Goal: Transaction & Acquisition: Purchase product/service

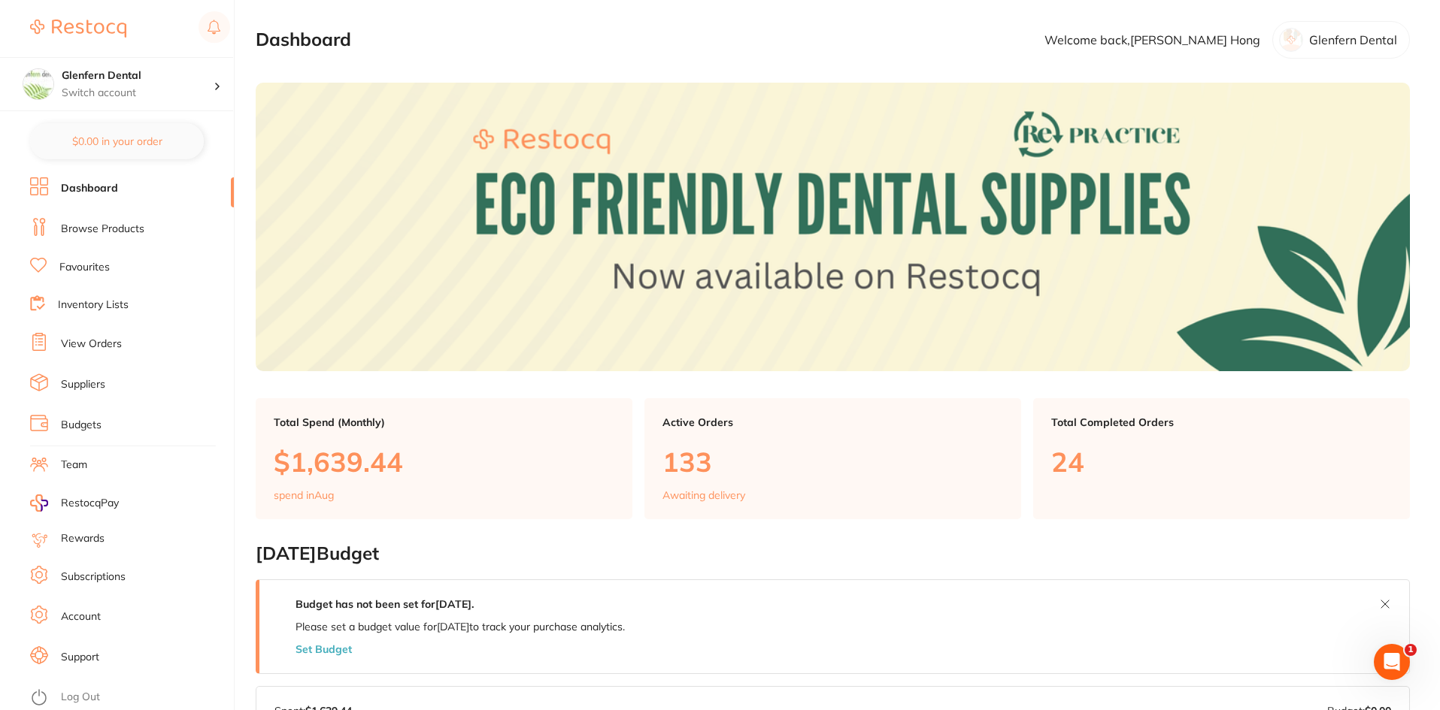
click at [90, 225] on link "Browse Products" at bounding box center [102, 229] width 83 height 15
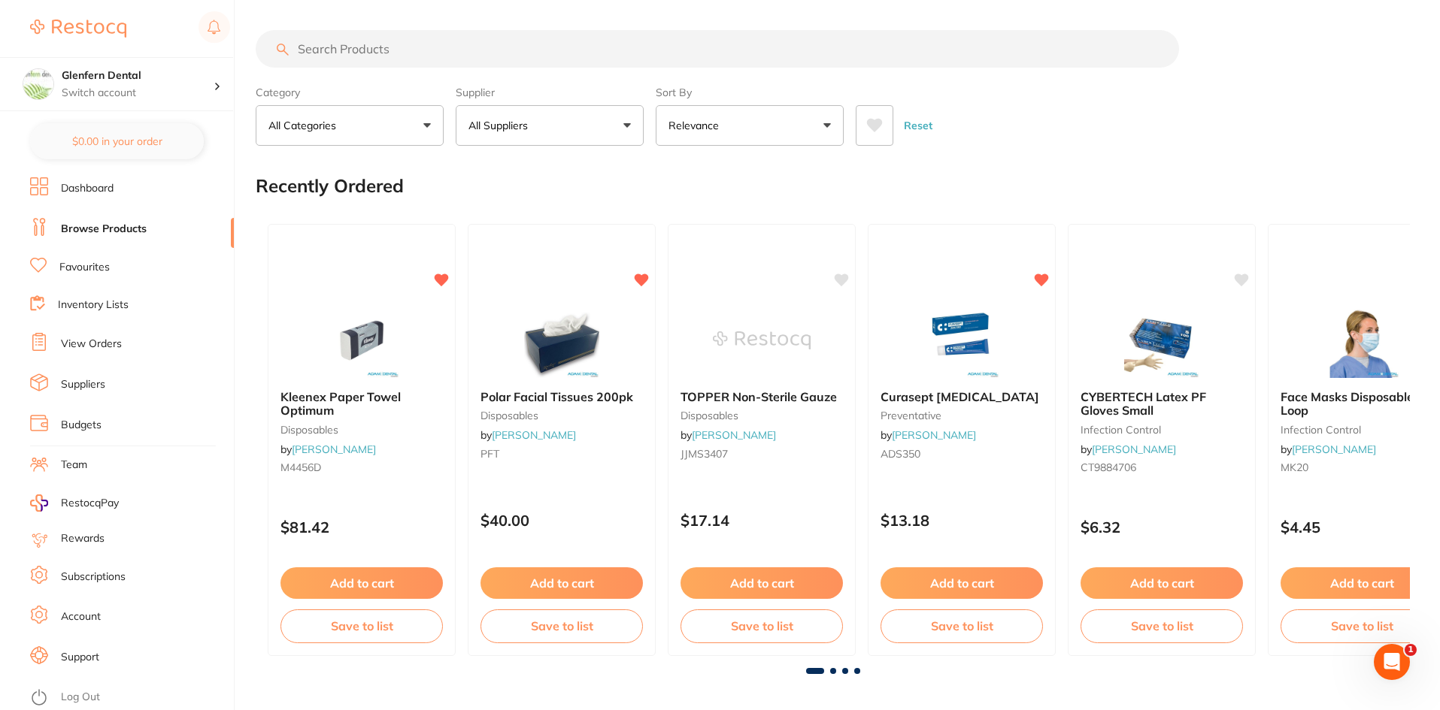
click at [369, 52] on input "search" at bounding box center [717, 49] width 923 height 38
paste input "CT9884706"
type input "CT9884706"
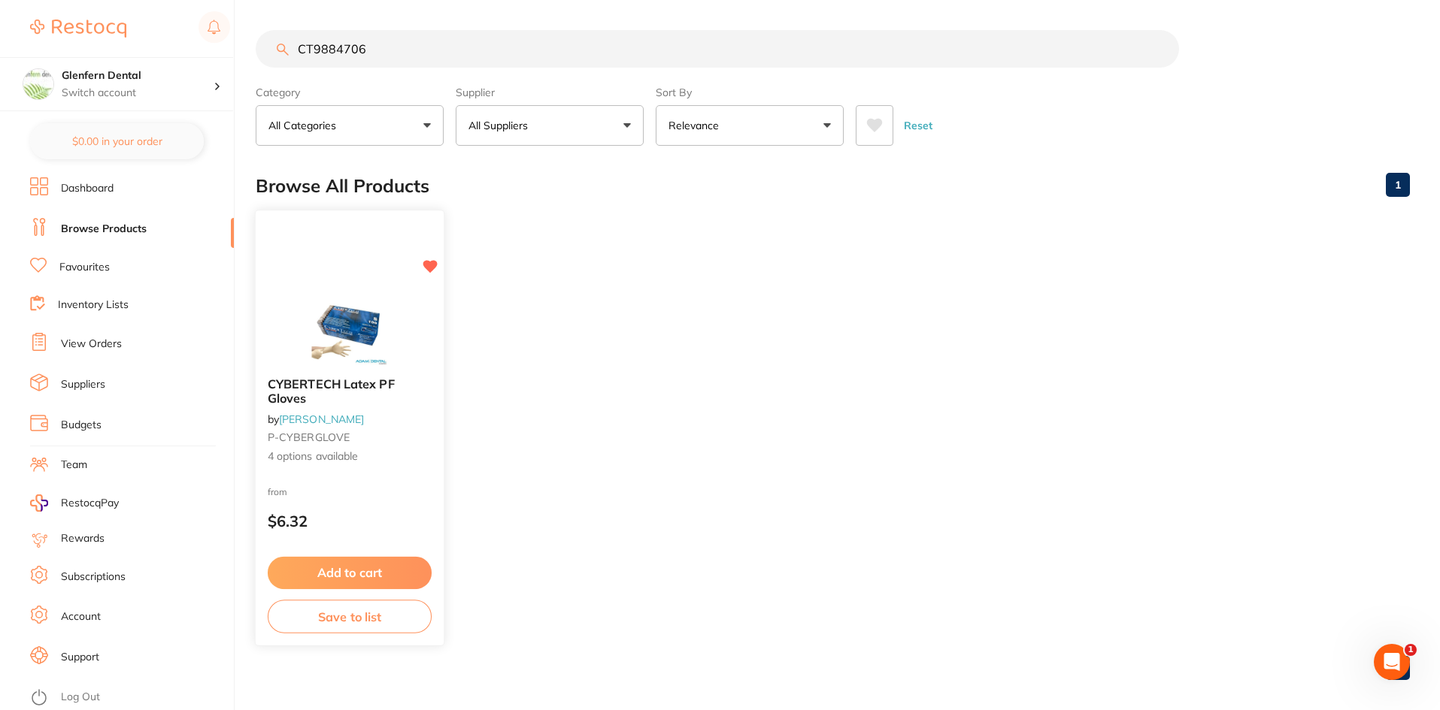
click at [335, 386] on span "CYBERTECH Latex PF Gloves" at bounding box center [331, 391] width 127 height 29
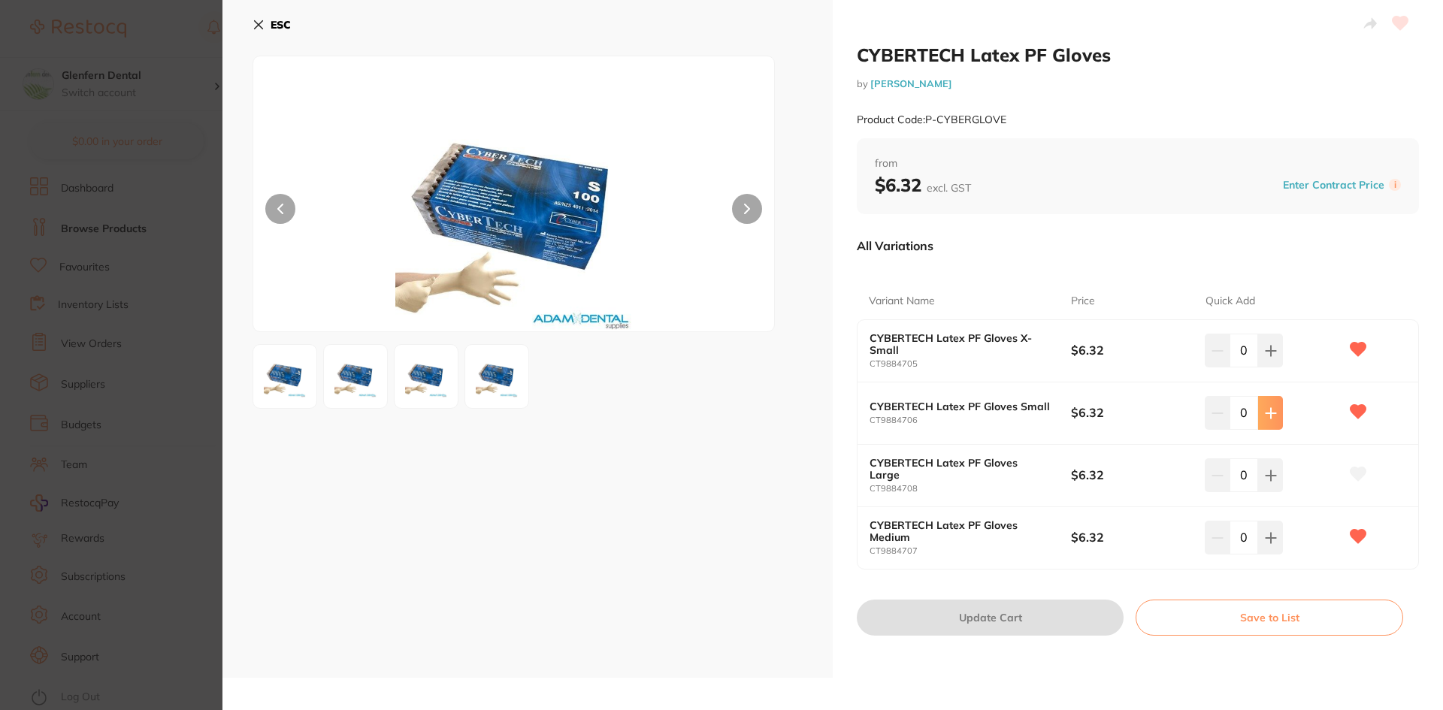
click at [1269, 357] on icon at bounding box center [1271, 351] width 12 height 12
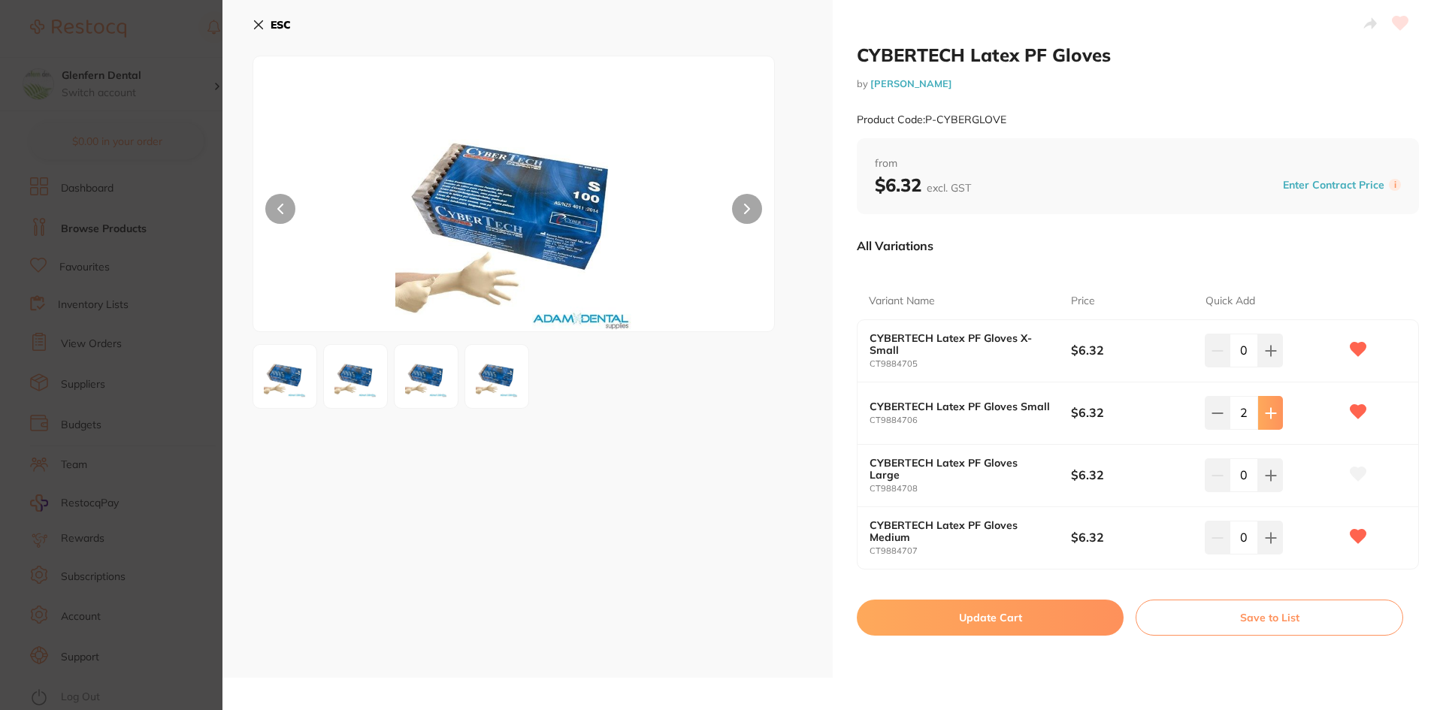
click at [1269, 357] on icon at bounding box center [1271, 351] width 12 height 12
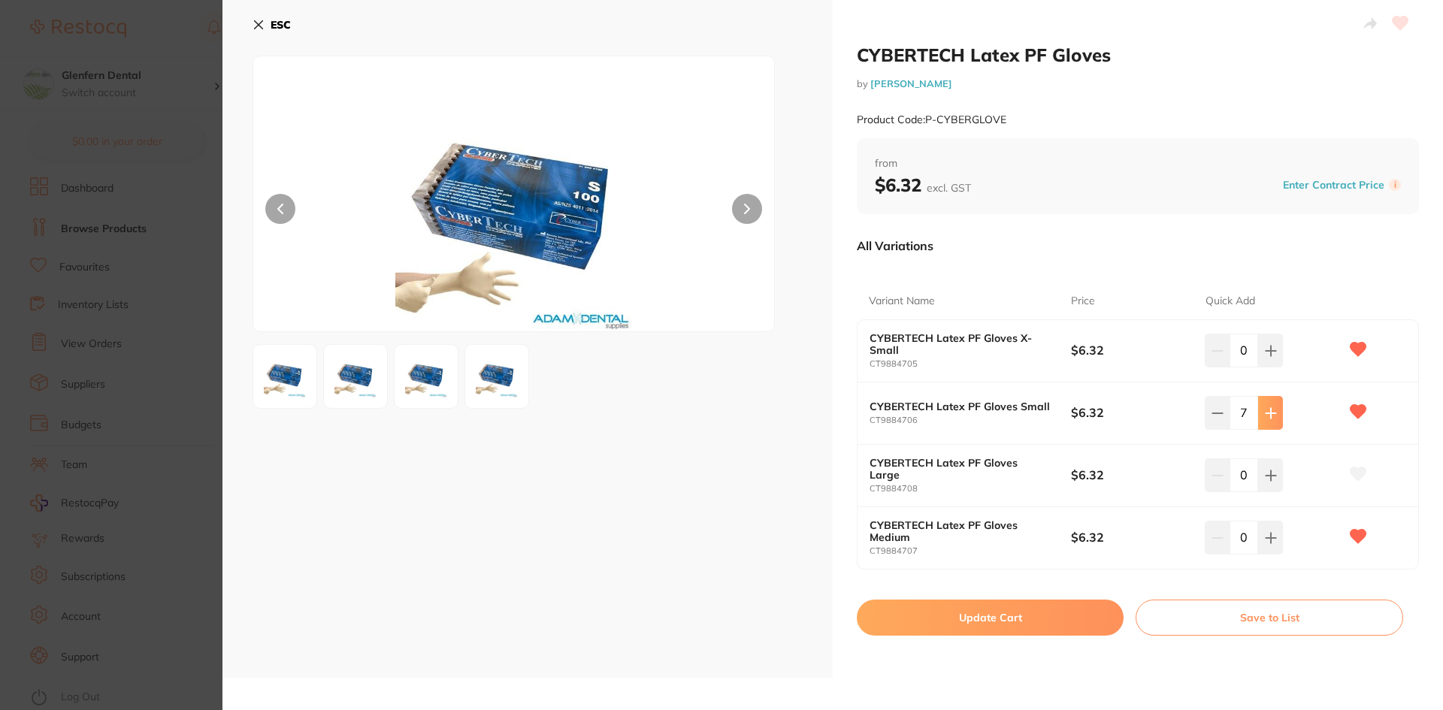
click at [1269, 357] on icon at bounding box center [1271, 351] width 12 height 12
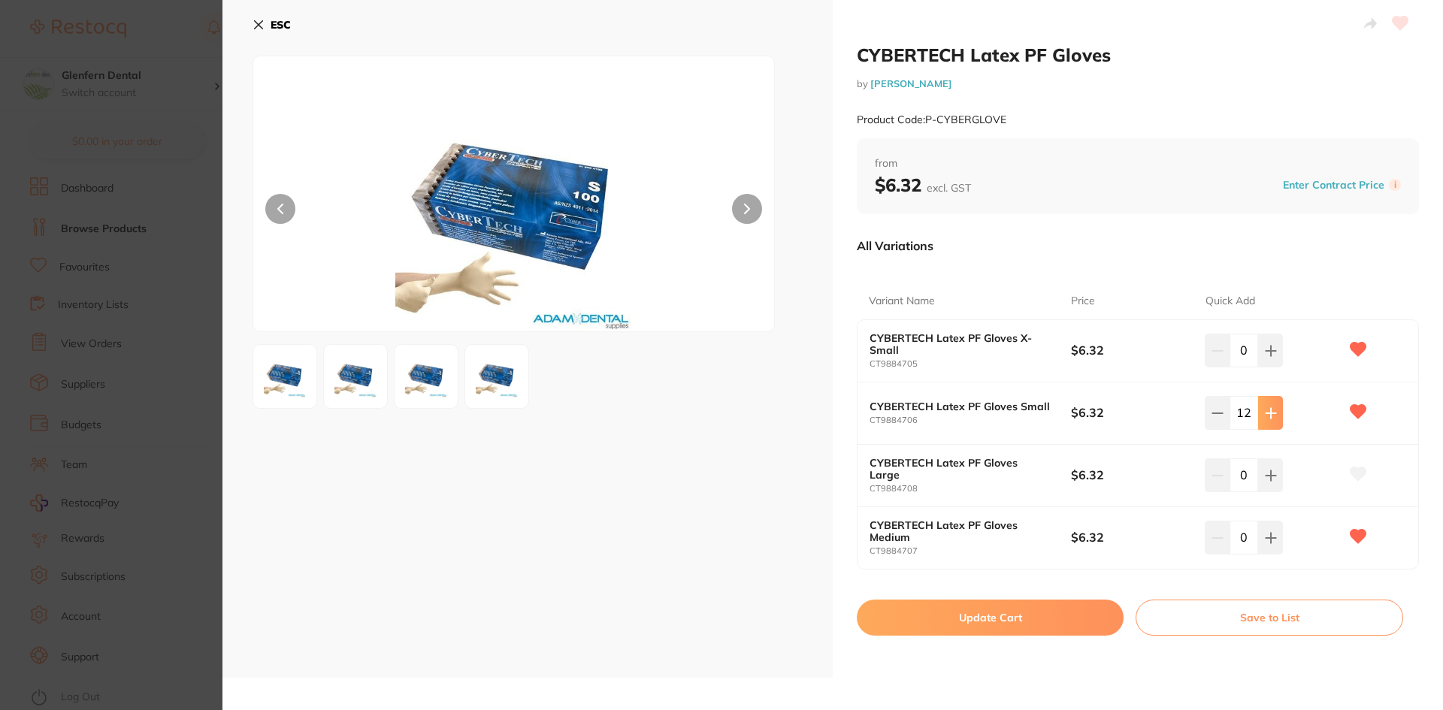
click at [1269, 357] on icon at bounding box center [1271, 351] width 12 height 12
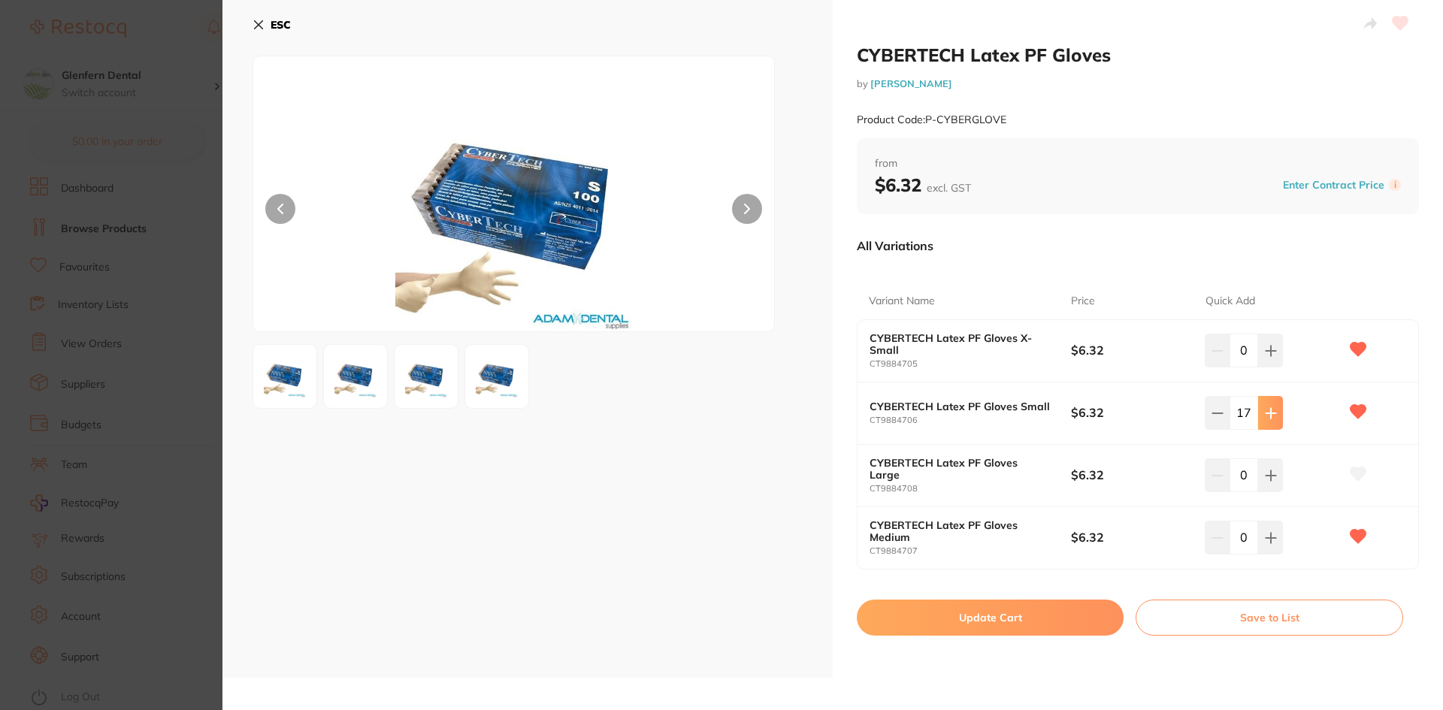
click at [1269, 357] on icon at bounding box center [1271, 351] width 12 height 12
type input "20"
click at [970, 619] on button "Update Cart" at bounding box center [990, 618] width 267 height 36
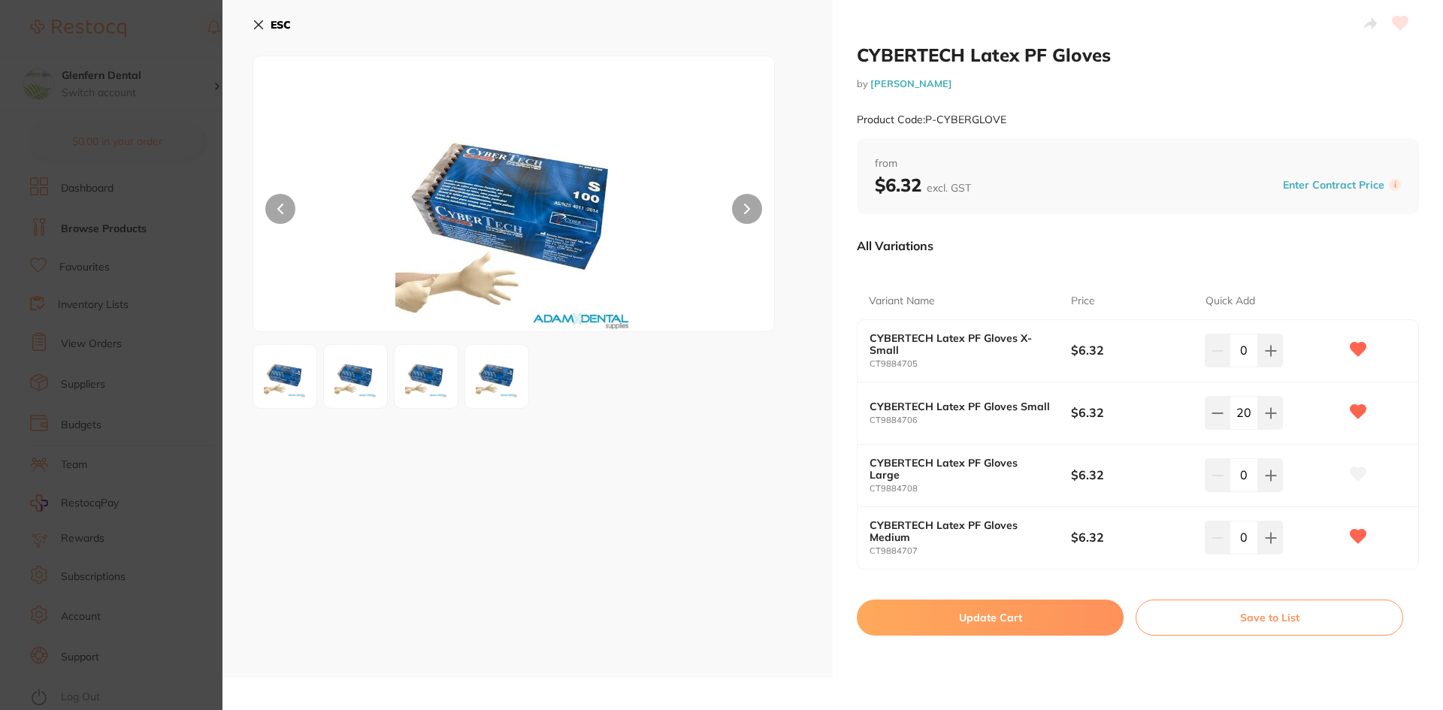
checkbox input "false"
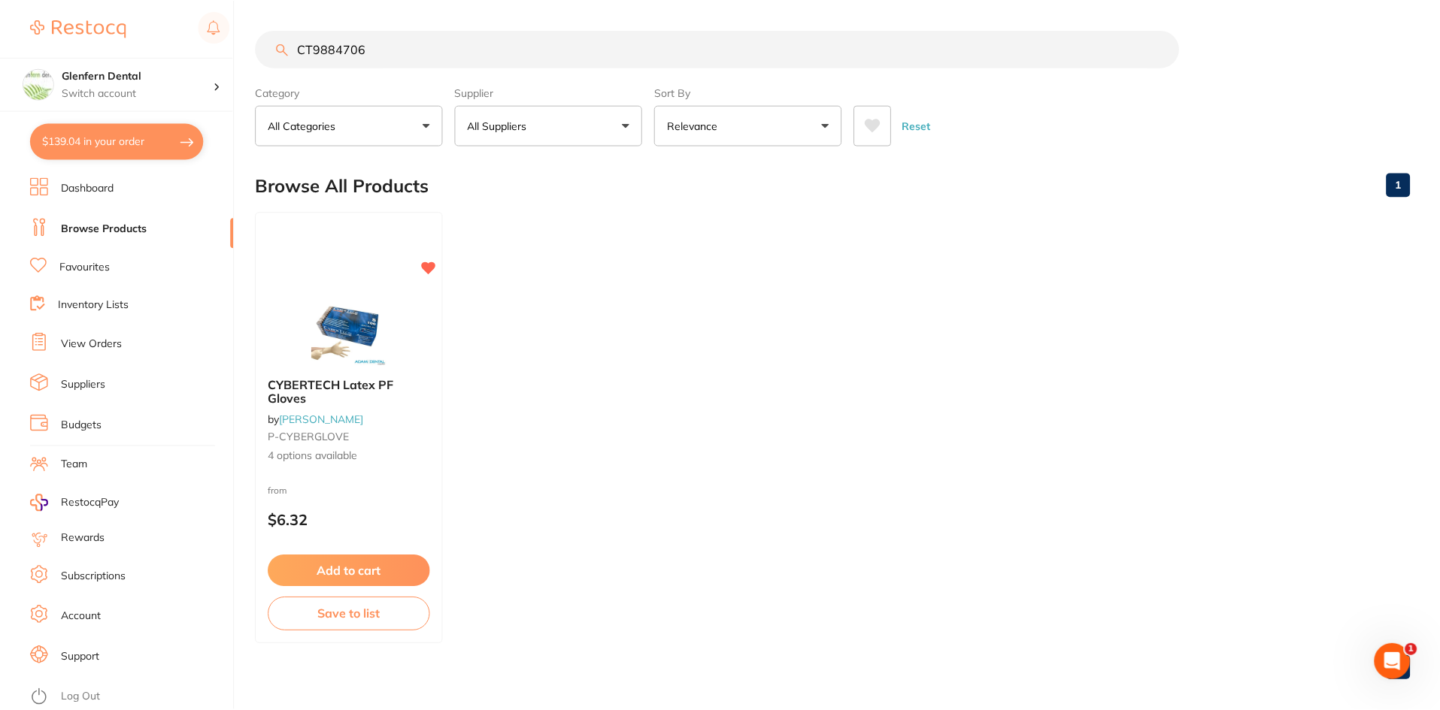
scroll to position [1, 0]
click at [386, 41] on input "CT9884706" at bounding box center [717, 48] width 923 height 38
type input "C"
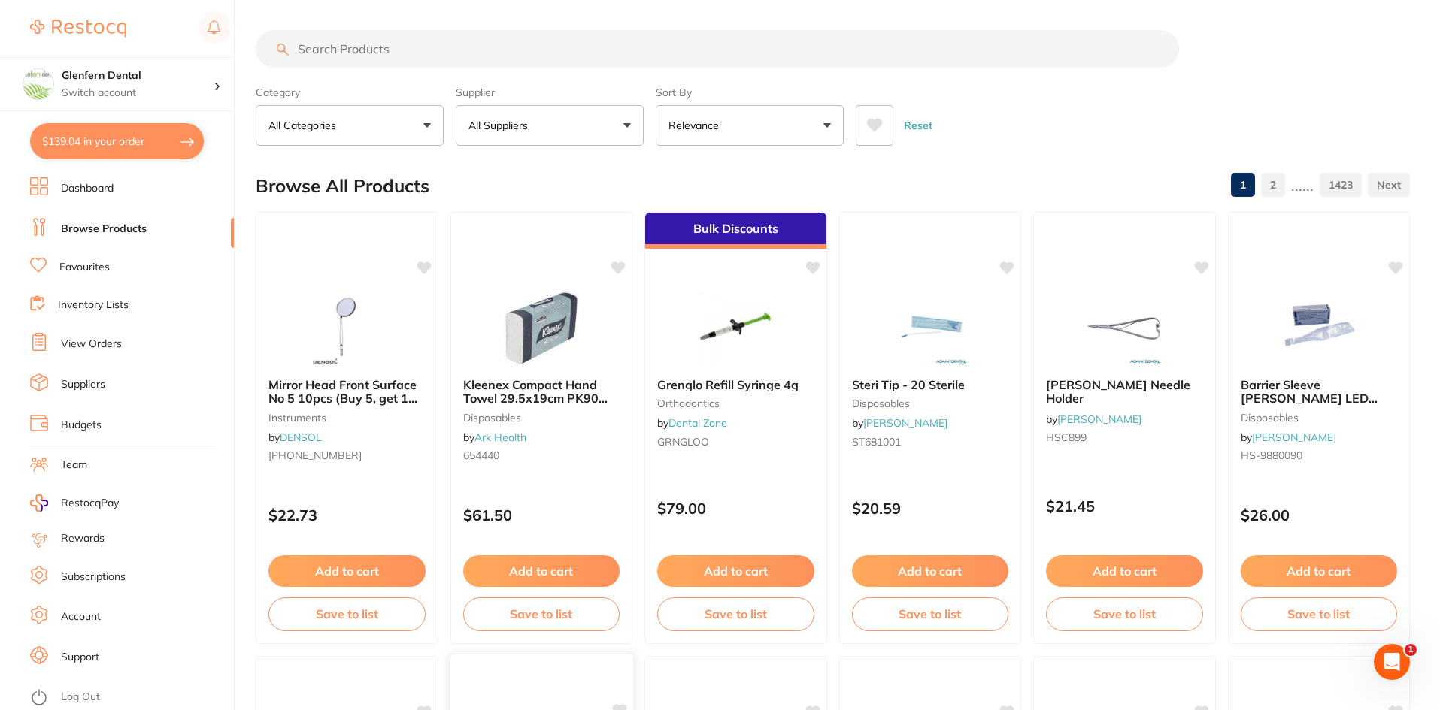
scroll to position [0, 0]
click at [85, 342] on link "View Orders" at bounding box center [91, 344] width 61 height 15
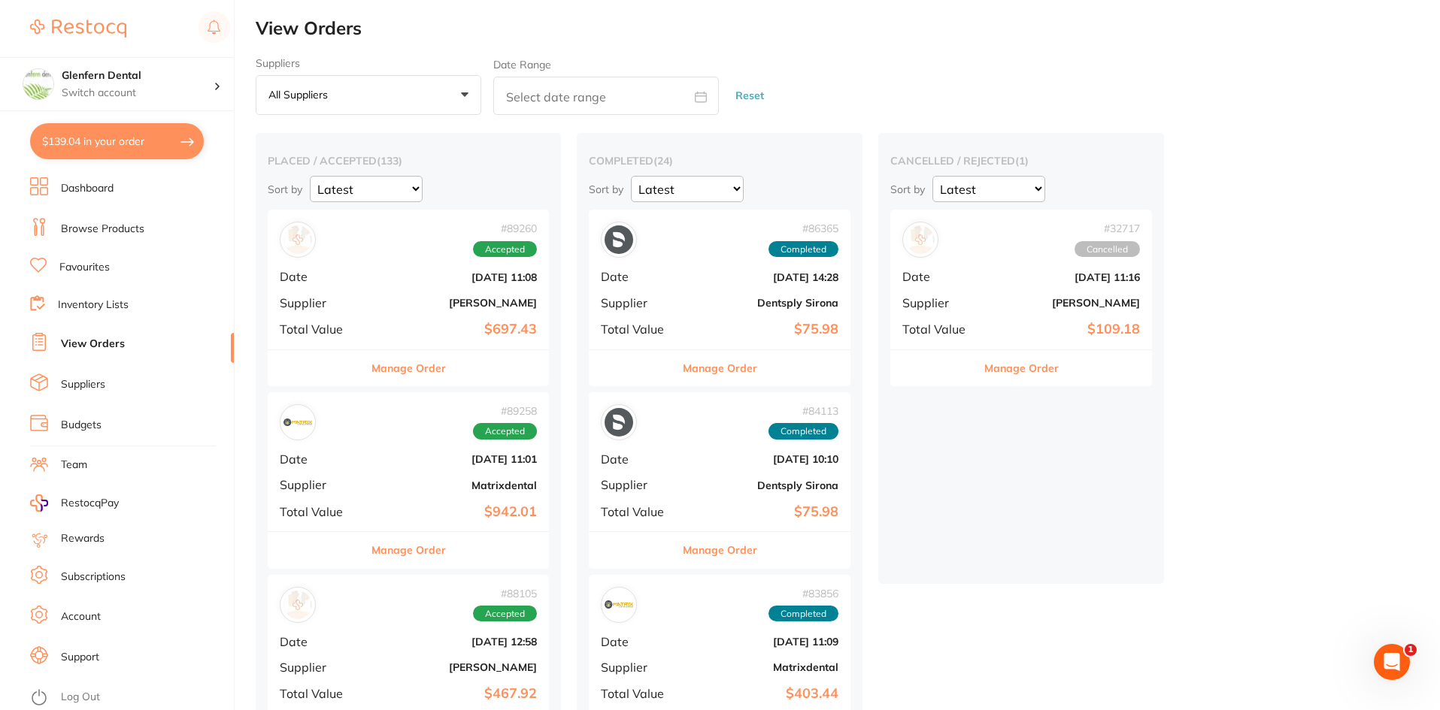
click at [422, 368] on button "Manage Order" at bounding box center [408, 368] width 74 height 36
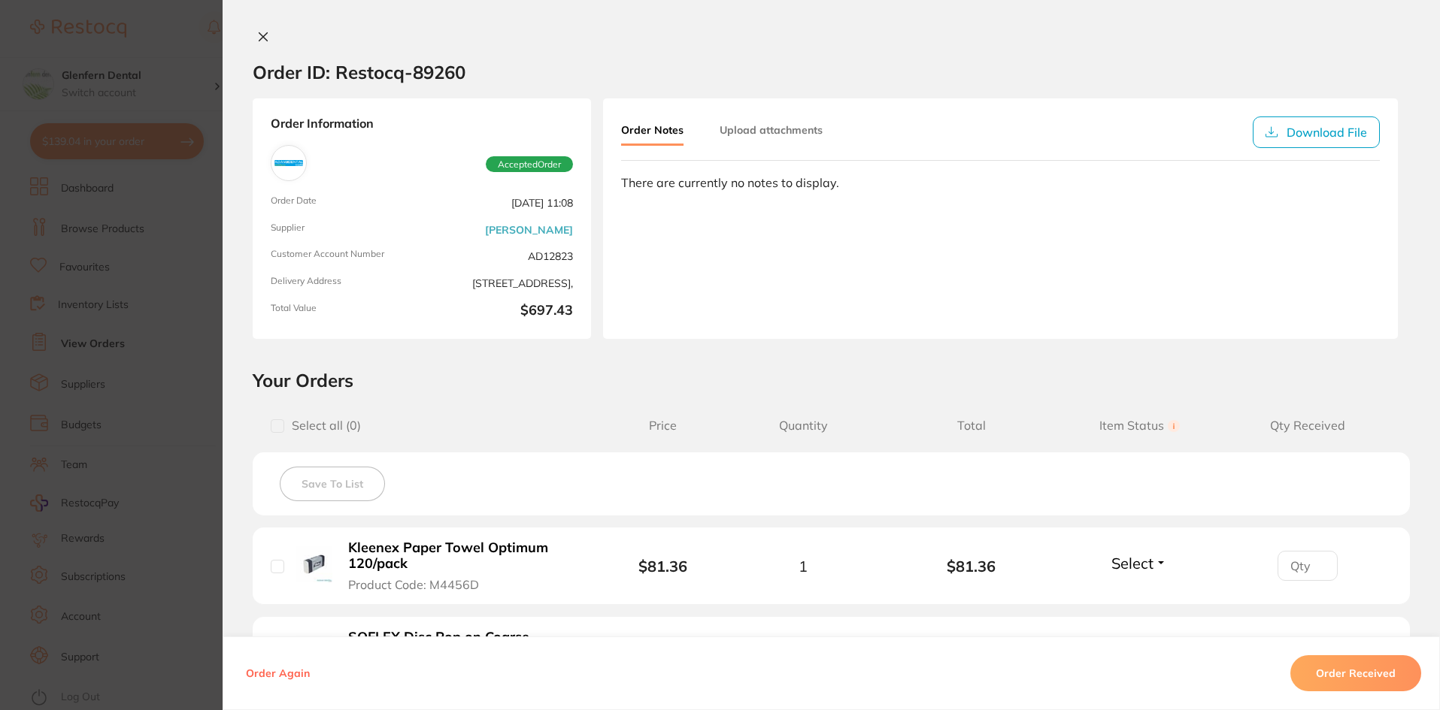
click at [265, 40] on button at bounding box center [263, 38] width 21 height 16
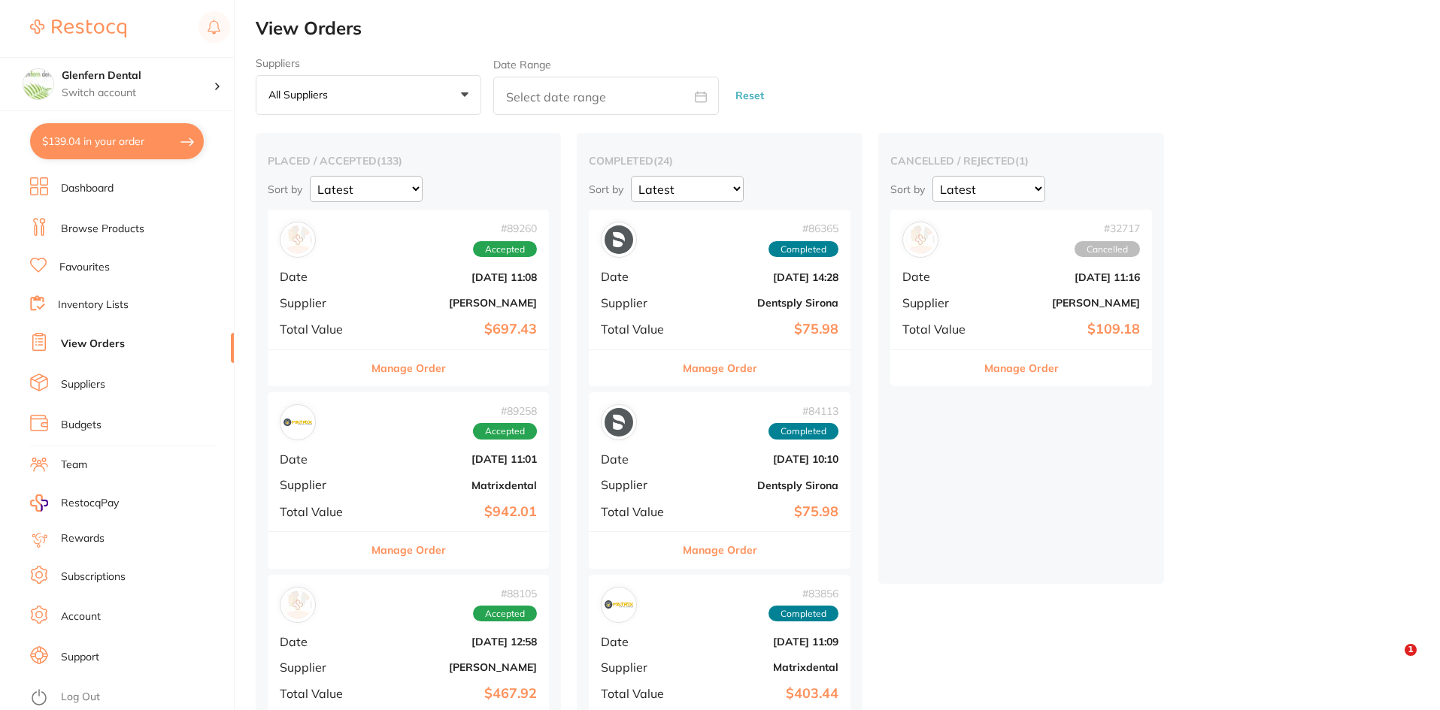
click at [107, 145] on button "$139.04 in your order" at bounding box center [117, 141] width 174 height 36
checkbox input "true"
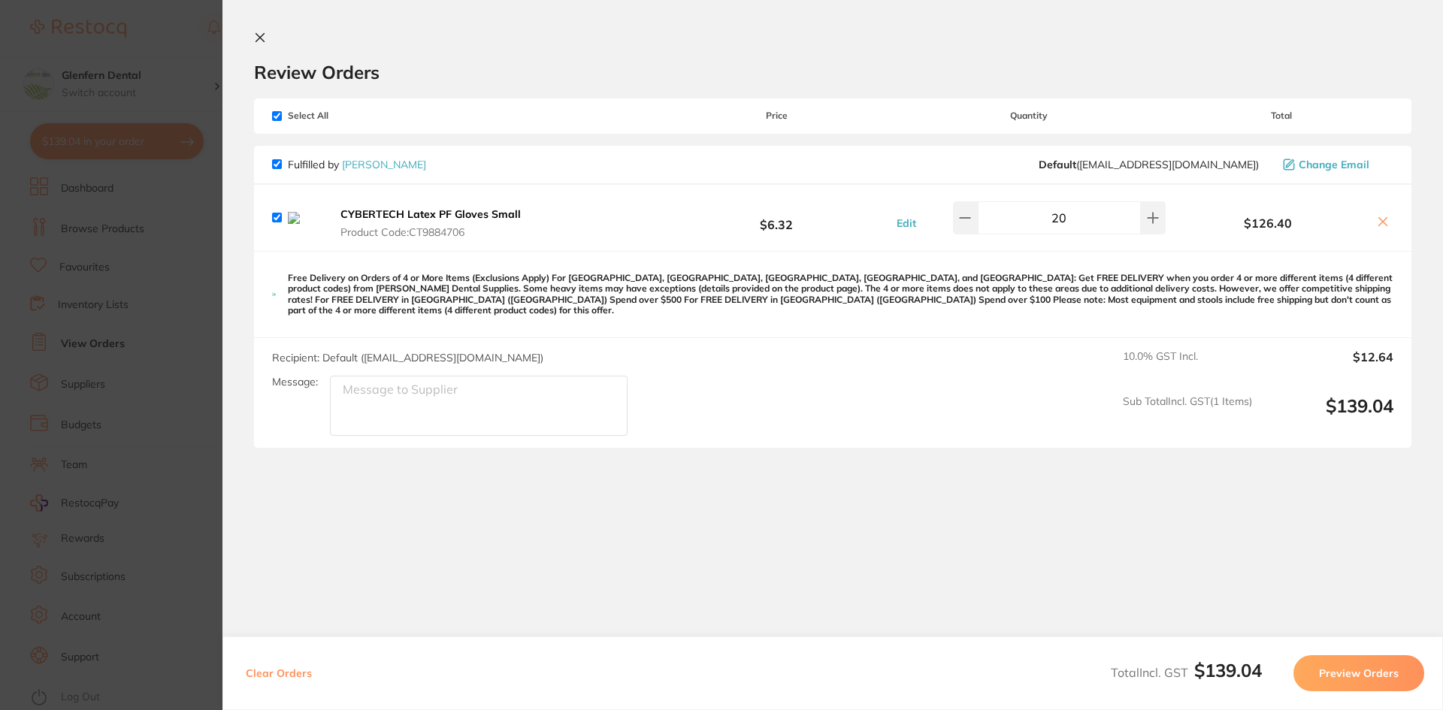
click at [1382, 222] on icon at bounding box center [1383, 222] width 12 height 12
click at [1379, 223] on icon at bounding box center [1383, 222] width 12 height 12
checkbox input "false"
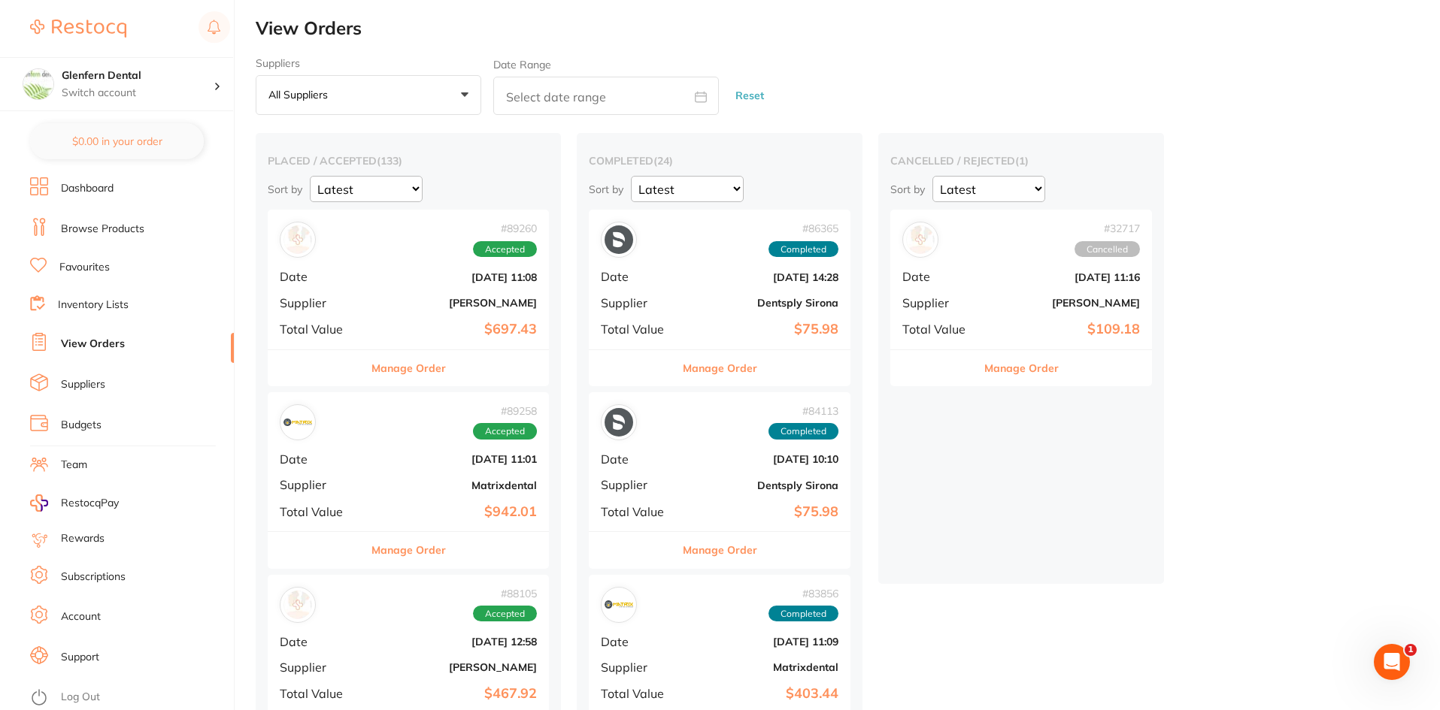
click at [413, 368] on button "Manage Order" at bounding box center [408, 368] width 74 height 36
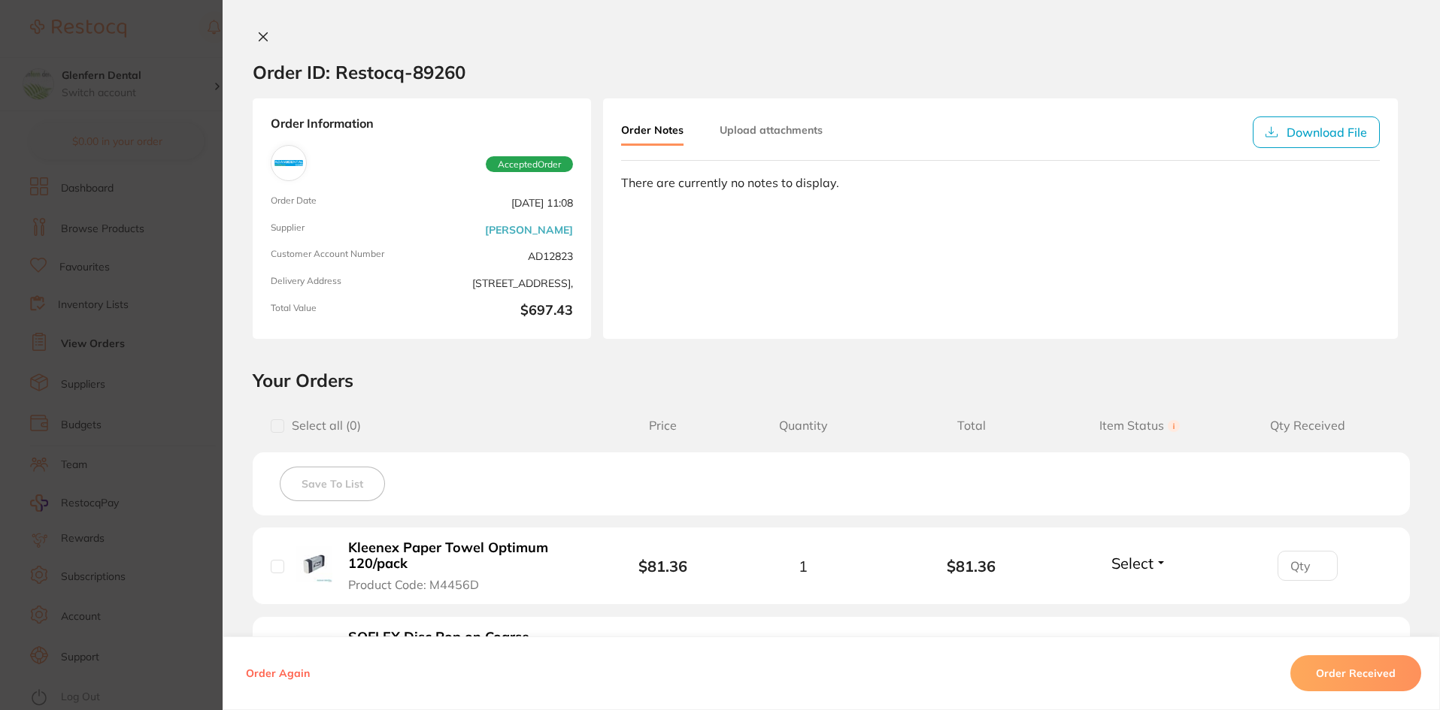
click at [259, 37] on icon at bounding box center [263, 37] width 8 height 8
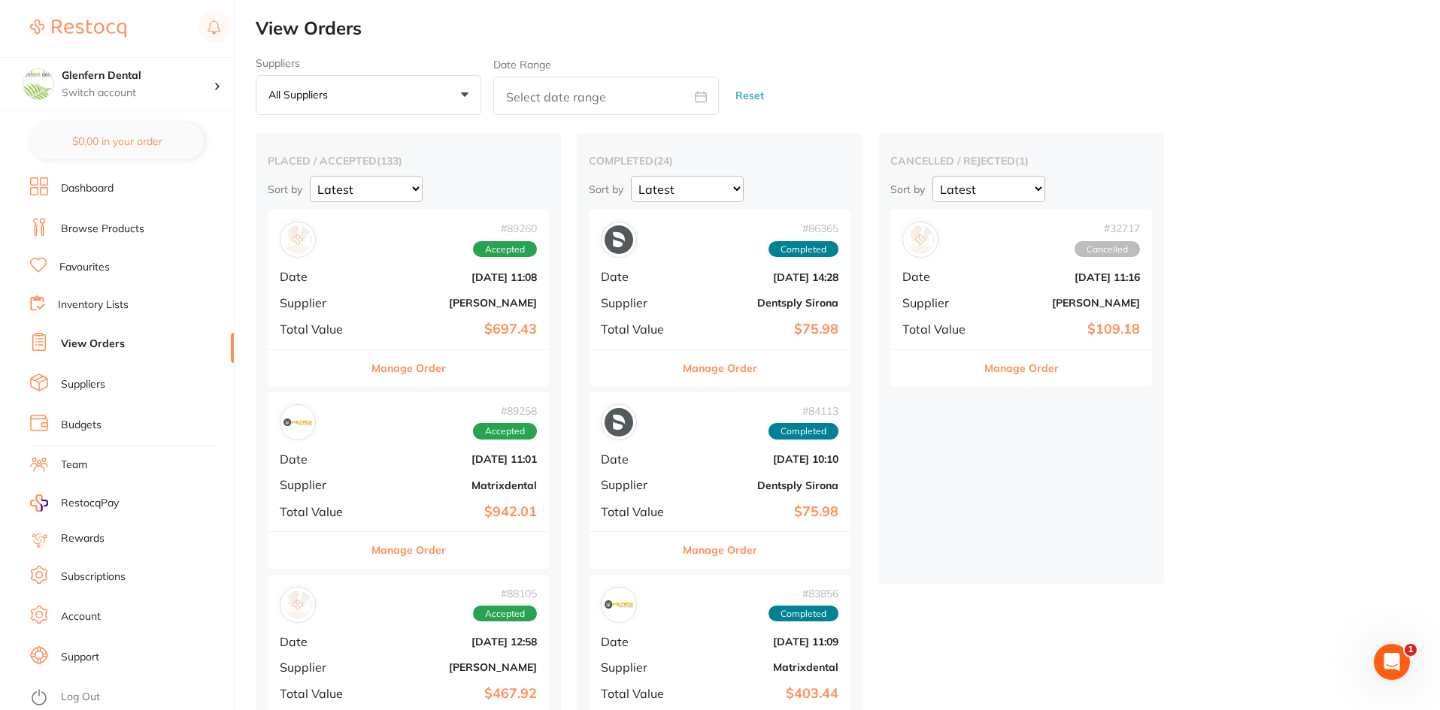
click at [103, 220] on li "Browse Products" at bounding box center [132, 229] width 204 height 23
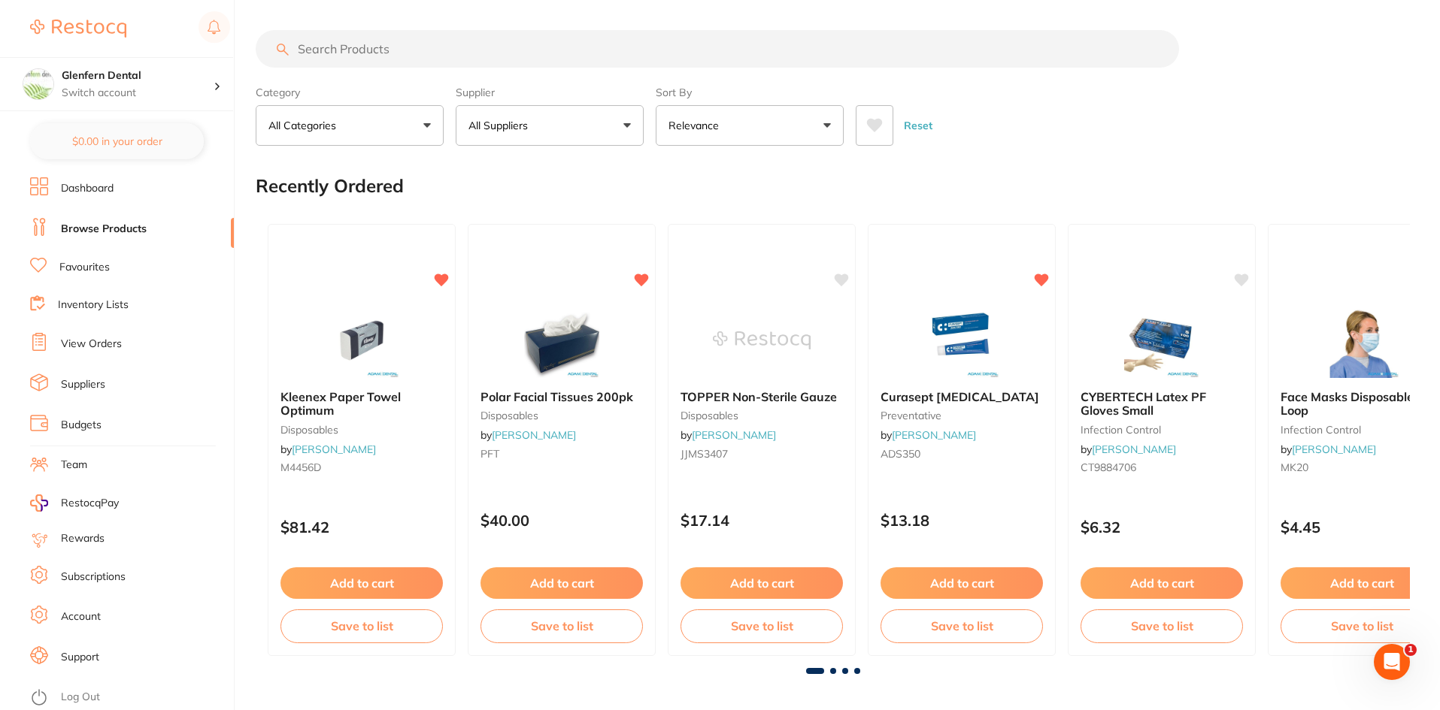
click at [331, 56] on input "search" at bounding box center [717, 49] width 923 height 38
paste input "CT-5720332"
type input "CT-5720332"
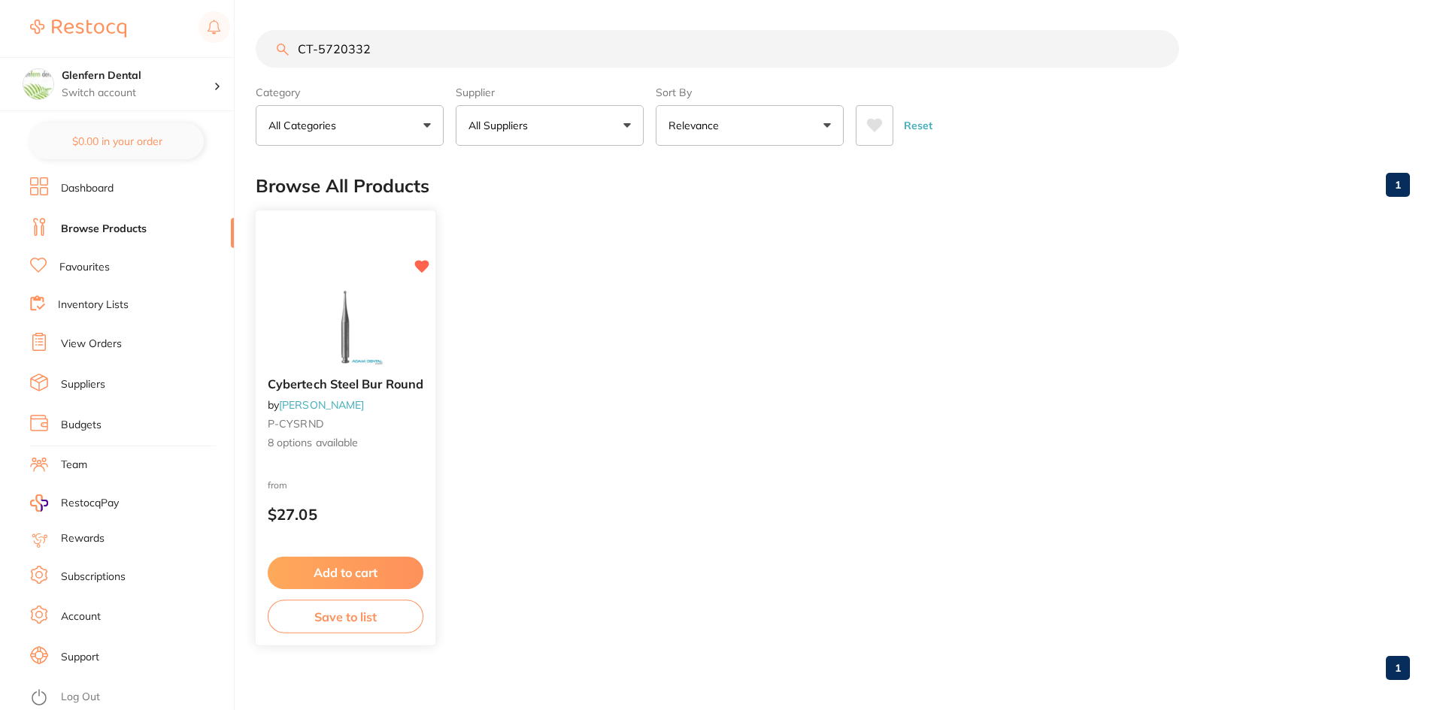
click at [306, 392] on div "Cybertech Steel Bur Round by [PERSON_NAME] P-CYSRND 8 options available" at bounding box center [346, 414] width 180 height 98
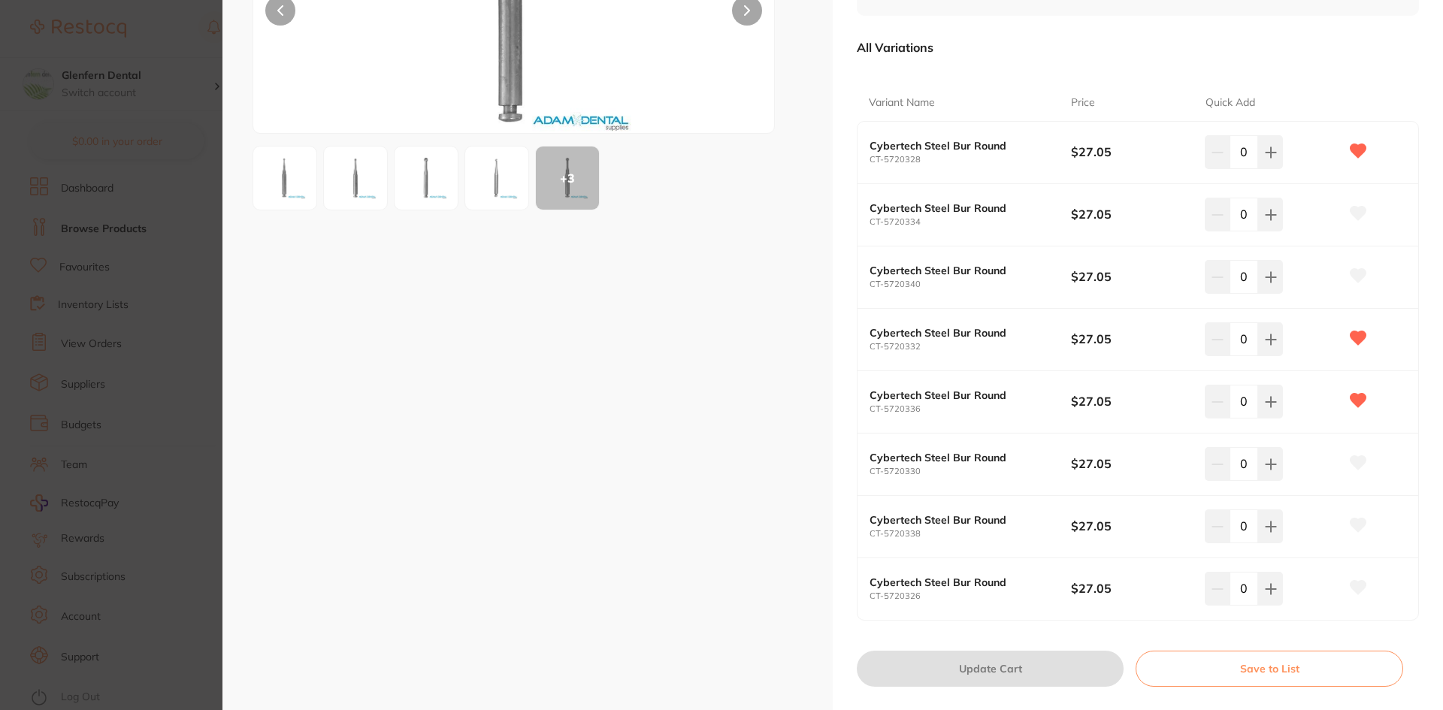
scroll to position [226, 0]
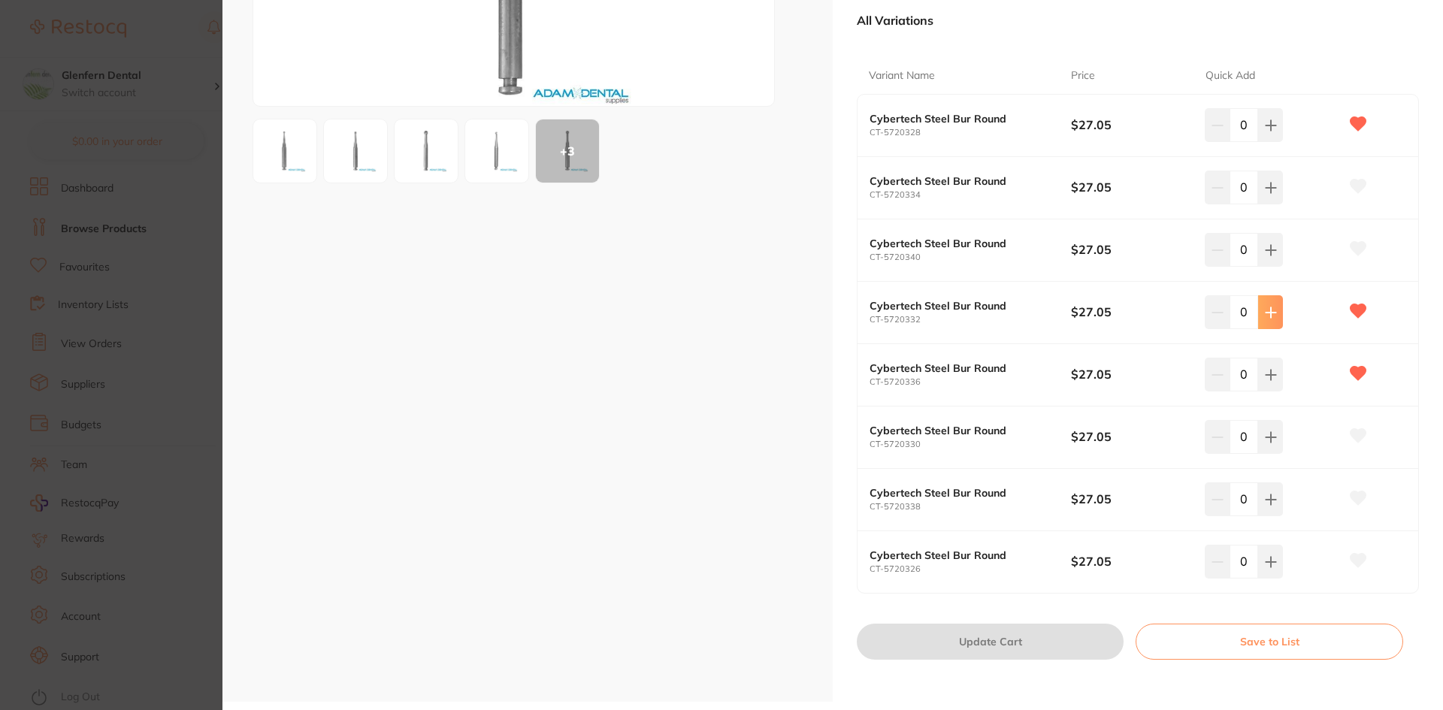
click at [1267, 132] on icon at bounding box center [1271, 126] width 12 height 12
type input "4"
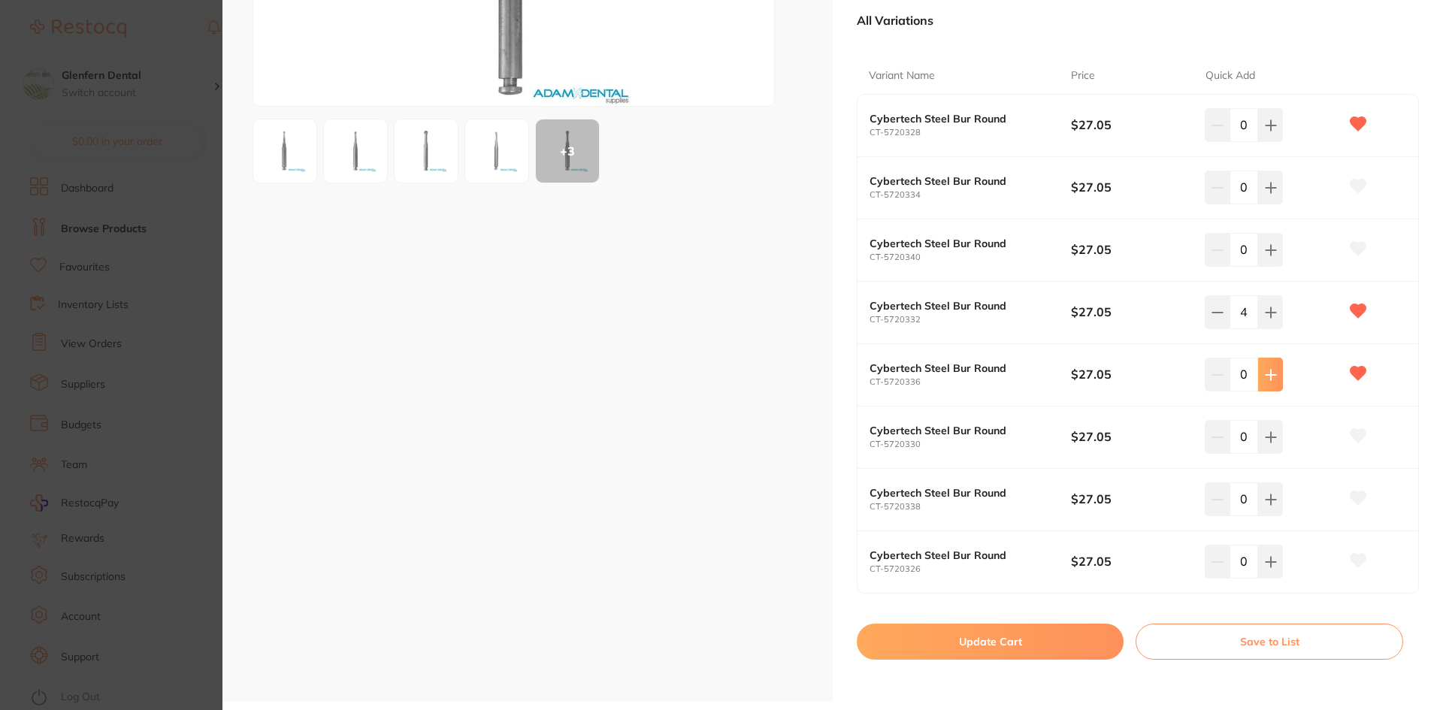
click at [1268, 130] on icon at bounding box center [1271, 125] width 10 height 10
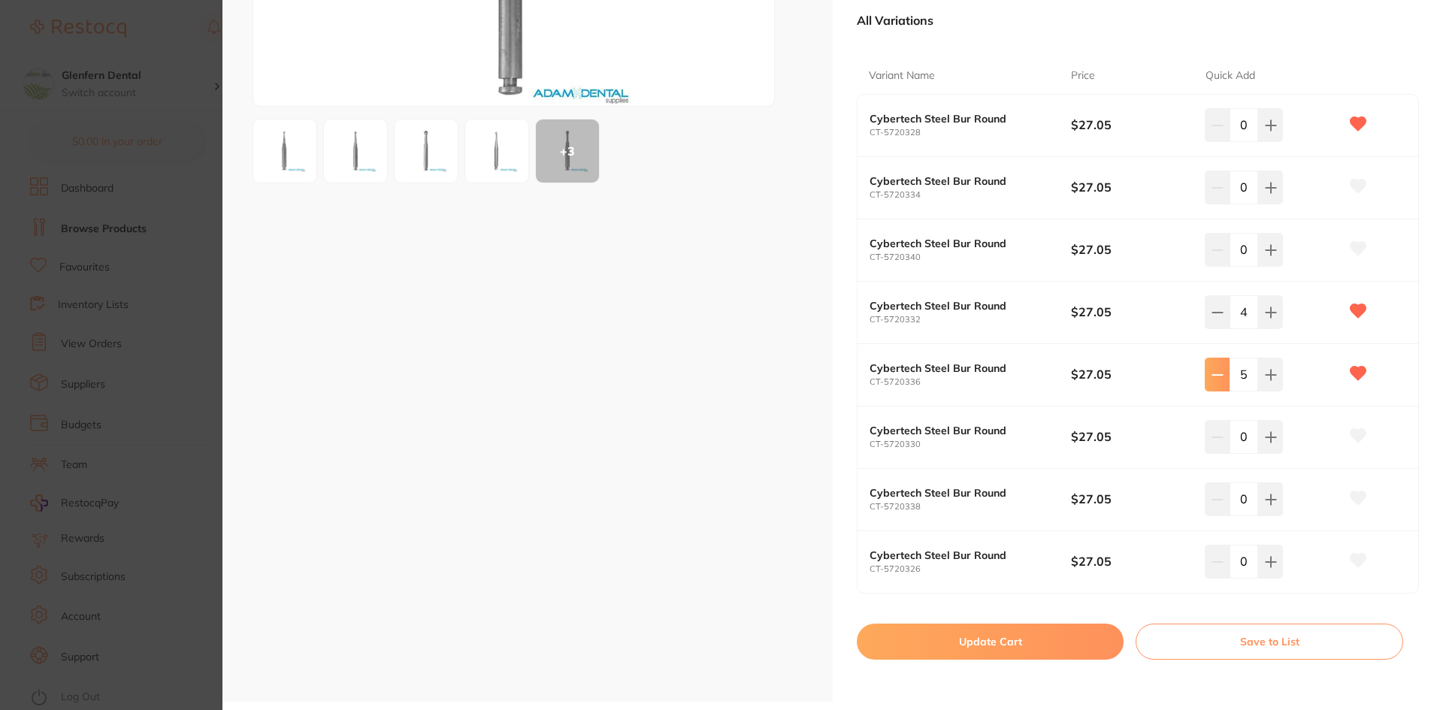
click at [1213, 141] on button at bounding box center [1217, 124] width 25 height 33
type input "4"
click at [990, 639] on button "Update Cart" at bounding box center [990, 642] width 267 height 36
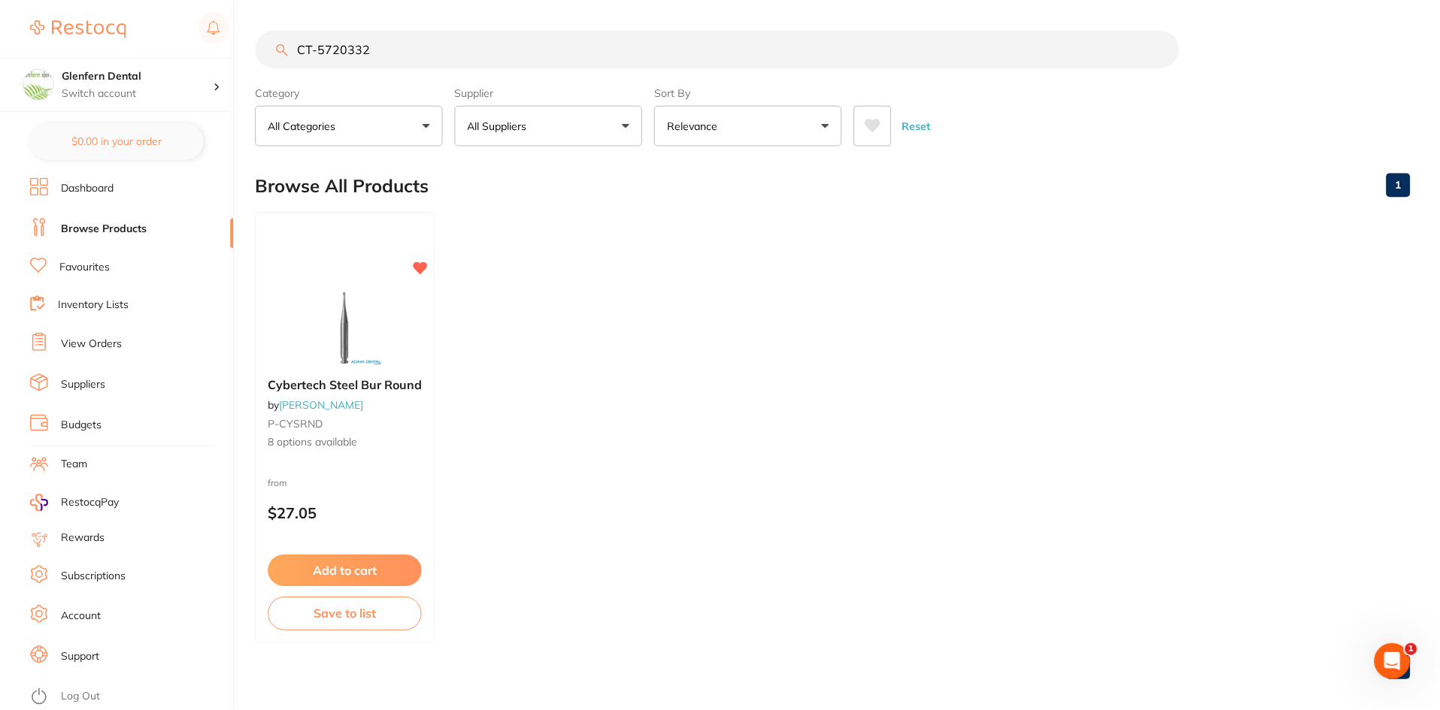
scroll to position [1, 0]
click at [397, 50] on input "CT-5720332" at bounding box center [717, 48] width 923 height 38
checkbox input "false"
type input "C"
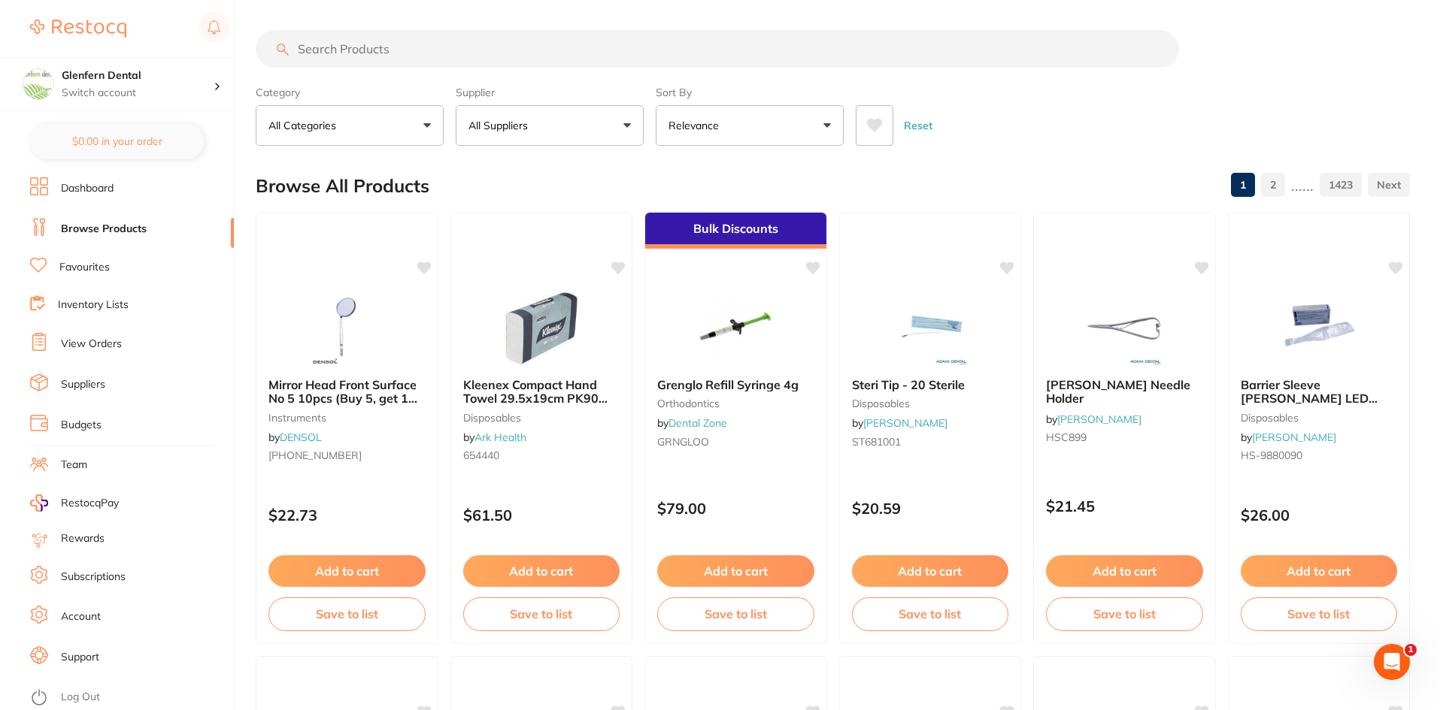
scroll to position [0, 0]
click at [384, 50] on input "search" at bounding box center [717, 49] width 923 height 38
paste input "2GC-013149"
type input "2GC-013149"
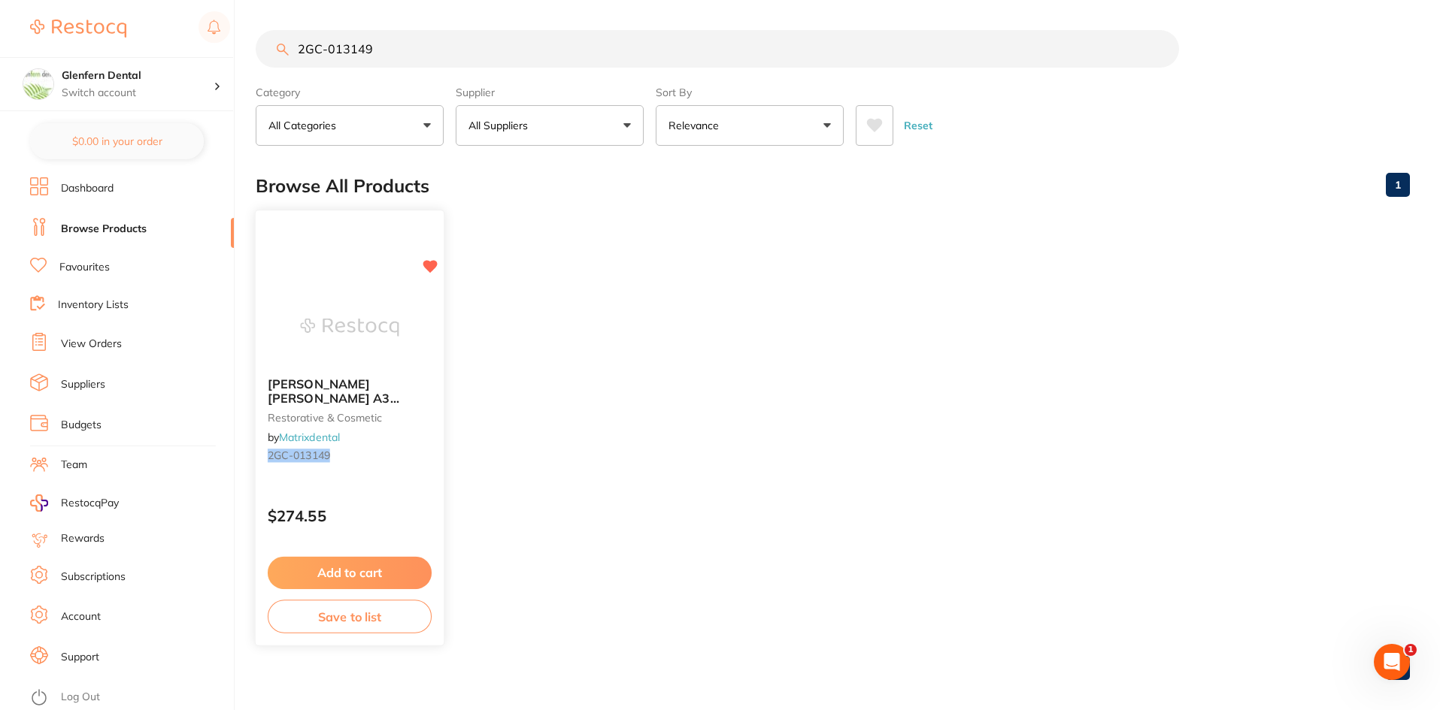
click at [301, 385] on span "[PERSON_NAME] [PERSON_NAME] A3 Capsules (50)" at bounding box center [334, 398] width 132 height 43
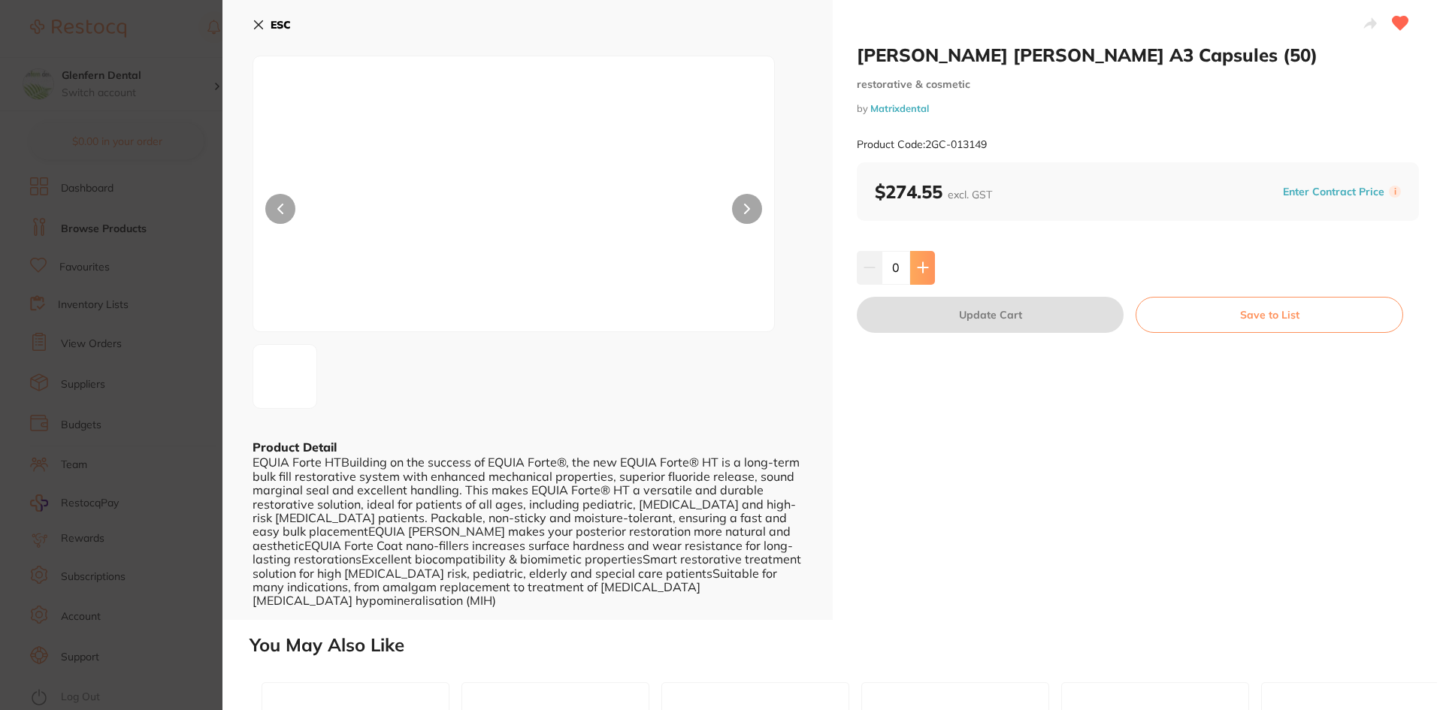
click at [921, 271] on icon at bounding box center [923, 268] width 10 height 10
type input "1"
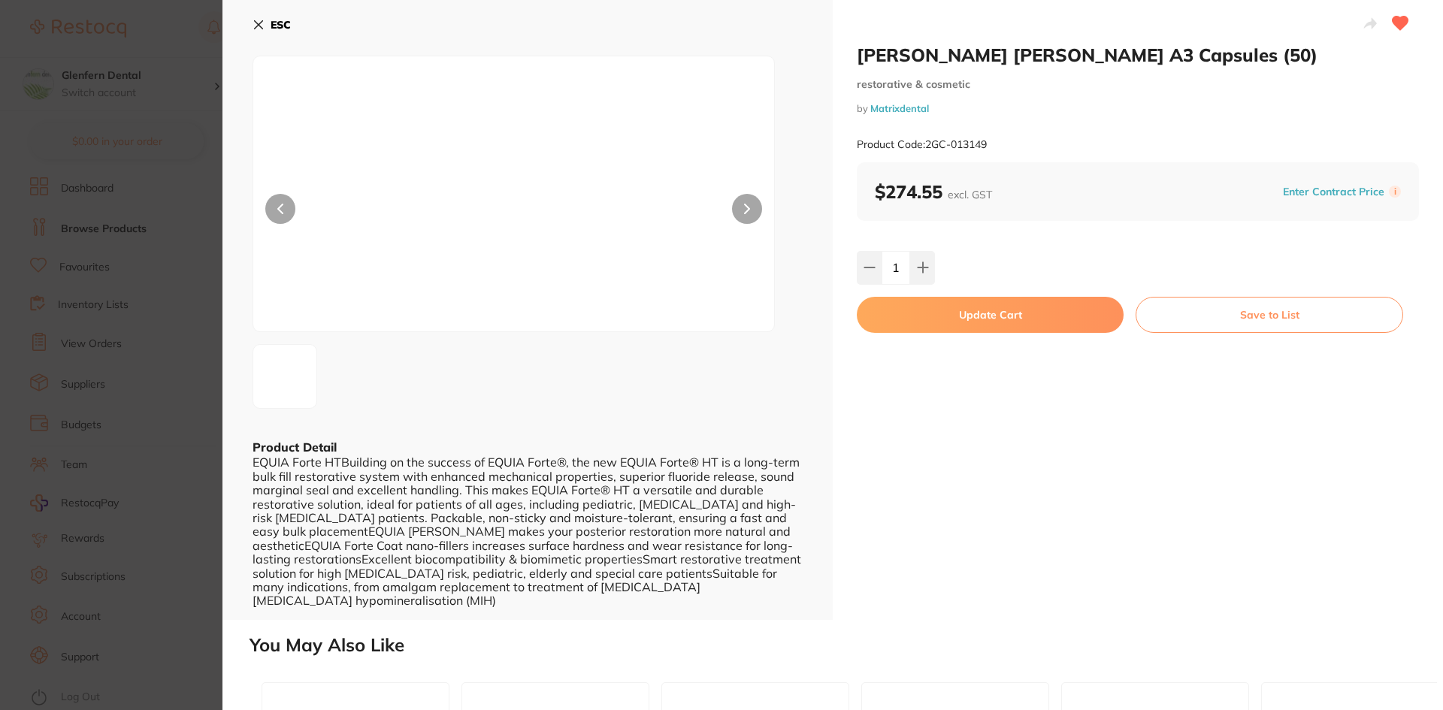
click at [964, 305] on button "Update Cart" at bounding box center [990, 315] width 267 height 36
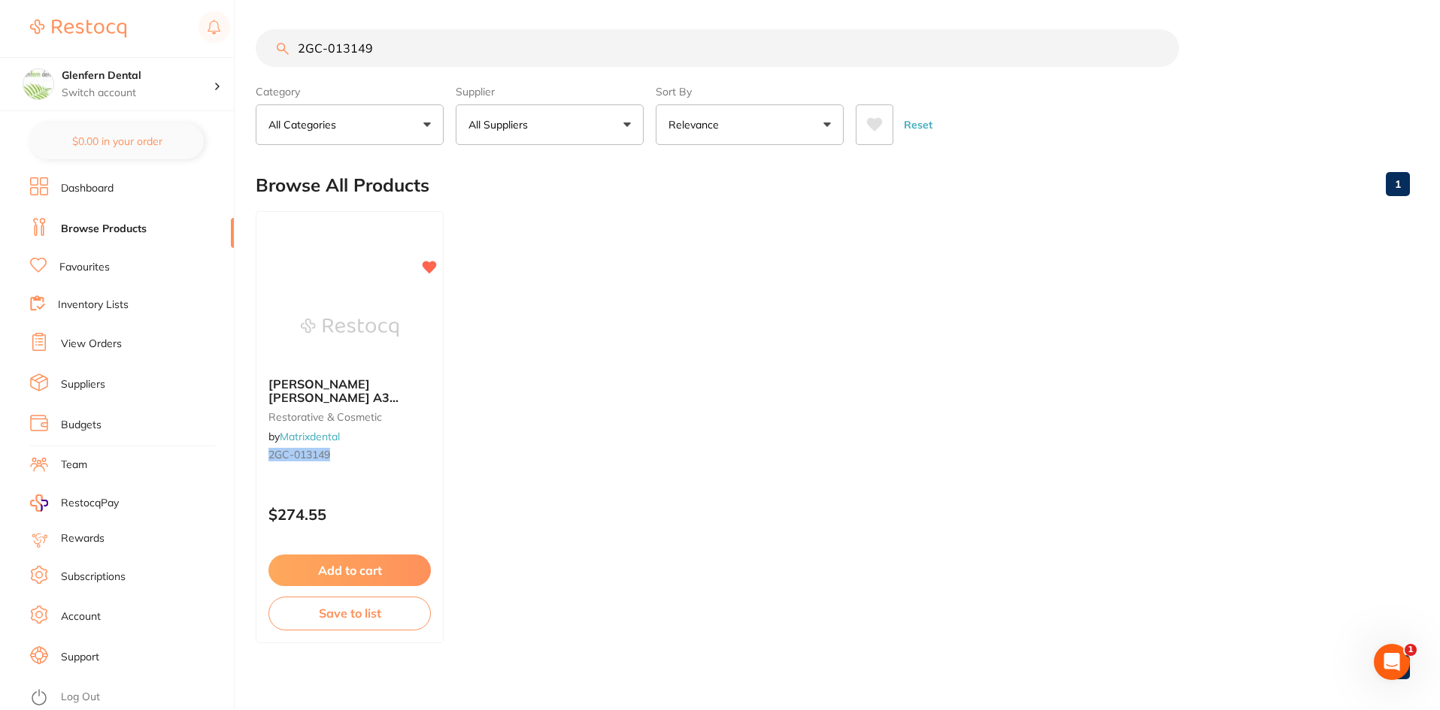
click at [392, 48] on input "2GC-013149" at bounding box center [717, 48] width 923 height 38
type input "2"
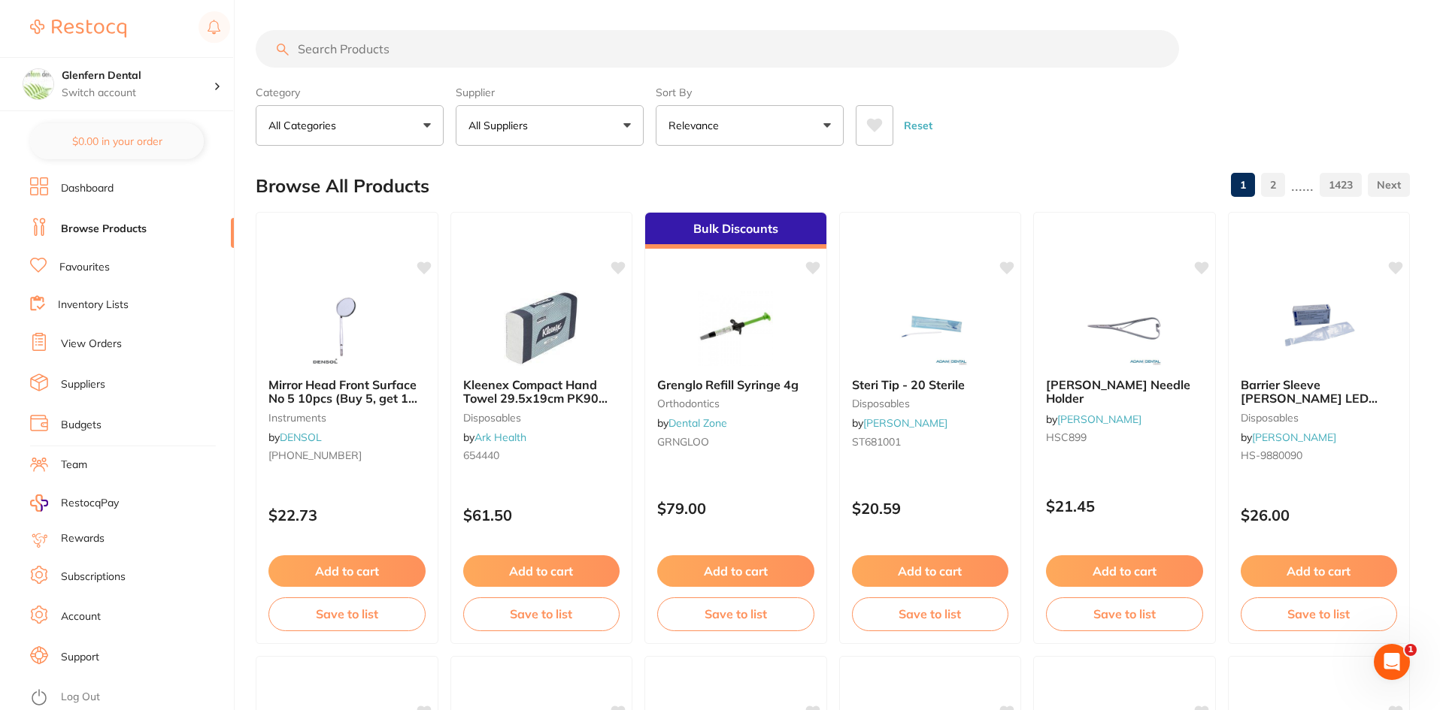
click at [341, 47] on input "search" at bounding box center [717, 49] width 923 height 38
paste input "SmartLite Pro EndoActivator | Barrier Sleeves"
type input "SmartLite Pro EndoActivator | Barrier Sleeves"
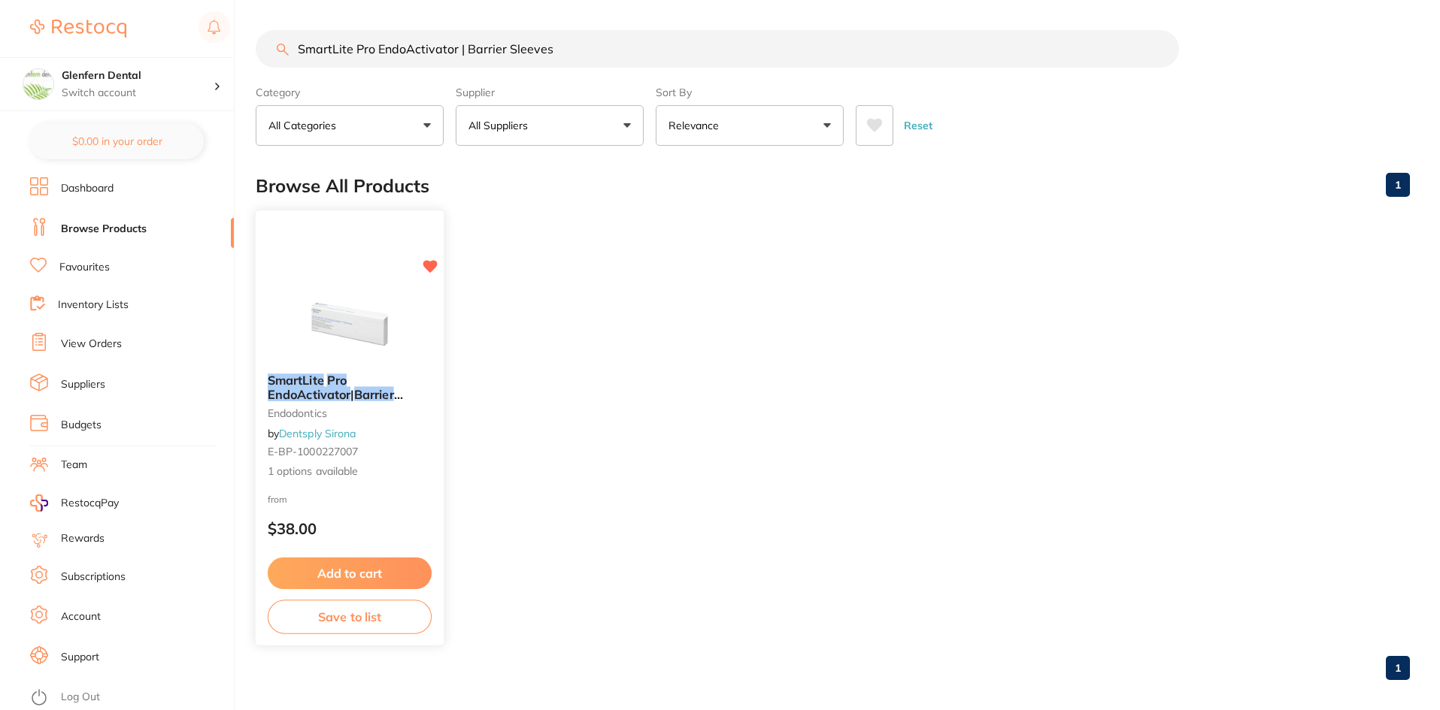
click at [305, 383] on em "SmartLite" at bounding box center [296, 380] width 56 height 15
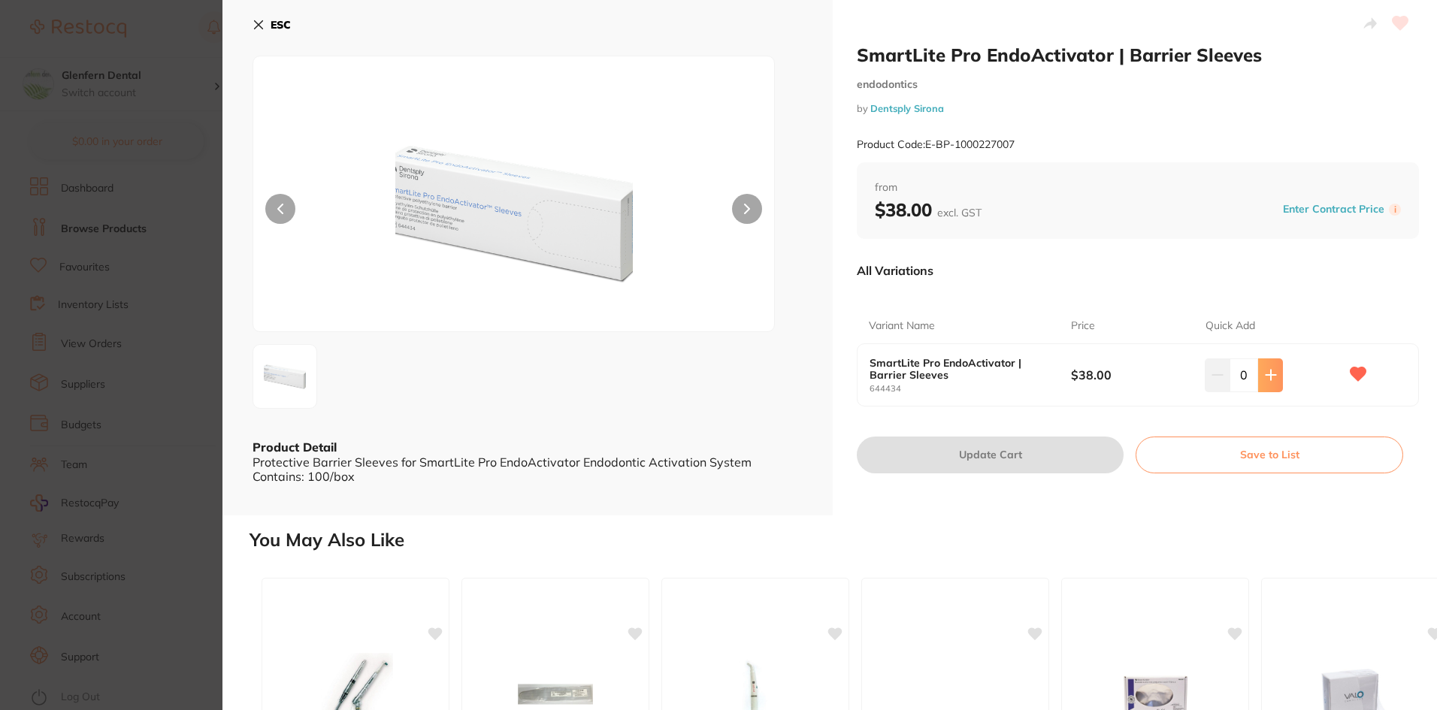
click at [1275, 376] on button at bounding box center [1270, 375] width 25 height 33
type input "1"
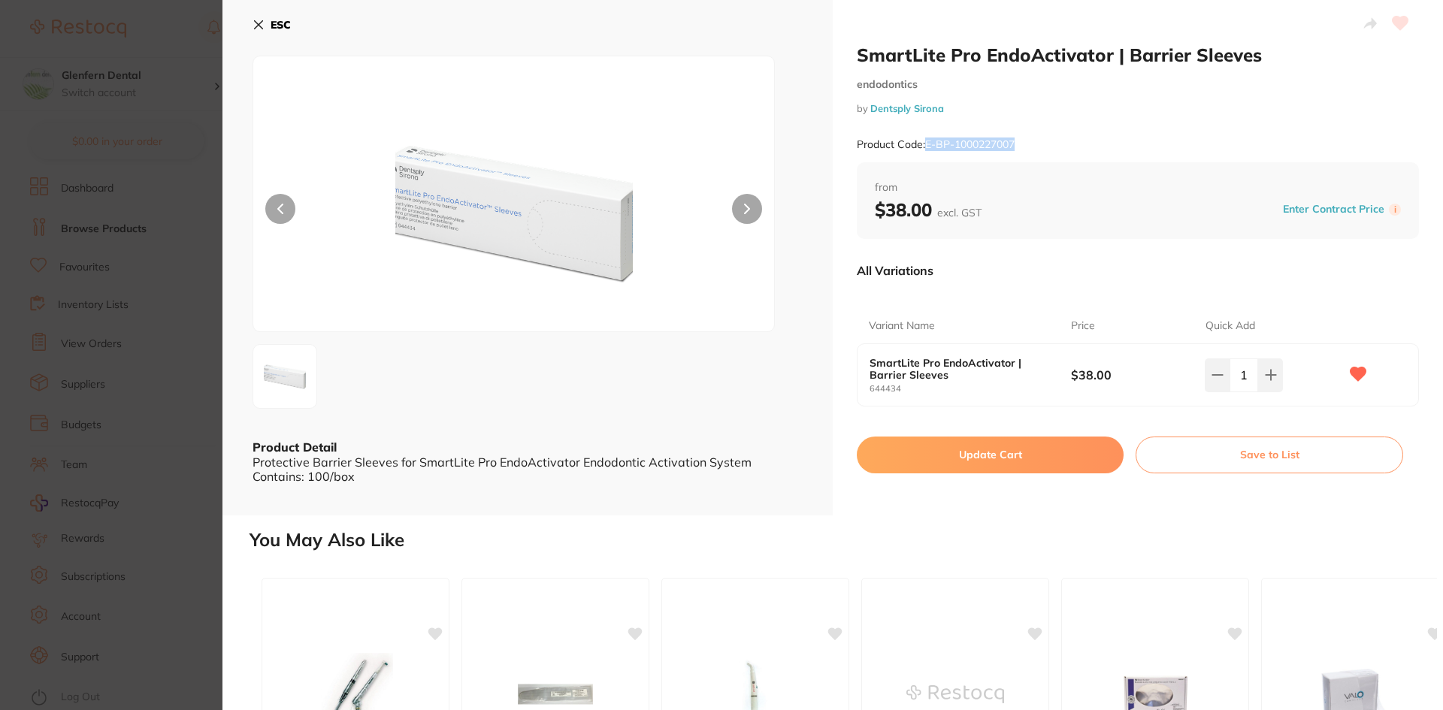
drag, startPoint x: 1022, startPoint y: 141, endPoint x: 928, endPoint y: 154, distance: 95.6
click at [928, 154] on div "Product Code: E-BP-1000227007" at bounding box center [1138, 144] width 562 height 37
copy small "E-BP-1000227007"
click at [986, 456] on button "Update Cart" at bounding box center [990, 455] width 267 height 36
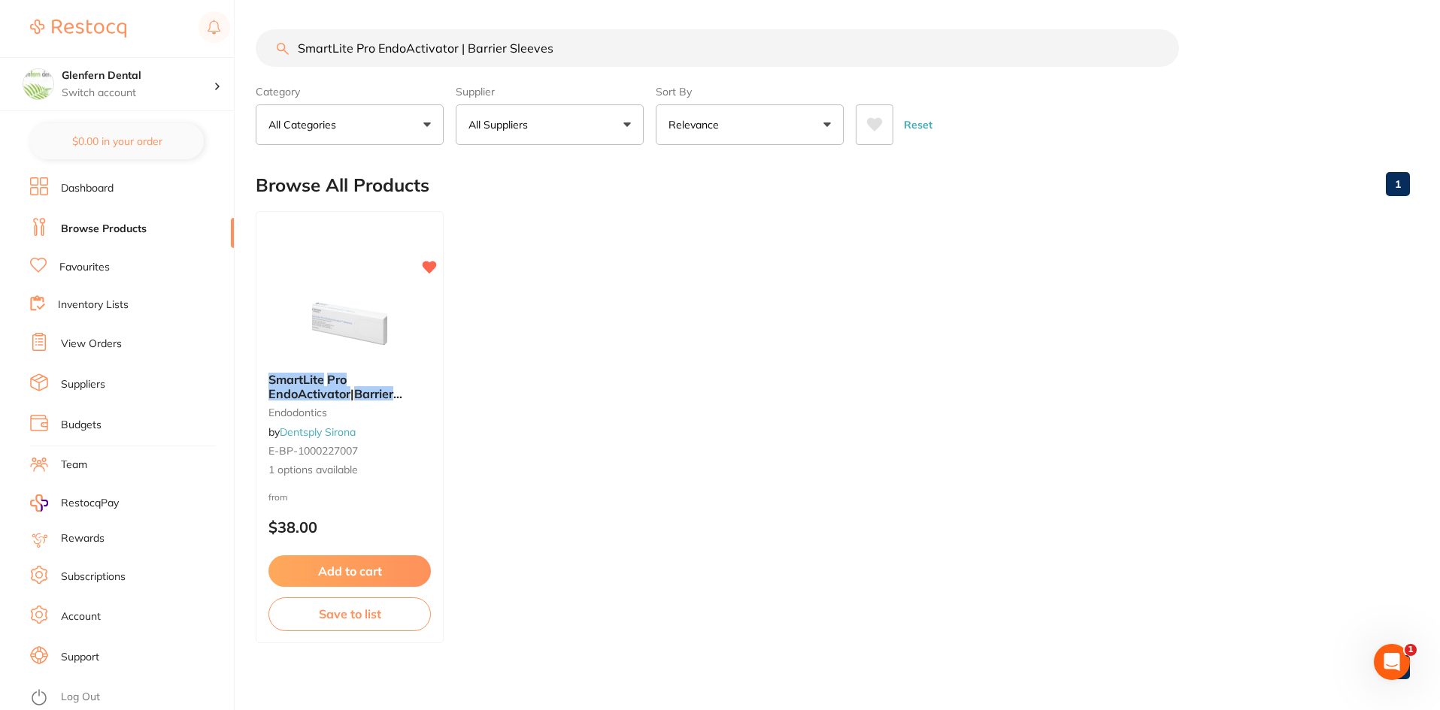
scroll to position [1, 0]
drag, startPoint x: 407, startPoint y: 56, endPoint x: 200, endPoint y: 56, distance: 206.7
click at [200, 56] on div "$0.00 Glenfern Dental Switch account Glenfern Dental $0.00 in your order Dashbo…" at bounding box center [720, 354] width 1440 height 710
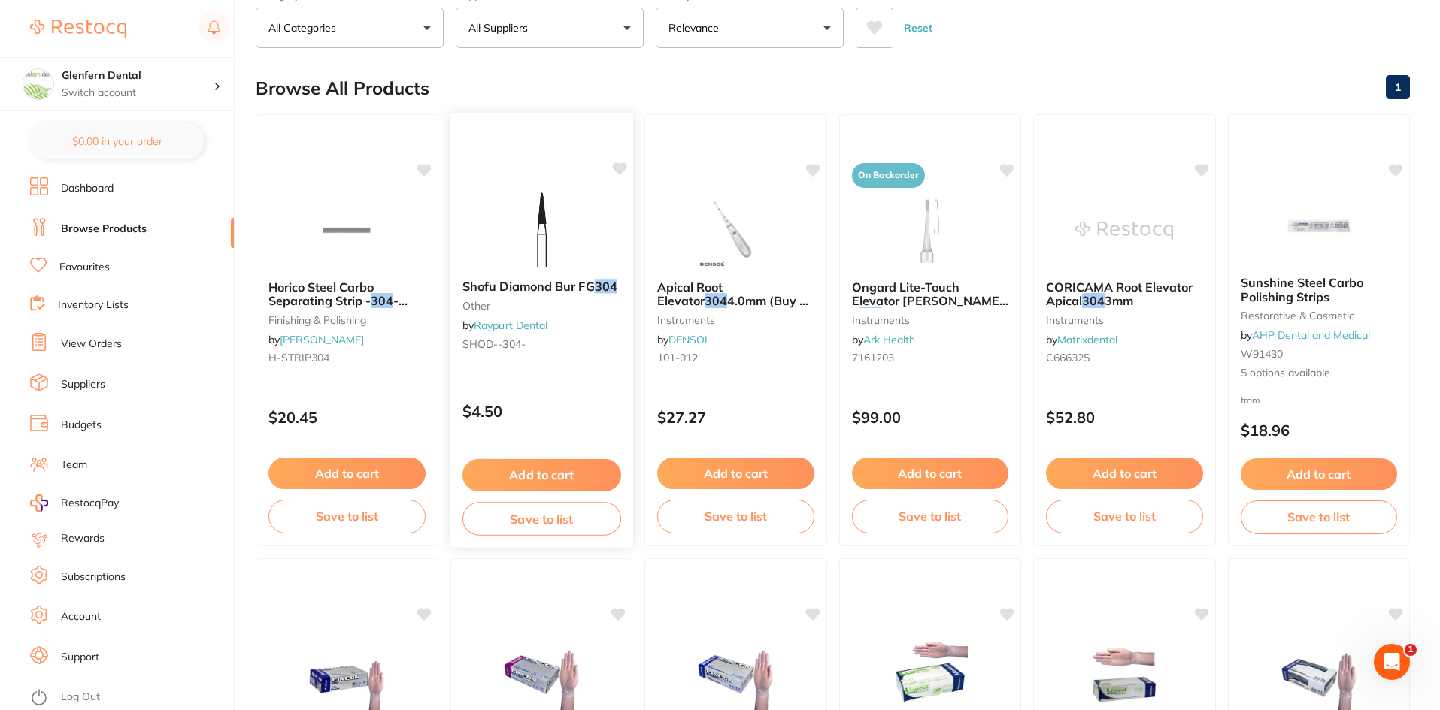
scroll to position [0, 0]
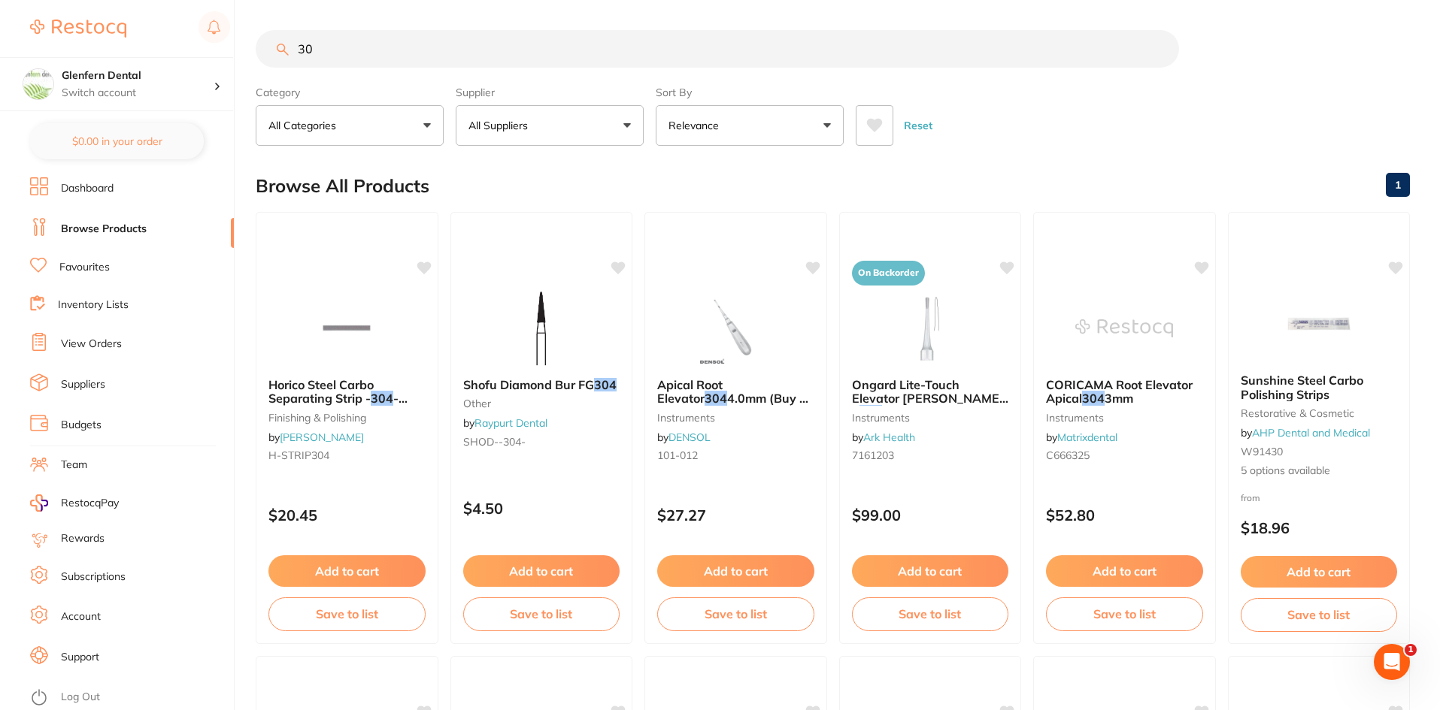
type input "3"
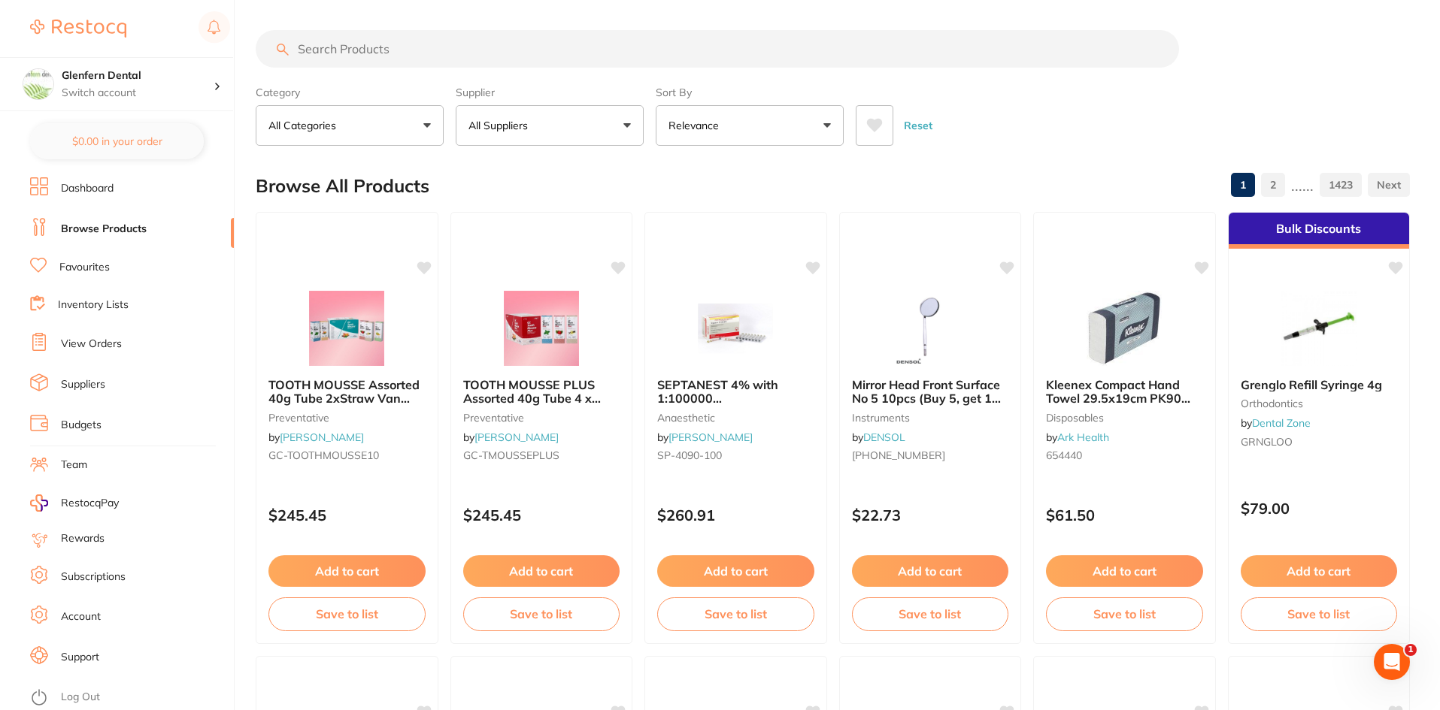
paste input "W914304"
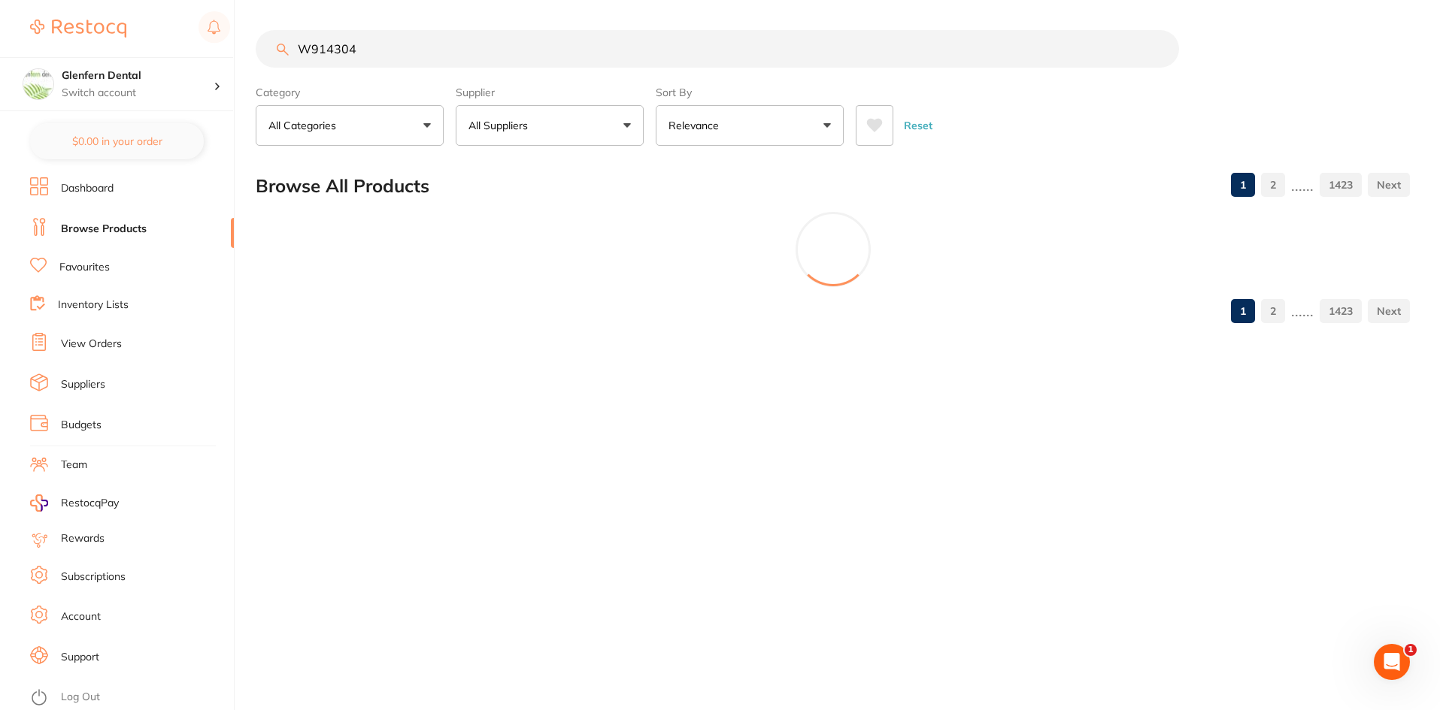
type input "W914304"
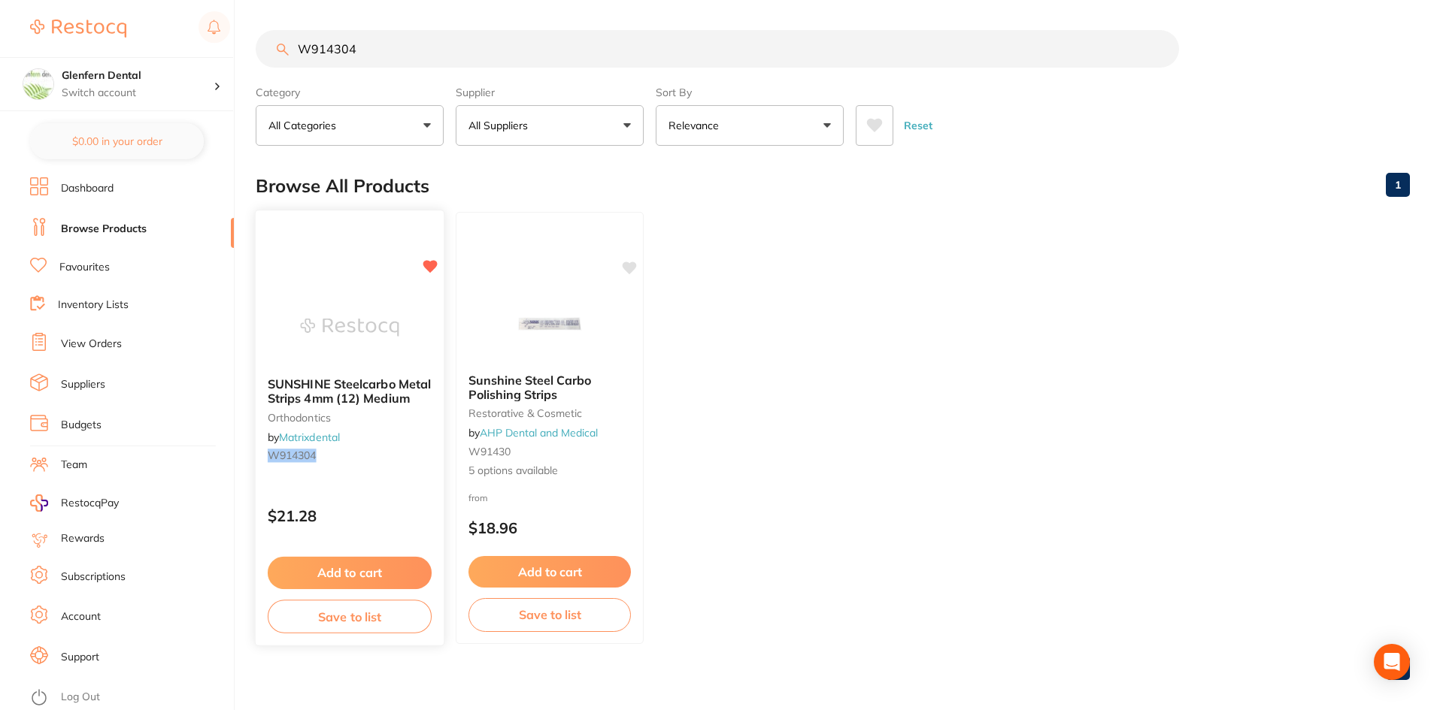
click at [324, 381] on span "SUNSHINE Steelcarbo Metal Strips 4mm (12) Medium" at bounding box center [349, 391] width 163 height 29
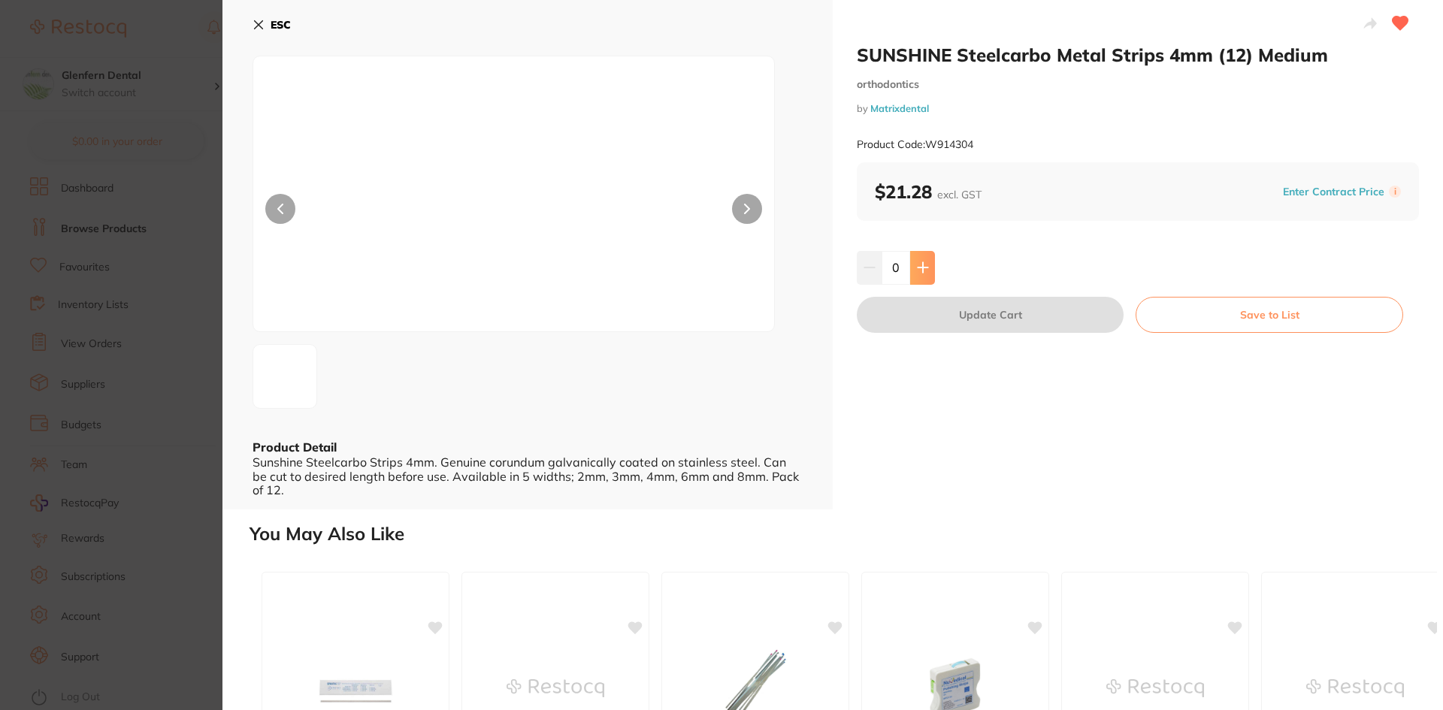
click at [925, 266] on icon at bounding box center [923, 268] width 12 height 12
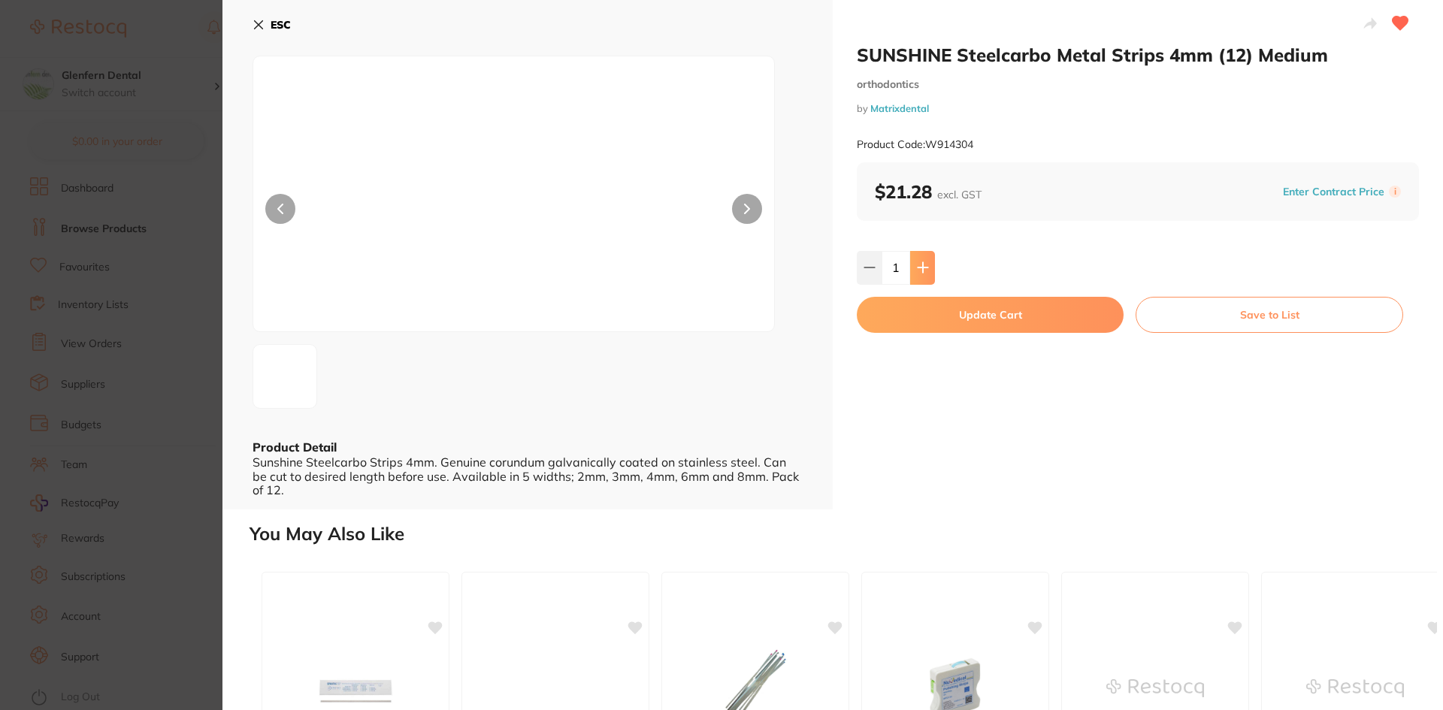
click at [925, 265] on icon at bounding box center [923, 268] width 12 height 12
type input "3"
click at [984, 314] on button "Update Cart" at bounding box center [990, 315] width 267 height 36
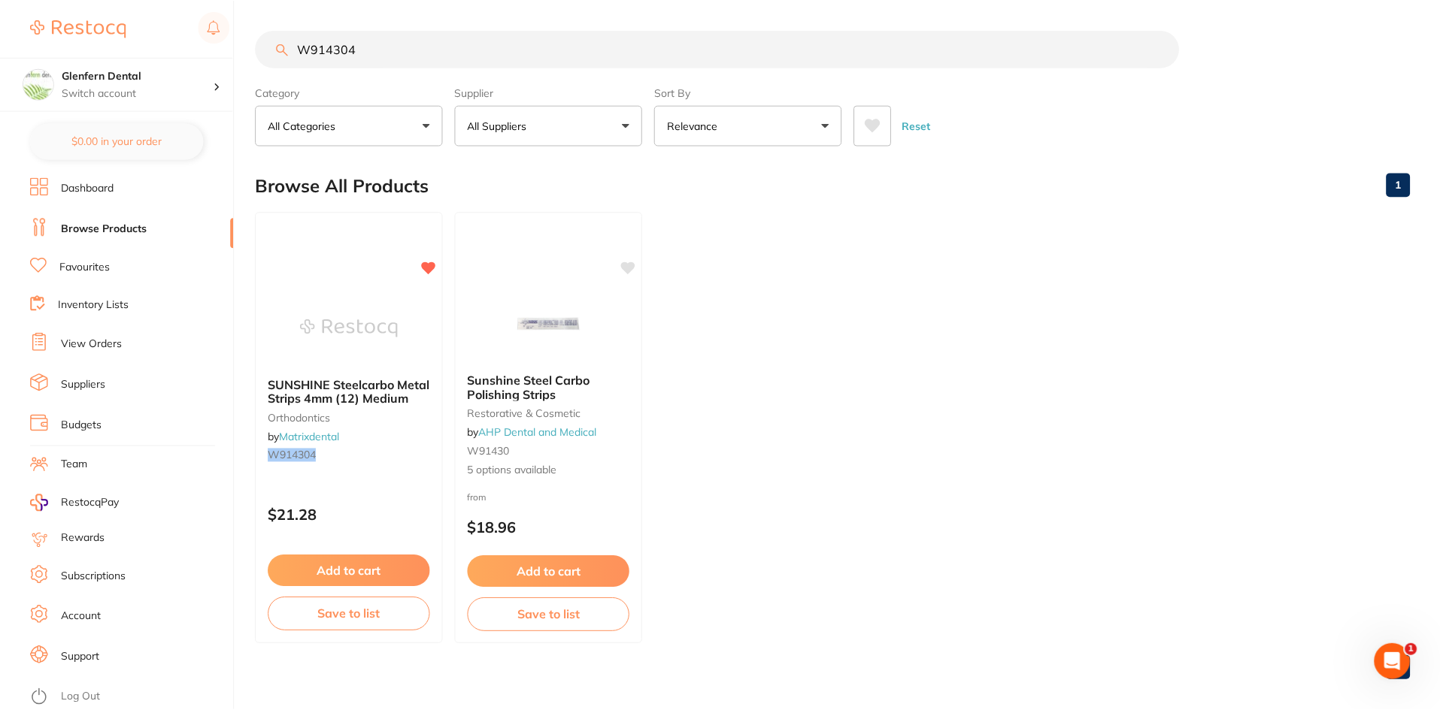
scroll to position [2, 0]
click at [371, 50] on input "W914304" at bounding box center [717, 47] width 923 height 38
type input "W"
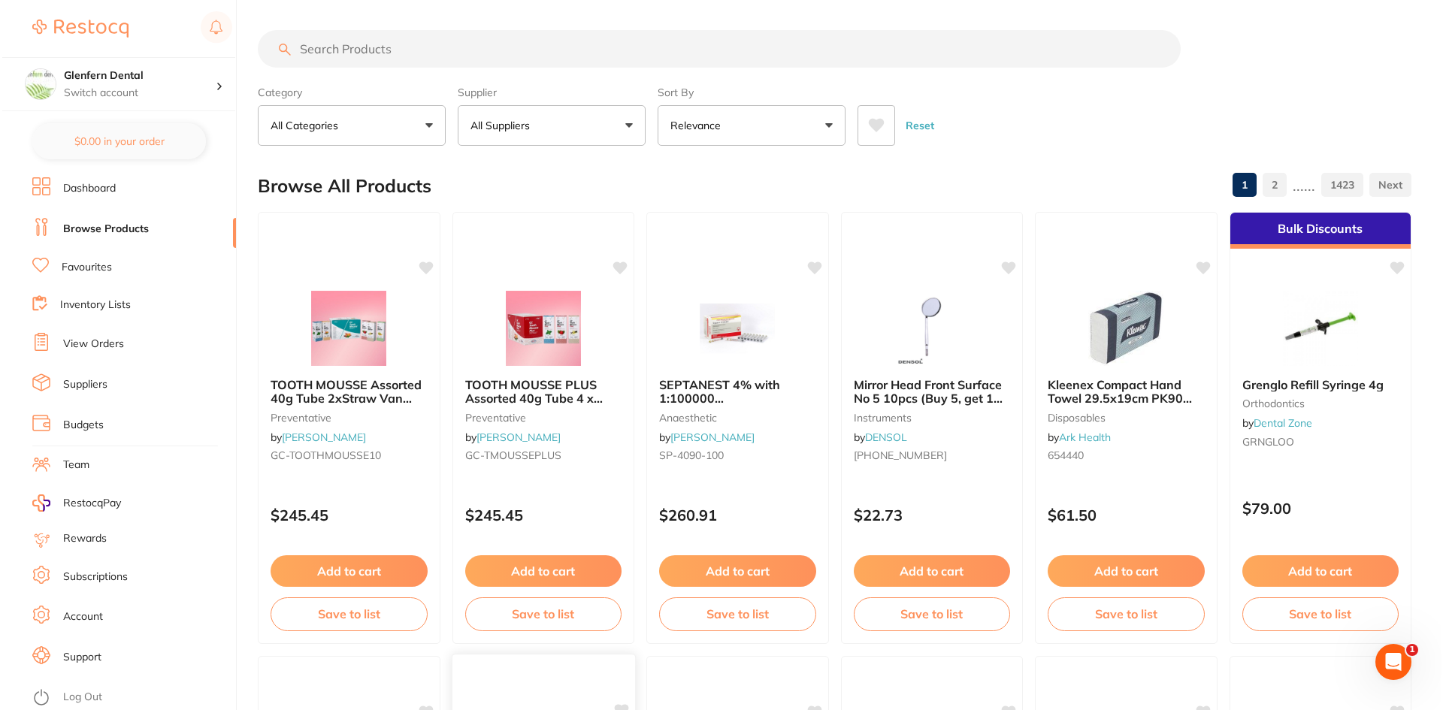
scroll to position [0, 0]
click at [371, 45] on input "search" at bounding box center [717, 49] width 923 height 38
paste input "W914414"
type input "W914414"
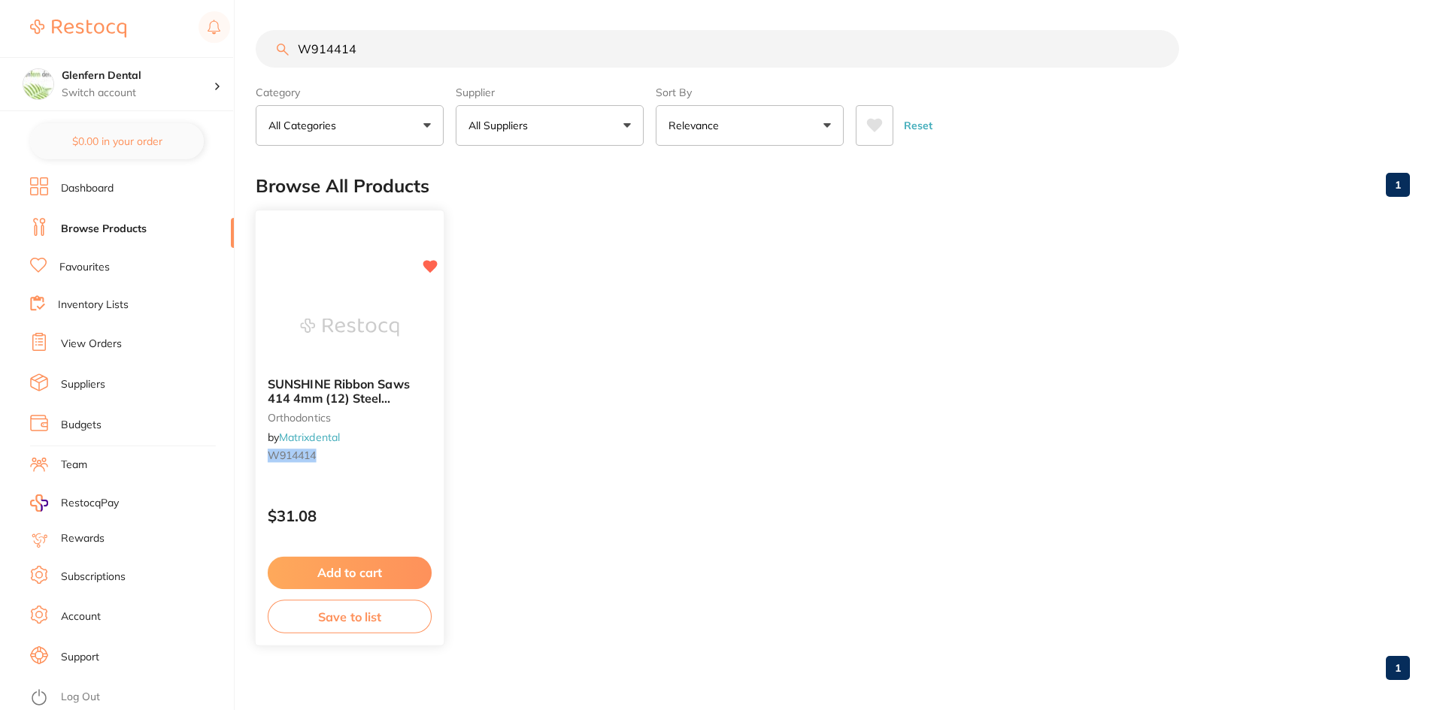
click at [322, 395] on span "SUNSHINE Ribbon Saws 414 4mm (12) Steel Serrated Strips" at bounding box center [339, 398] width 142 height 43
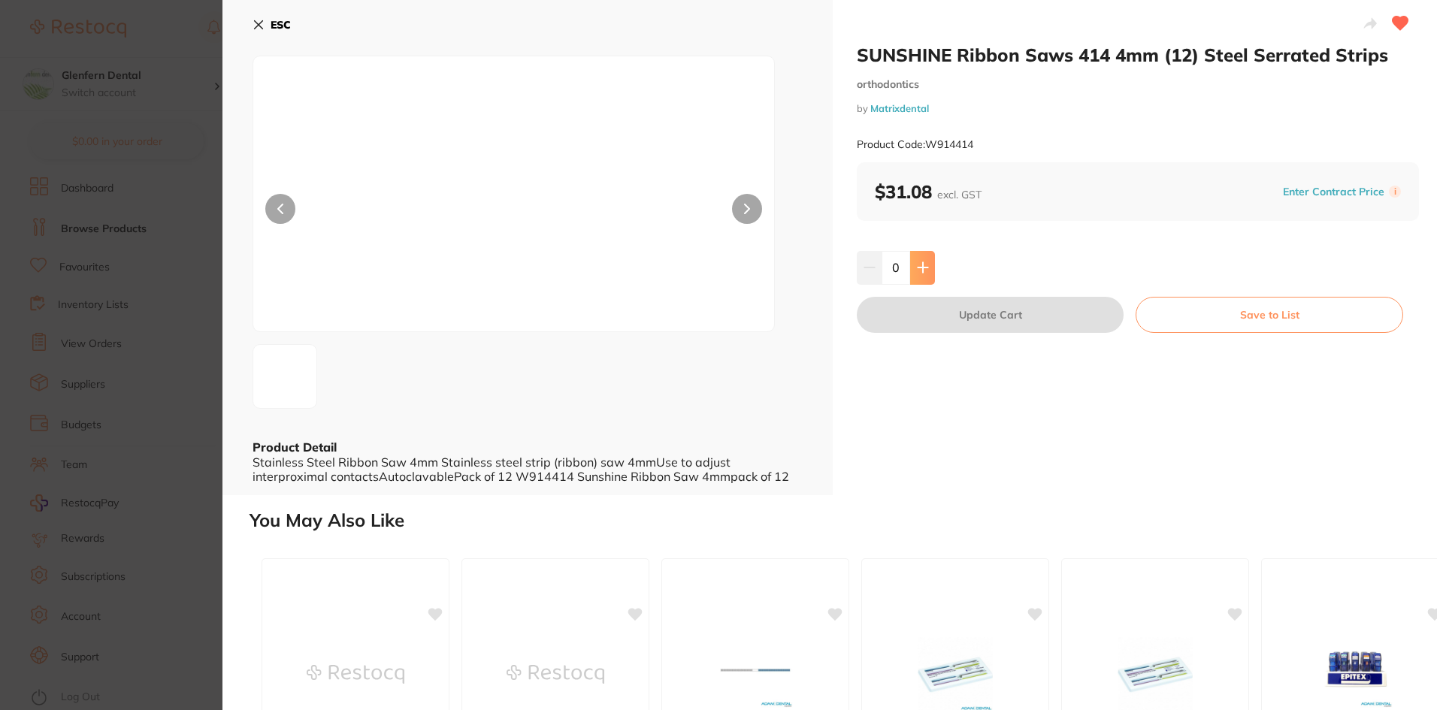
click at [922, 275] on button at bounding box center [922, 267] width 25 height 33
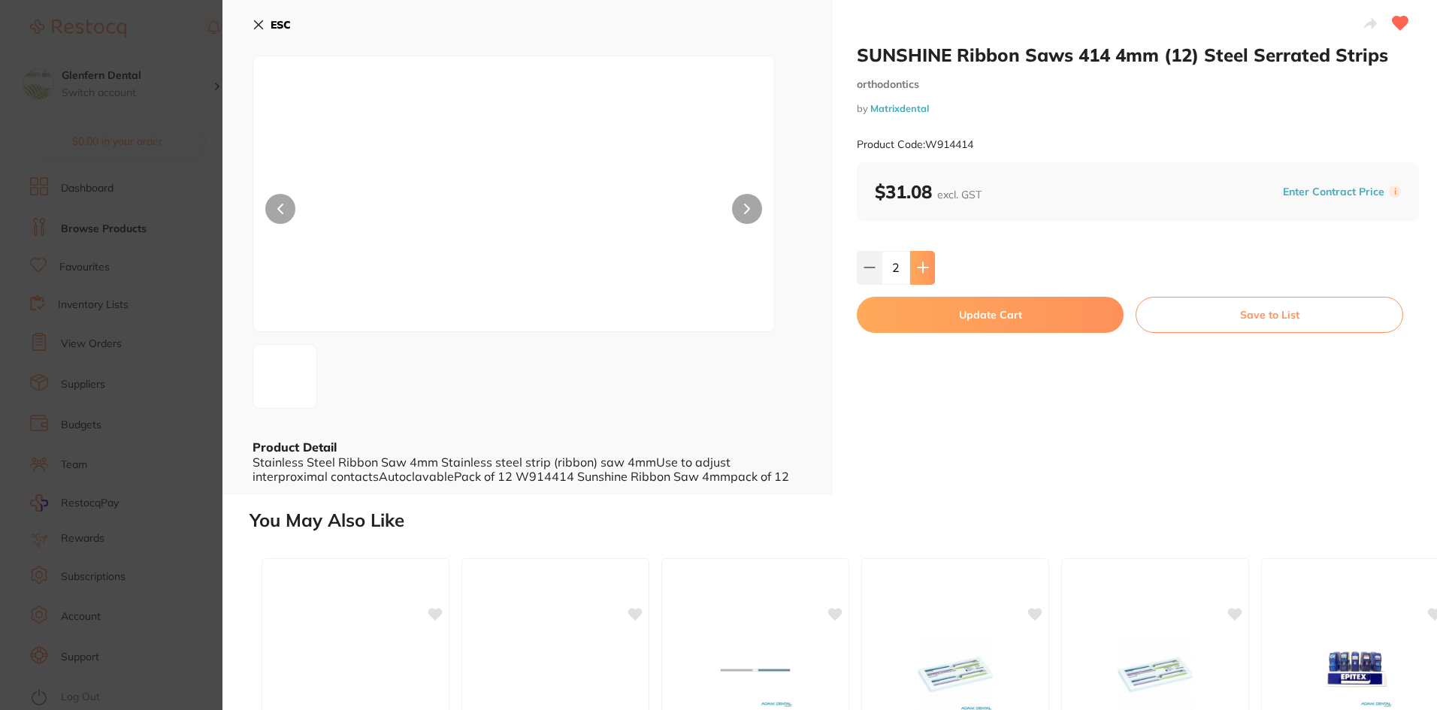
click at [922, 275] on button at bounding box center [922, 267] width 25 height 33
type input "4"
click at [995, 317] on button "Update Cart" at bounding box center [990, 315] width 267 height 36
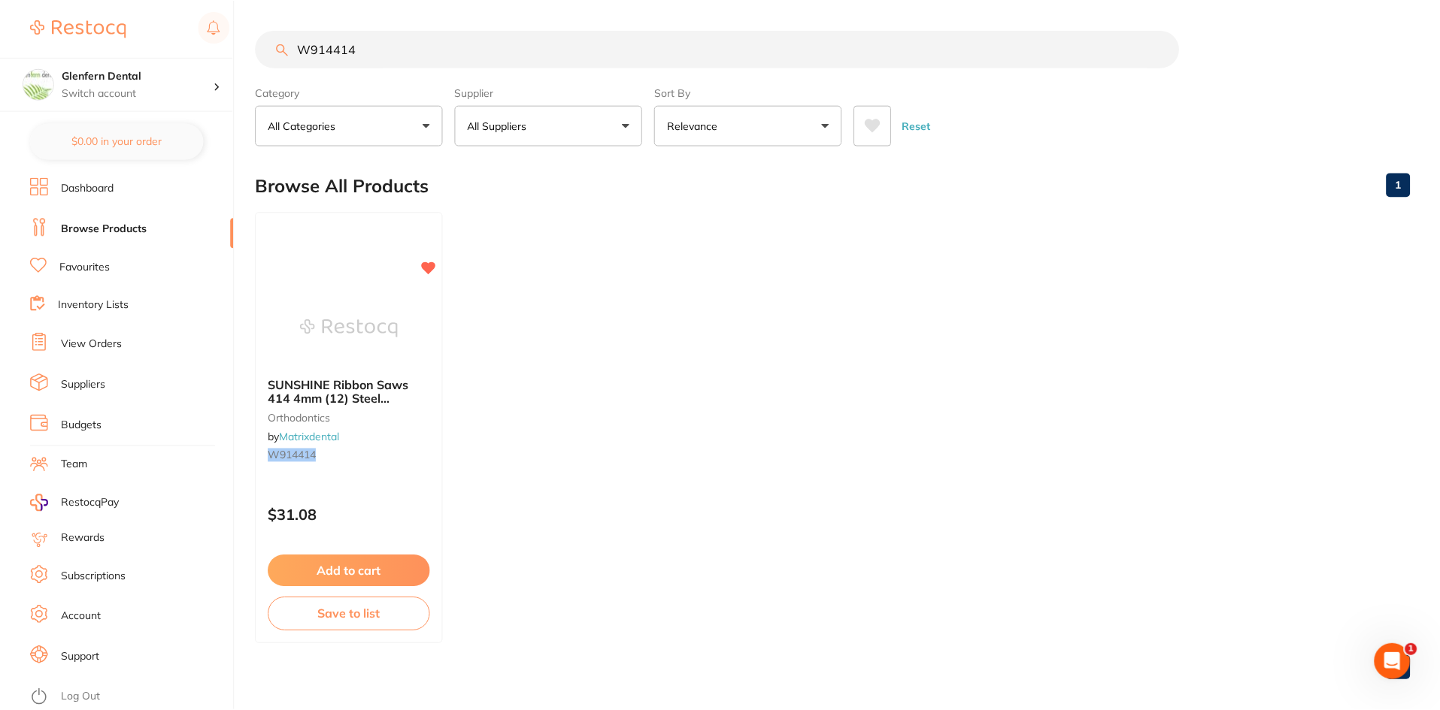
scroll to position [2, 0]
click at [377, 49] on input "W914414" at bounding box center [717, 47] width 923 height 38
type input "W"
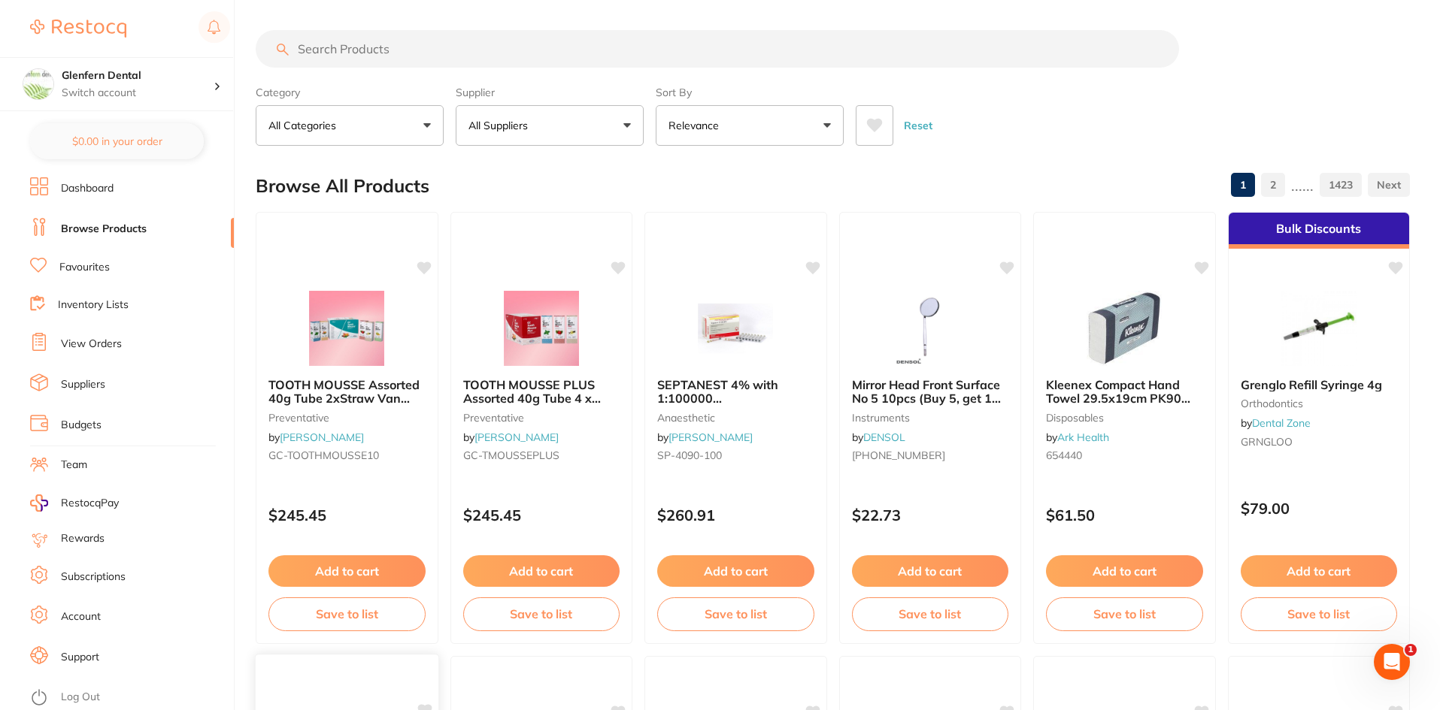
scroll to position [0, 0]
click at [359, 41] on input "search" at bounding box center [717, 49] width 923 height 38
paste input "2GC-013149"
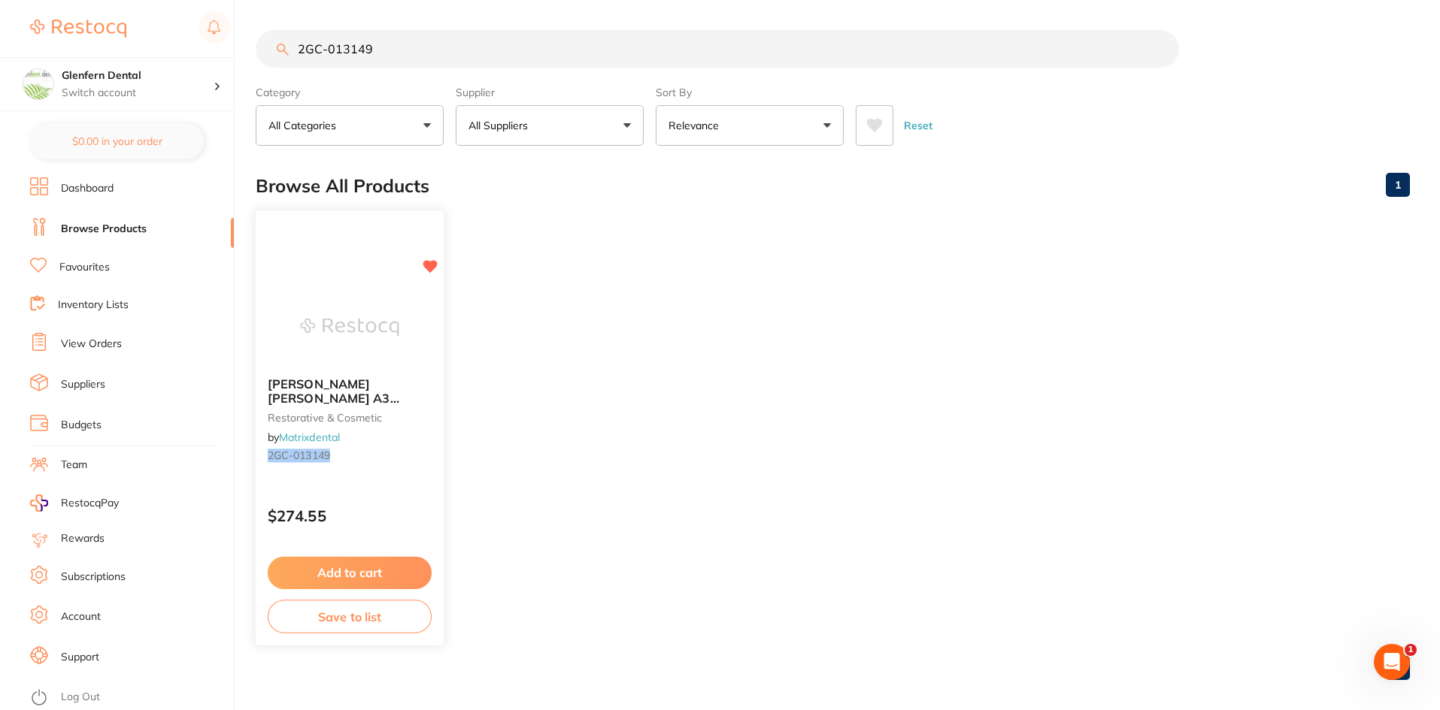
click at [307, 388] on span "[PERSON_NAME] [PERSON_NAME] A3 Capsules (50)" at bounding box center [334, 398] width 132 height 43
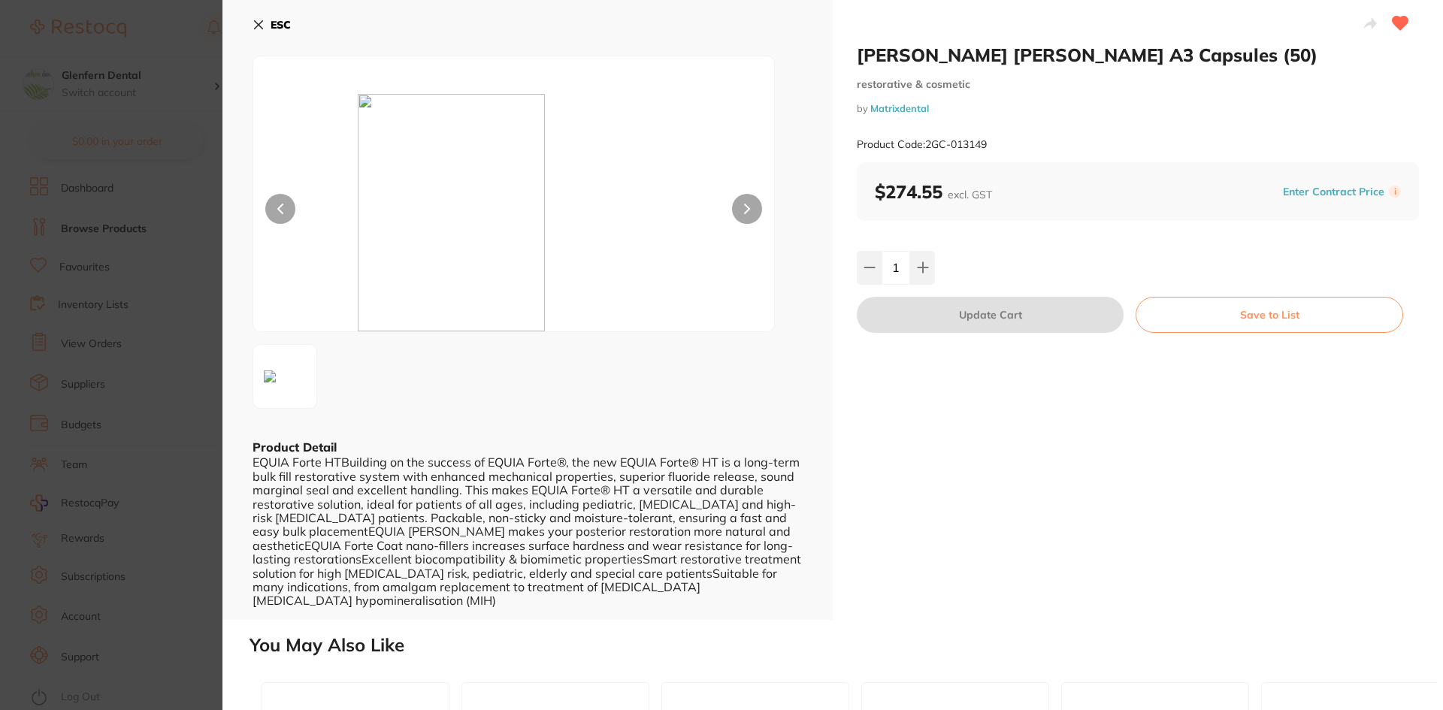
click at [265, 26] on button "ESC" at bounding box center [272, 25] width 38 height 26
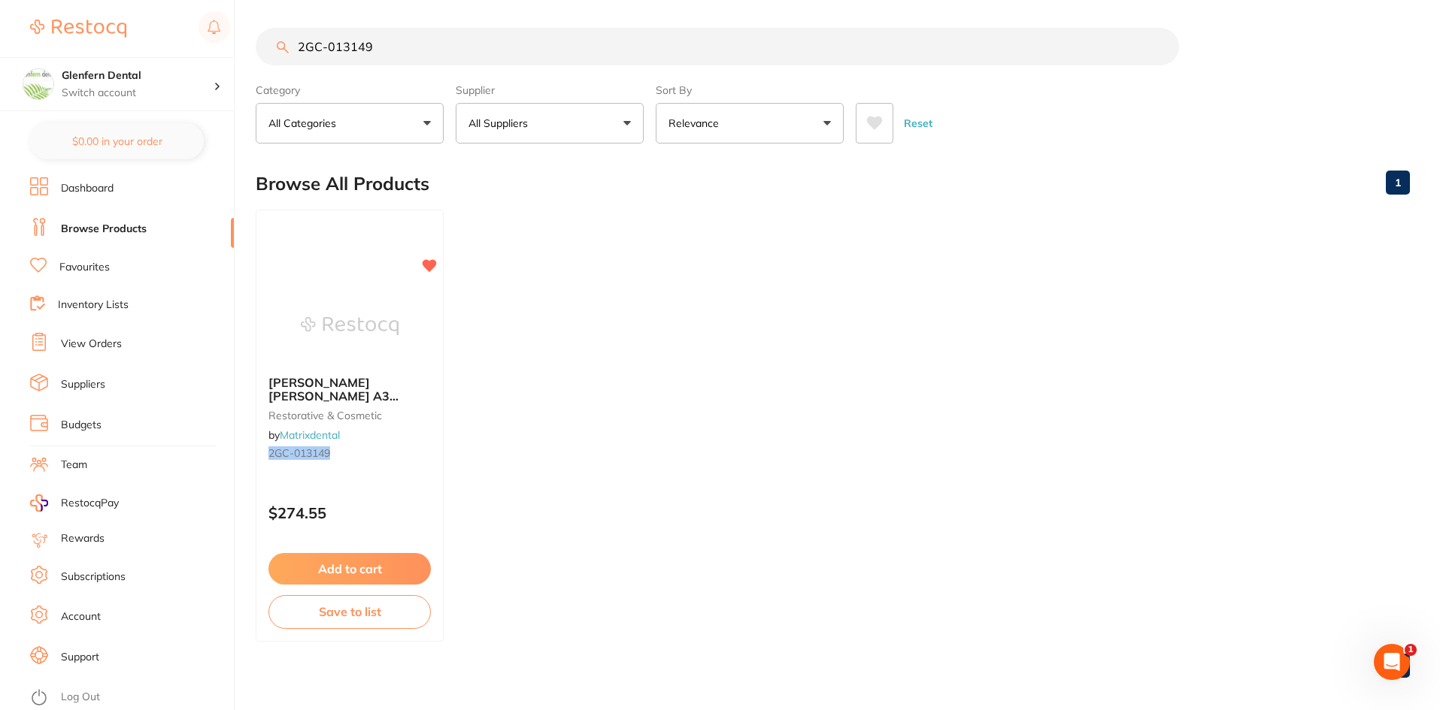
click at [410, 44] on input "2GC-013149" at bounding box center [717, 47] width 923 height 38
type input "2"
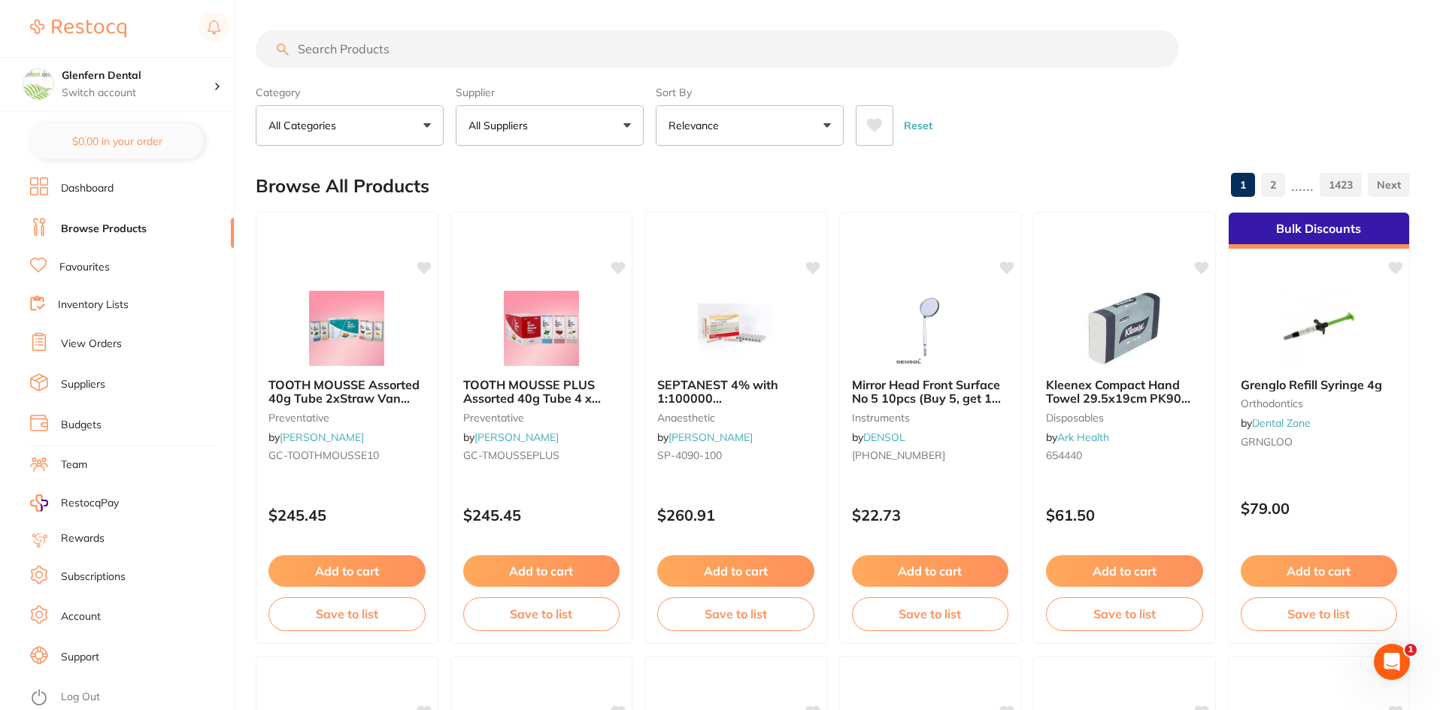
scroll to position [0, 0]
click at [96, 228] on link "Browse Products" at bounding box center [104, 229] width 86 height 15
click at [78, 346] on link "View Orders" at bounding box center [91, 344] width 61 height 15
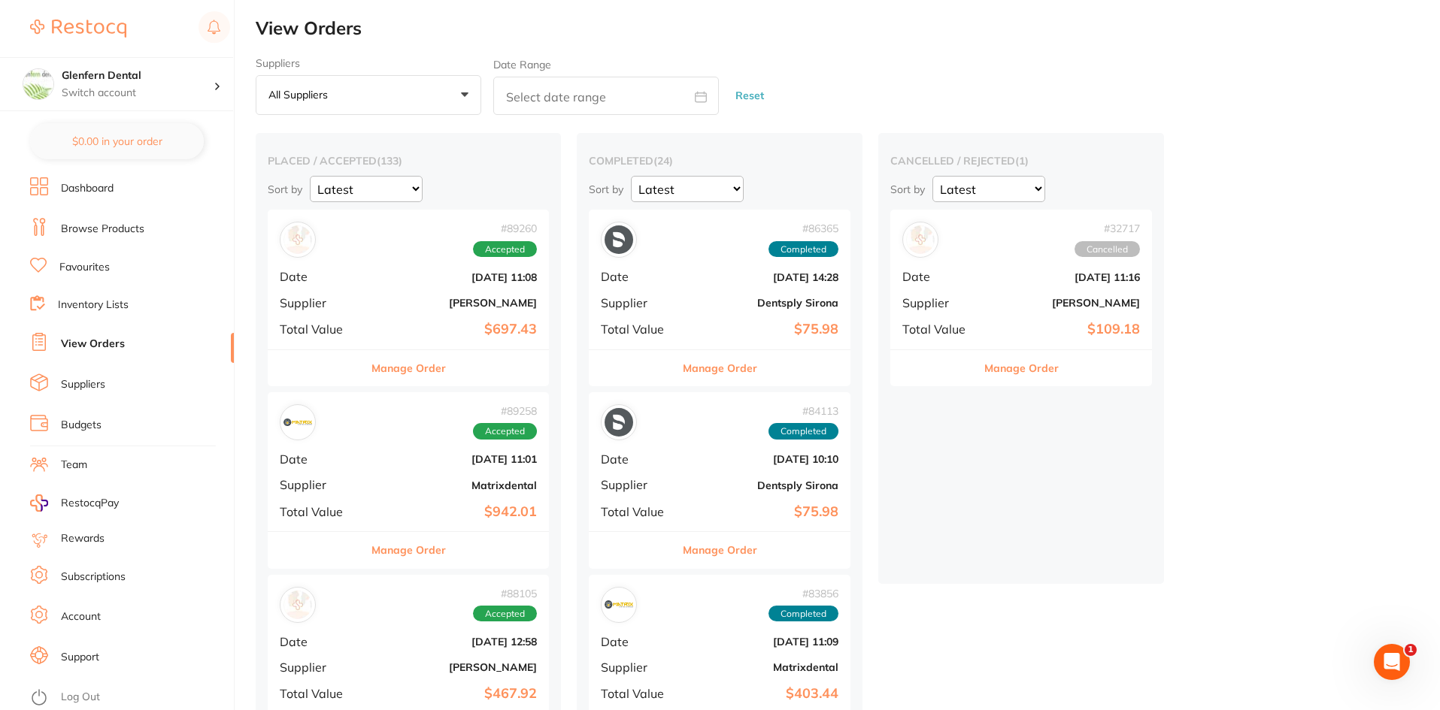
click at [89, 238] on li "Browse Products" at bounding box center [132, 229] width 204 height 23
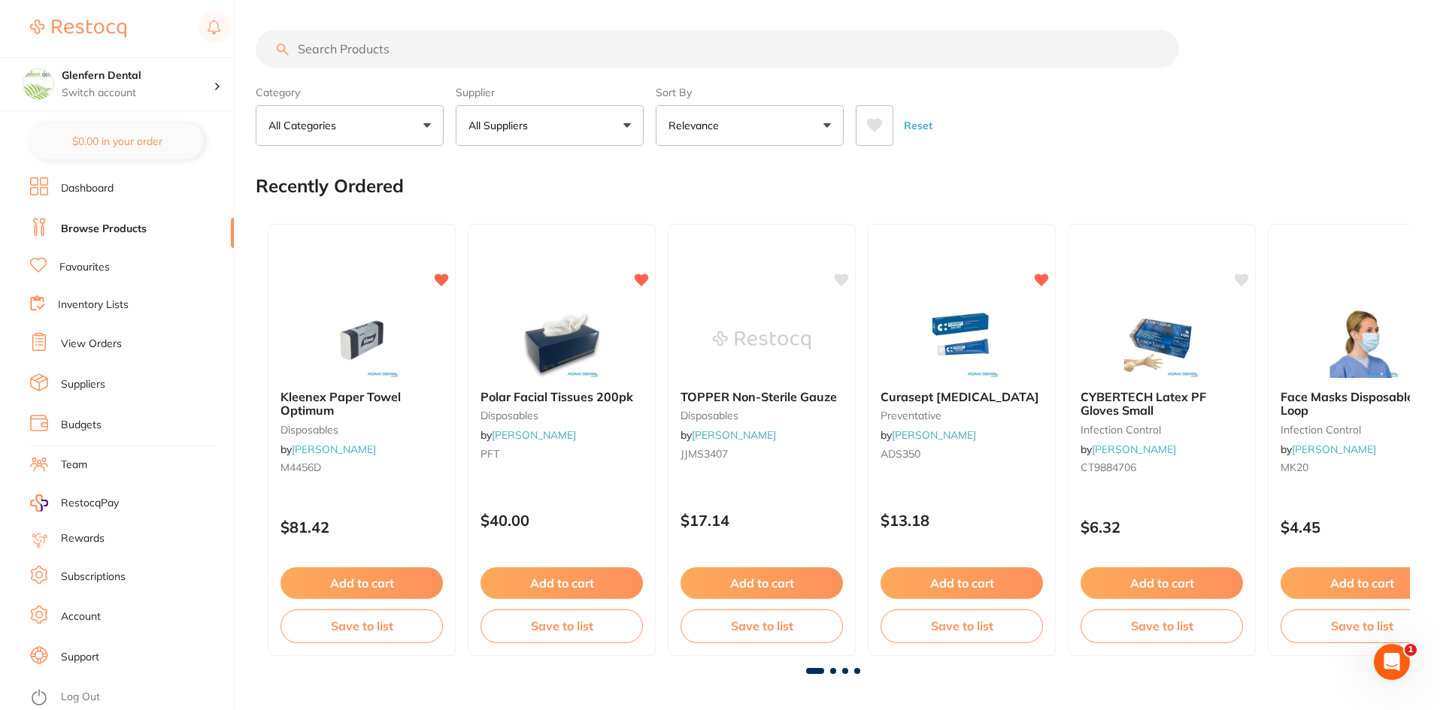
click at [1397, 655] on icon "Open Intercom Messenger" at bounding box center [1391, 662] width 25 height 25
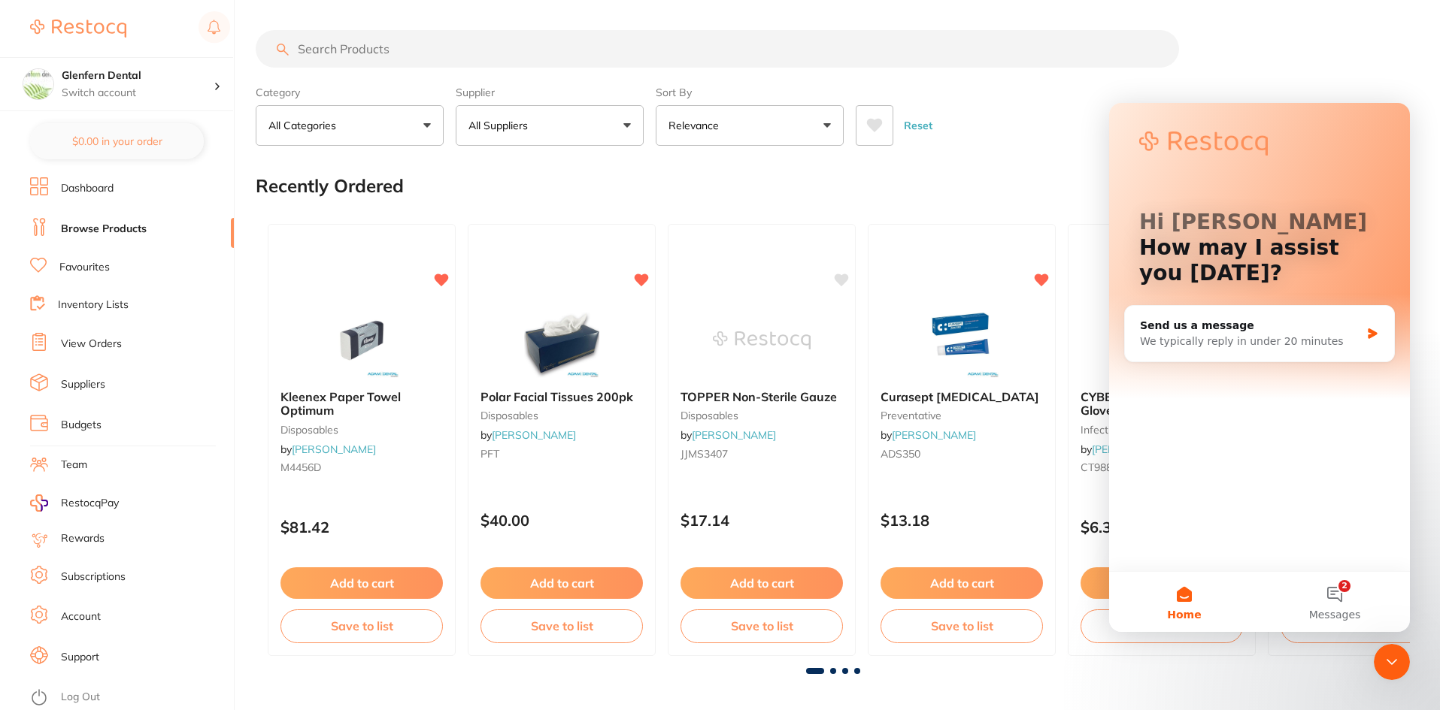
click at [1274, 46] on div at bounding box center [833, 49] width 1154 height 38
click at [1341, 593] on button "2 Messages" at bounding box center [1334, 602] width 150 height 60
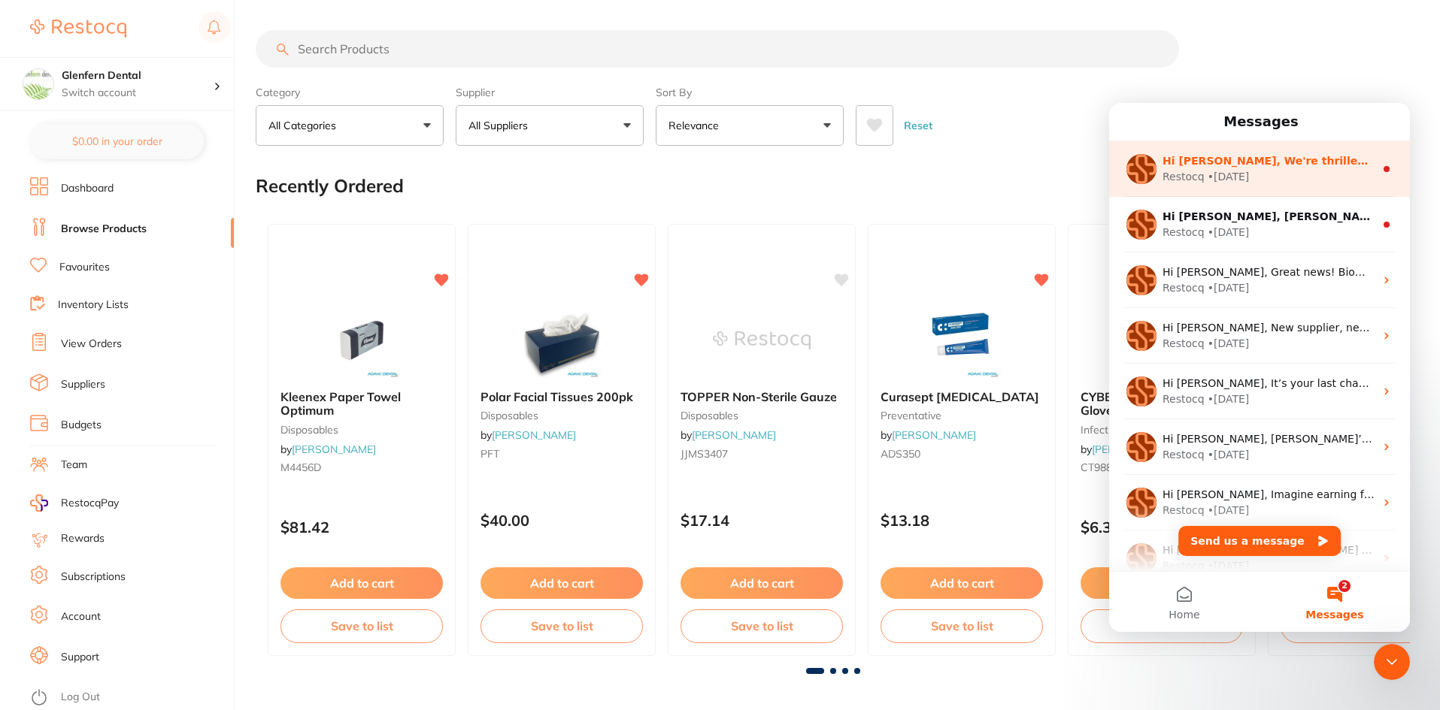
click at [1218, 177] on div "• 6d ago" at bounding box center [1228, 177] width 42 height 16
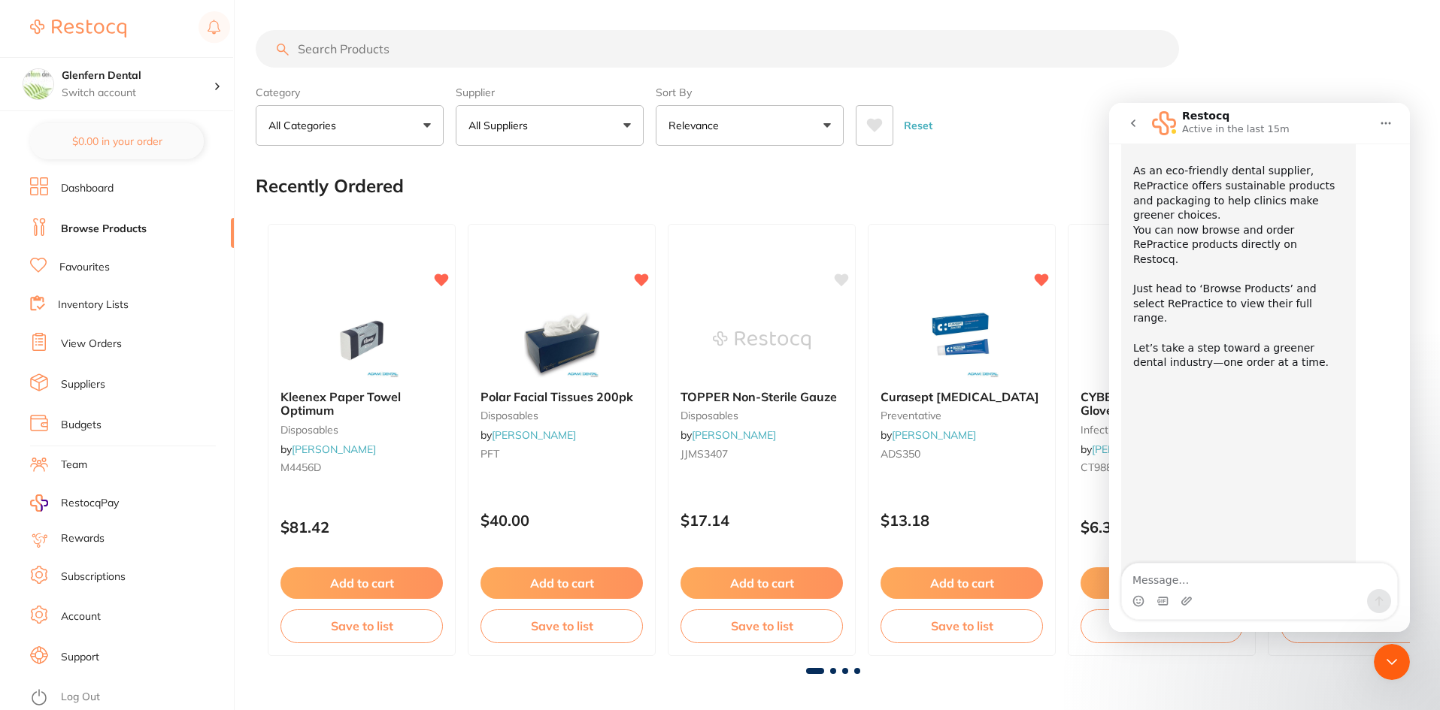
scroll to position [120, 0]
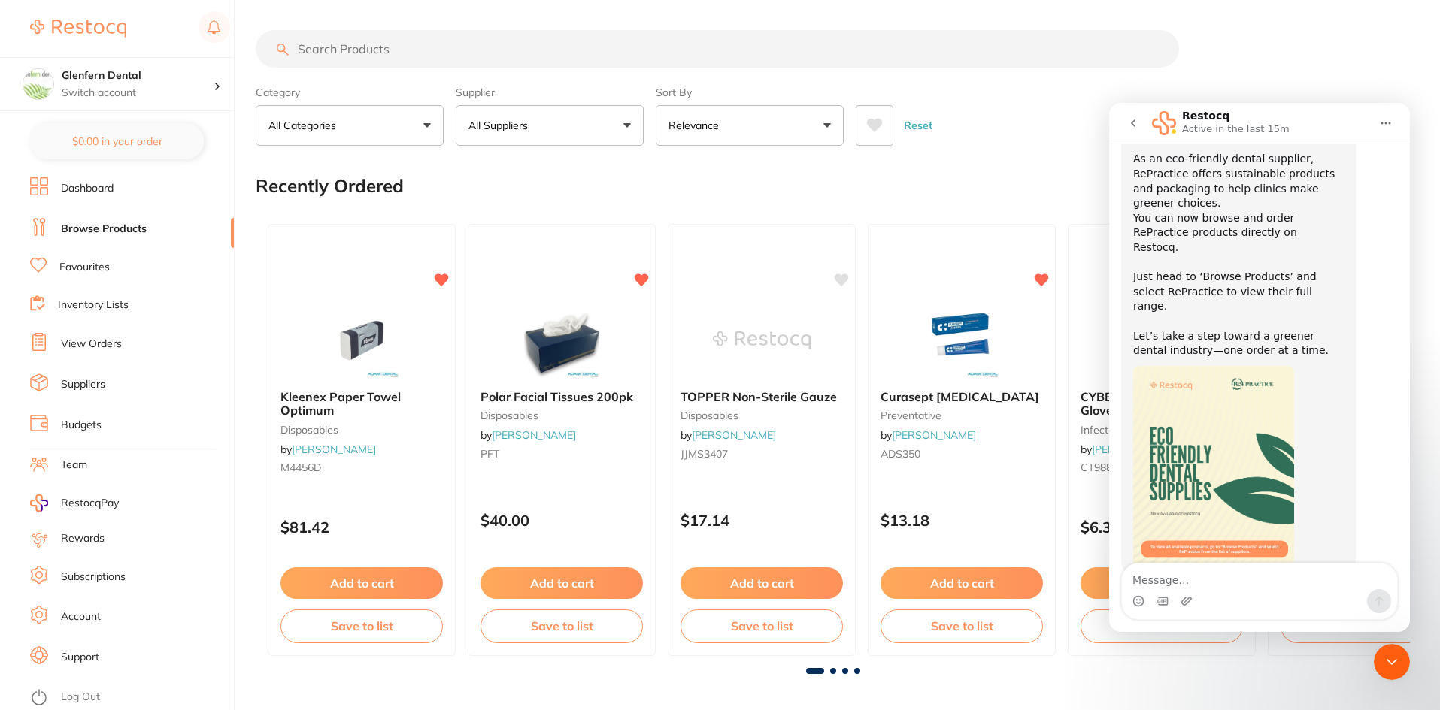
click at [1137, 120] on icon "go back" at bounding box center [1133, 123] width 12 height 12
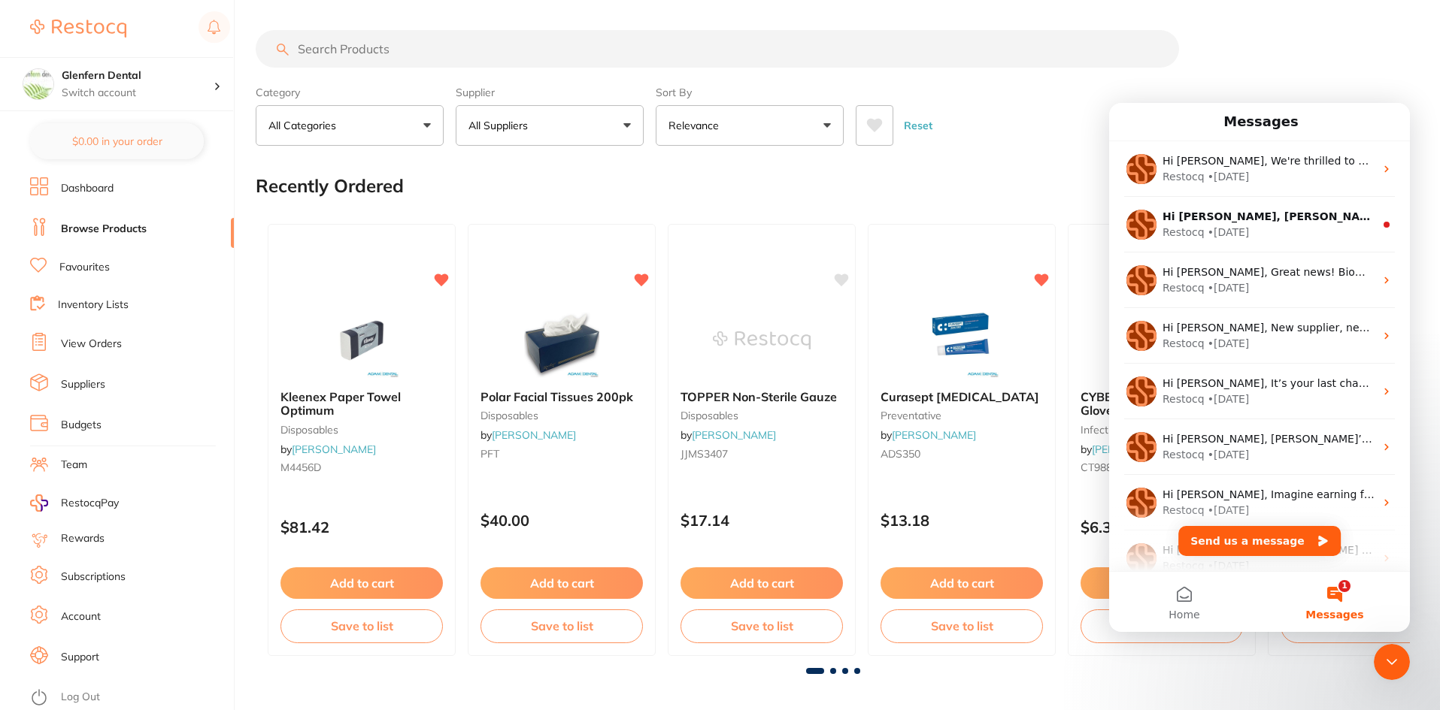
scroll to position [0, 0]
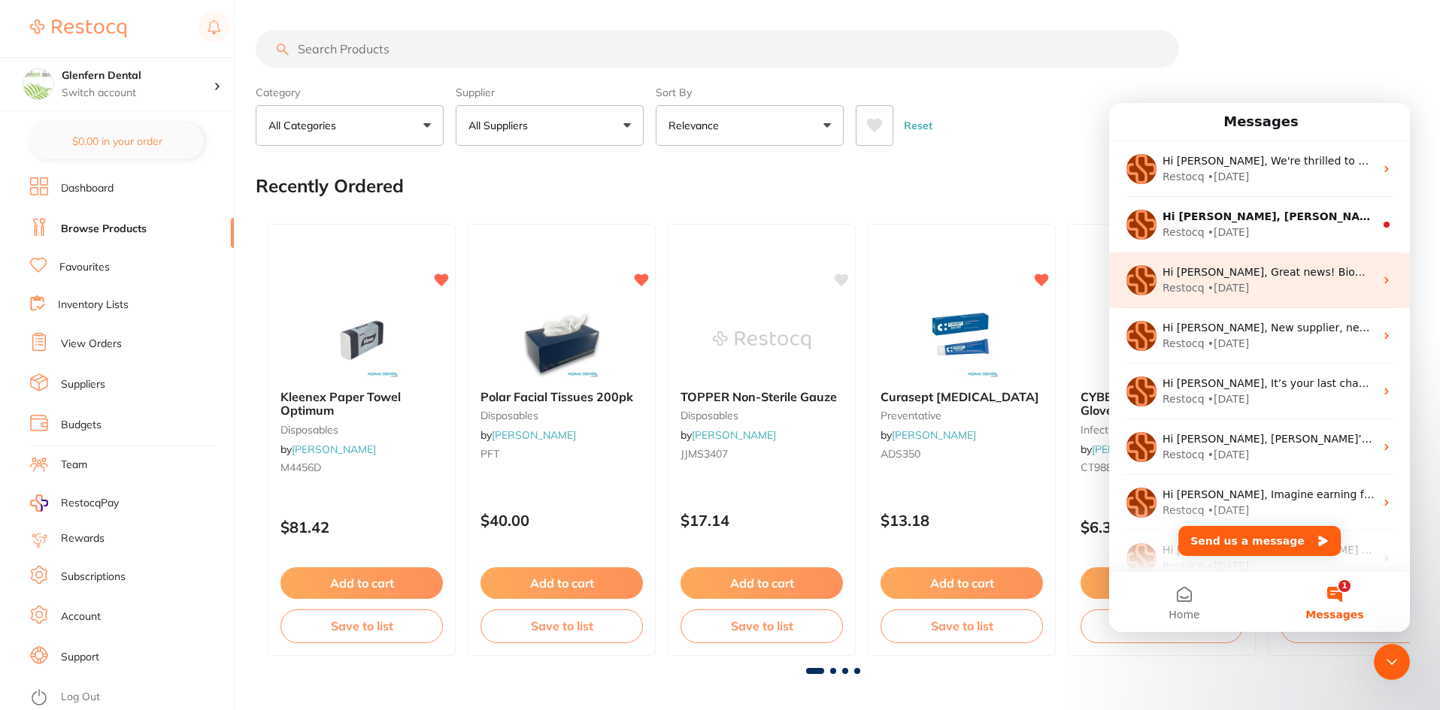
click at [1293, 280] on div "Hi Julia, Great news! Biomedent's got a Buy 1, Get 1 FREE offer on all Rhapsody…" at bounding box center [1268, 273] width 212 height 16
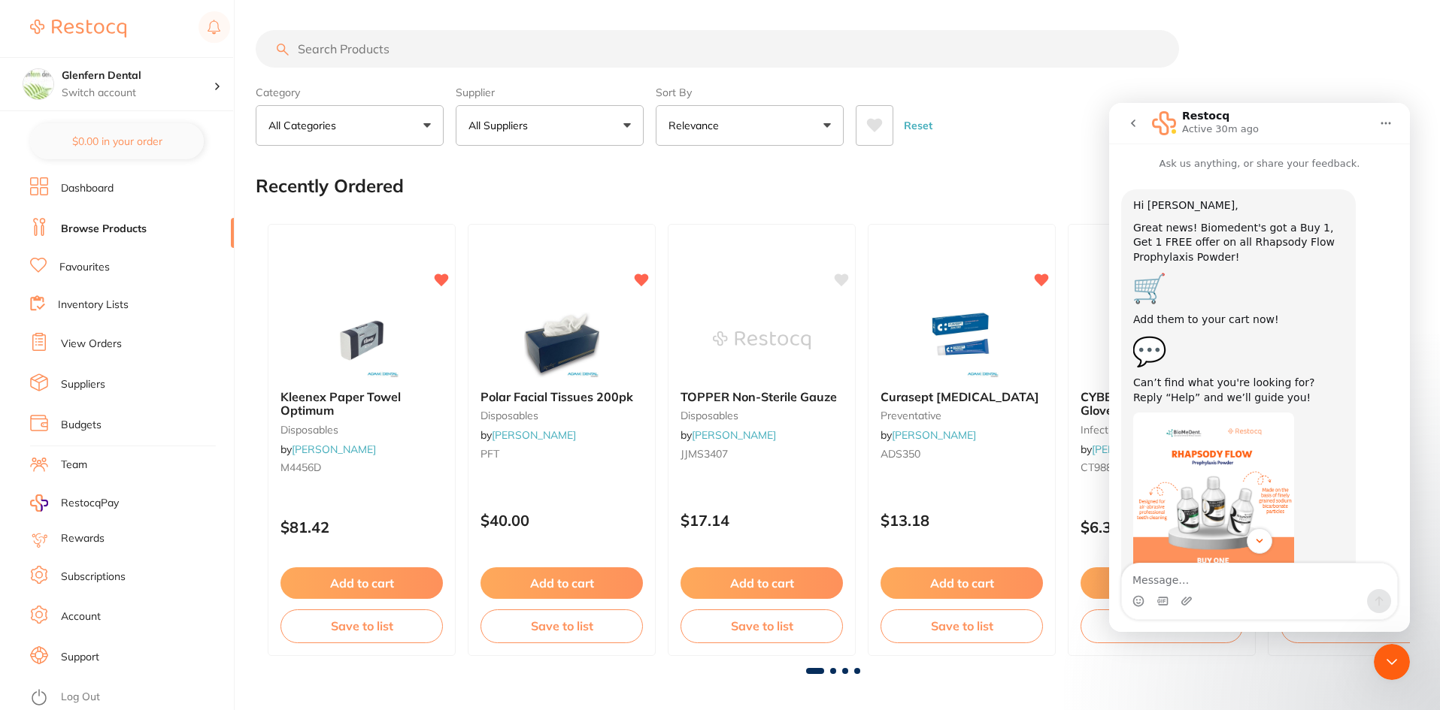
click at [1135, 123] on icon "go back" at bounding box center [1133, 123] width 12 height 12
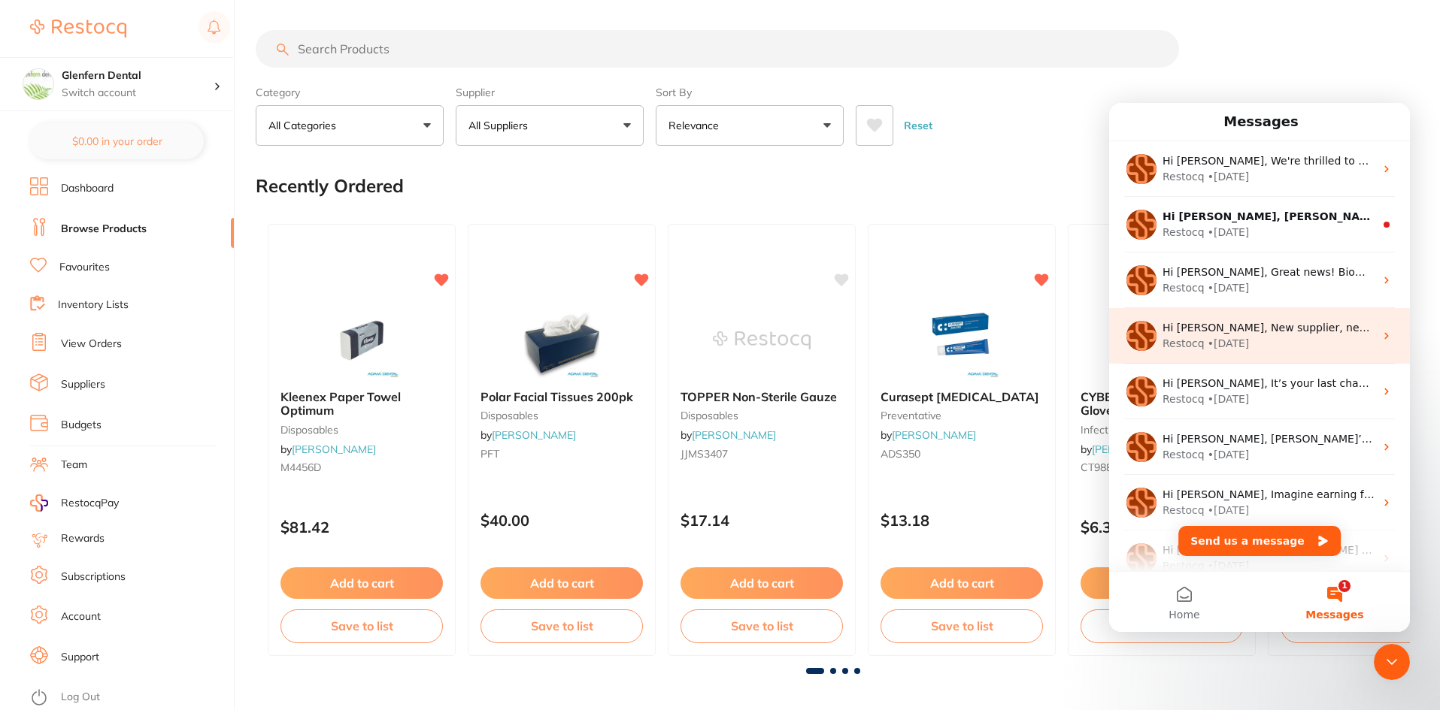
click at [1216, 338] on div "• 9w ago" at bounding box center [1228, 344] width 42 height 16
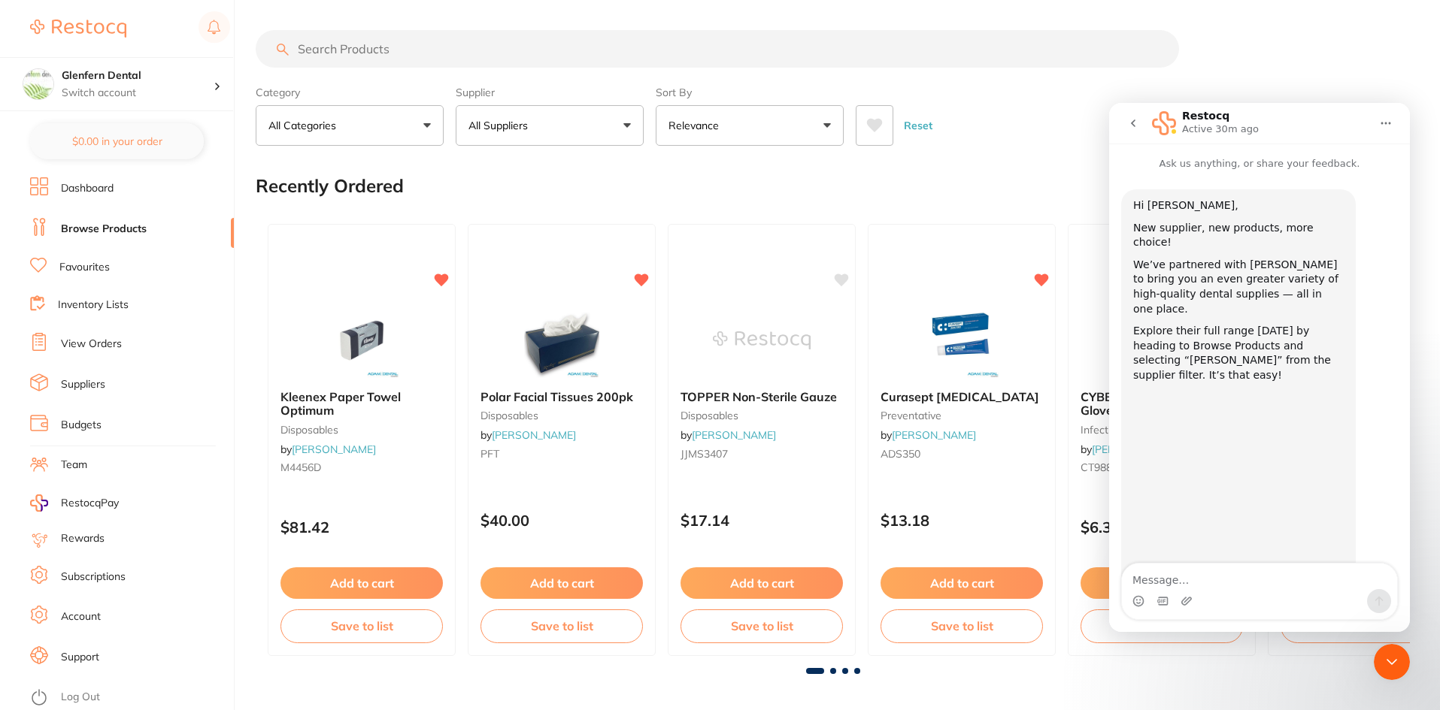
scroll to position [25, 0]
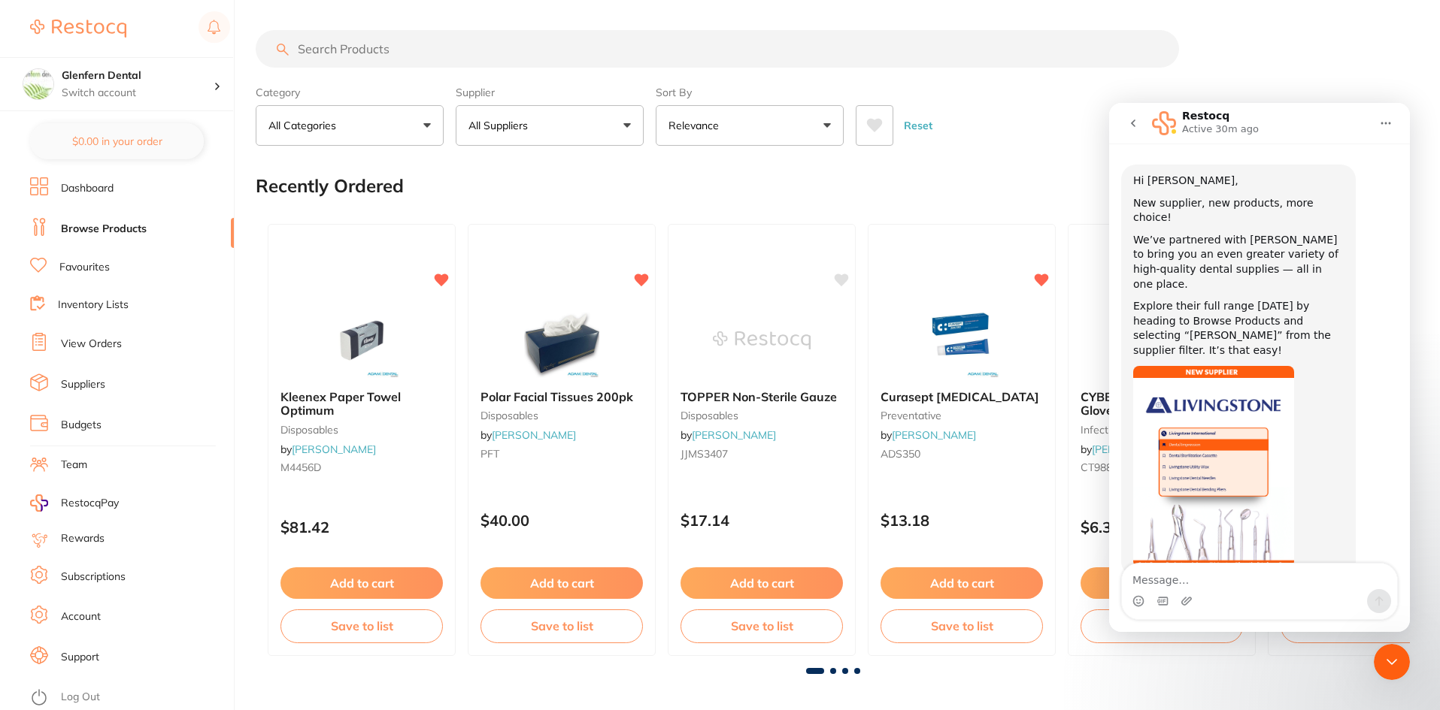
click at [1132, 123] on icon "go back" at bounding box center [1133, 124] width 5 height 8
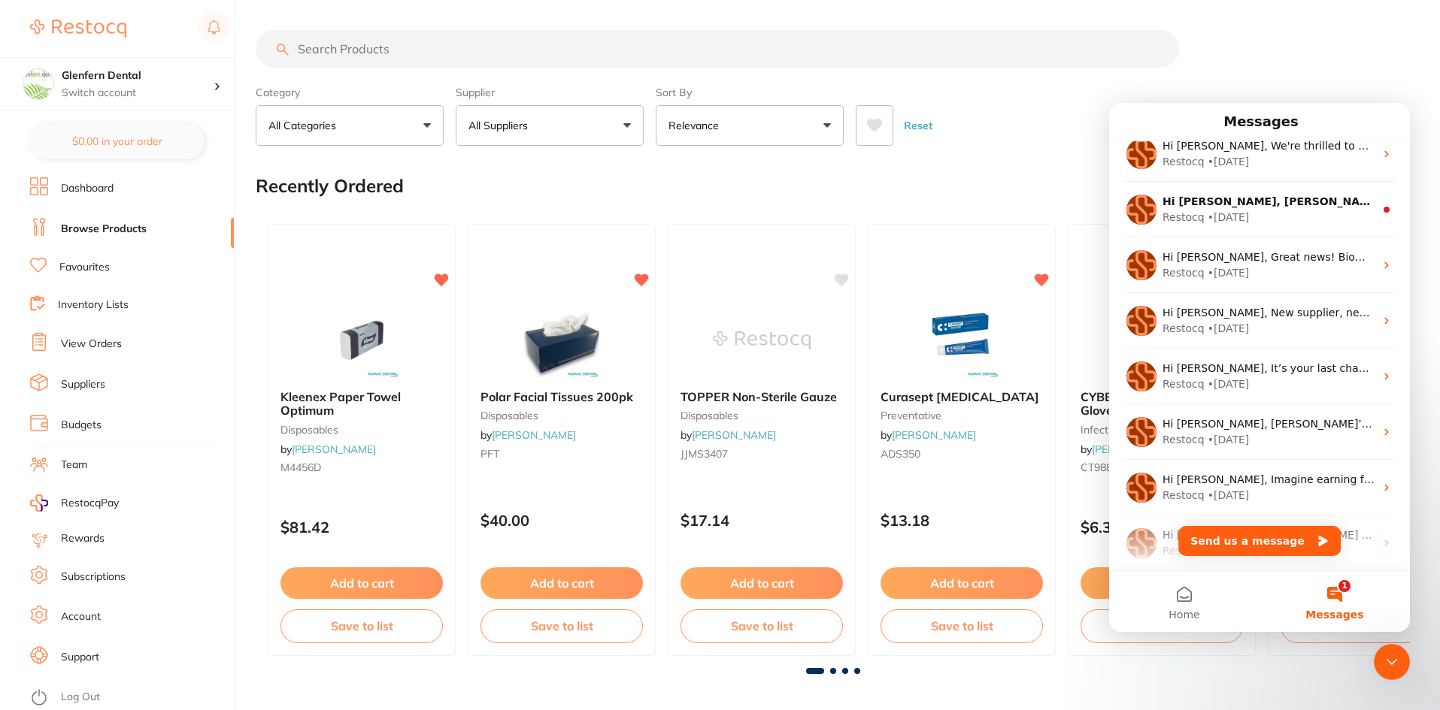
scroll to position [0, 0]
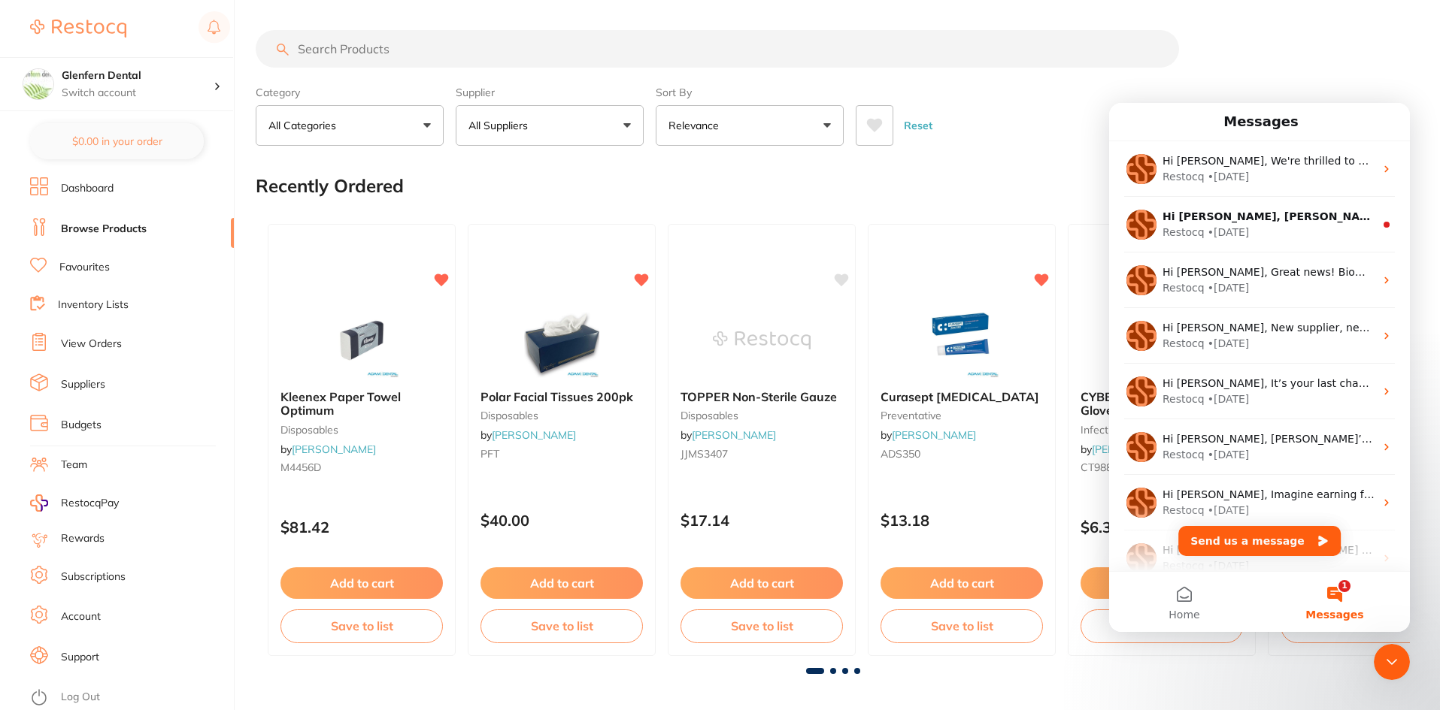
click at [1337, 589] on button "1 Messages" at bounding box center [1334, 602] width 150 height 60
click at [1049, 94] on div "Reset" at bounding box center [1126, 119] width 542 height 53
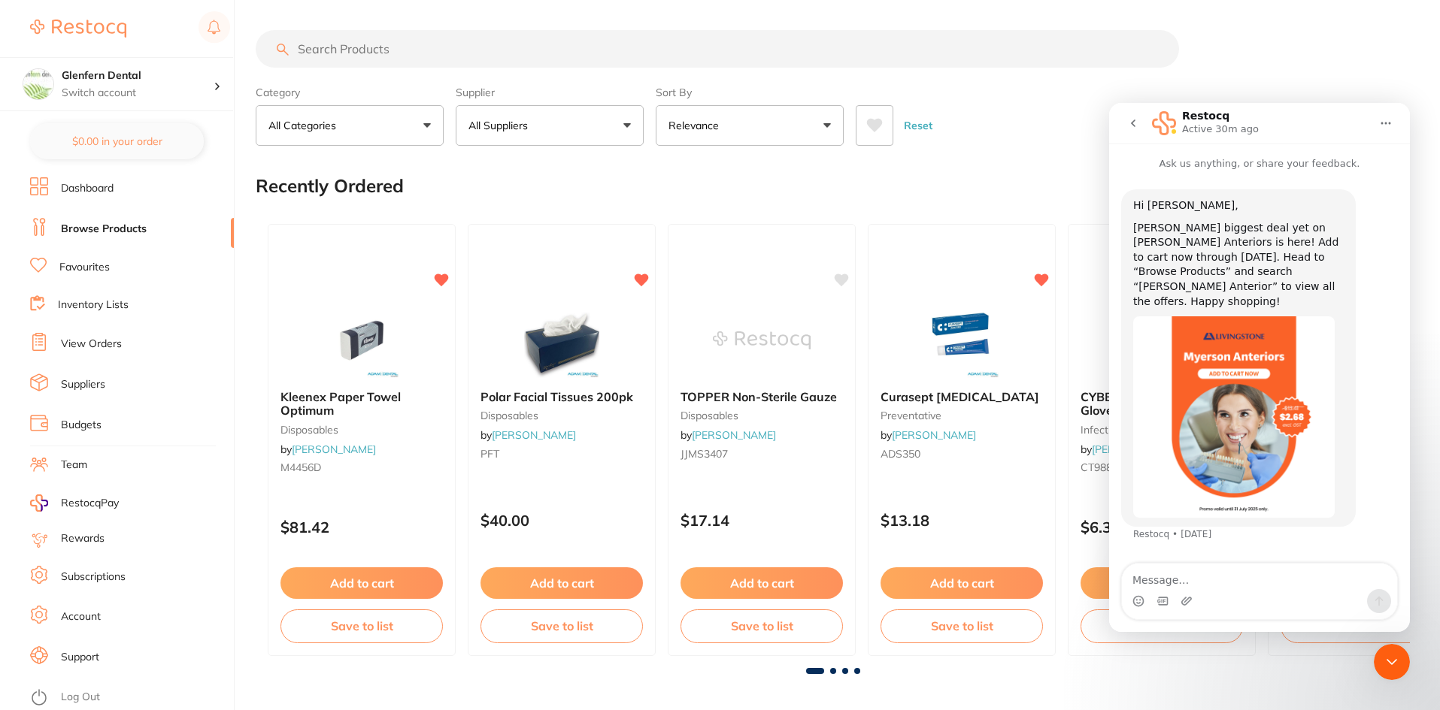
click at [1290, 67] on div at bounding box center [833, 49] width 1154 height 38
click at [114, 229] on link "Browse Products" at bounding box center [104, 229] width 86 height 15
click at [1129, 120] on icon "go back" at bounding box center [1133, 123] width 12 height 12
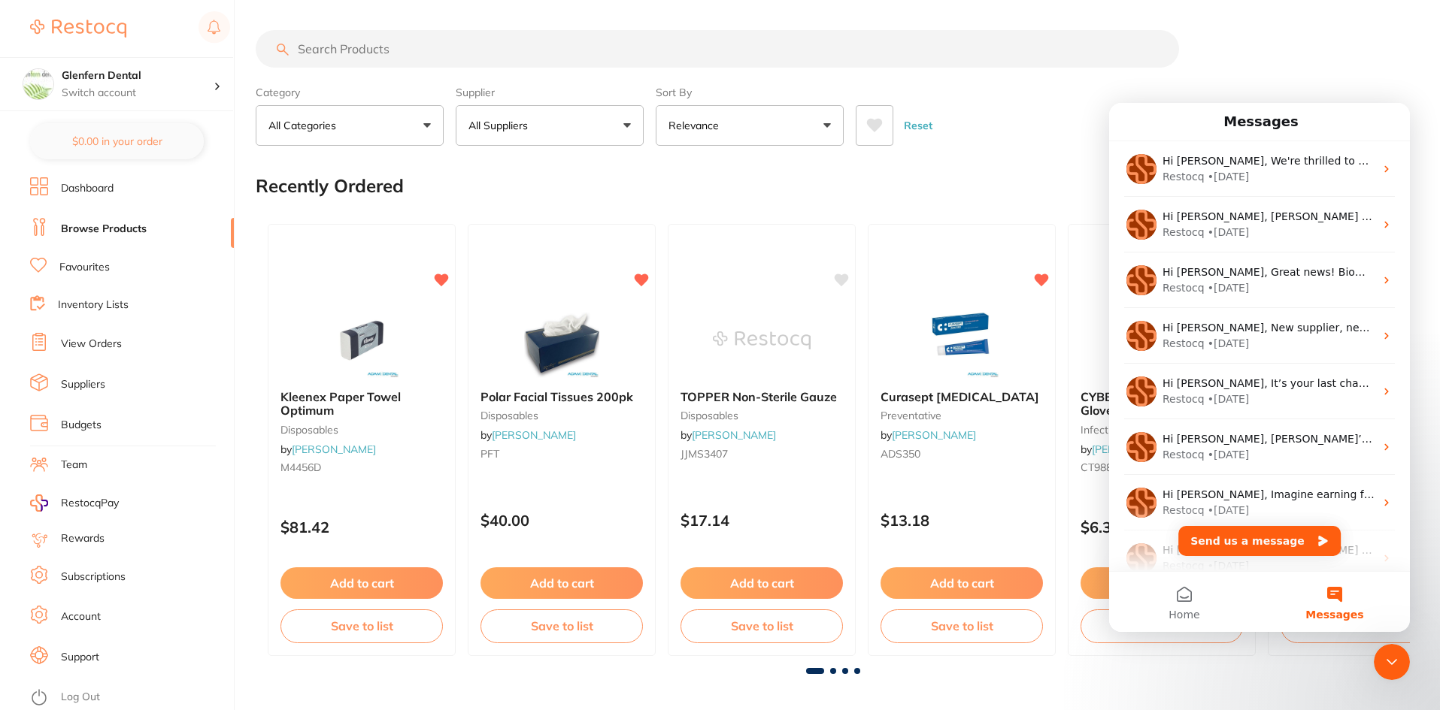
click at [1392, 662] on icon "Close Intercom Messenger" at bounding box center [1391, 662] width 18 height 18
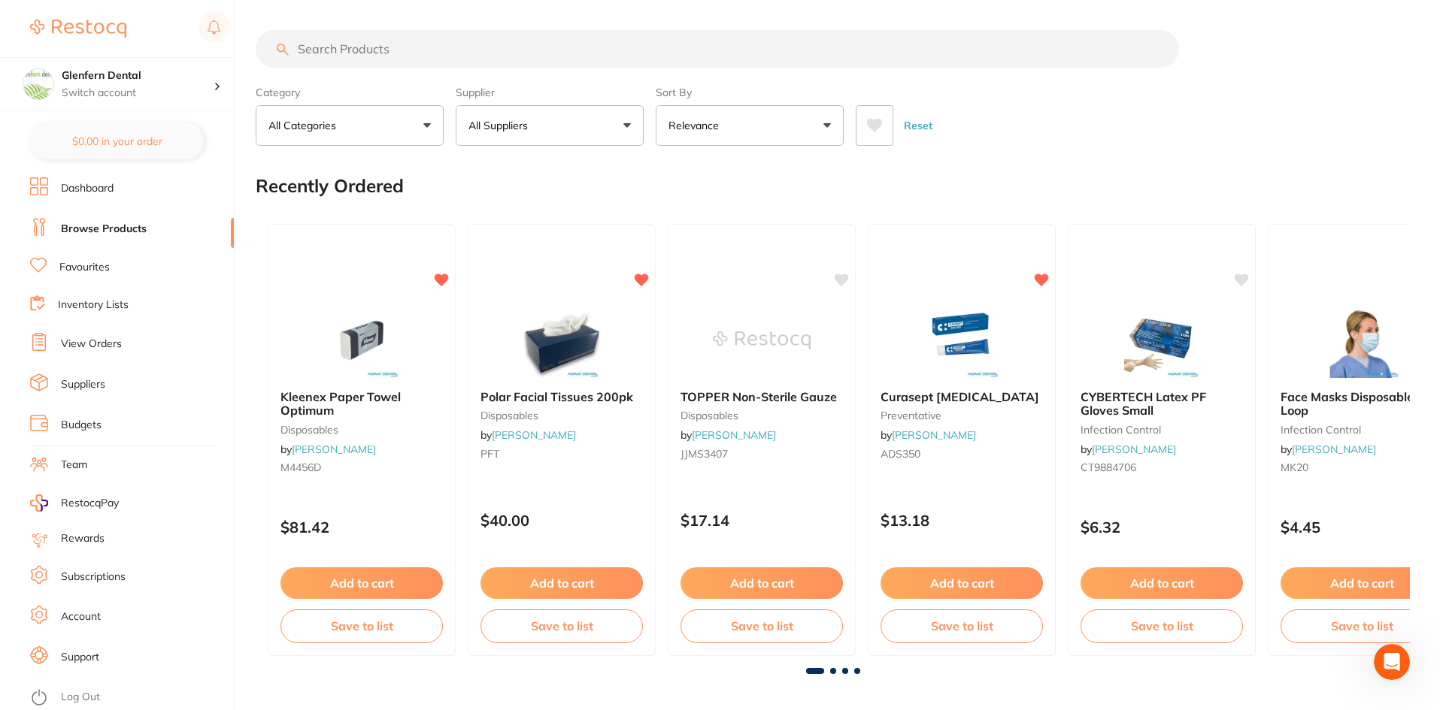
click at [369, 51] on input "search" at bounding box center [717, 49] width 923 height 38
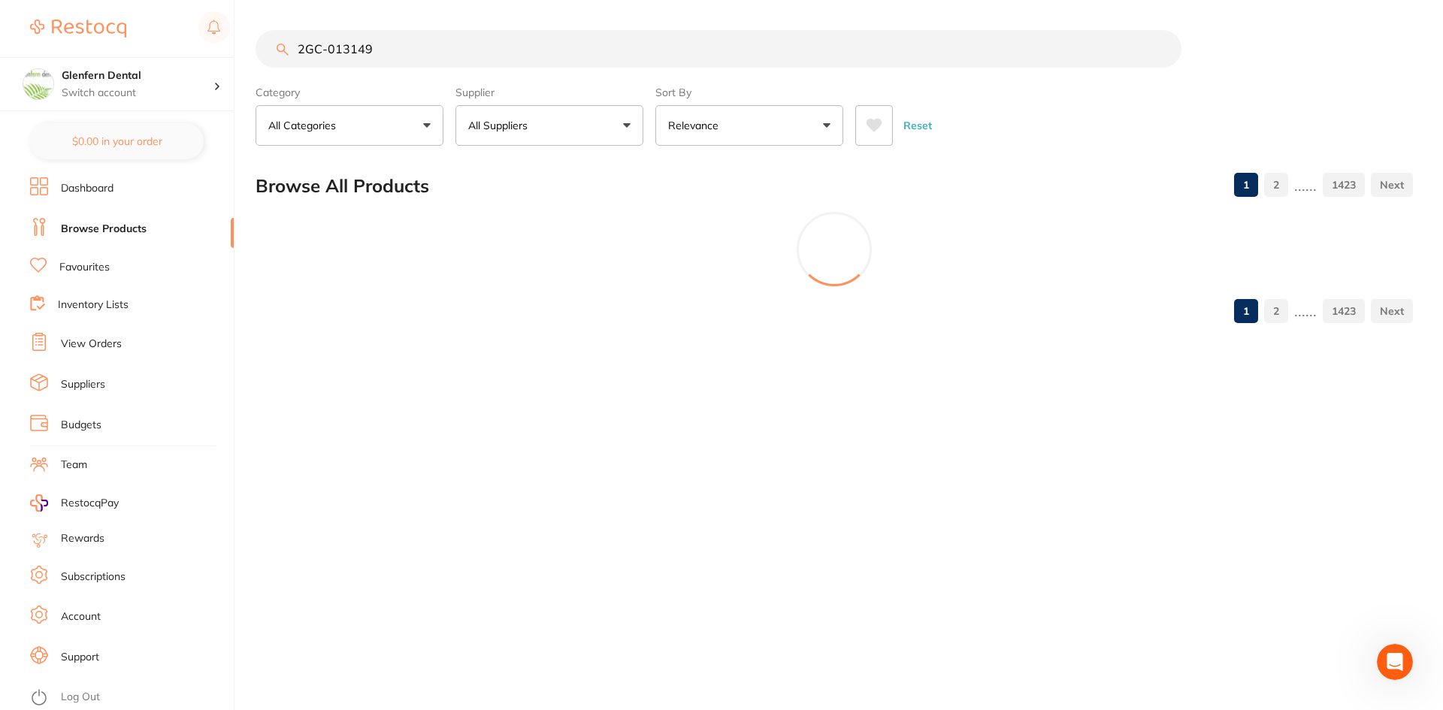
type input "2GC-013149"
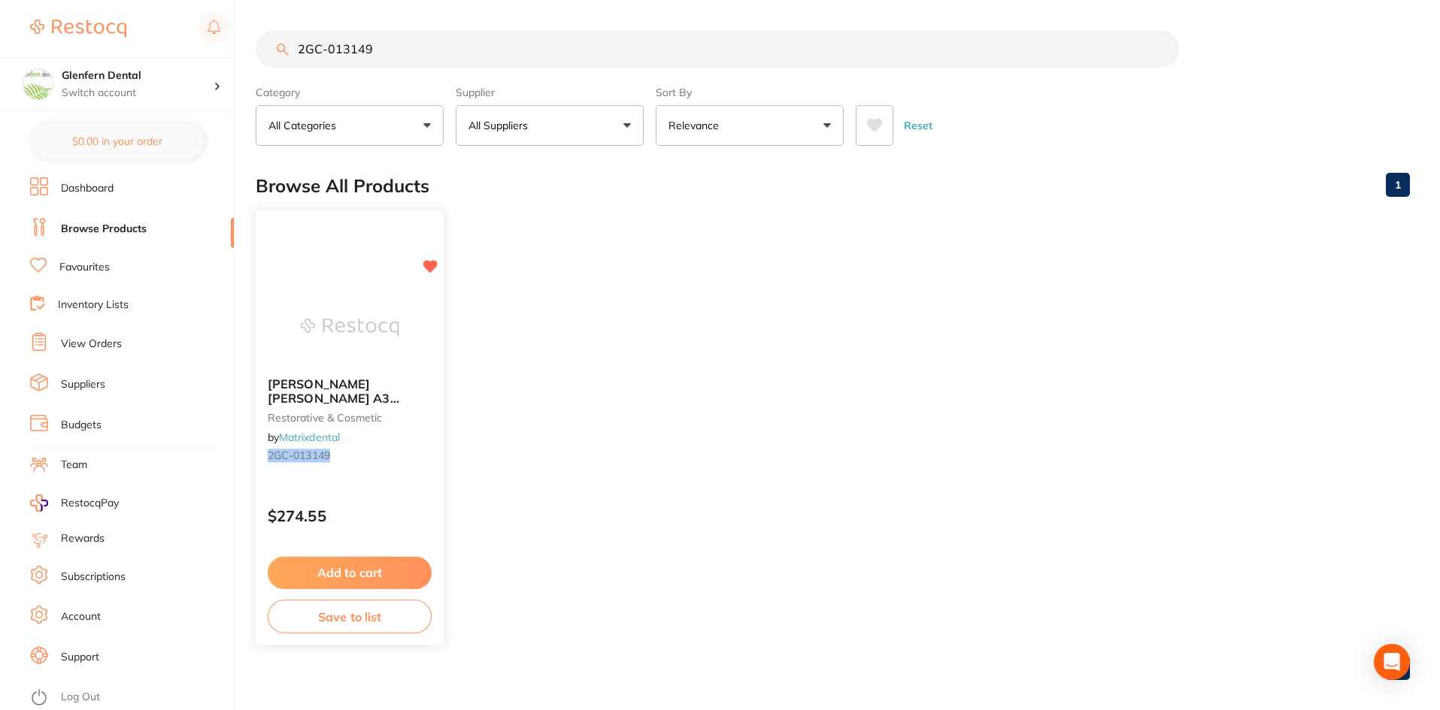
click at [321, 389] on span "[PERSON_NAME] [PERSON_NAME] A3 Capsules (50)" at bounding box center [334, 398] width 132 height 43
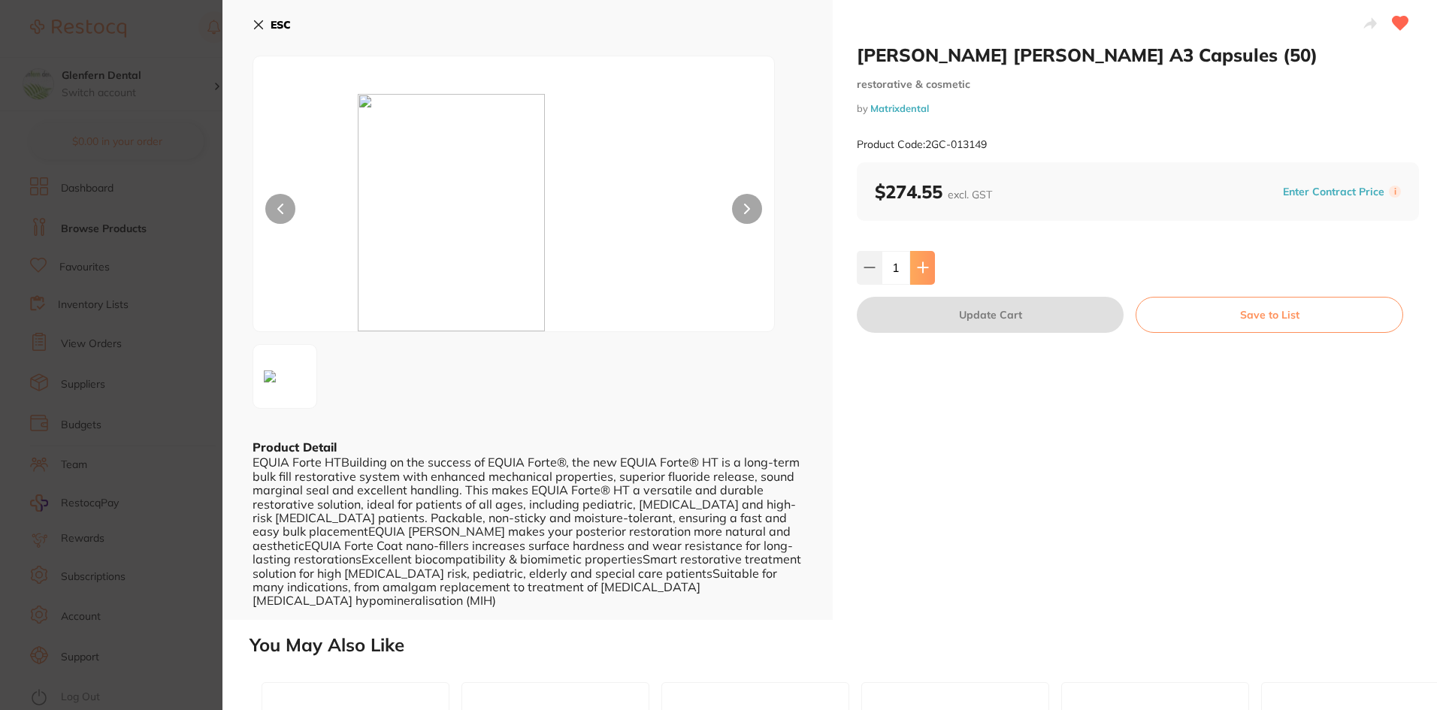
click at [924, 265] on icon at bounding box center [923, 268] width 12 height 12
type input "2"
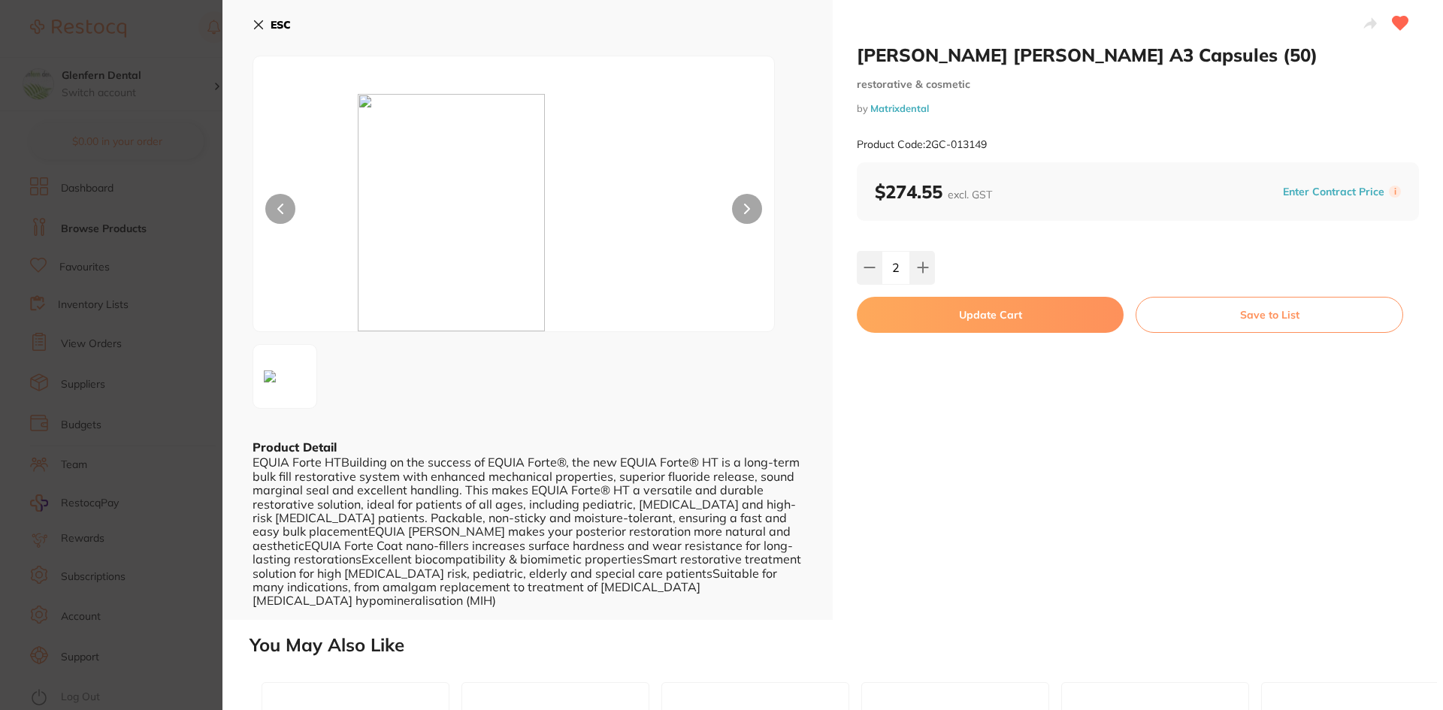
click at [1001, 312] on button "Update Cart" at bounding box center [990, 315] width 267 height 36
type input "2"
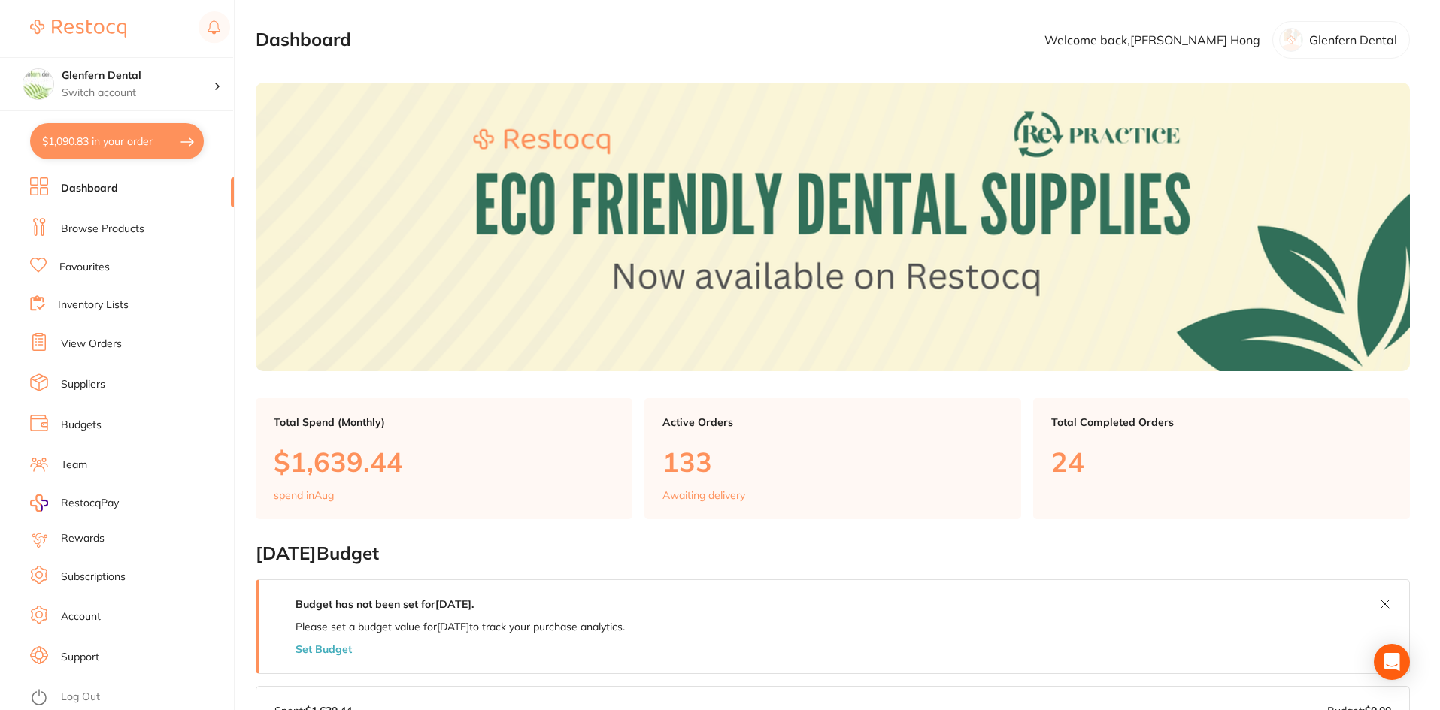
click at [155, 142] on button "$1,090.83 in your order" at bounding box center [117, 141] width 174 height 36
checkbox input "true"
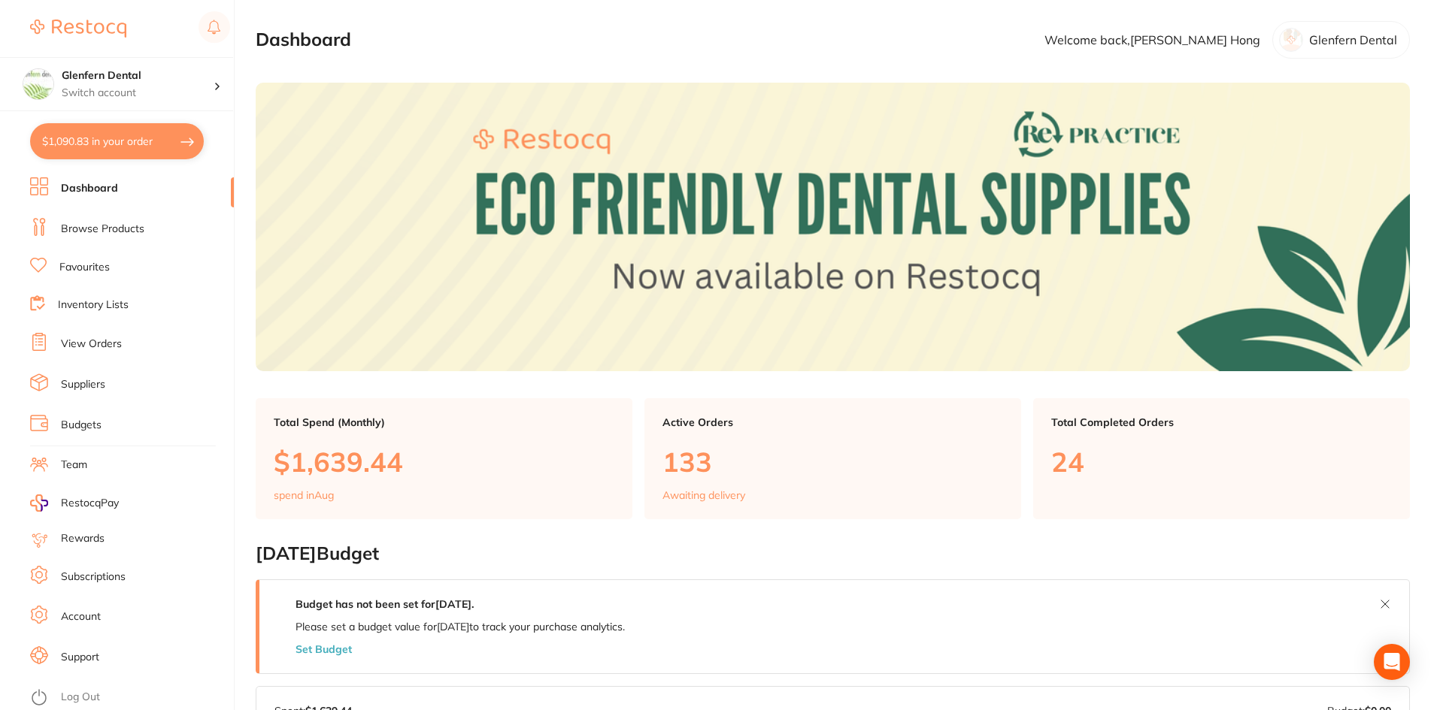
checkbox input "true"
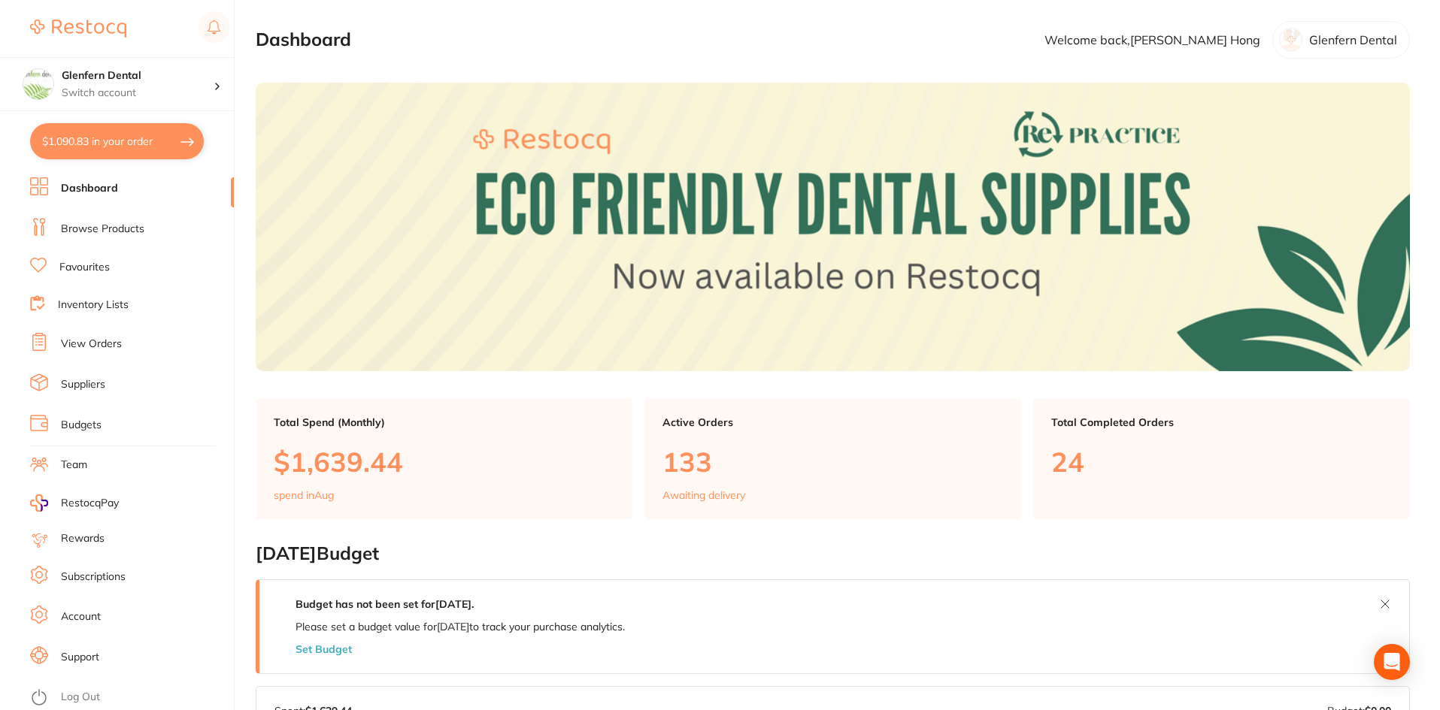
checkbox input "true"
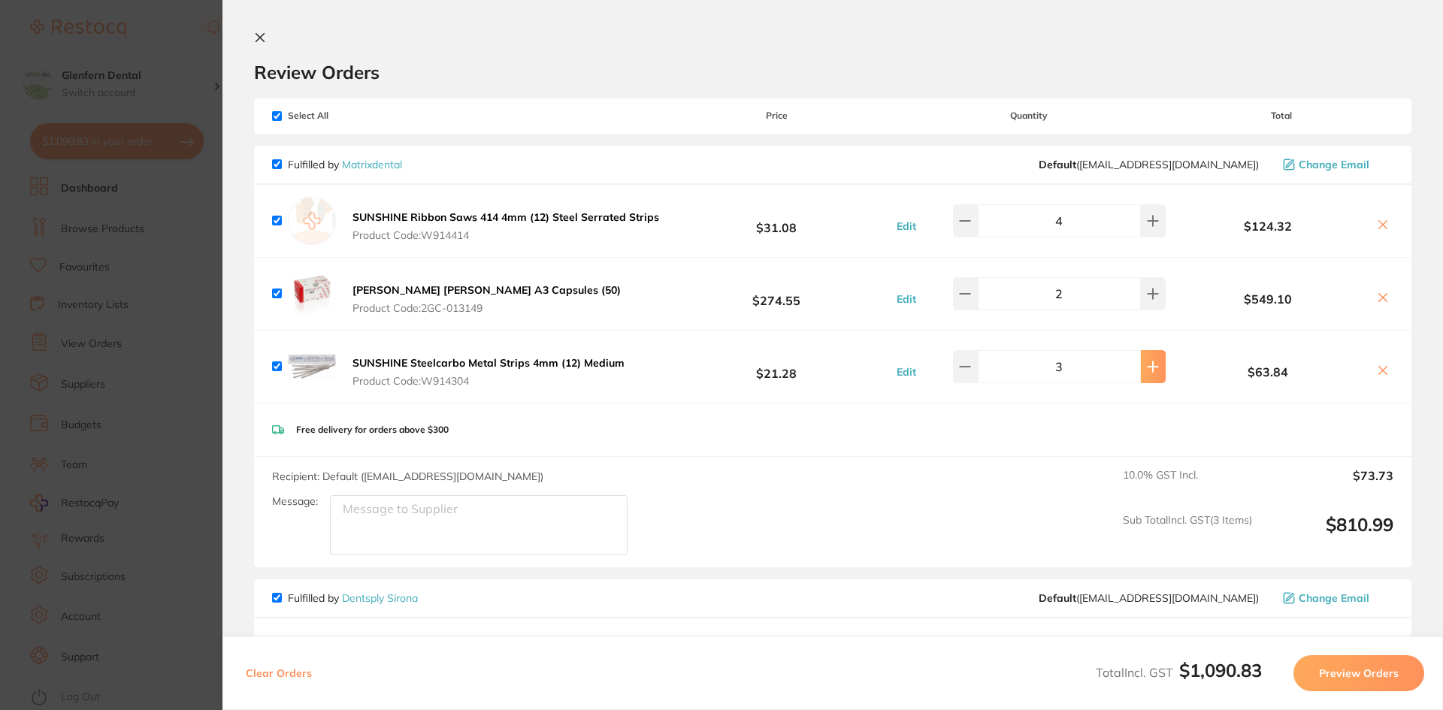
click at [1148, 238] on button at bounding box center [1153, 220] width 25 height 33
type input "4"
click at [968, 227] on icon at bounding box center [965, 221] width 12 height 12
type input "1"
click at [263, 34] on icon at bounding box center [260, 38] width 8 height 8
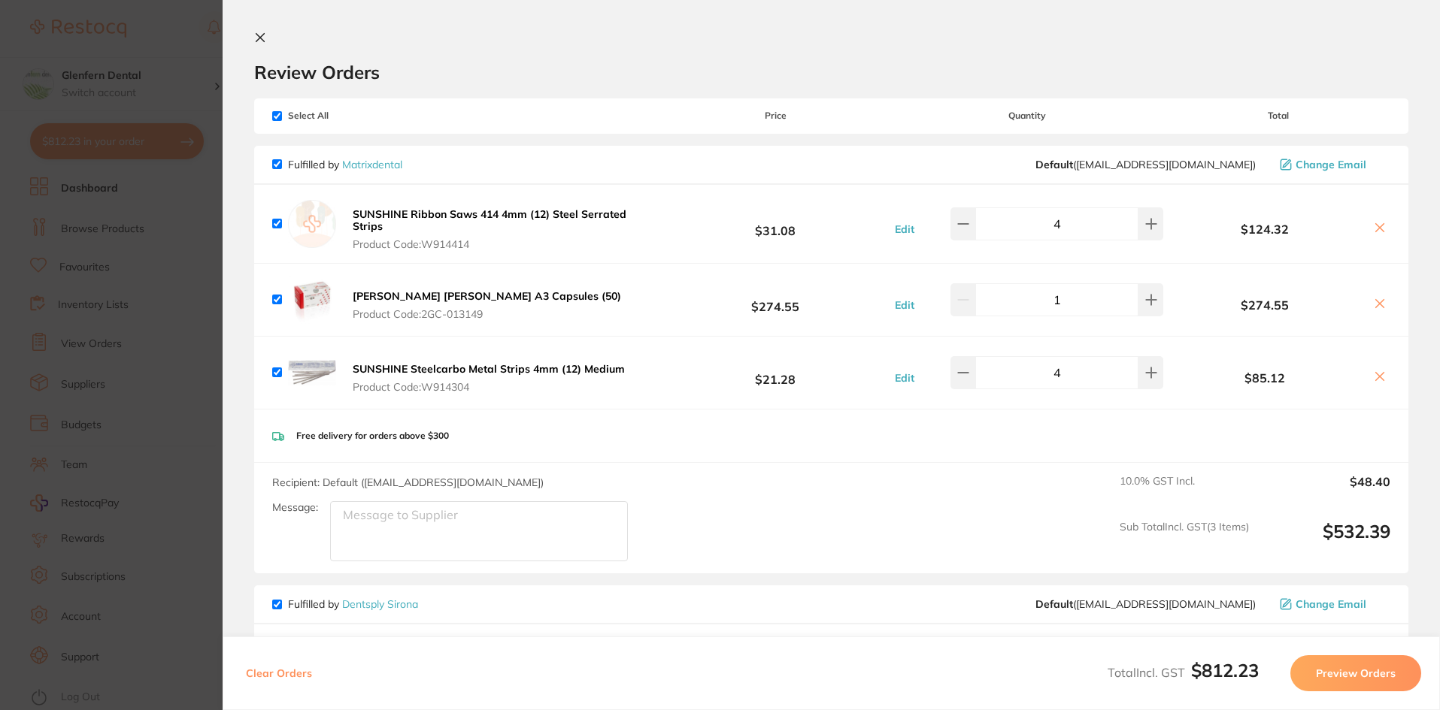
scroll to position [2, 0]
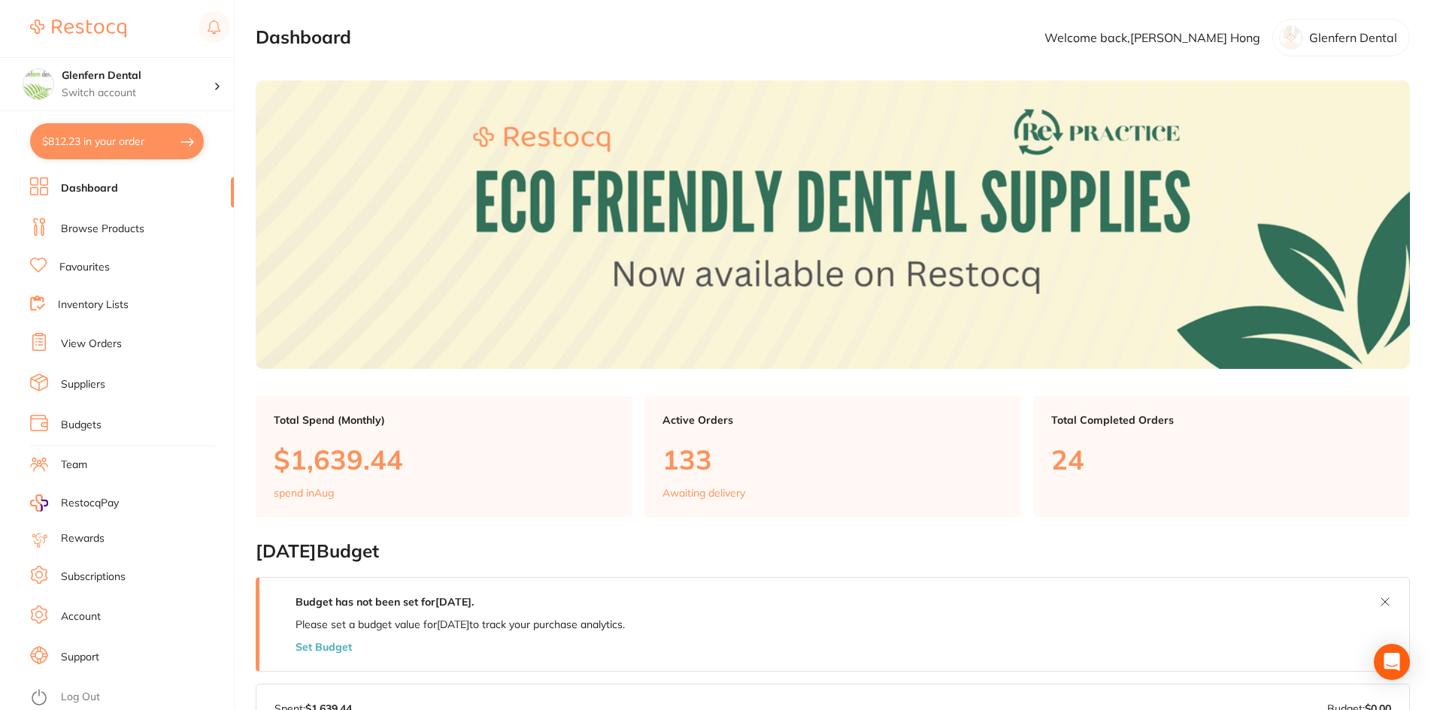
click at [87, 226] on link "Browse Products" at bounding box center [102, 229] width 83 height 15
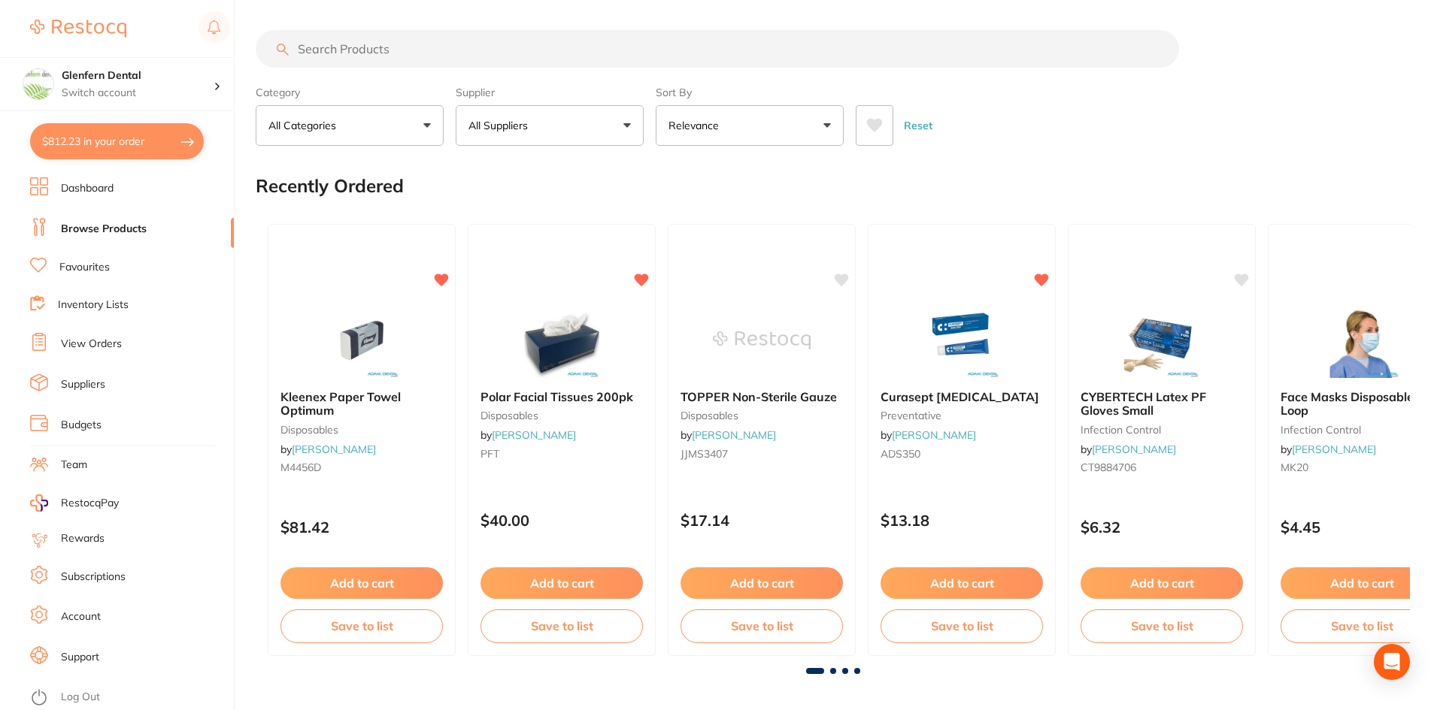
drag, startPoint x: 394, startPoint y: 46, endPoint x: 336, endPoint y: 53, distance: 58.4
click at [336, 53] on input "search" at bounding box center [717, 49] width 923 height 38
paste input "DT15560"
type input "DT15560"
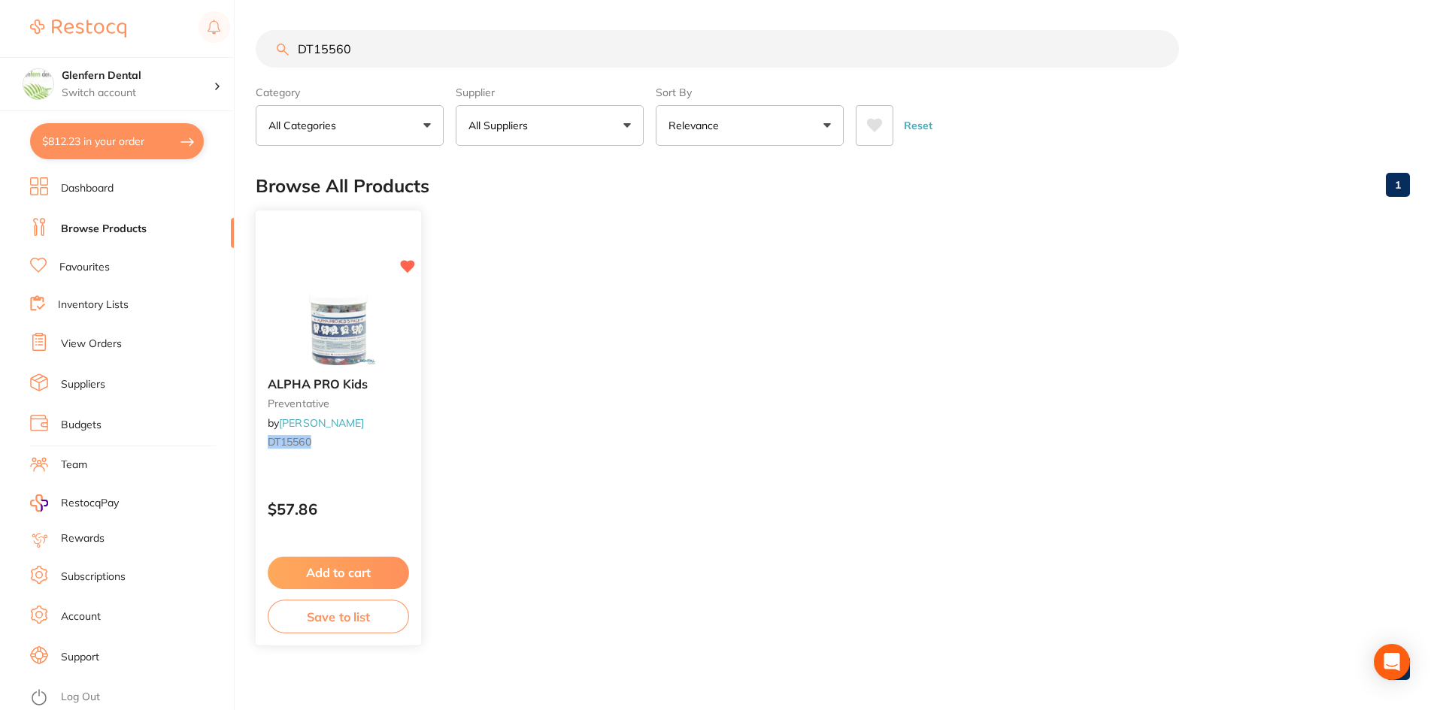
click at [305, 378] on span "ALPHA PRO Kids" at bounding box center [318, 384] width 100 height 15
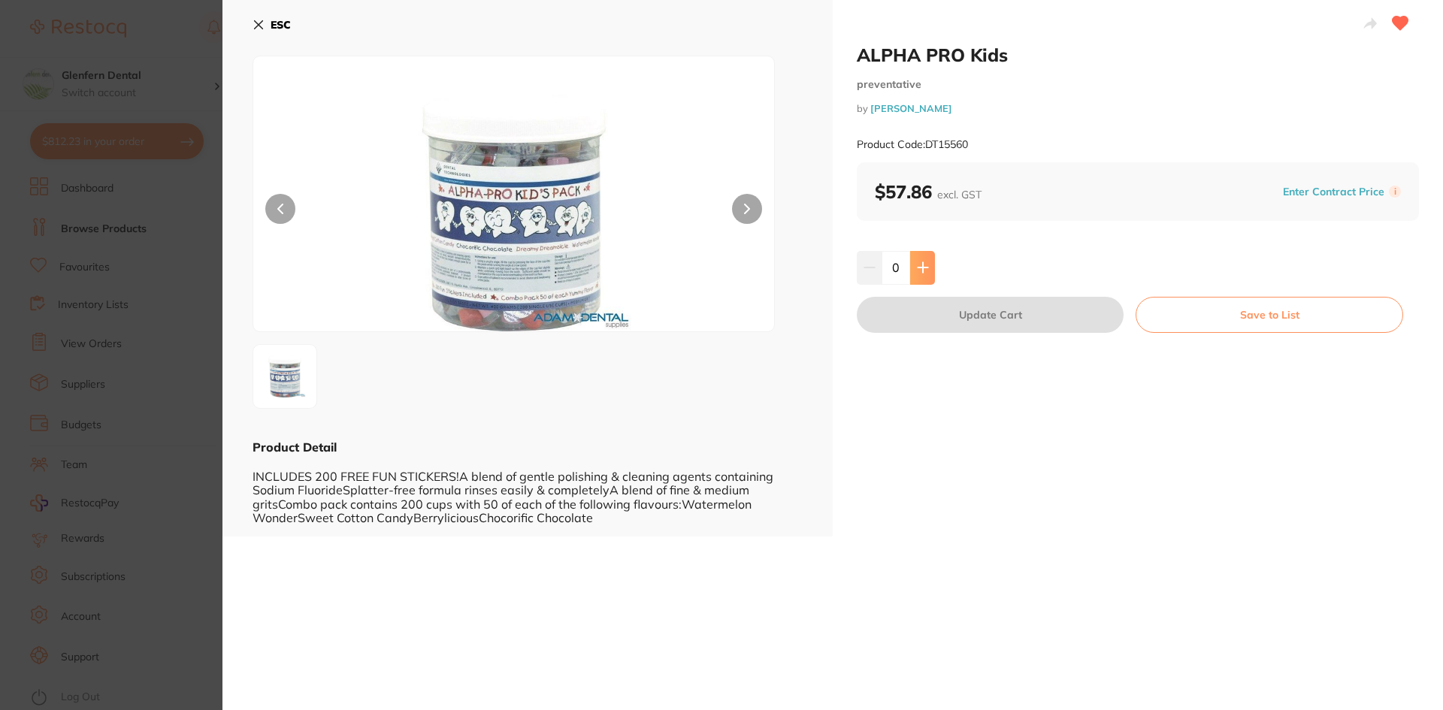
click at [922, 265] on icon at bounding box center [923, 268] width 12 height 12
type input "1"
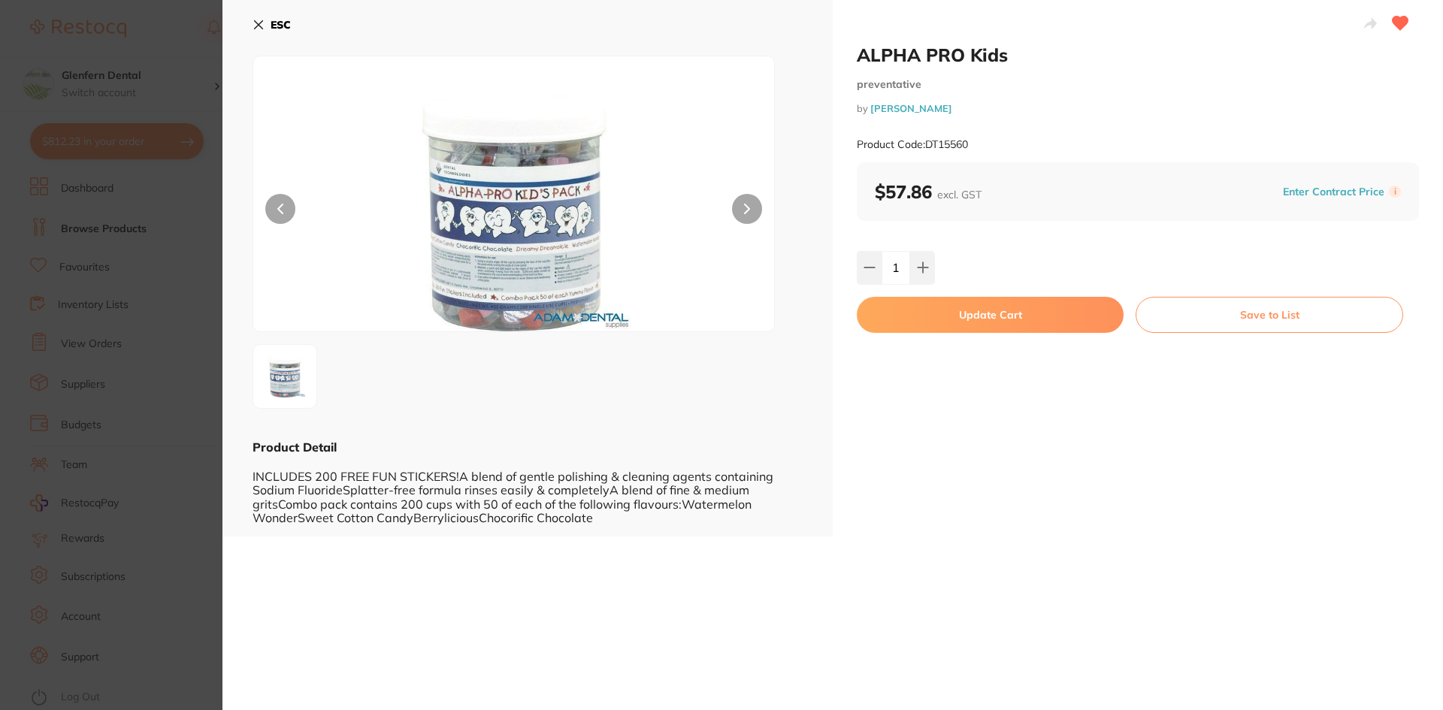
click at [1002, 311] on button "Update Cart" at bounding box center [990, 315] width 267 height 36
checkbox input "false"
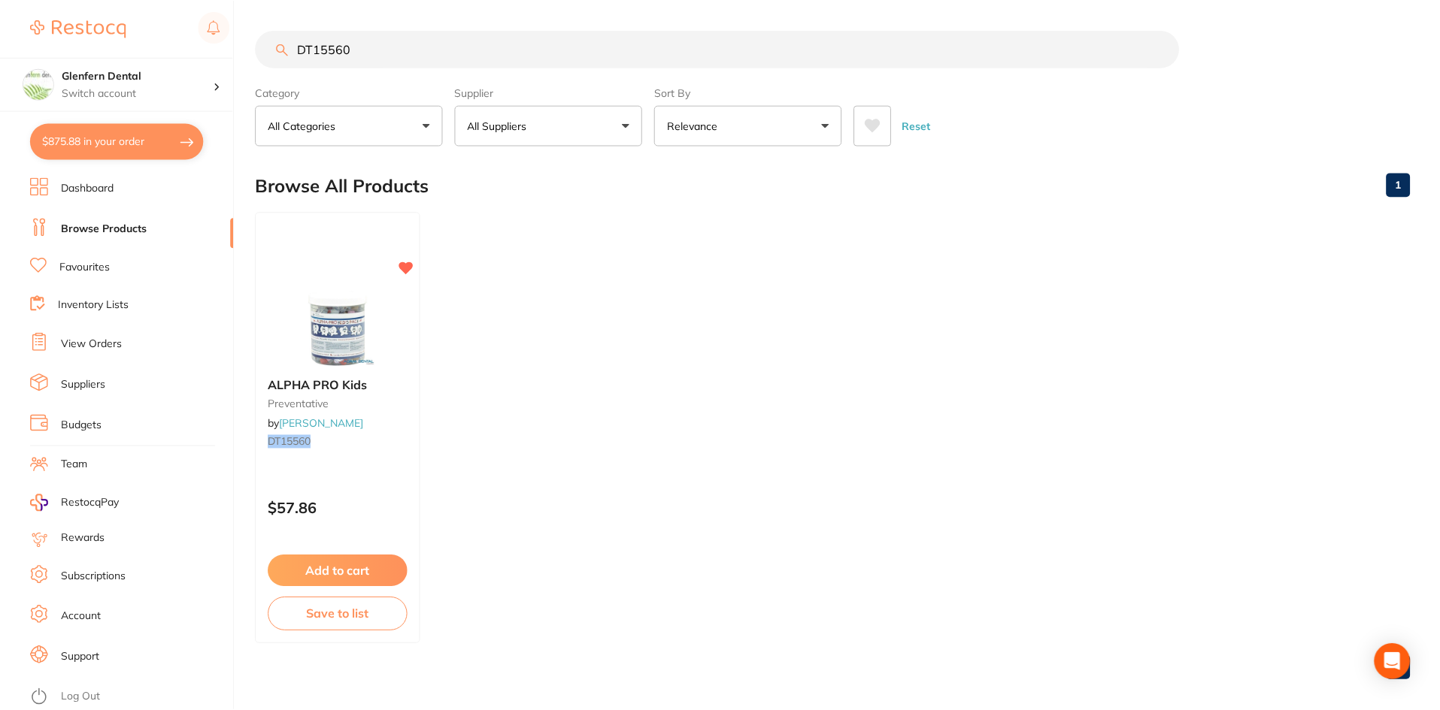
scroll to position [2, 0]
click at [372, 45] on input "DT15560" at bounding box center [717, 47] width 923 height 38
type input "D"
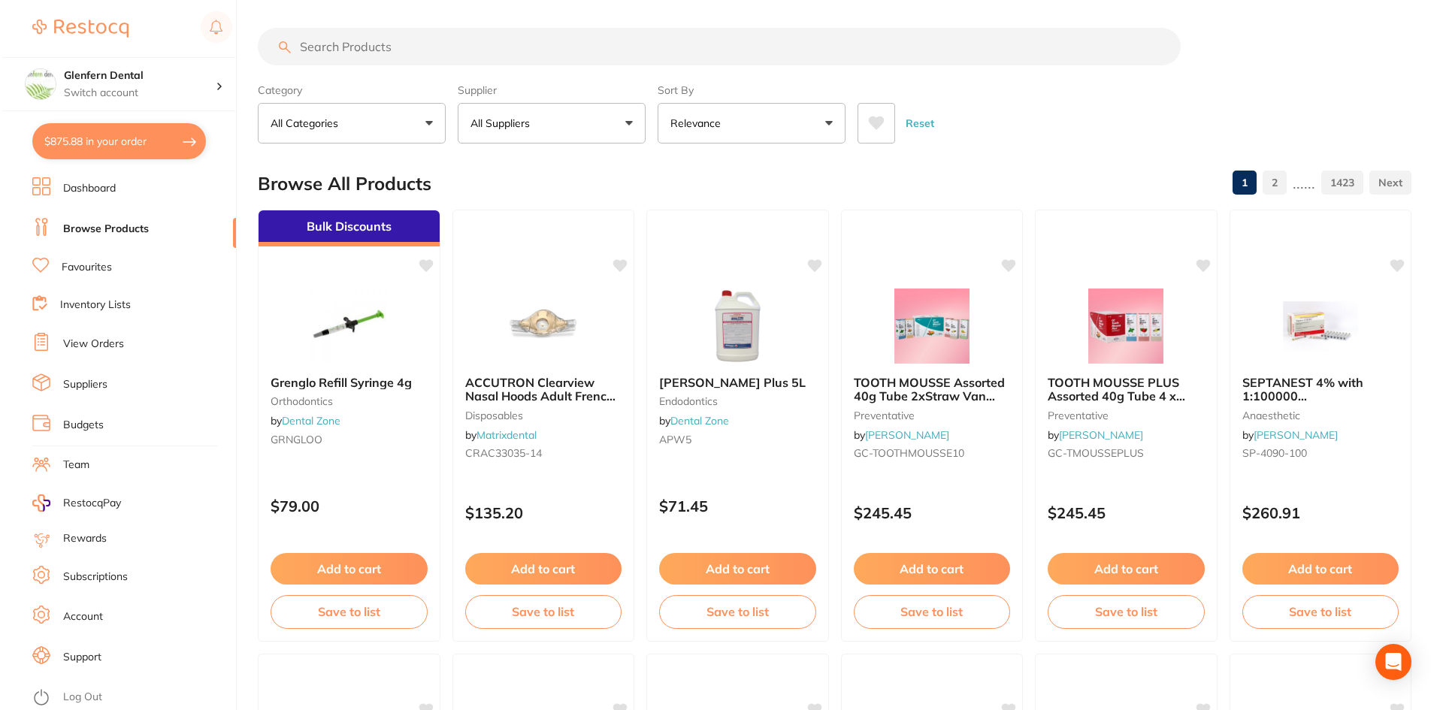
scroll to position [0, 0]
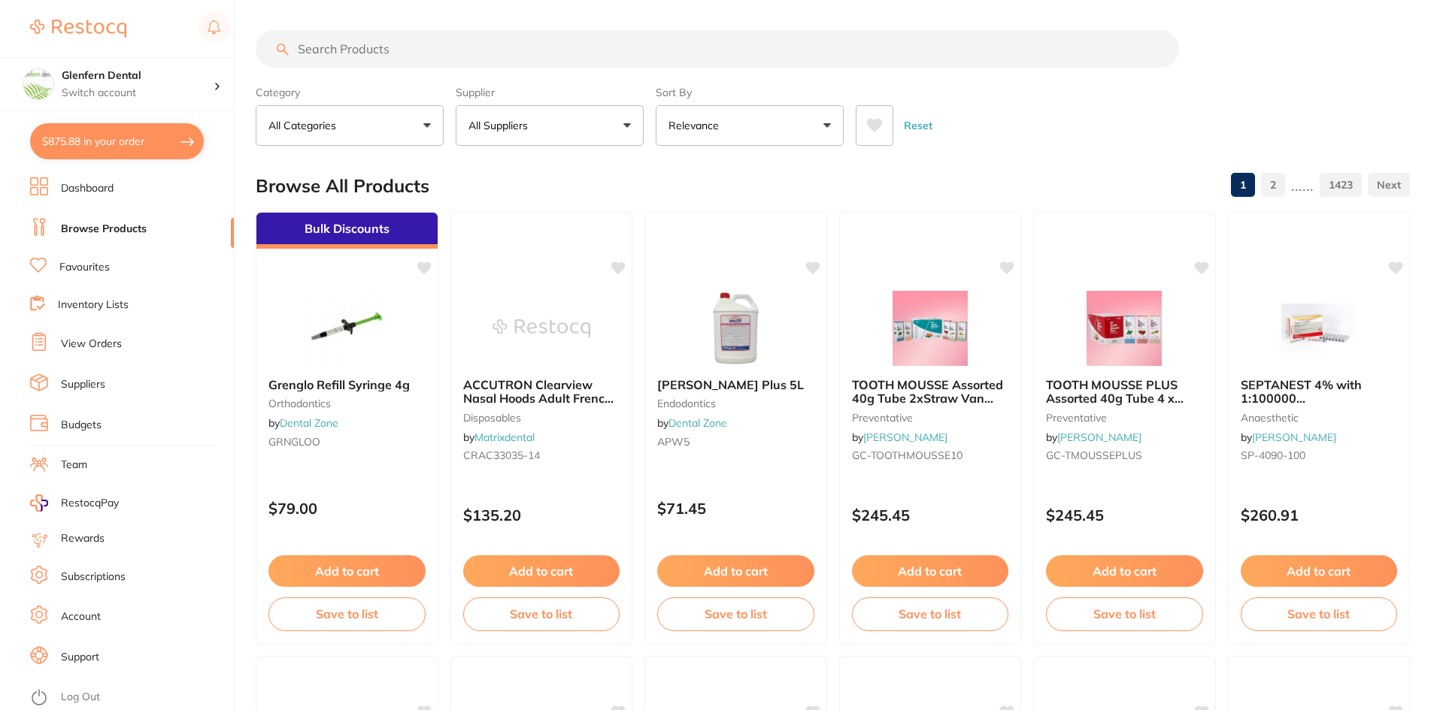
click at [140, 141] on button "$875.88 in your order" at bounding box center [117, 141] width 174 height 36
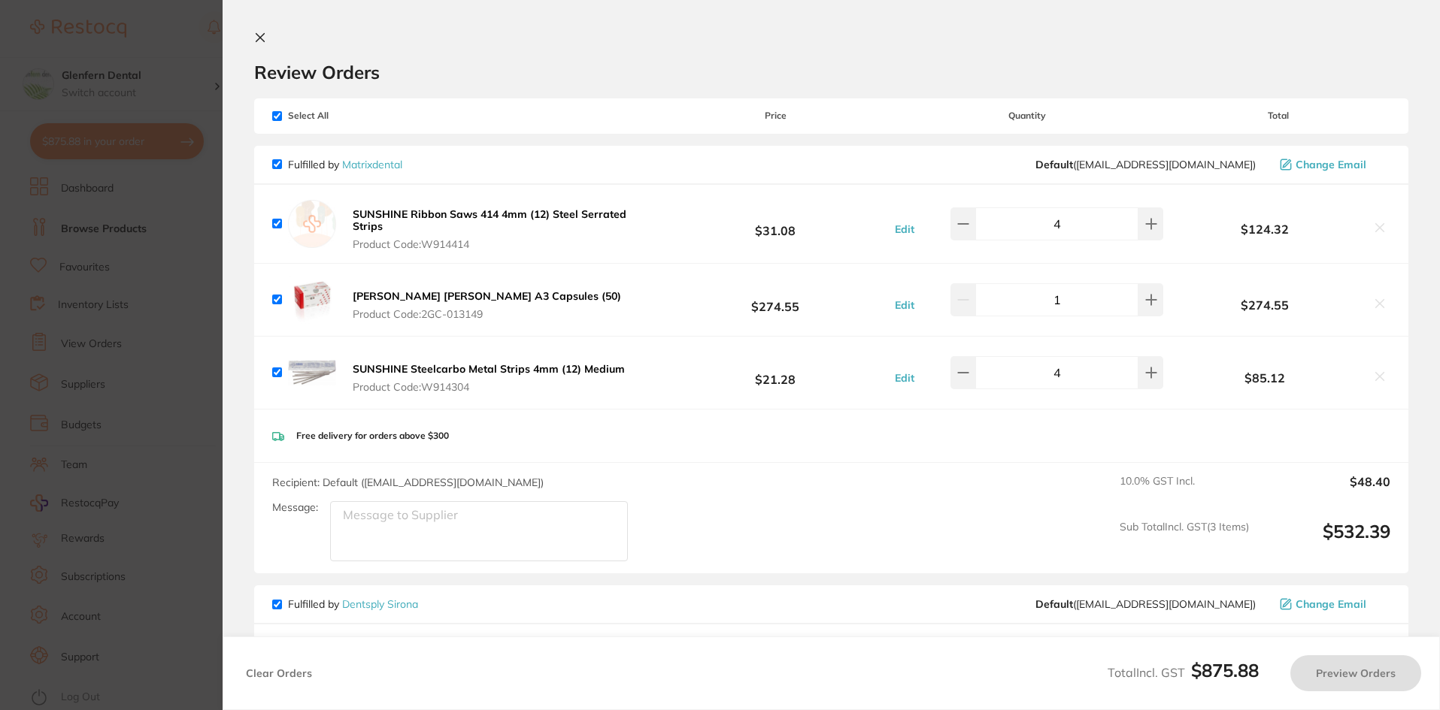
checkbox input "true"
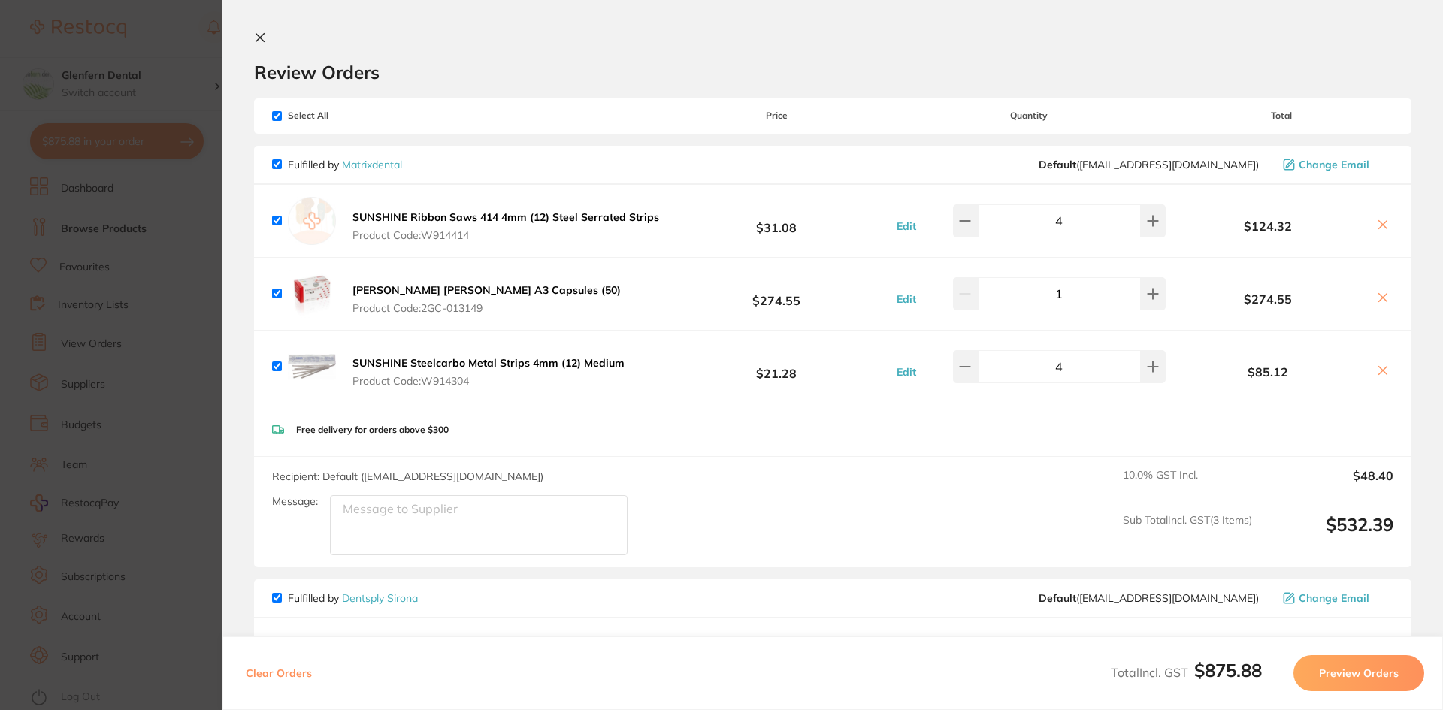
click at [256, 36] on icon at bounding box center [260, 38] width 12 height 12
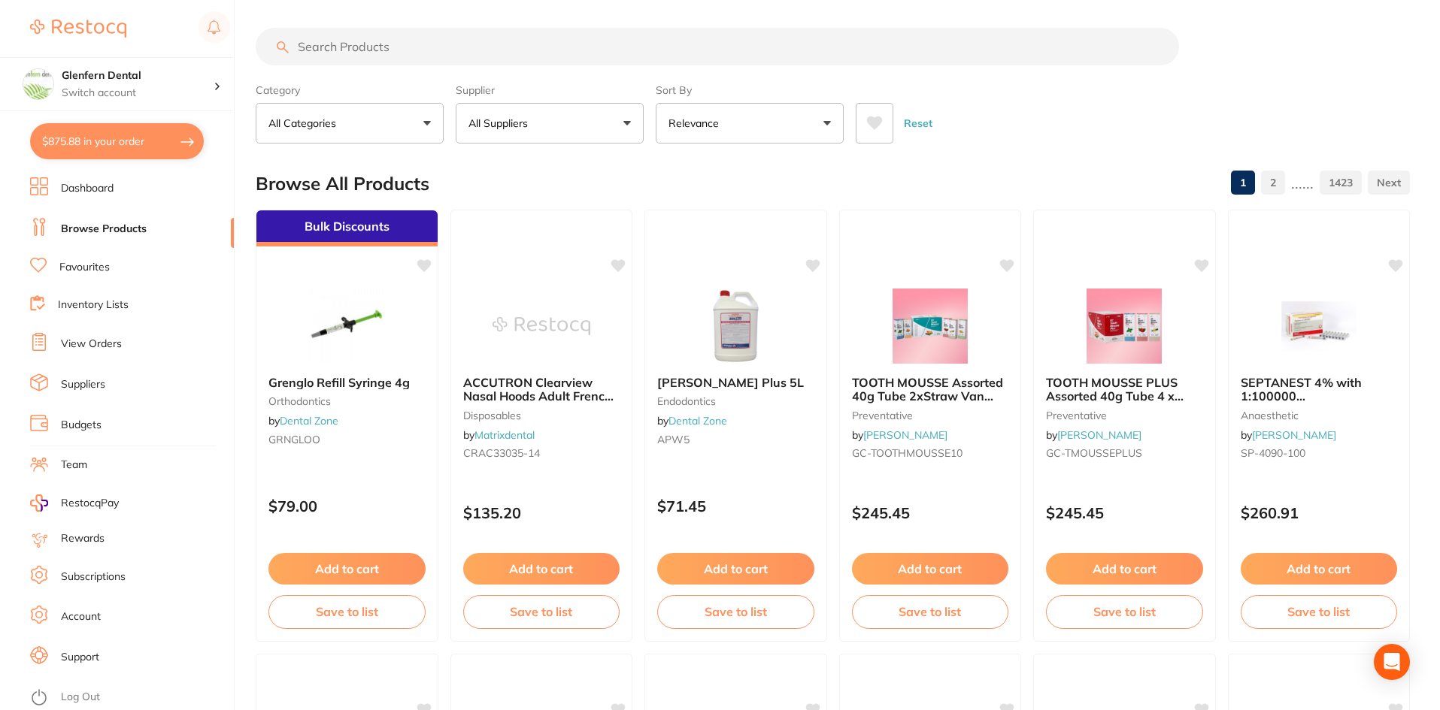
click at [374, 47] on input "search" at bounding box center [717, 47] width 923 height 38
type input "809"
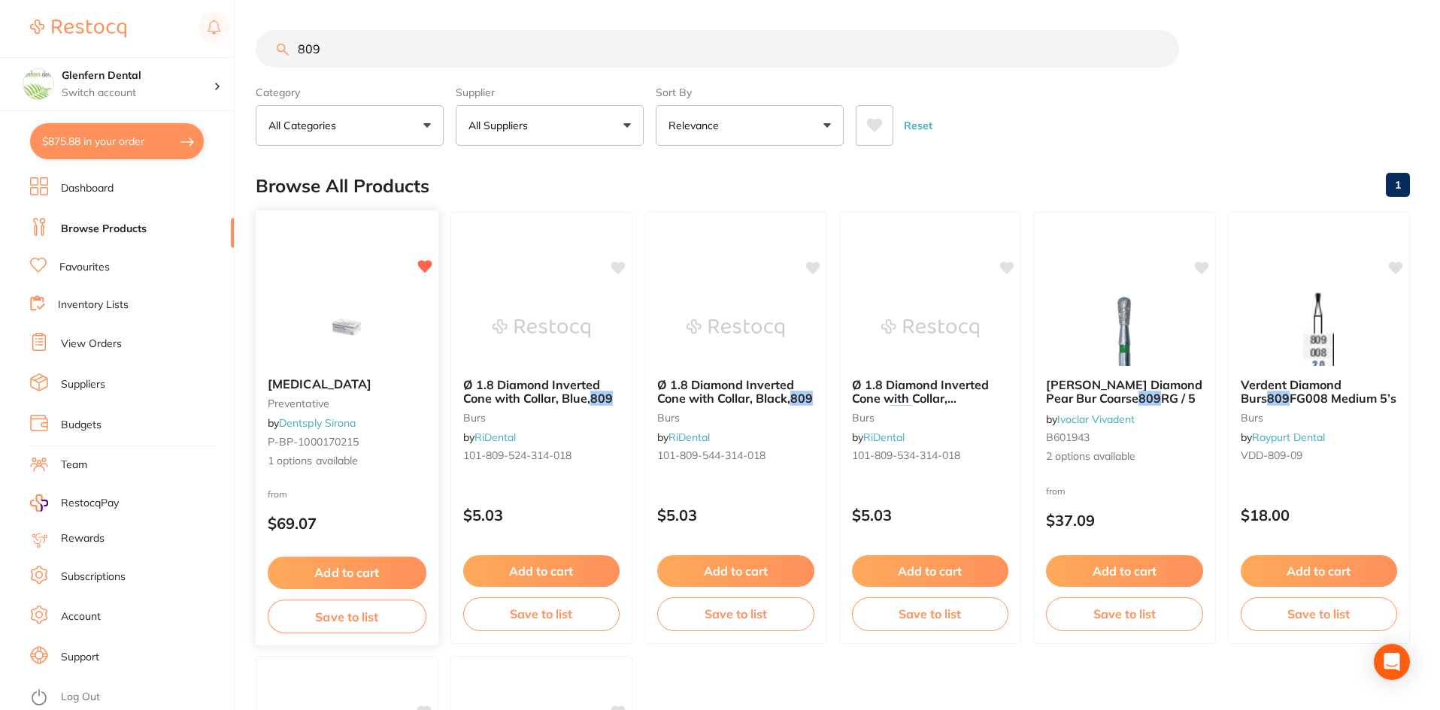
click at [310, 386] on span "Articadent" at bounding box center [320, 384] width 104 height 15
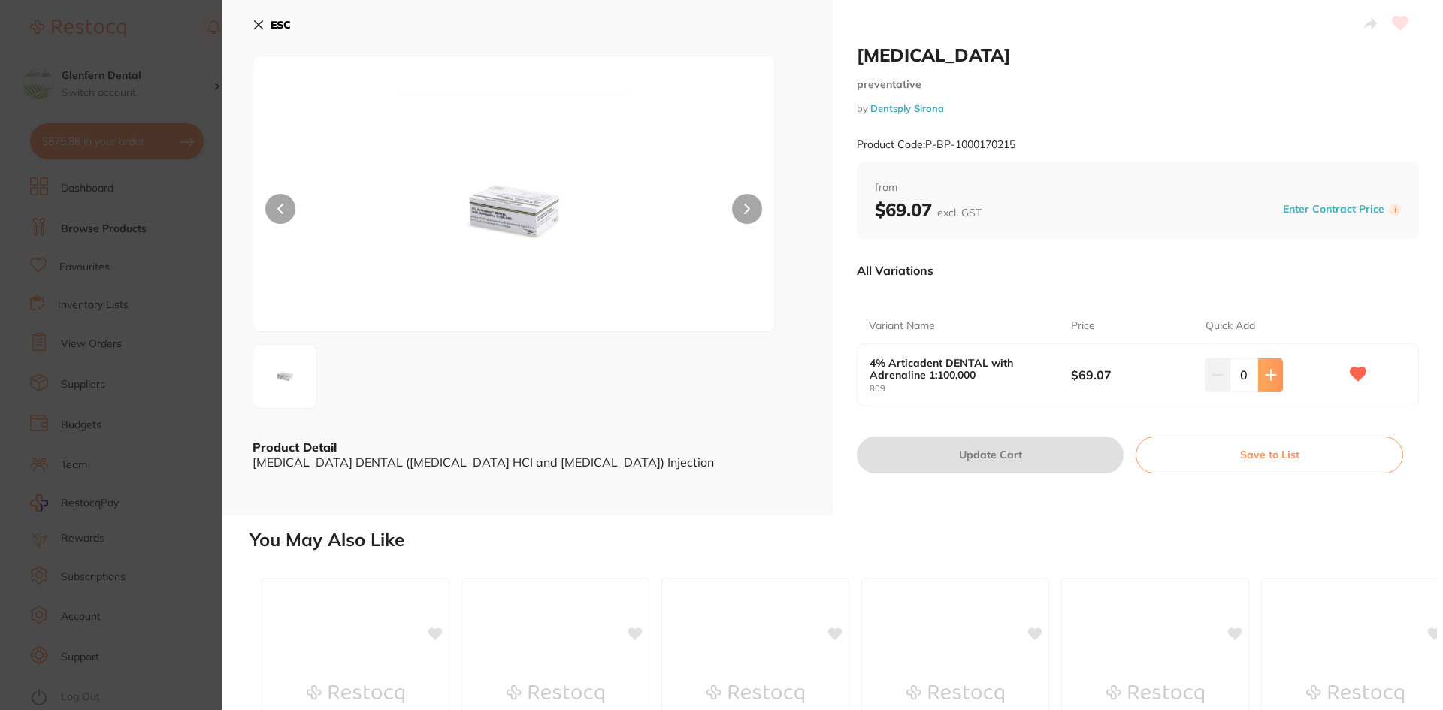
click at [1273, 374] on icon at bounding box center [1271, 375] width 12 height 12
type input "1"
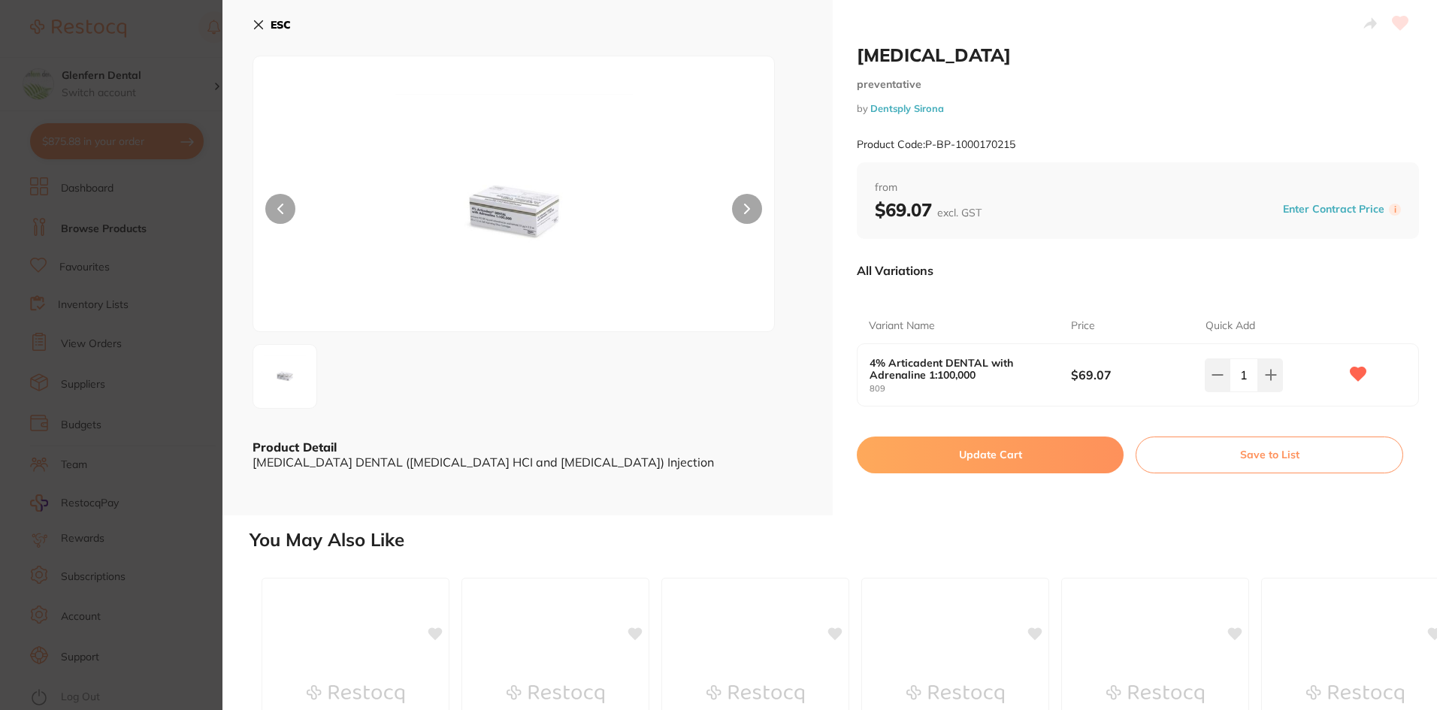
click at [1050, 451] on button "Update Cart" at bounding box center [990, 455] width 267 height 36
checkbox input "false"
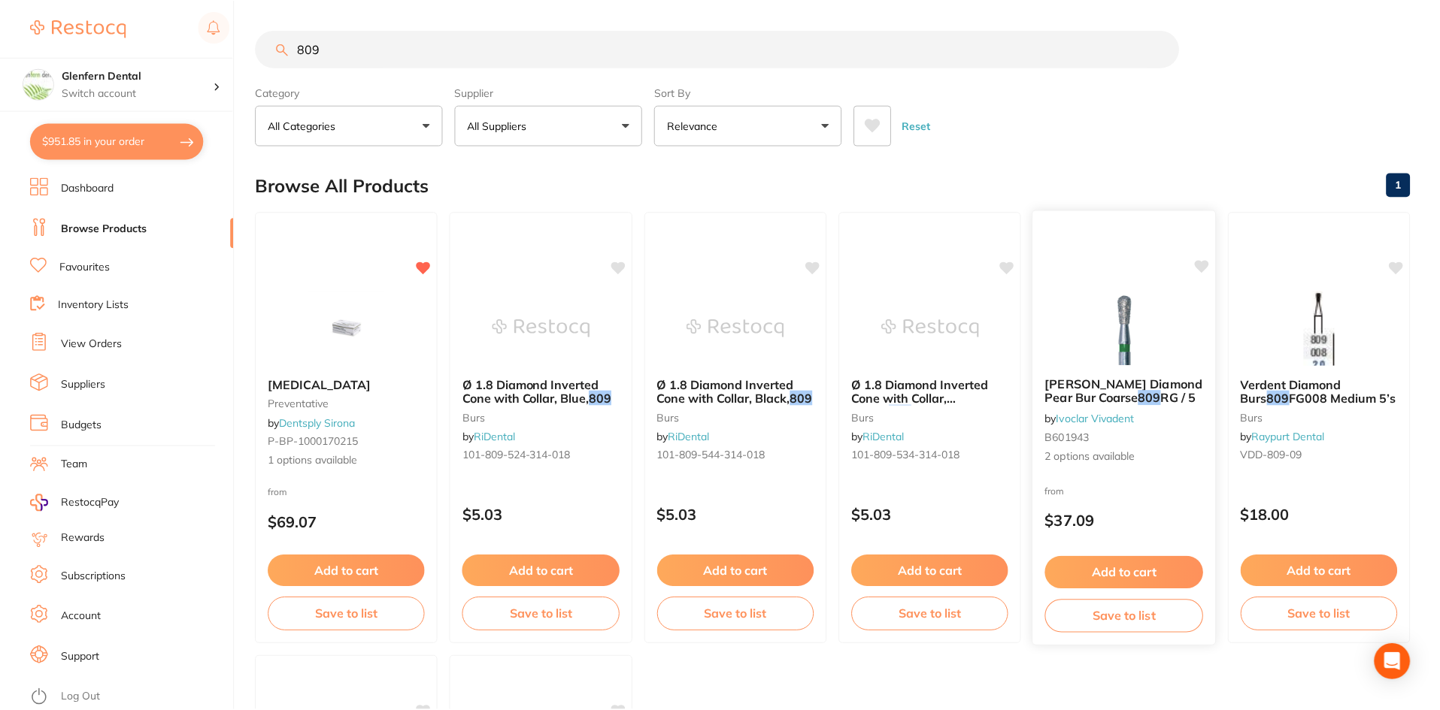
scroll to position [2, 0]
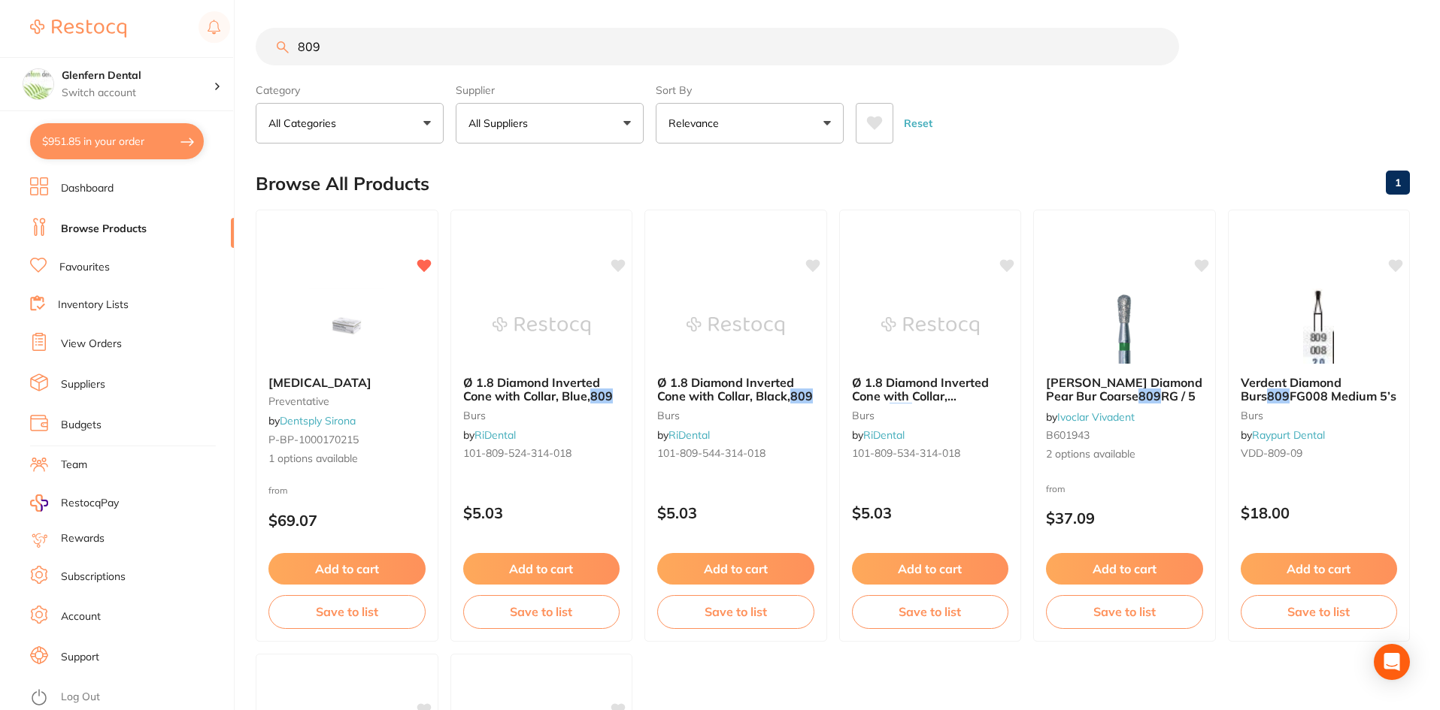
click at [325, 40] on input "809" at bounding box center [717, 47] width 923 height 38
type input "8"
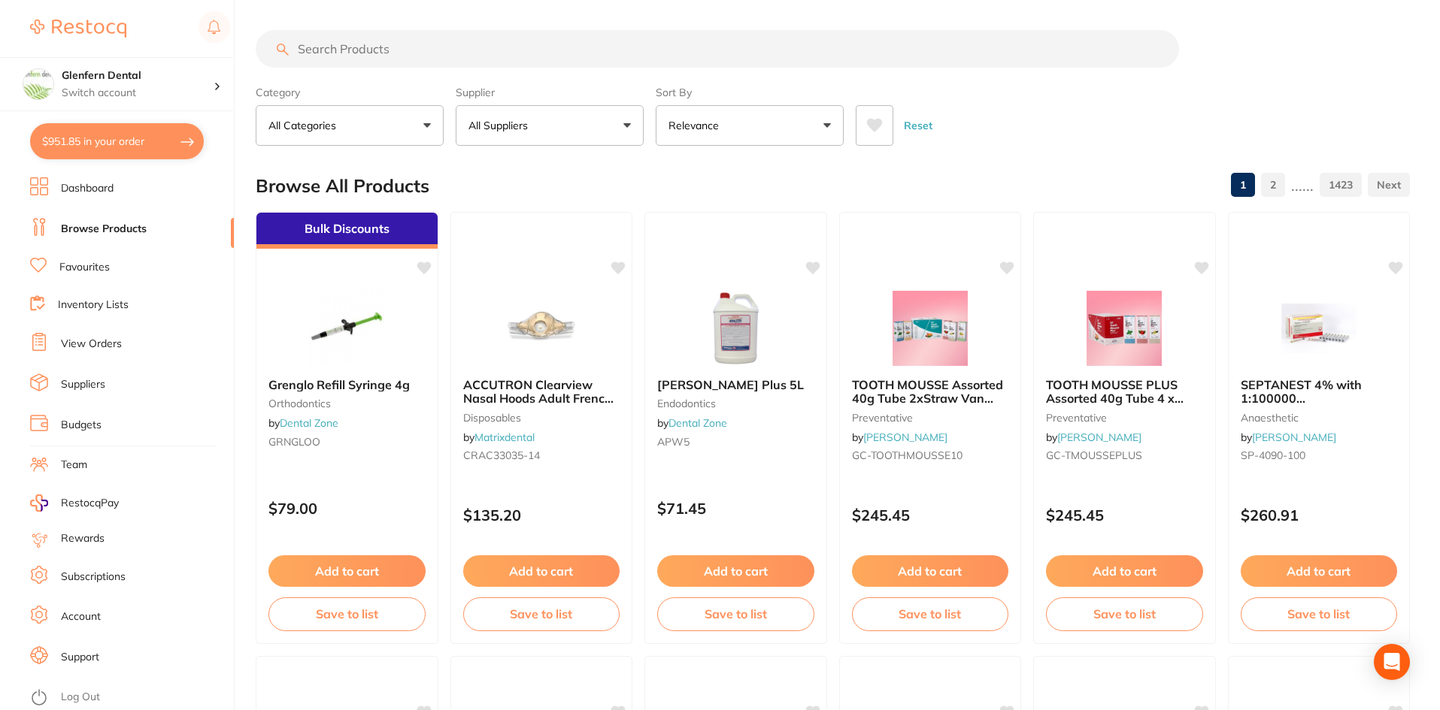
paste input "8060122"
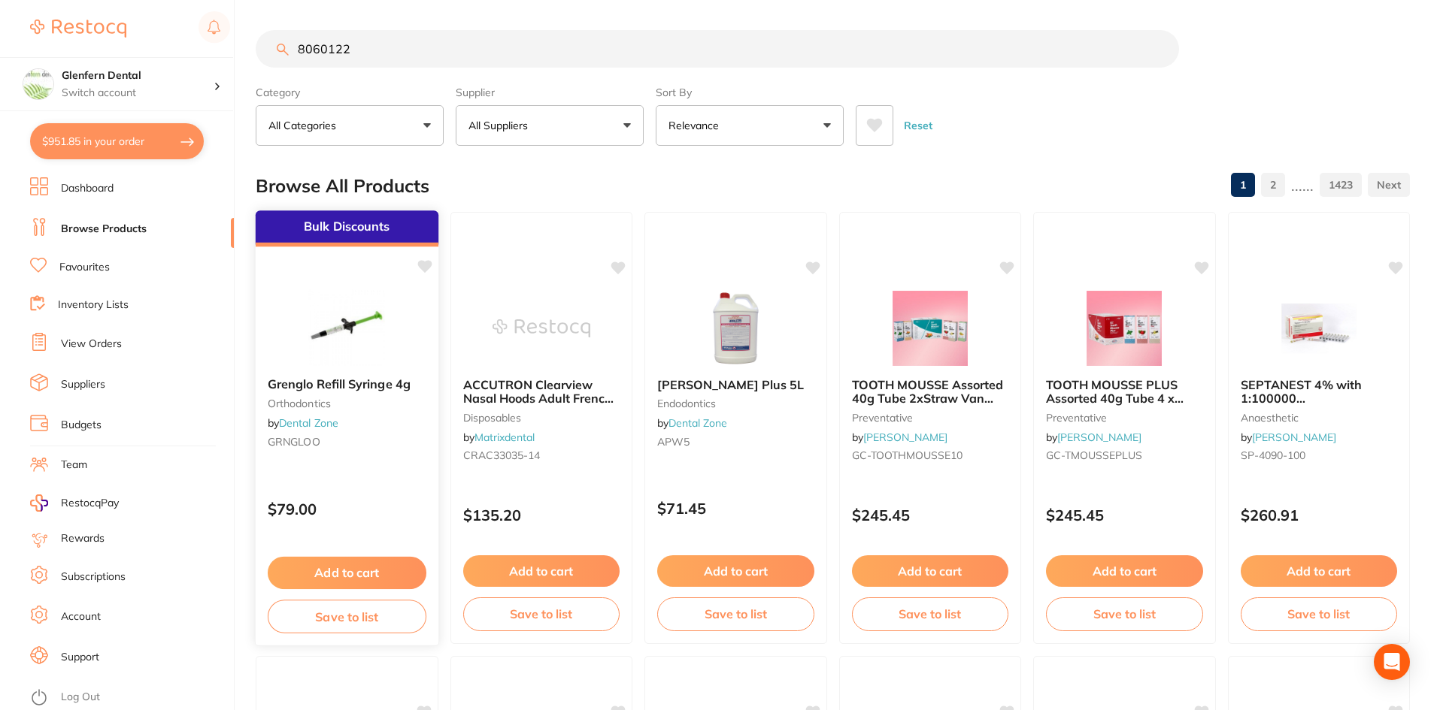
type input "8060122"
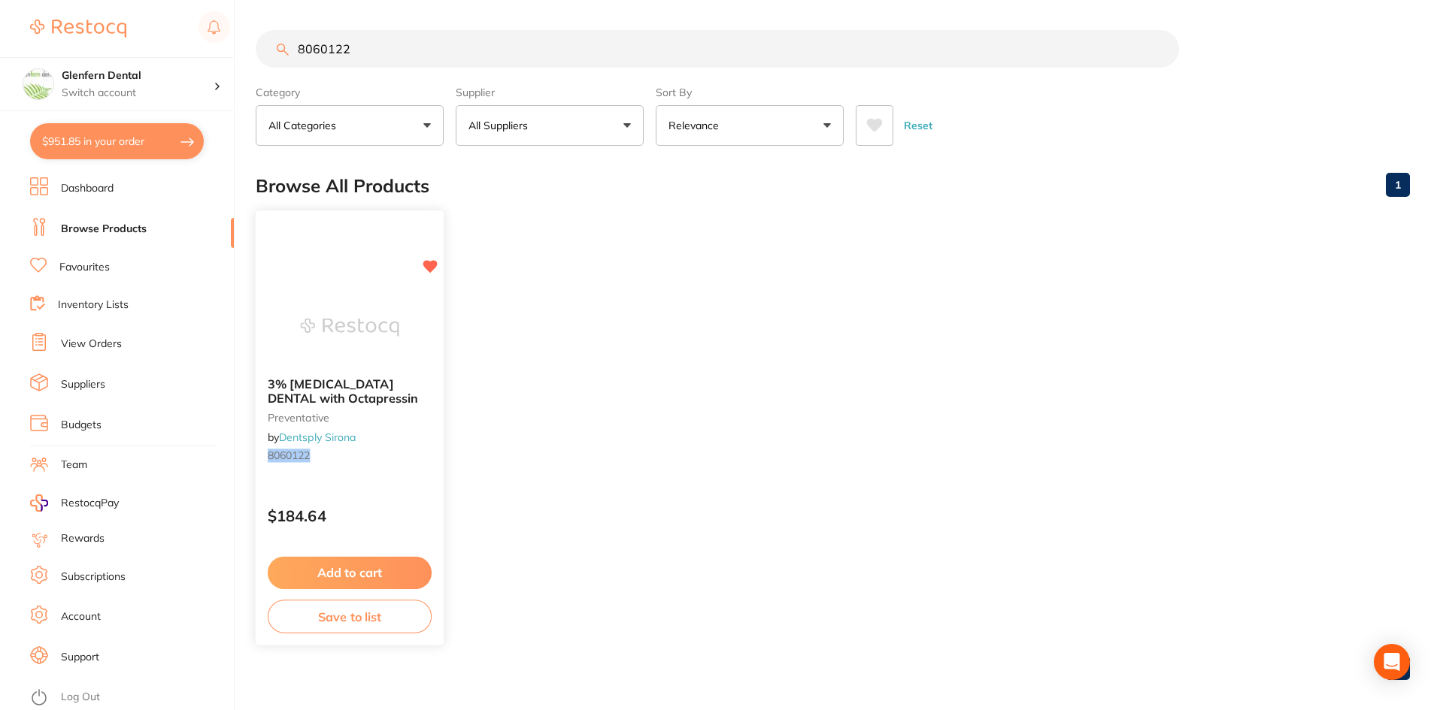
click at [324, 384] on span "3% Citanest DENTAL with Octapressin" at bounding box center [343, 391] width 150 height 29
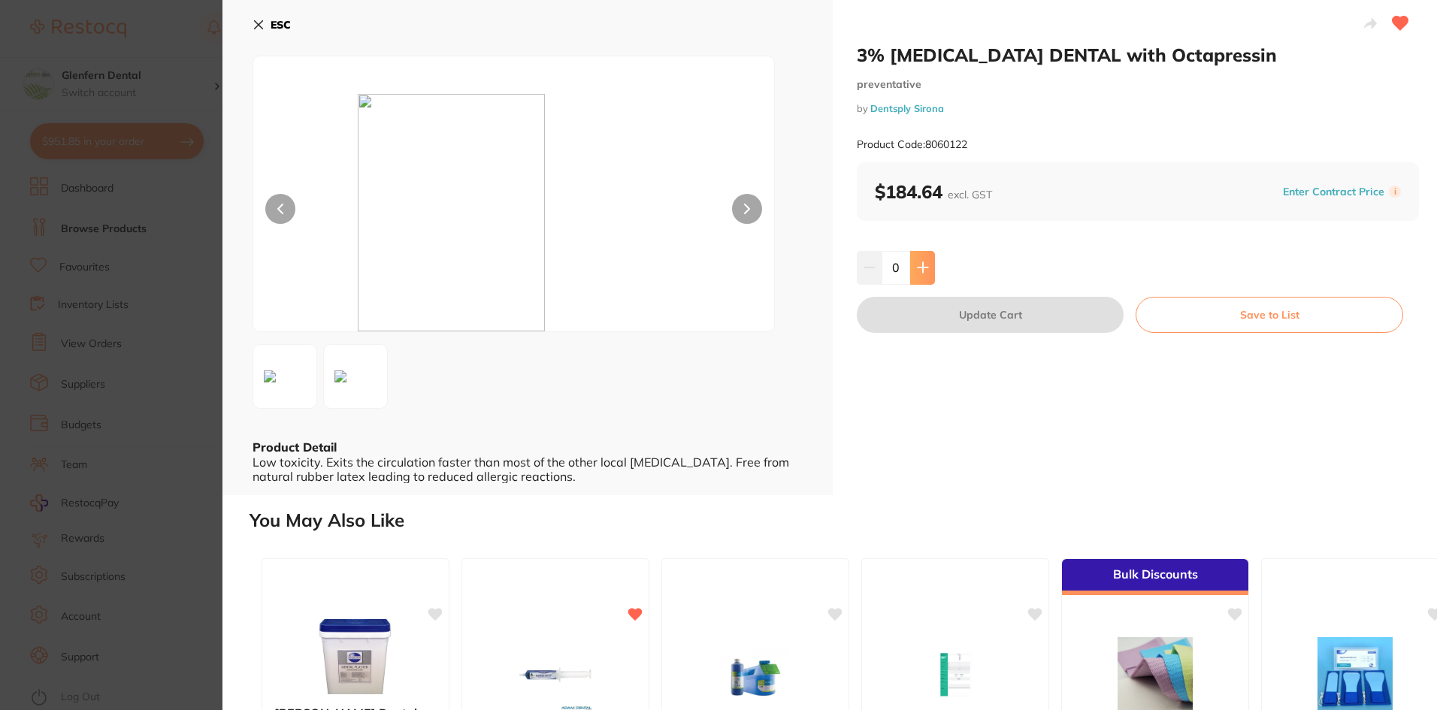
click at [927, 268] on button at bounding box center [922, 267] width 25 height 33
type input "1"
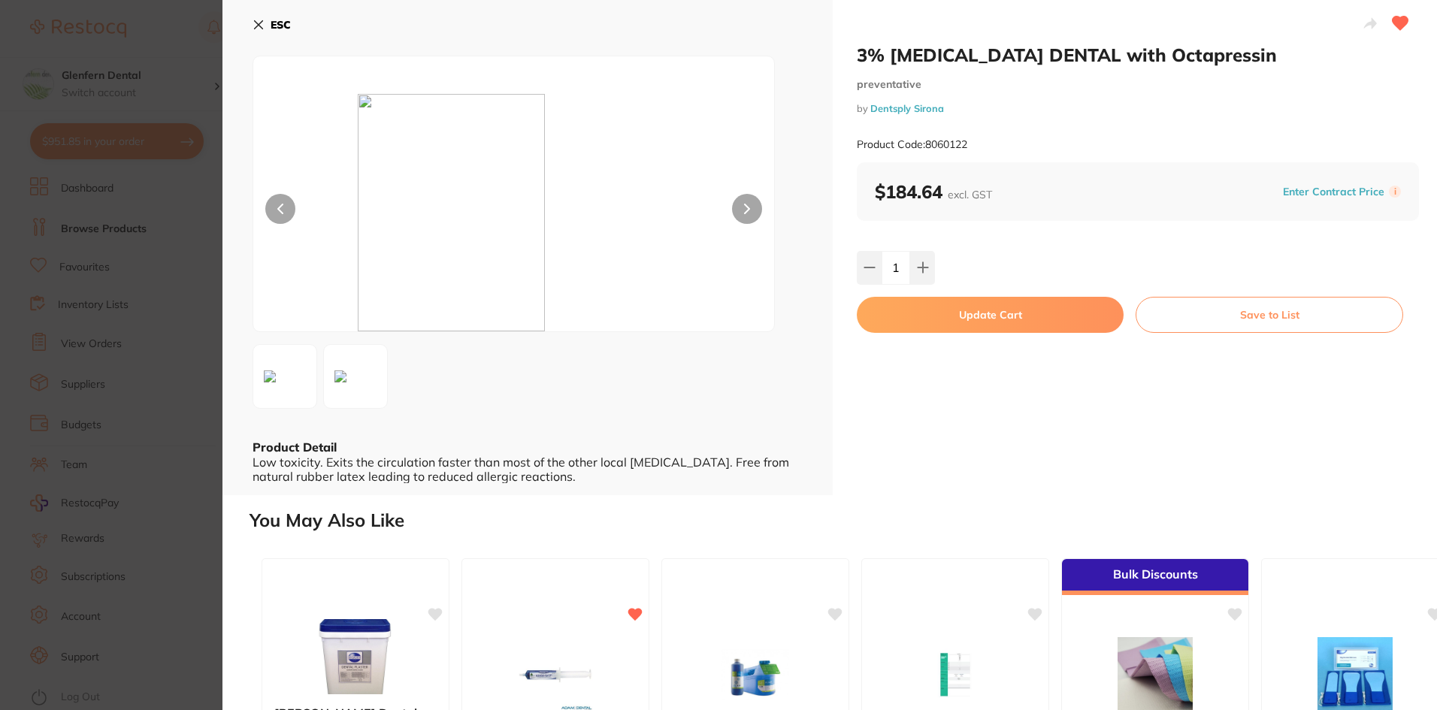
click at [999, 311] on button "Update Cart" at bounding box center [990, 315] width 267 height 36
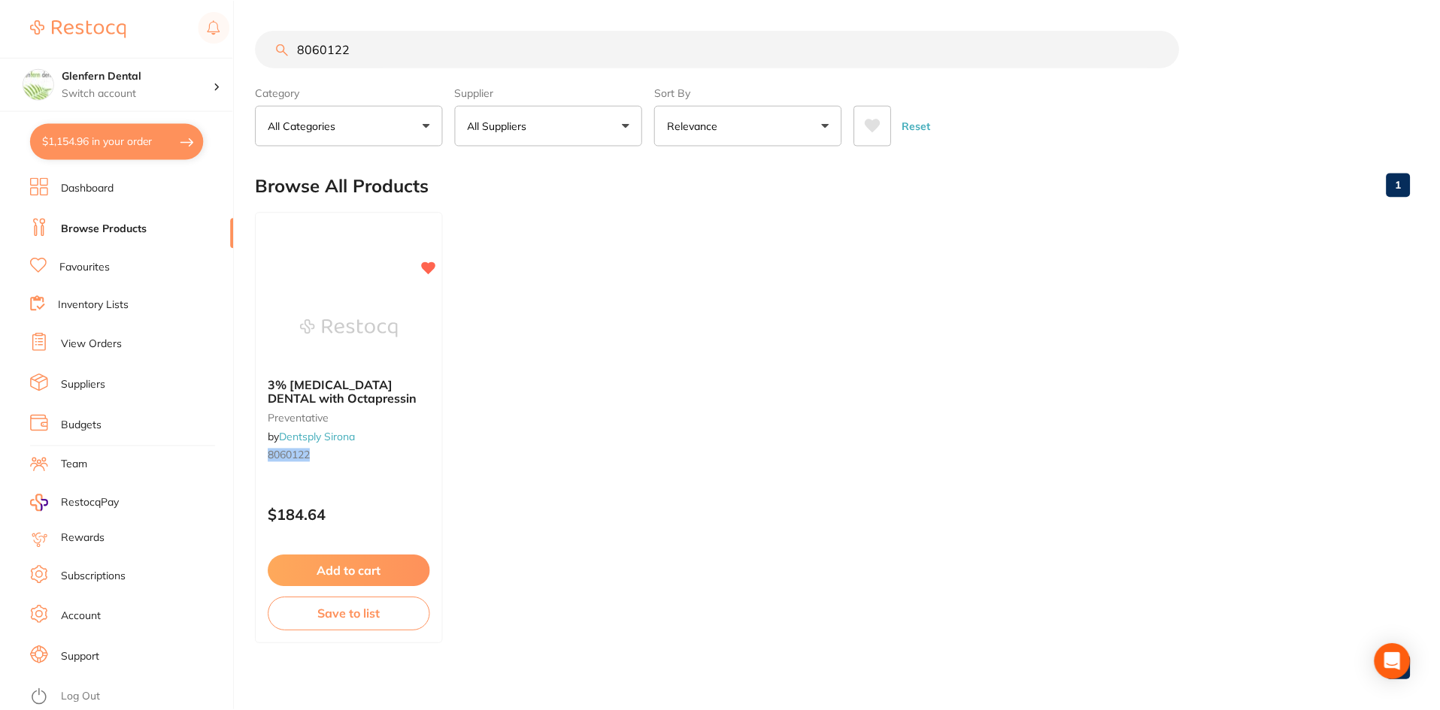
scroll to position [2, 0]
click at [356, 43] on input "8060122" at bounding box center [717, 47] width 923 height 38
type input "8"
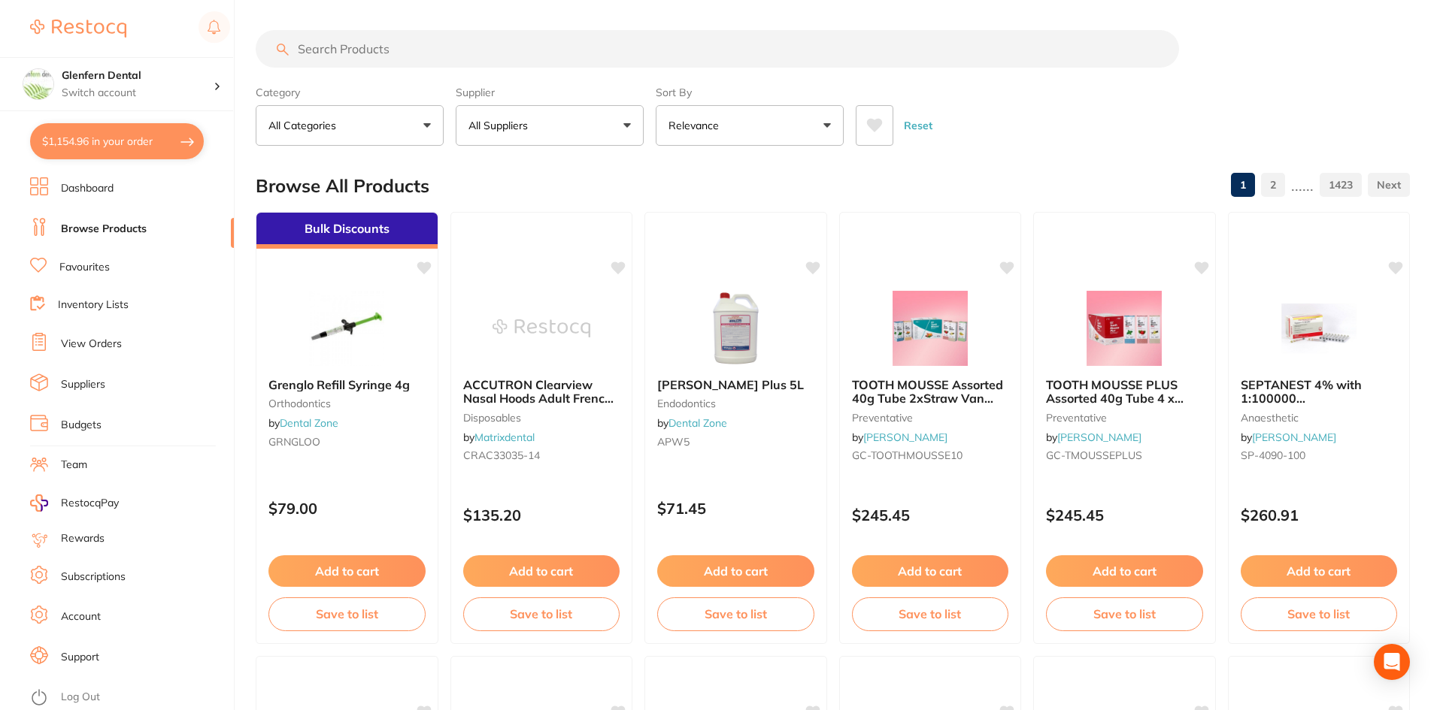
click at [417, 50] on input "search" at bounding box center [717, 49] width 923 height 38
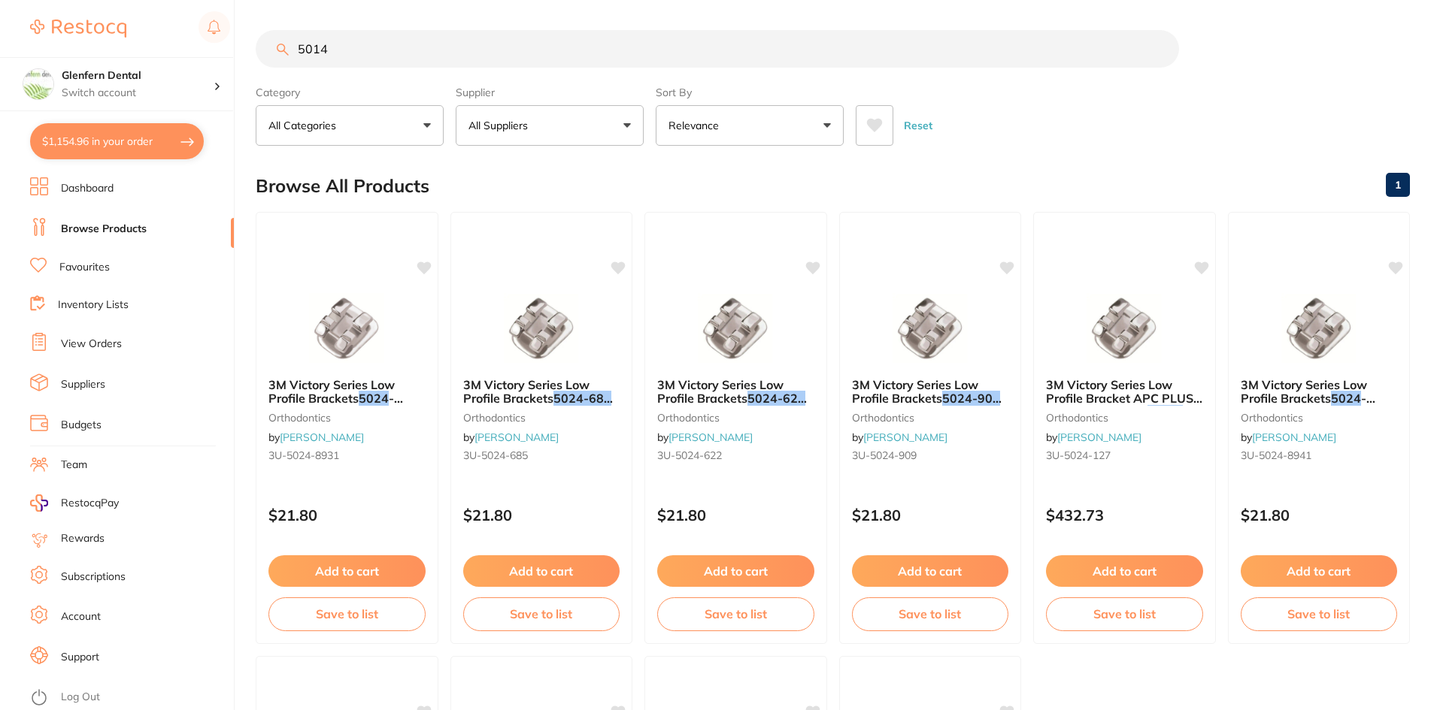
click at [417, 50] on input "5014" at bounding box center [717, 49] width 923 height 38
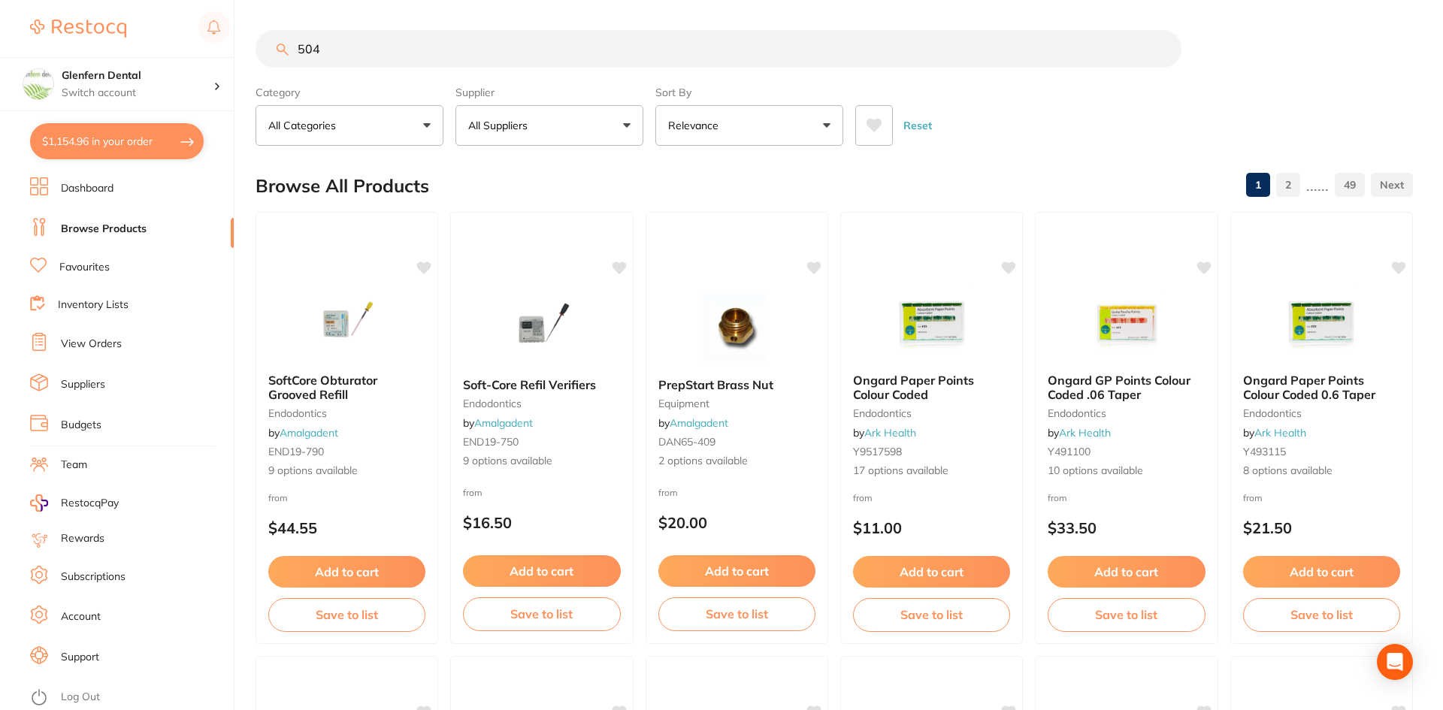
type input "504"
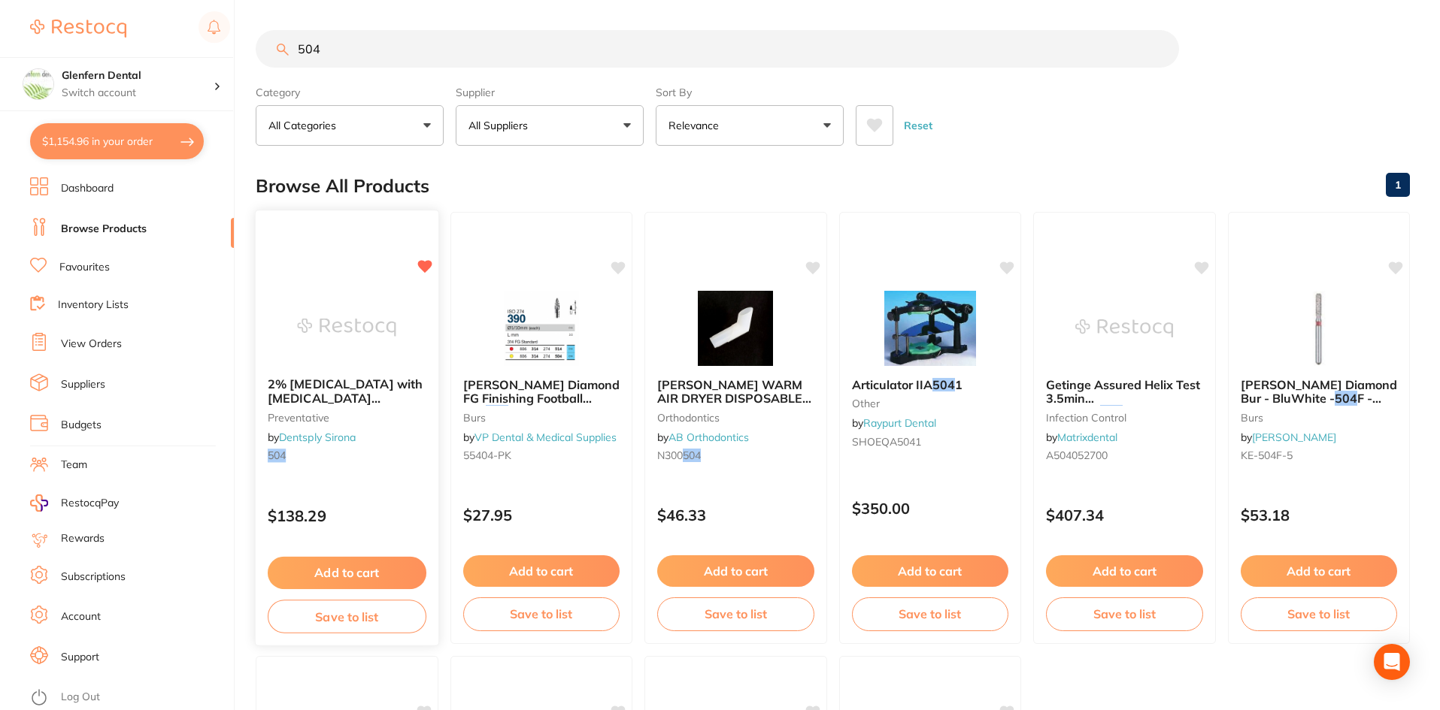
click at [324, 388] on span "2% Xylocaine DENTAL with adrenaline (epinephrine) 1:80,000" at bounding box center [345, 405] width 155 height 57
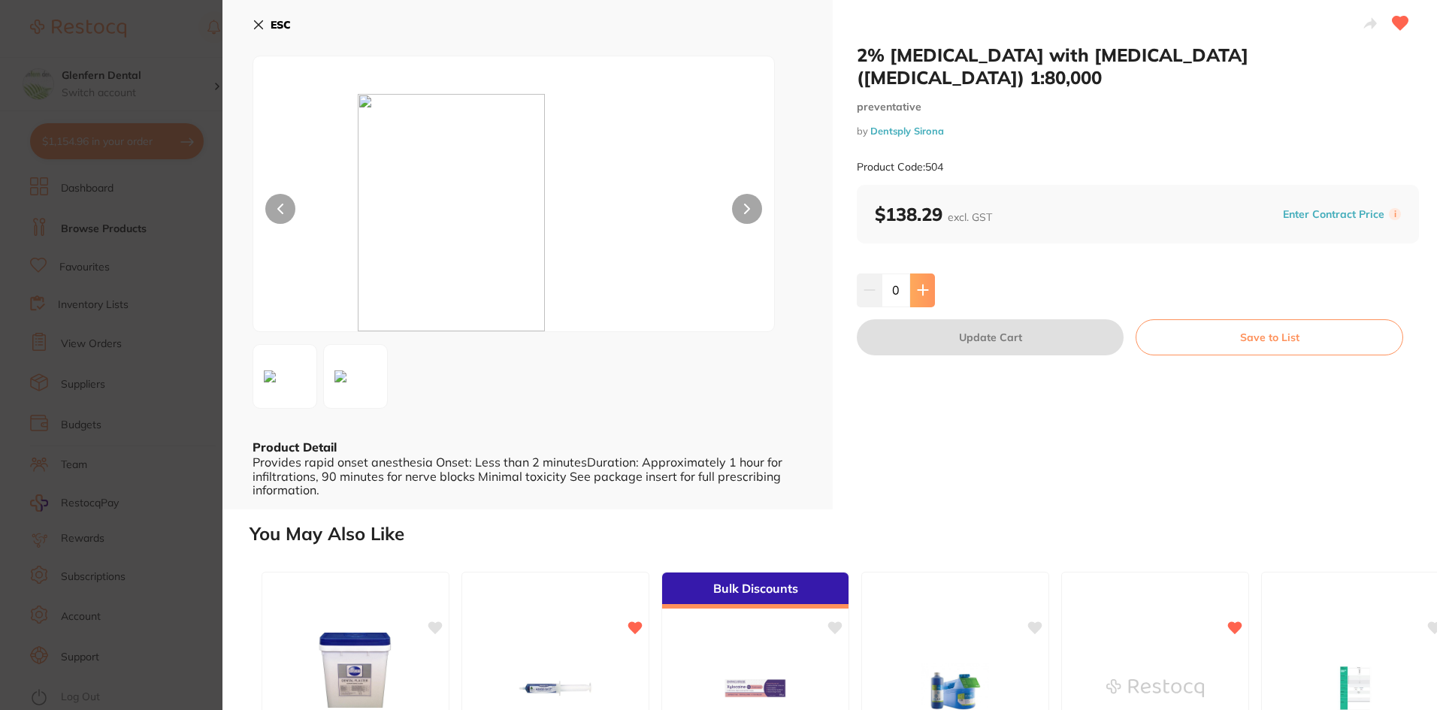
click at [922, 286] on icon at bounding box center [923, 291] width 10 height 10
type input "1"
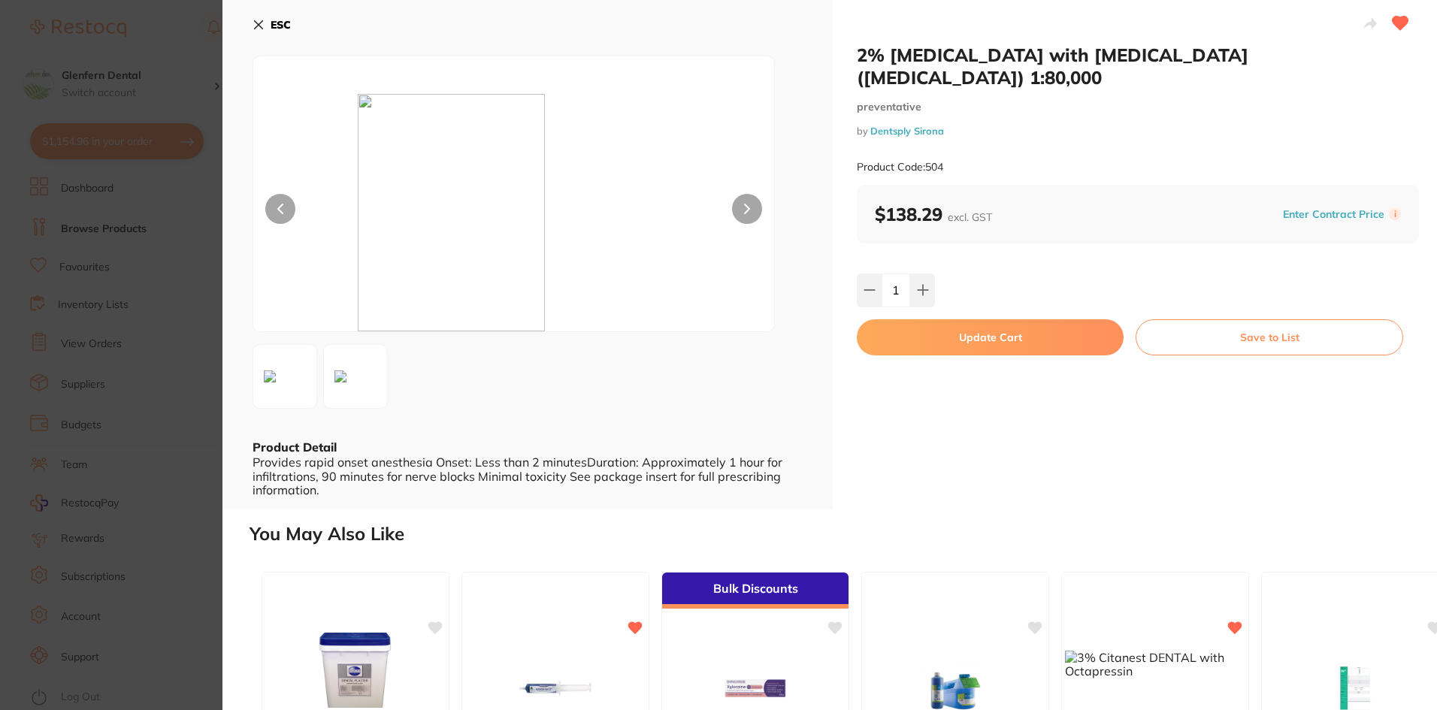
click at [984, 319] on button "Update Cart" at bounding box center [990, 337] width 267 height 36
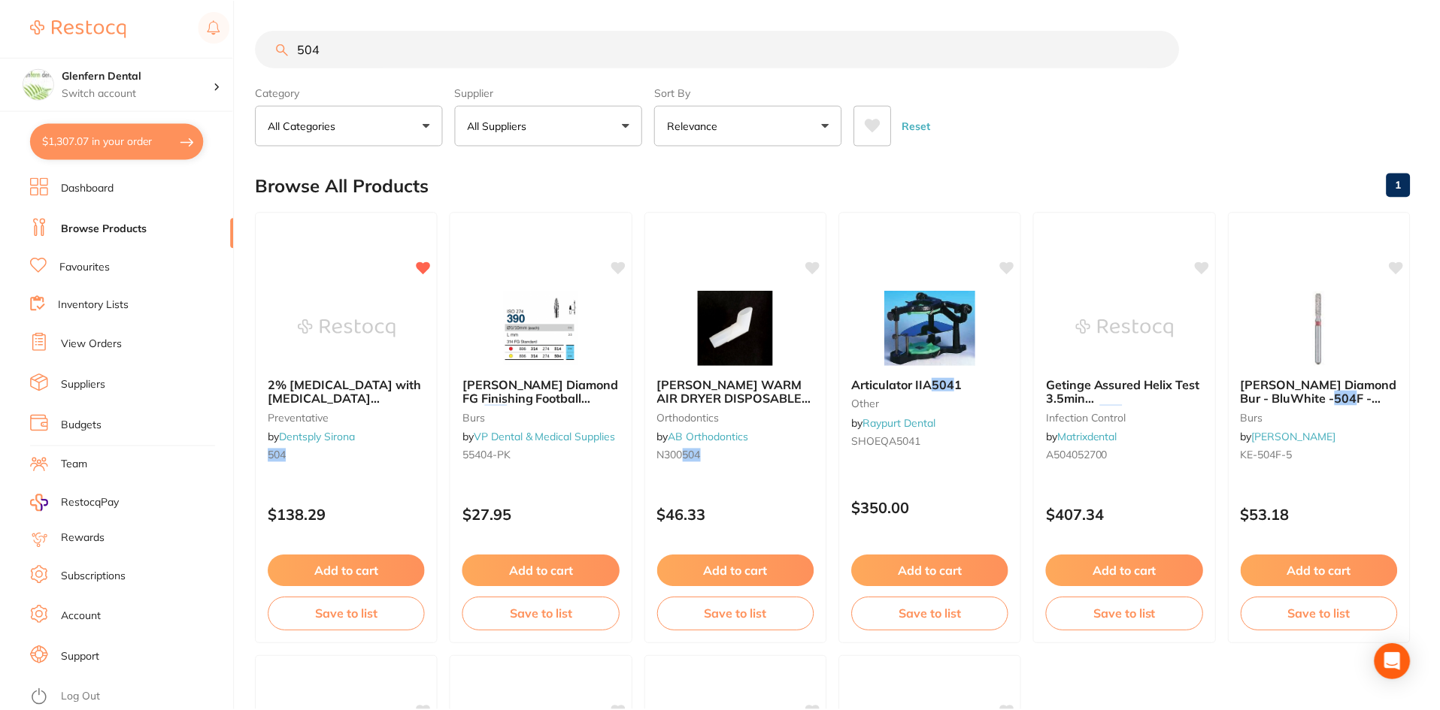
scroll to position [2, 0]
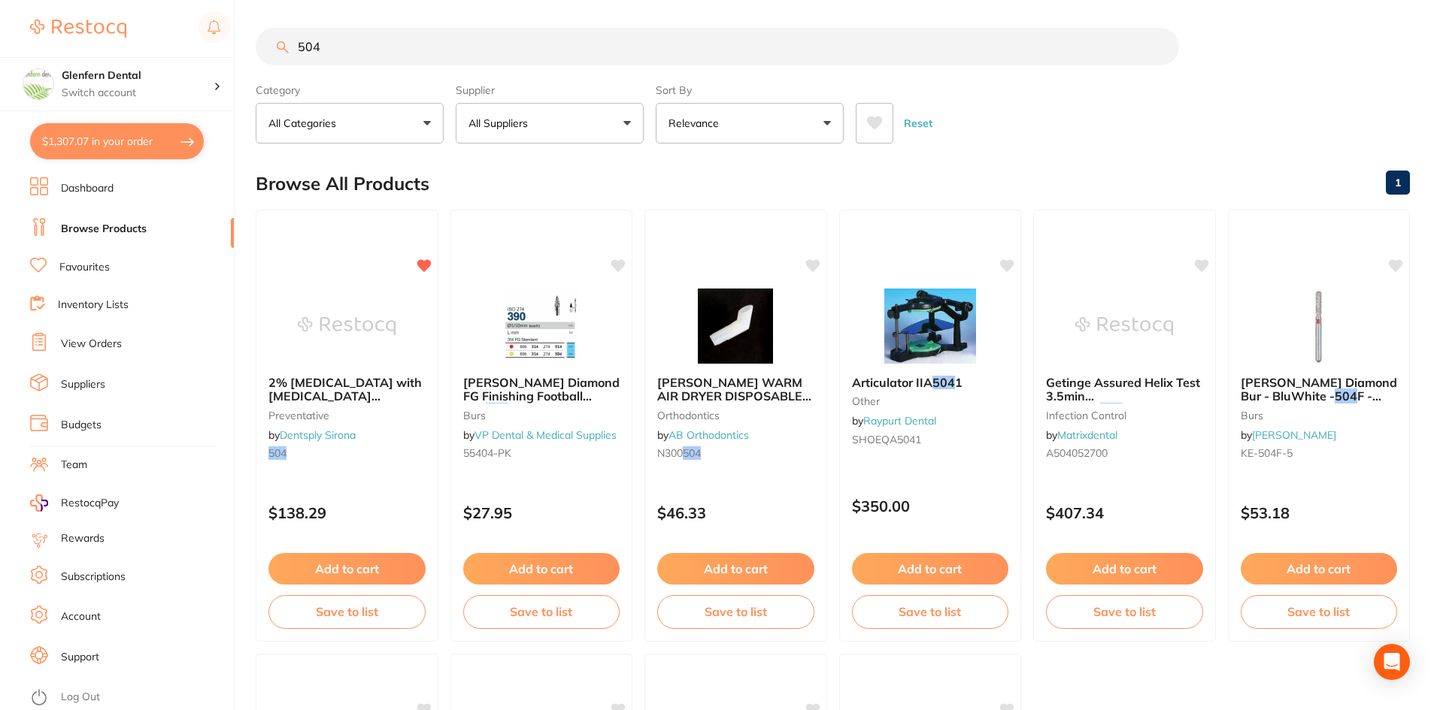
click at [363, 48] on input "504" at bounding box center [717, 47] width 923 height 38
type input "5"
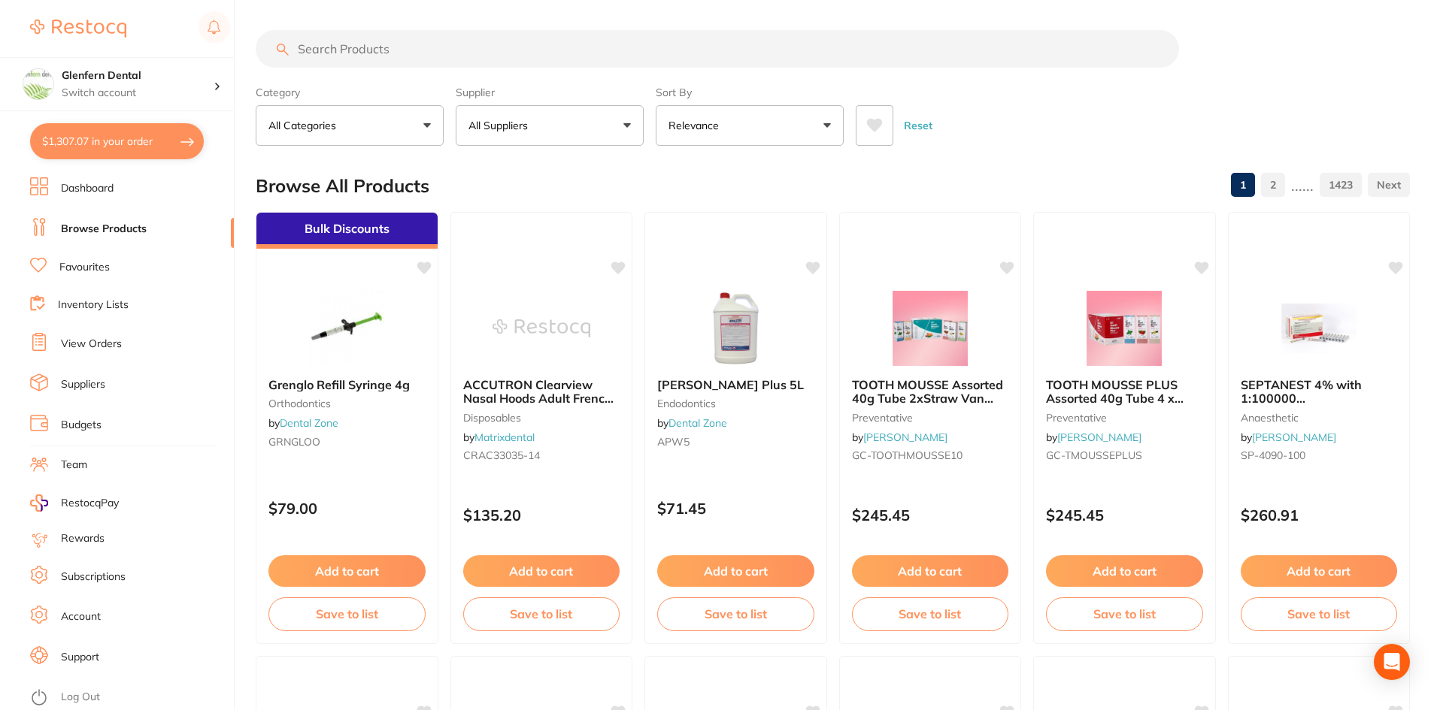
click at [83, 139] on button "$1,307.07 in your order" at bounding box center [117, 141] width 174 height 36
checkbox input "true"
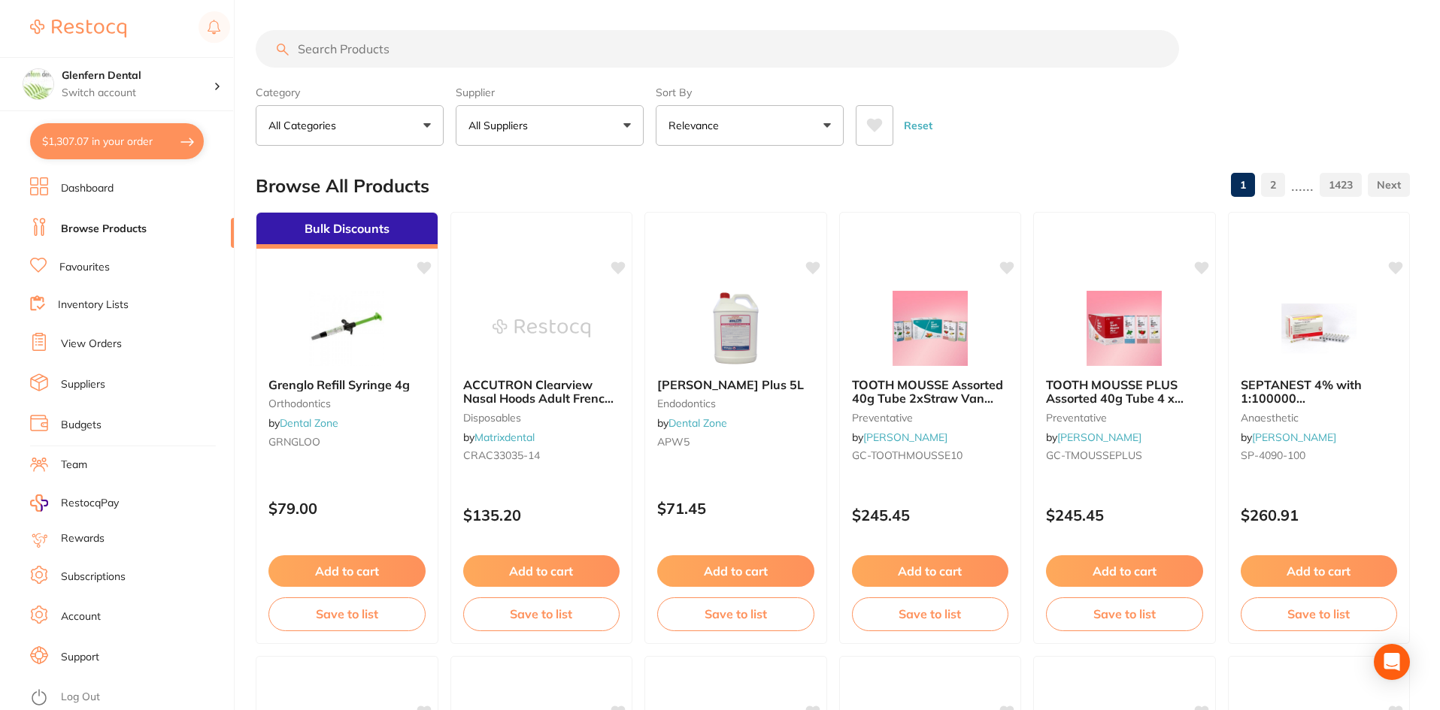
checkbox input "true"
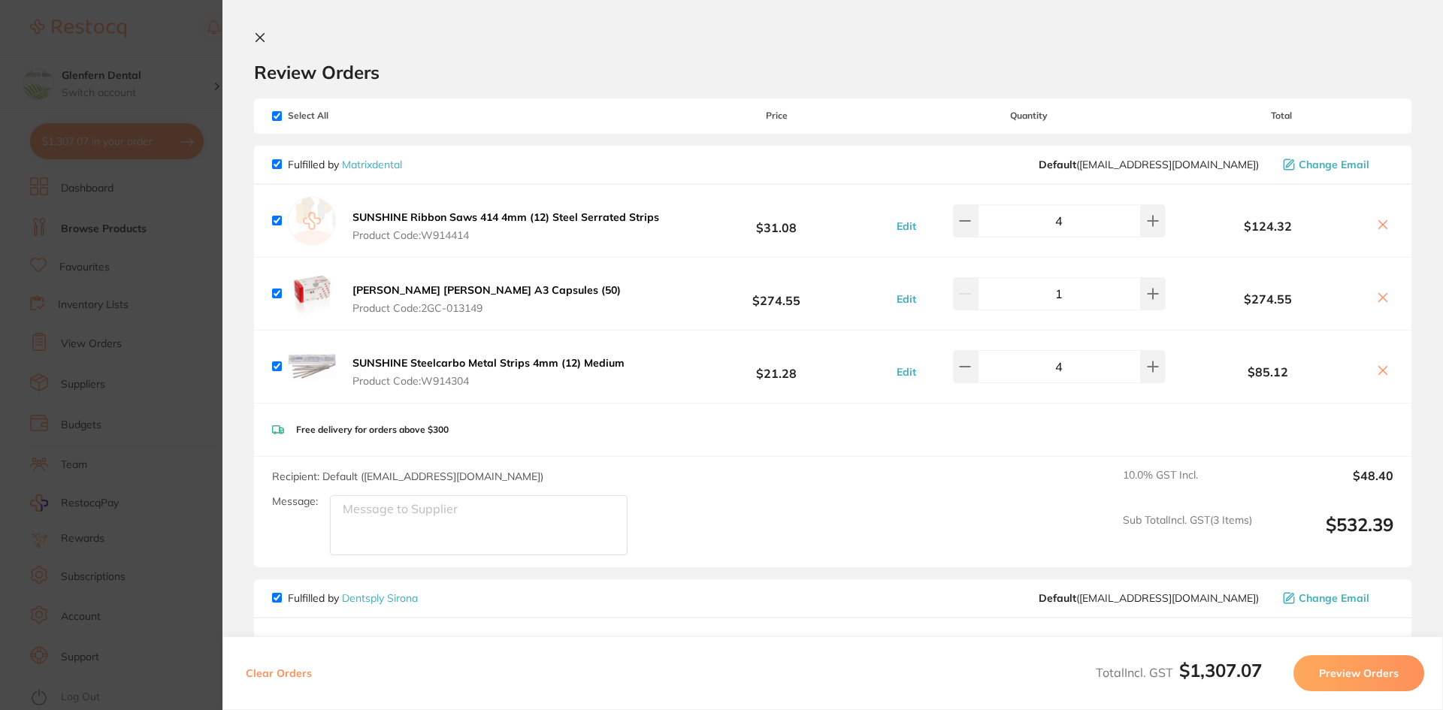
click at [256, 33] on icon at bounding box center [260, 38] width 12 height 12
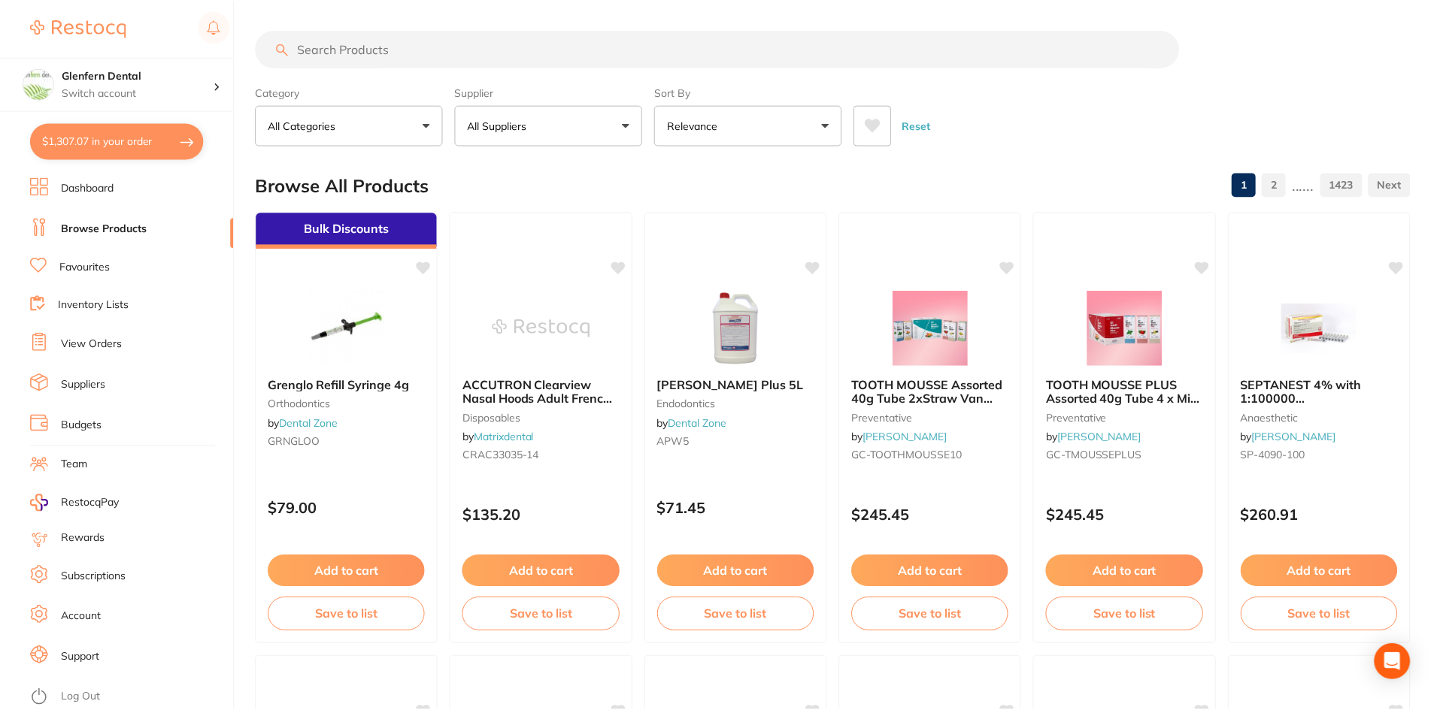
scroll to position [2, 0]
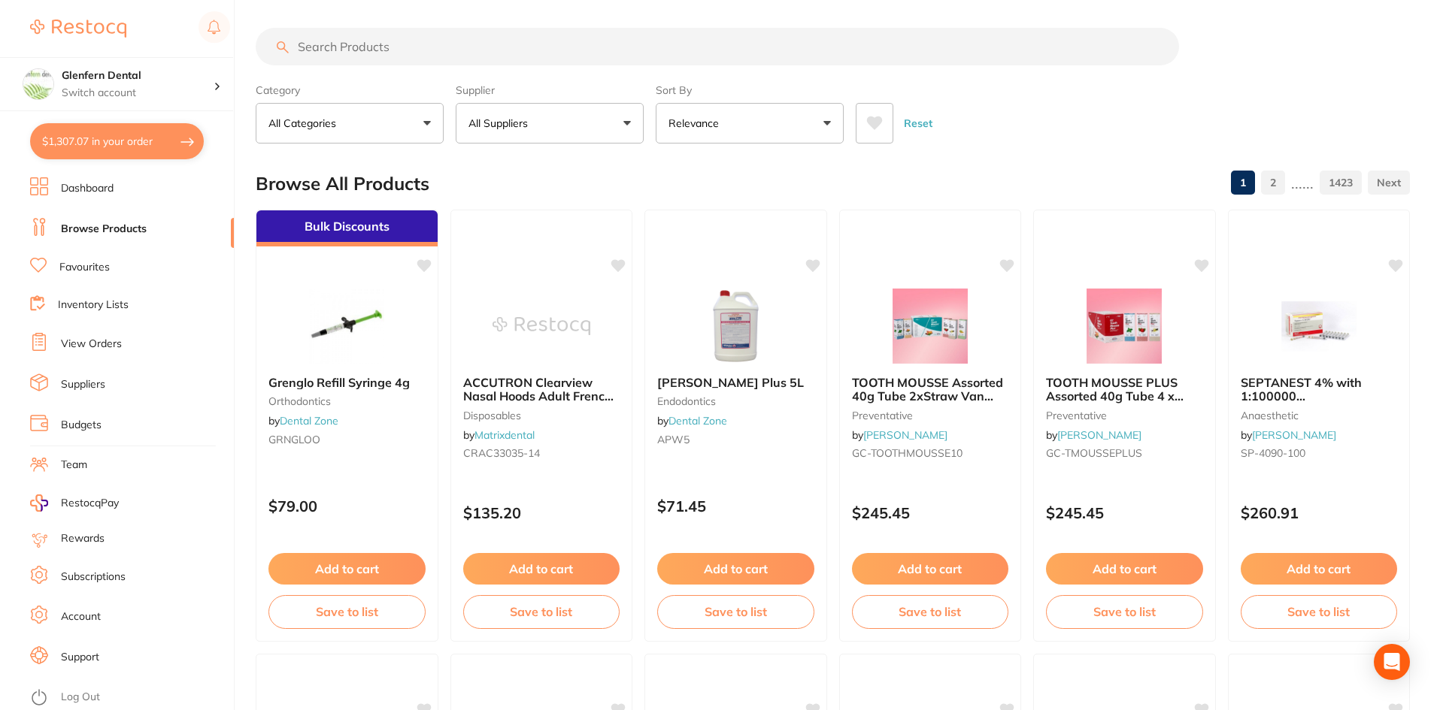
click at [316, 43] on input "search" at bounding box center [717, 47] width 923 height 38
paste input "200204"
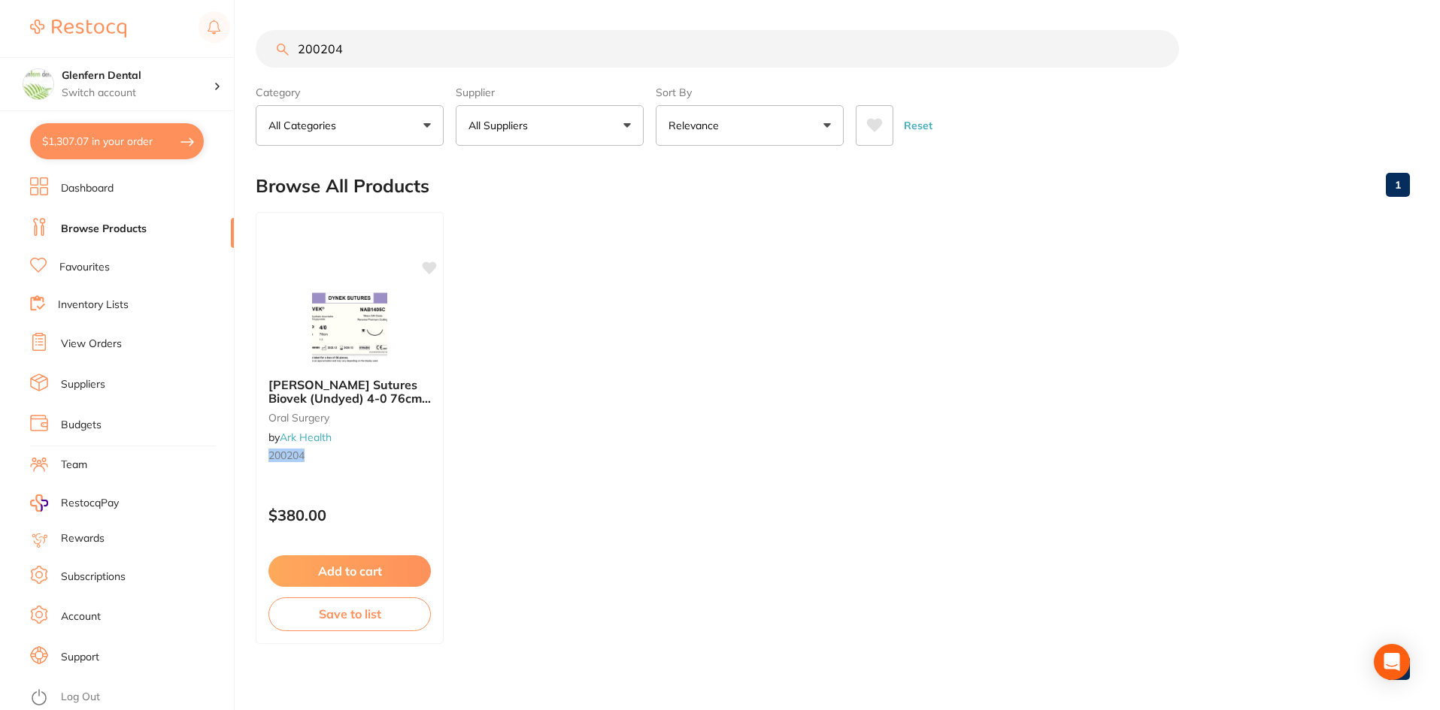
click at [356, 39] on input "200204" at bounding box center [717, 49] width 923 height 38
type input "2"
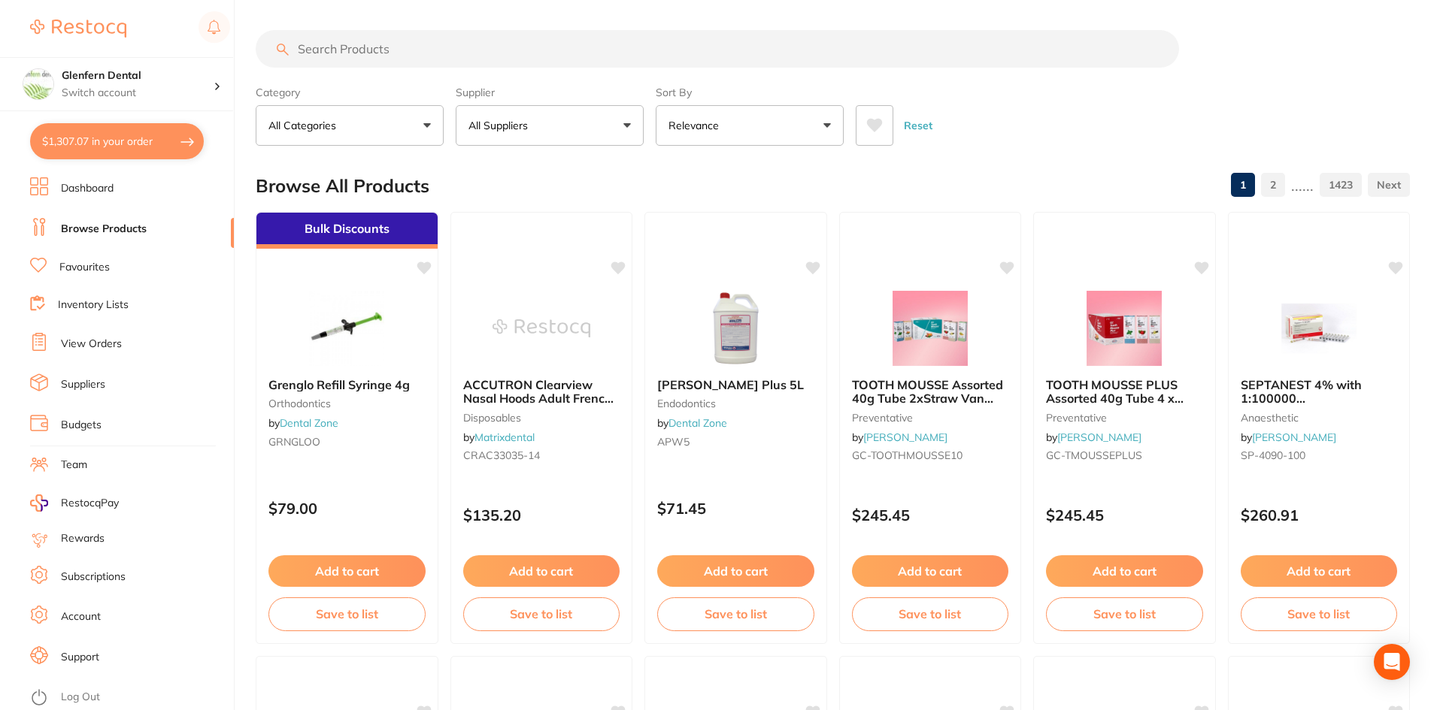
click at [626, 116] on button "All Suppliers" at bounding box center [550, 125] width 188 height 41
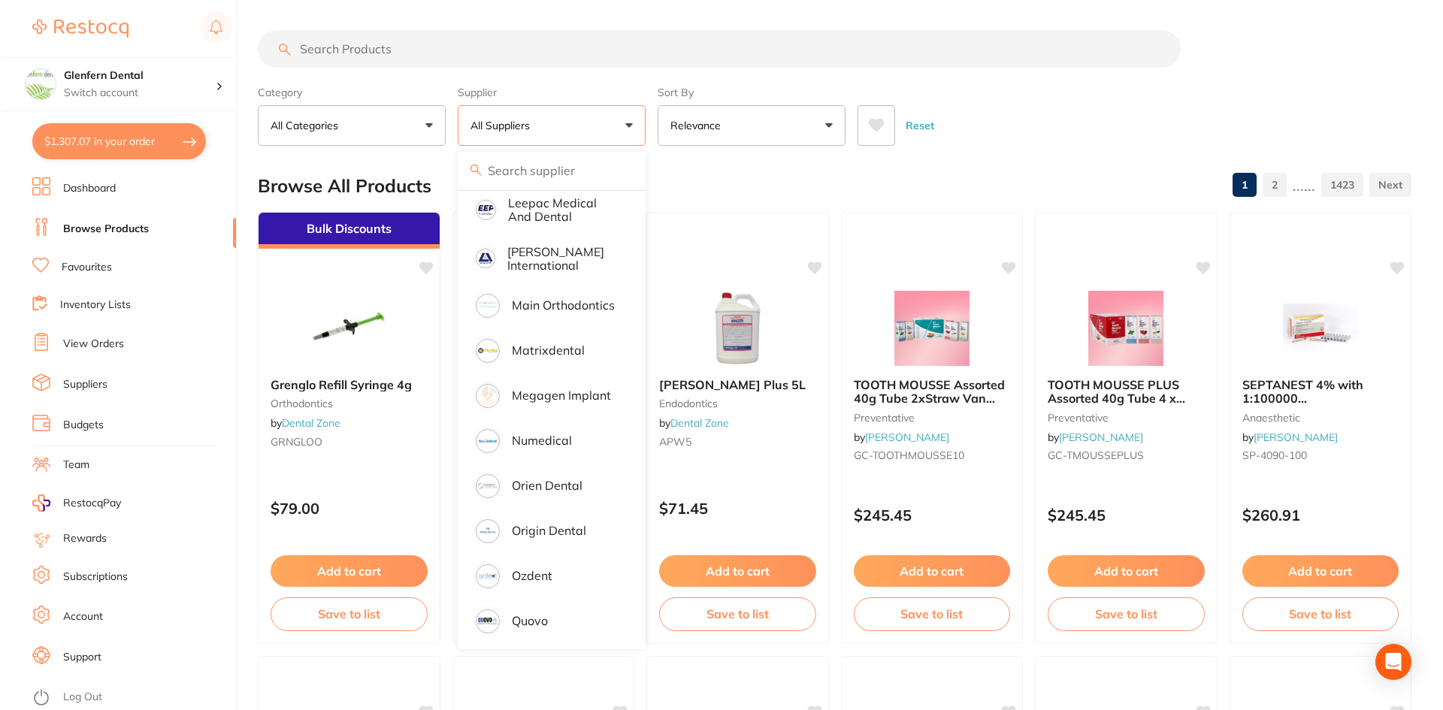
scroll to position [1052, 0]
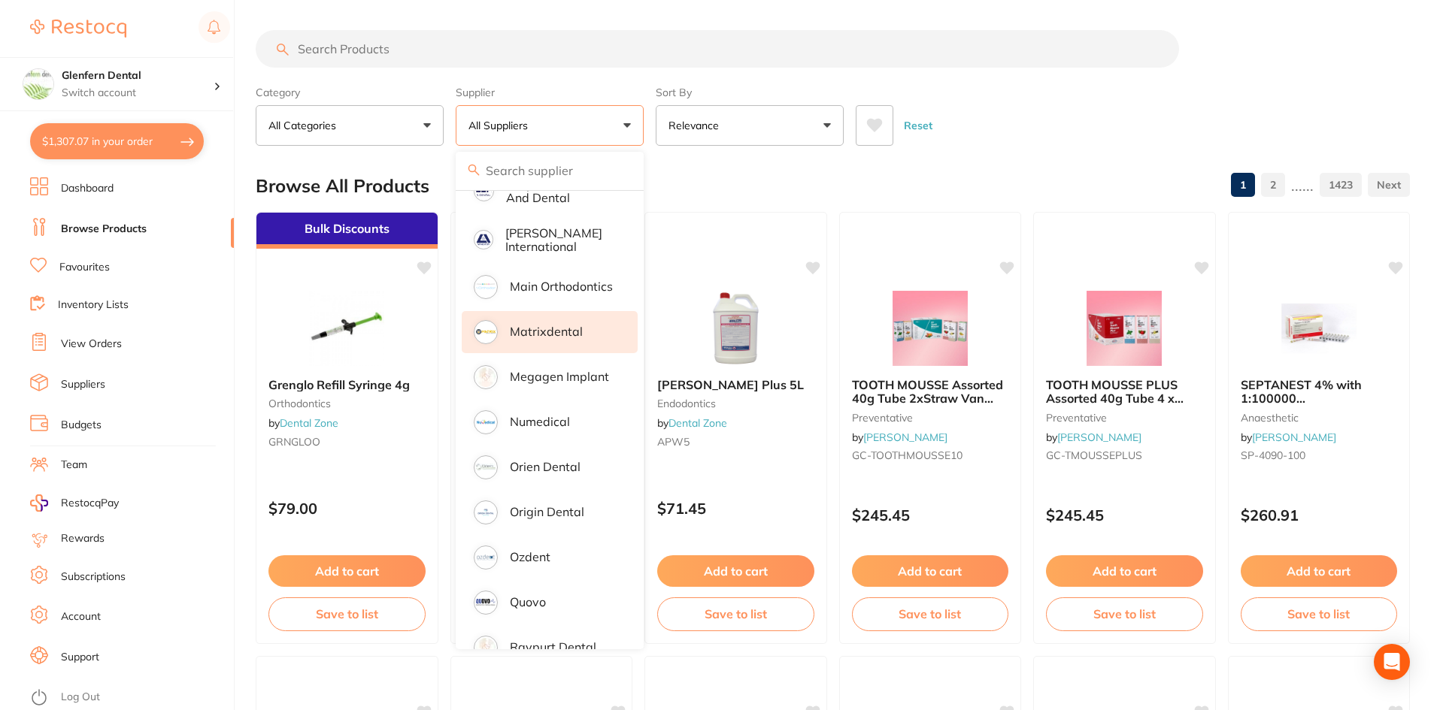
click at [534, 325] on p "Matrixdental" at bounding box center [546, 332] width 73 height 14
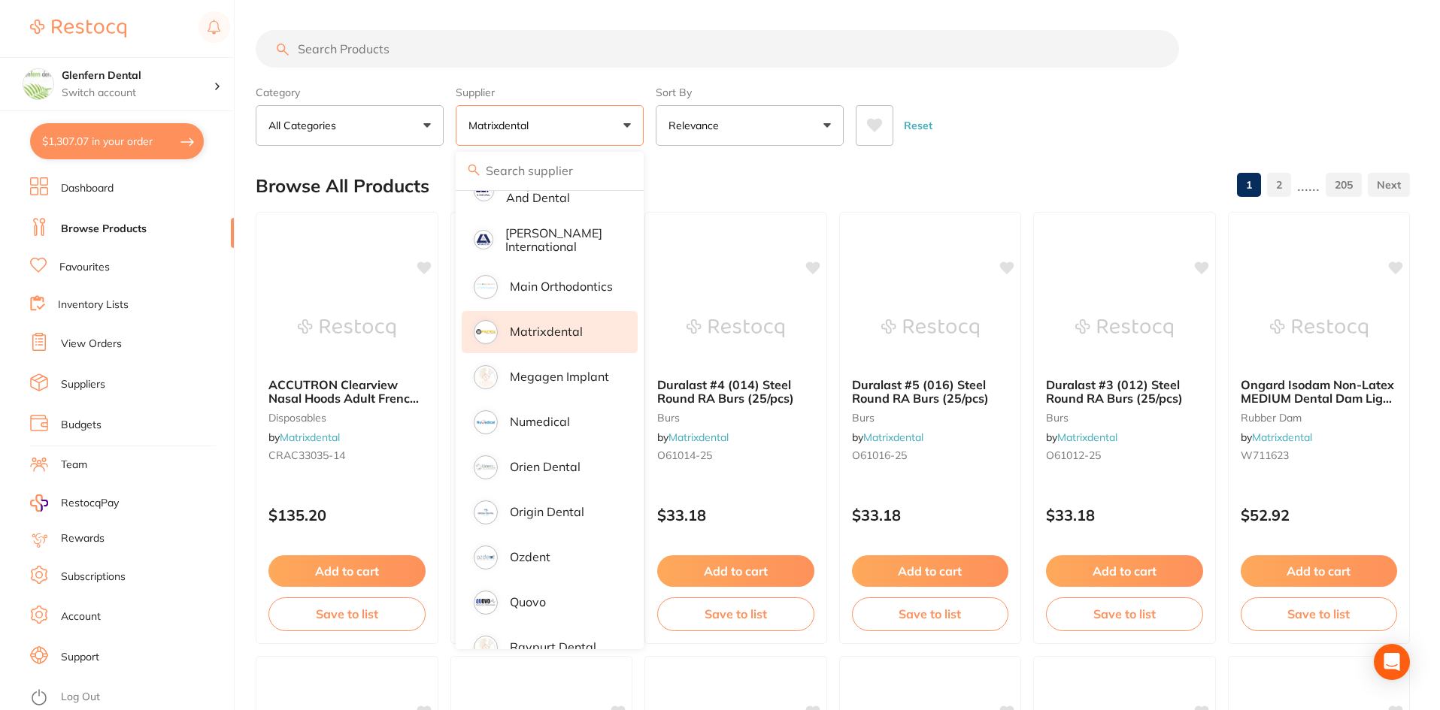
click at [323, 44] on input "search" at bounding box center [717, 49] width 923 height 38
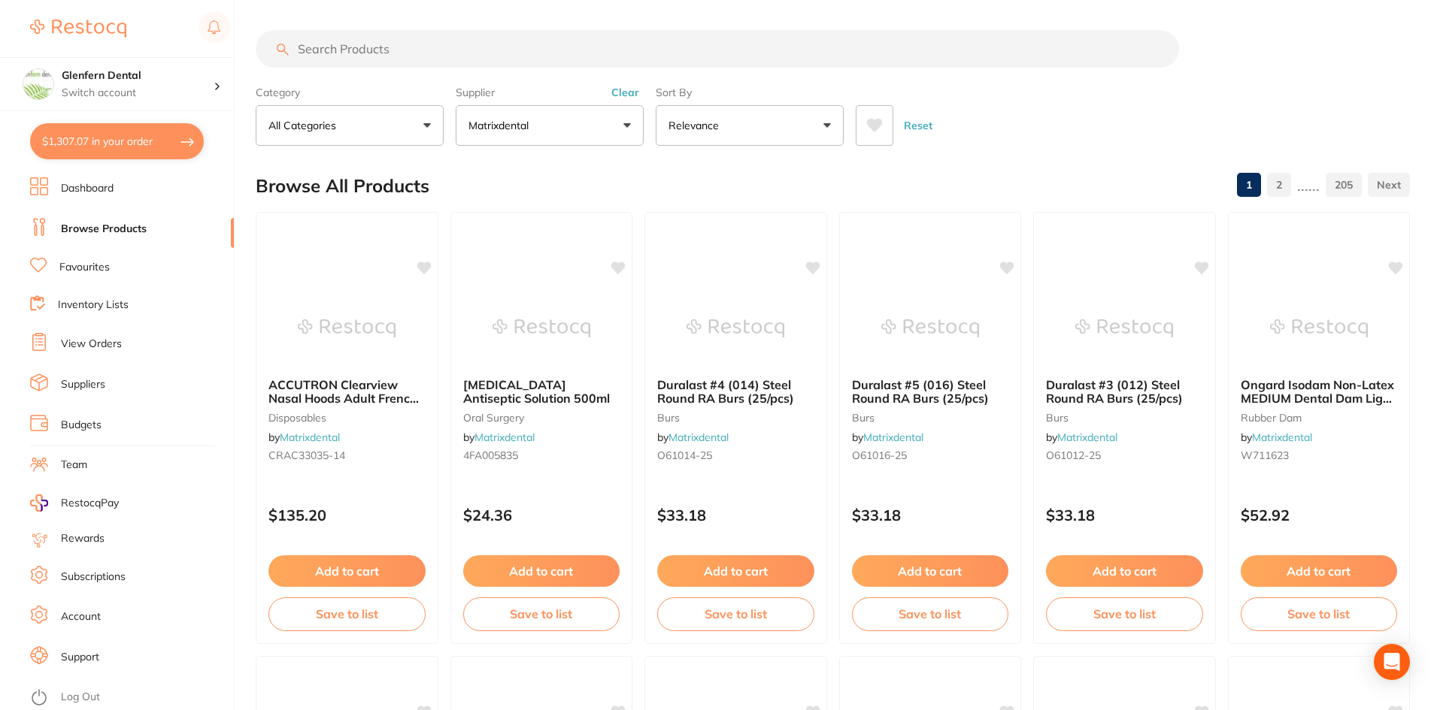
paste input "200204"
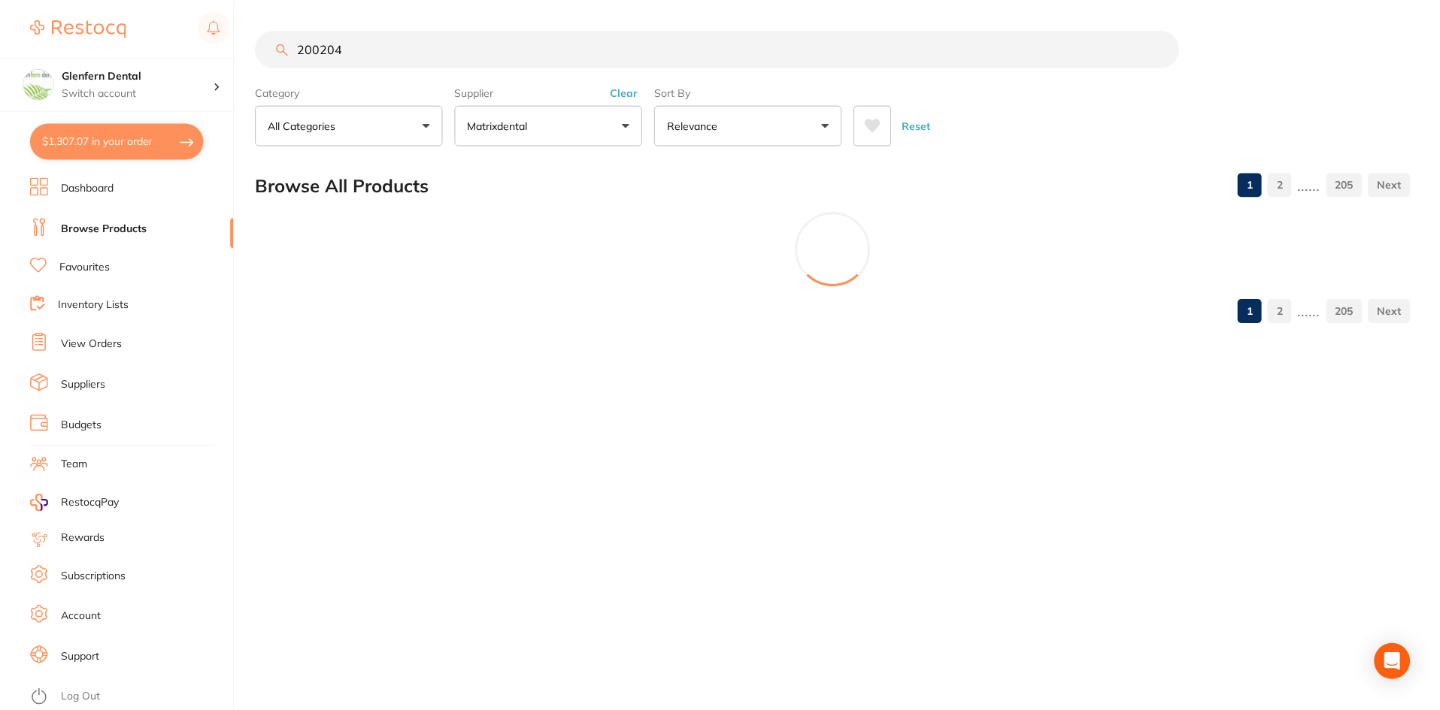
scroll to position [0, 0]
type input "2"
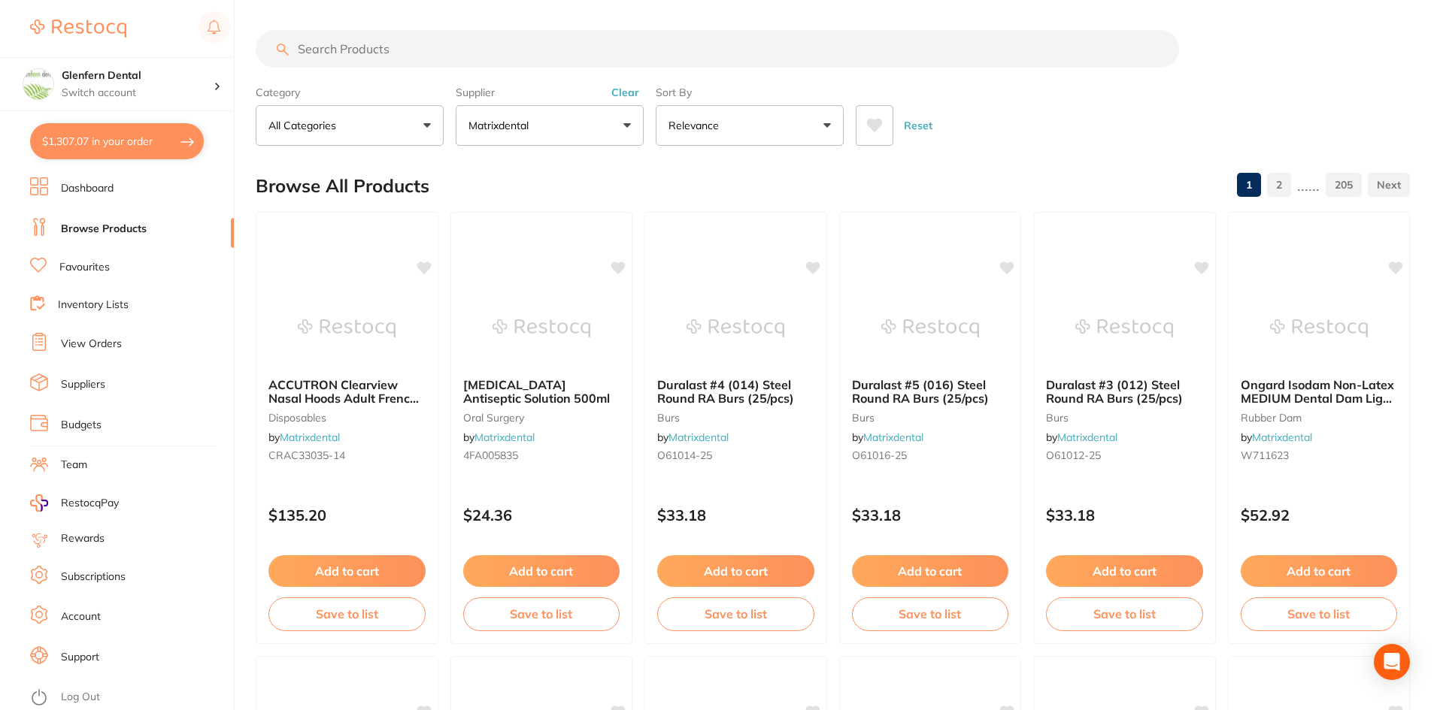
click at [382, 41] on input "search" at bounding box center [717, 49] width 923 height 38
paste input "Braided cotton rolls 2000 BOX 38mm Richmond #2"
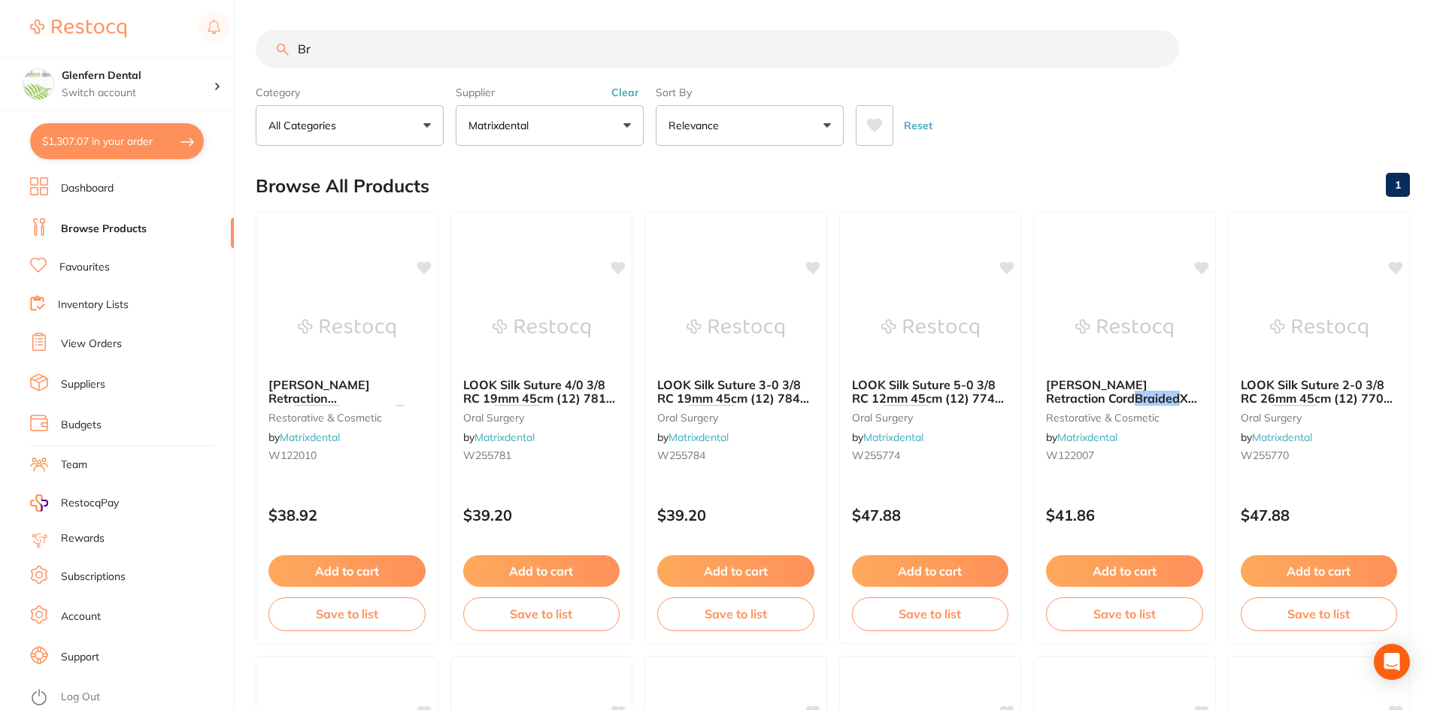
type input "B"
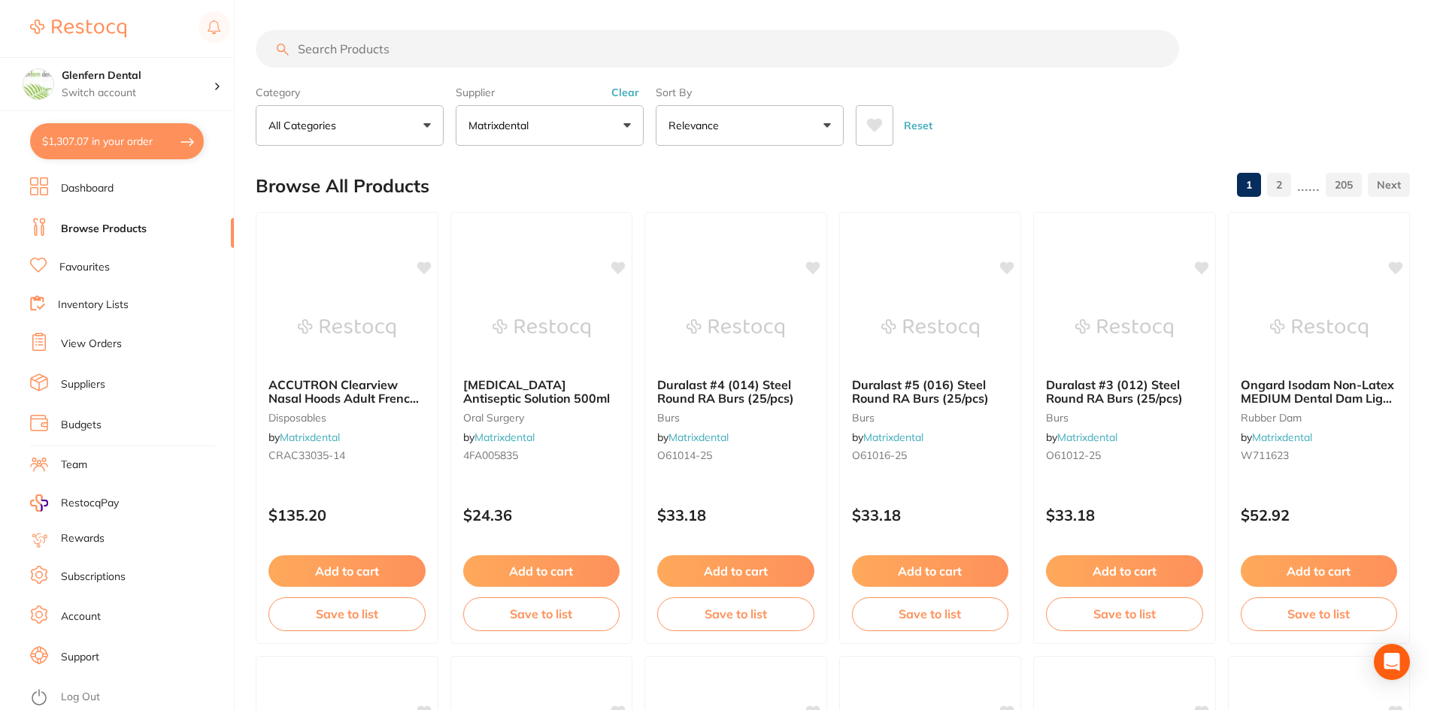
click at [631, 122] on button "Matrixdental" at bounding box center [550, 125] width 188 height 41
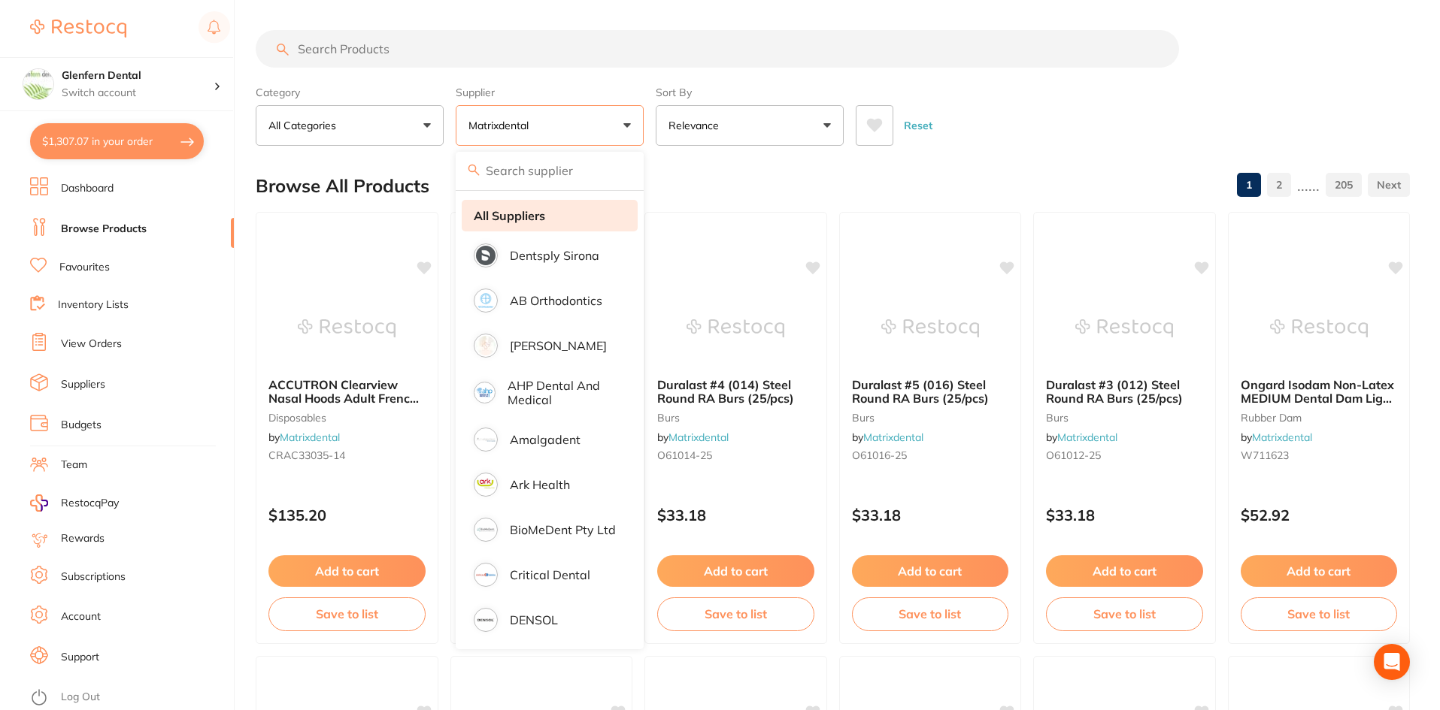
click at [505, 213] on strong "All Suppliers" at bounding box center [509, 216] width 71 height 14
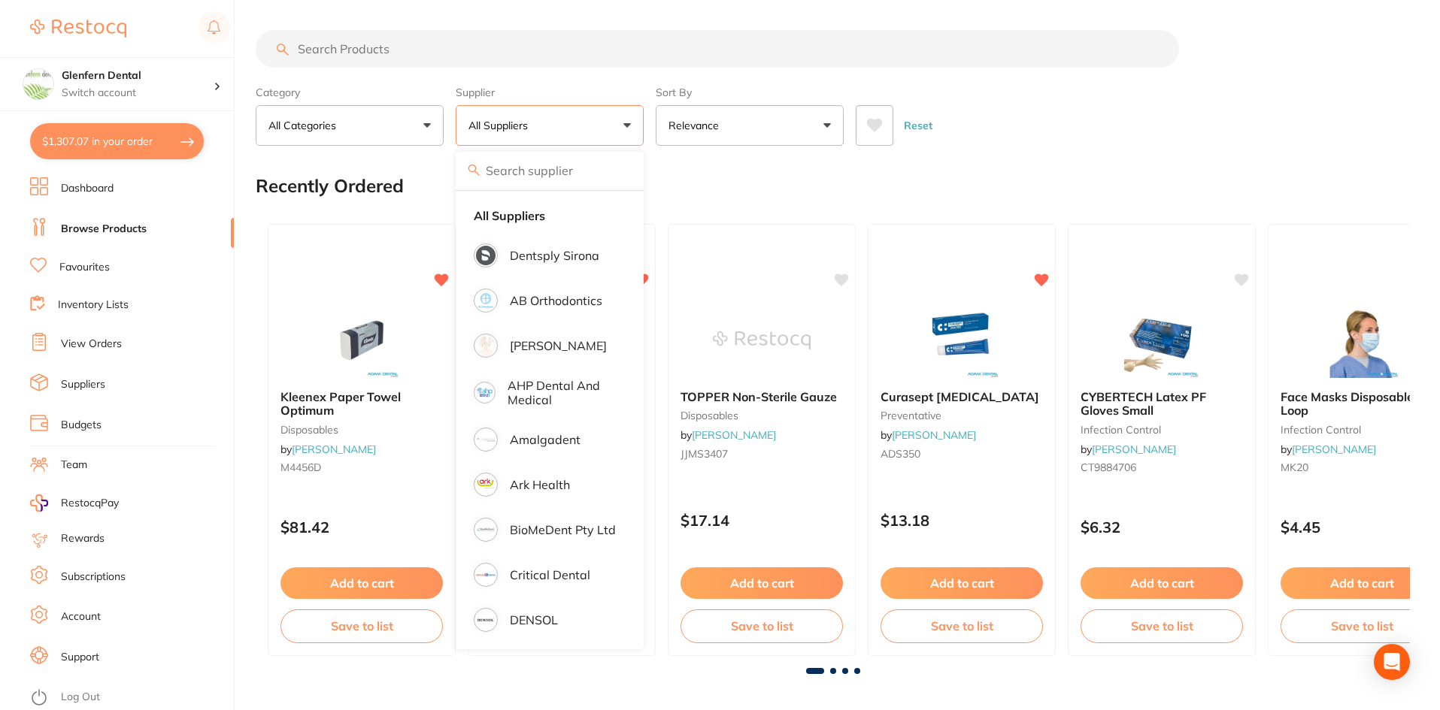
click at [344, 50] on input "search" at bounding box center [717, 49] width 923 height 38
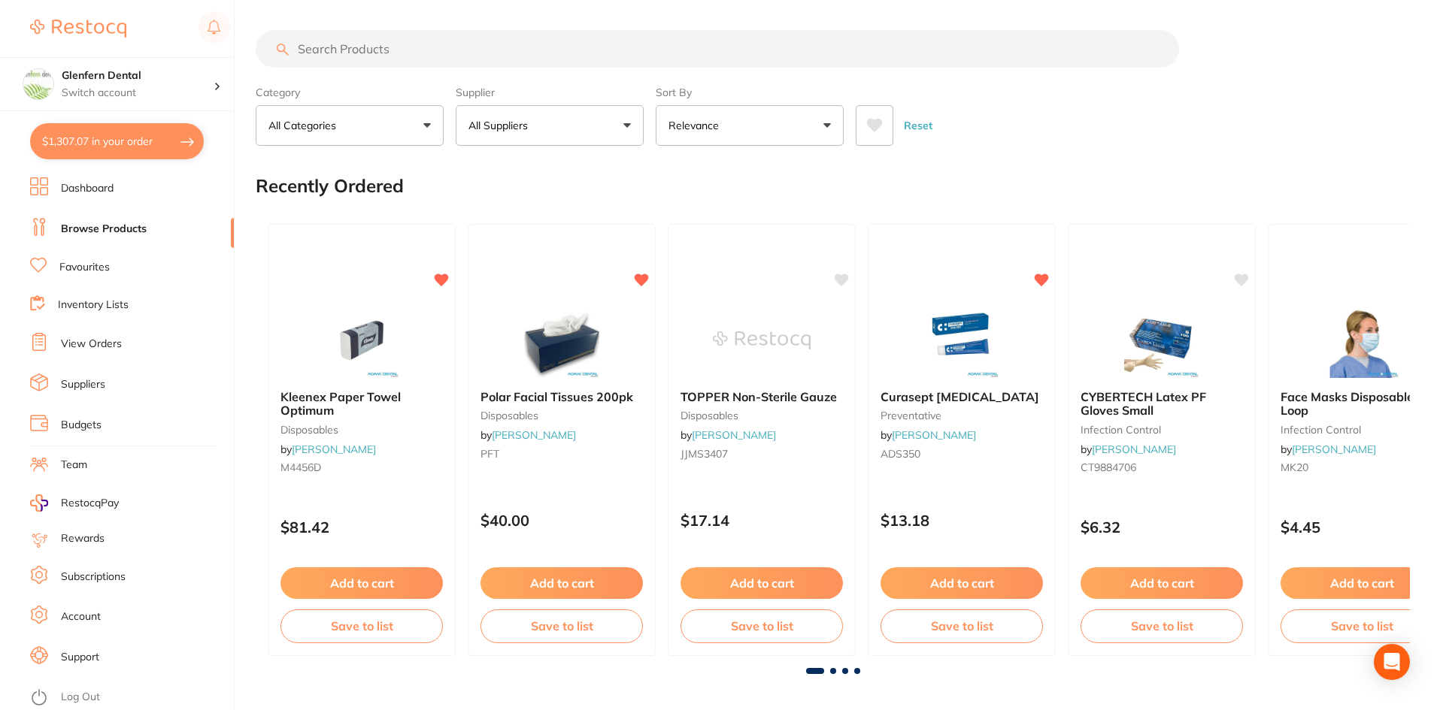
paste input "Braided cotton rolls 2000 BOX 38mm Richmond #2"
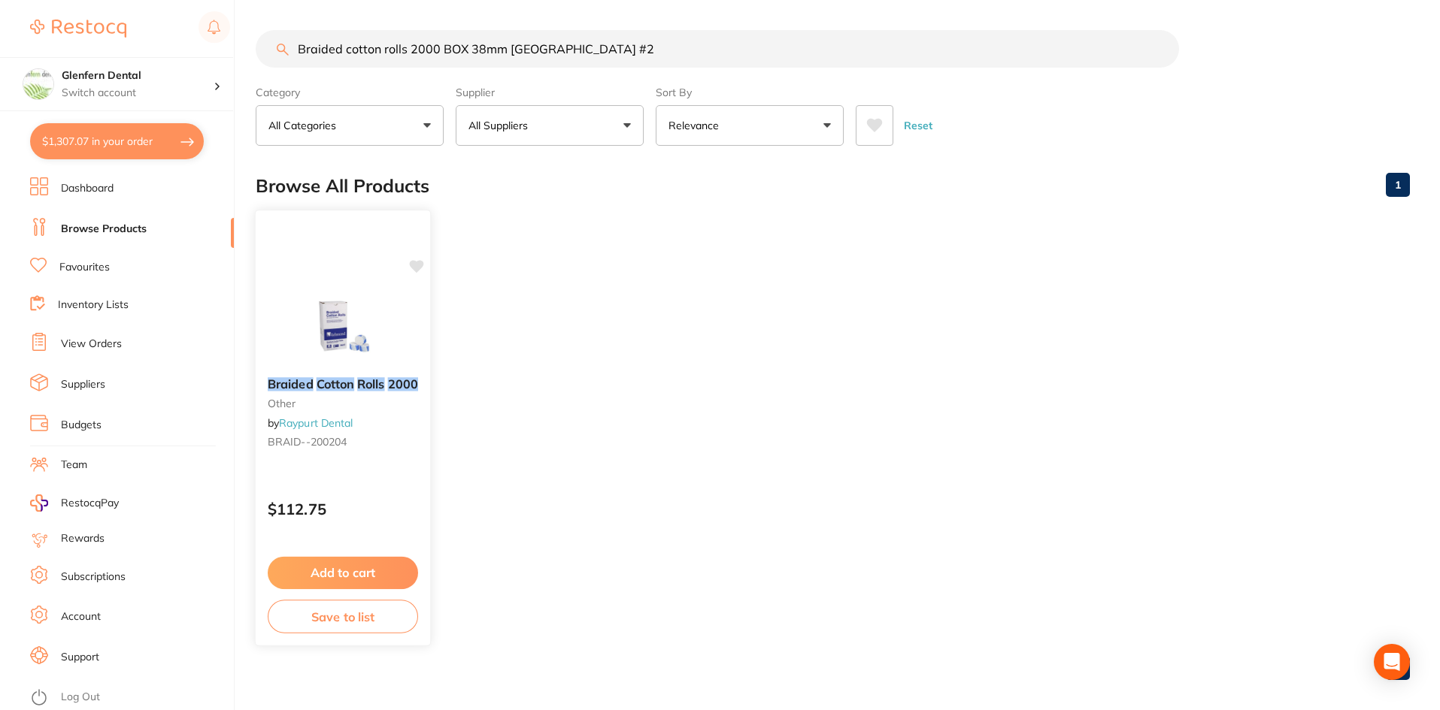
click at [318, 386] on em "Cotton" at bounding box center [335, 384] width 38 height 15
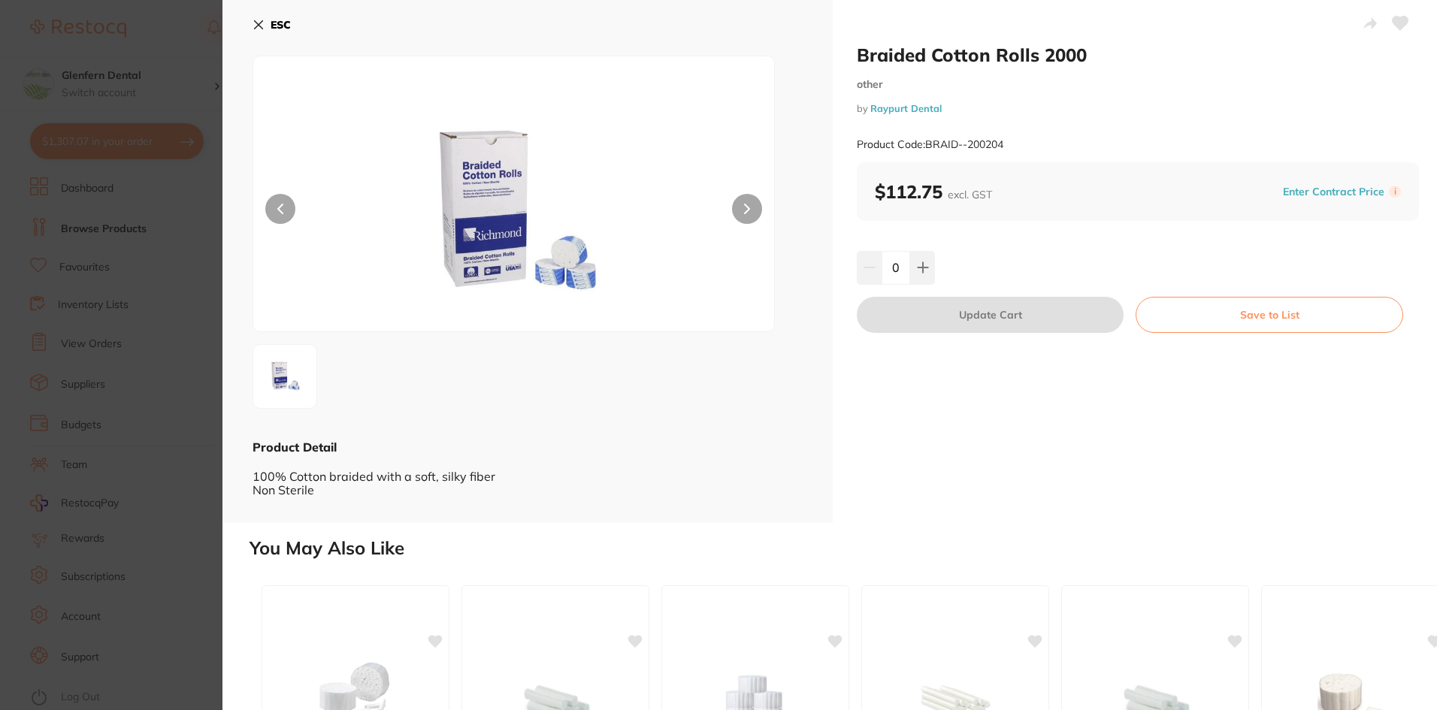
click at [262, 21] on icon at bounding box center [259, 25] width 8 height 8
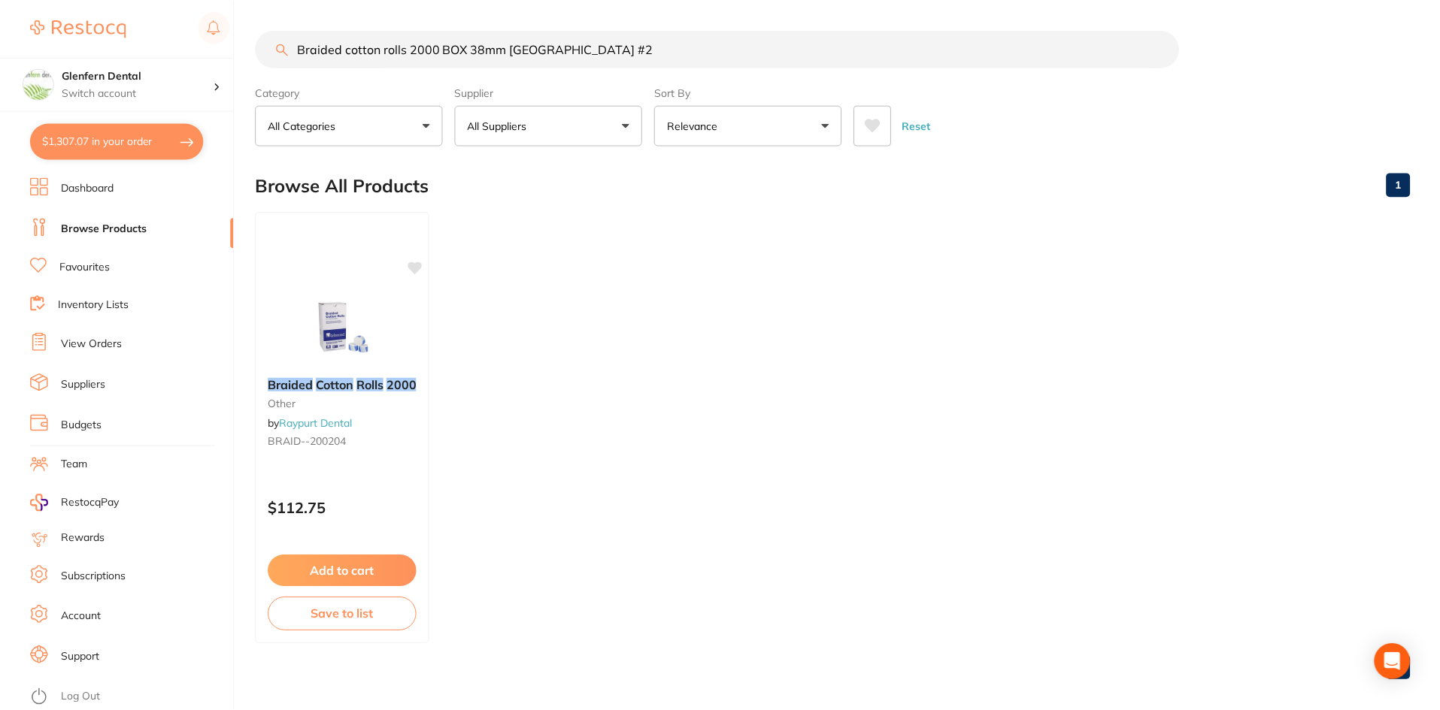
scroll to position [1, 0]
click at [596, 48] on input "Braided cotton rolls 2000 BOX 38mm Richmond #2" at bounding box center [717, 48] width 923 height 38
type input "B"
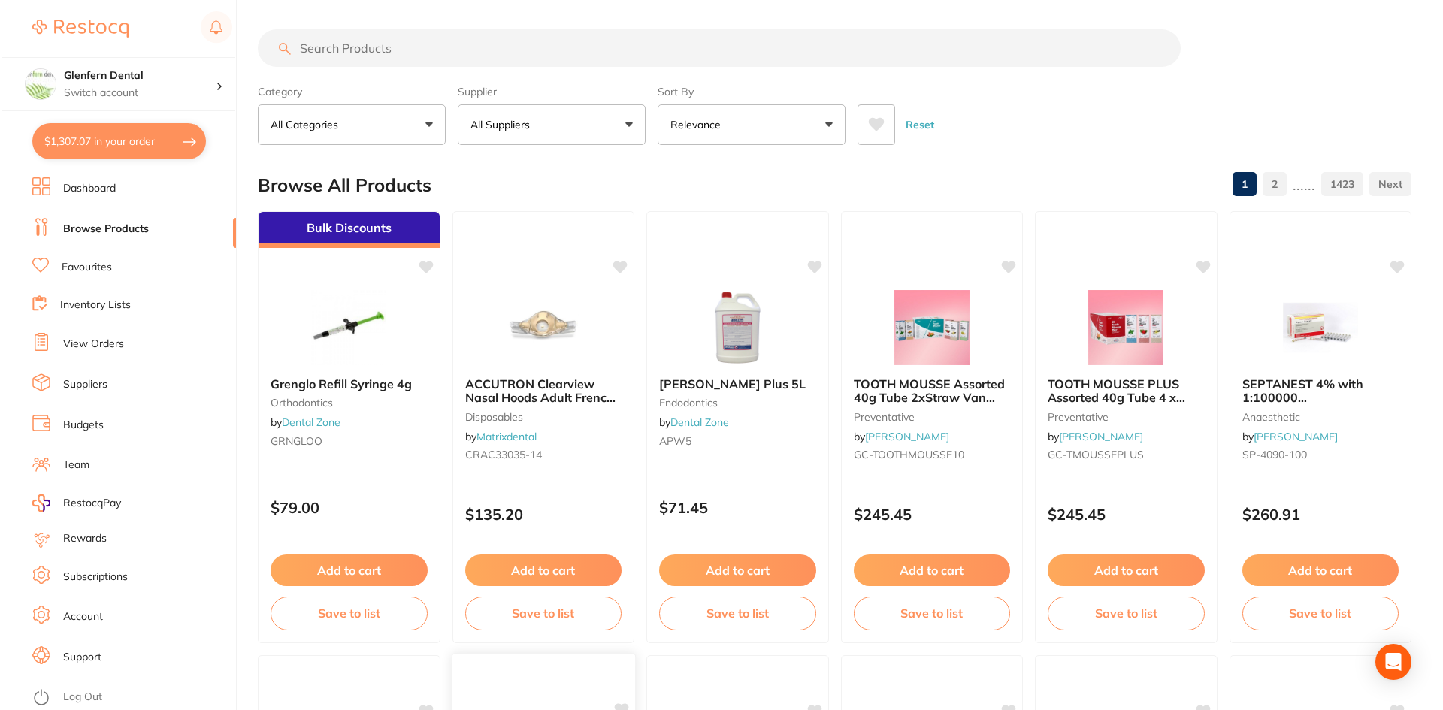
scroll to position [0, 0]
click at [322, 46] on input "search" at bounding box center [717, 49] width 923 height 38
paste input "O200204"
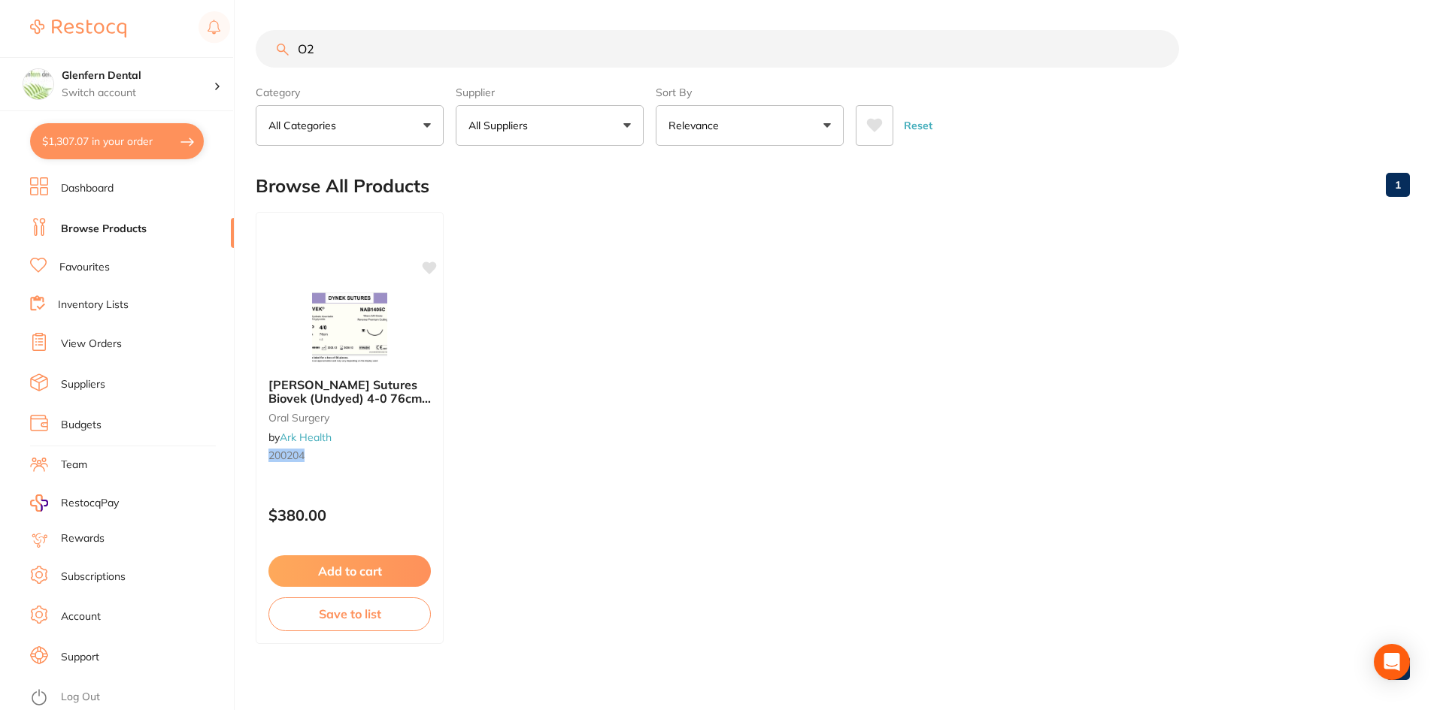
type input "O"
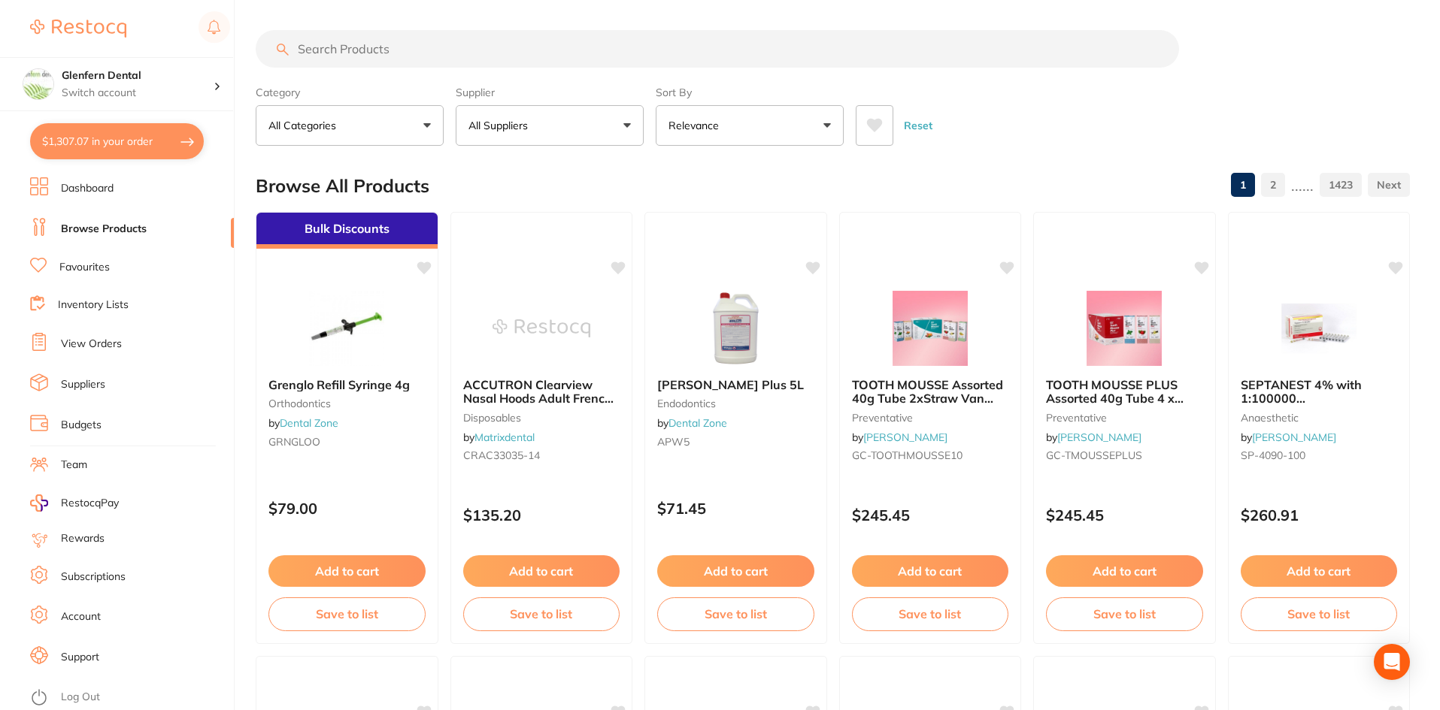
click at [395, 49] on input "search" at bounding box center [717, 49] width 923 height 38
type input "o"
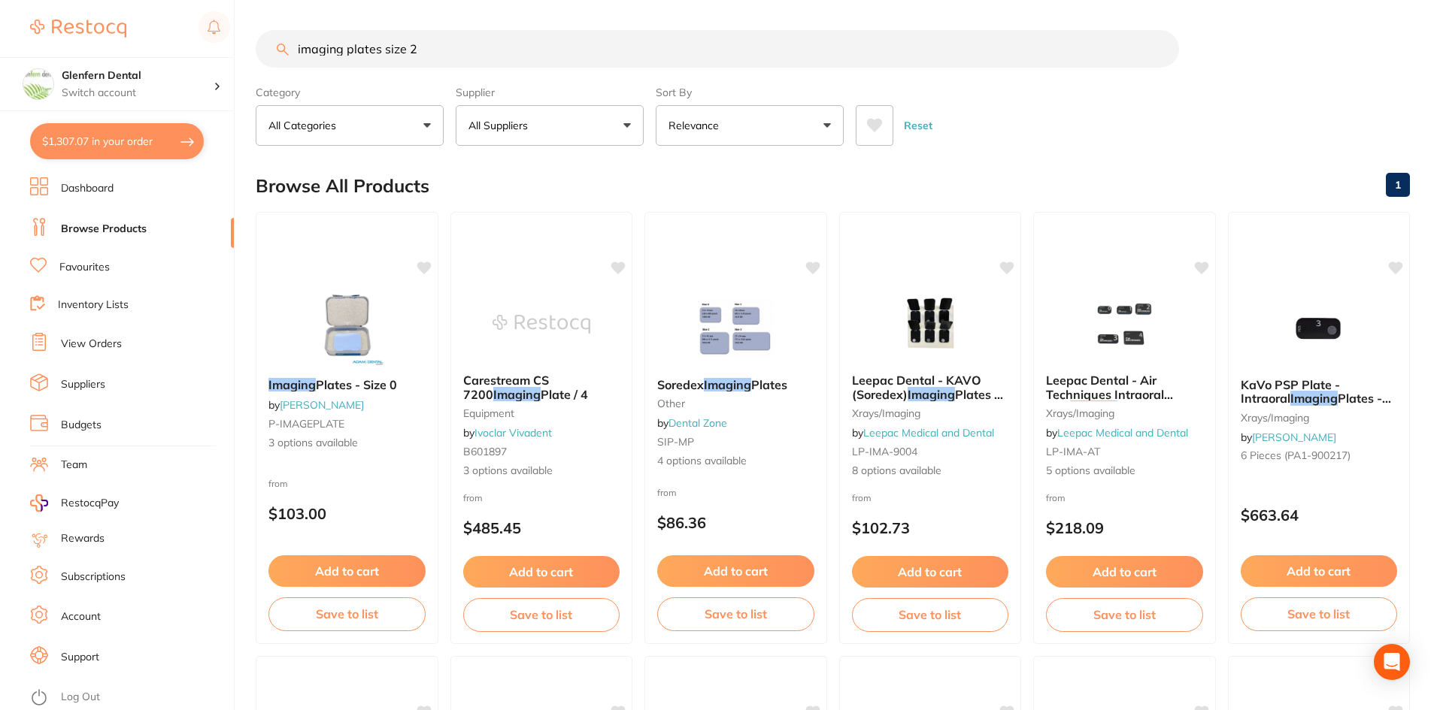
type input "imaging plates size 2"
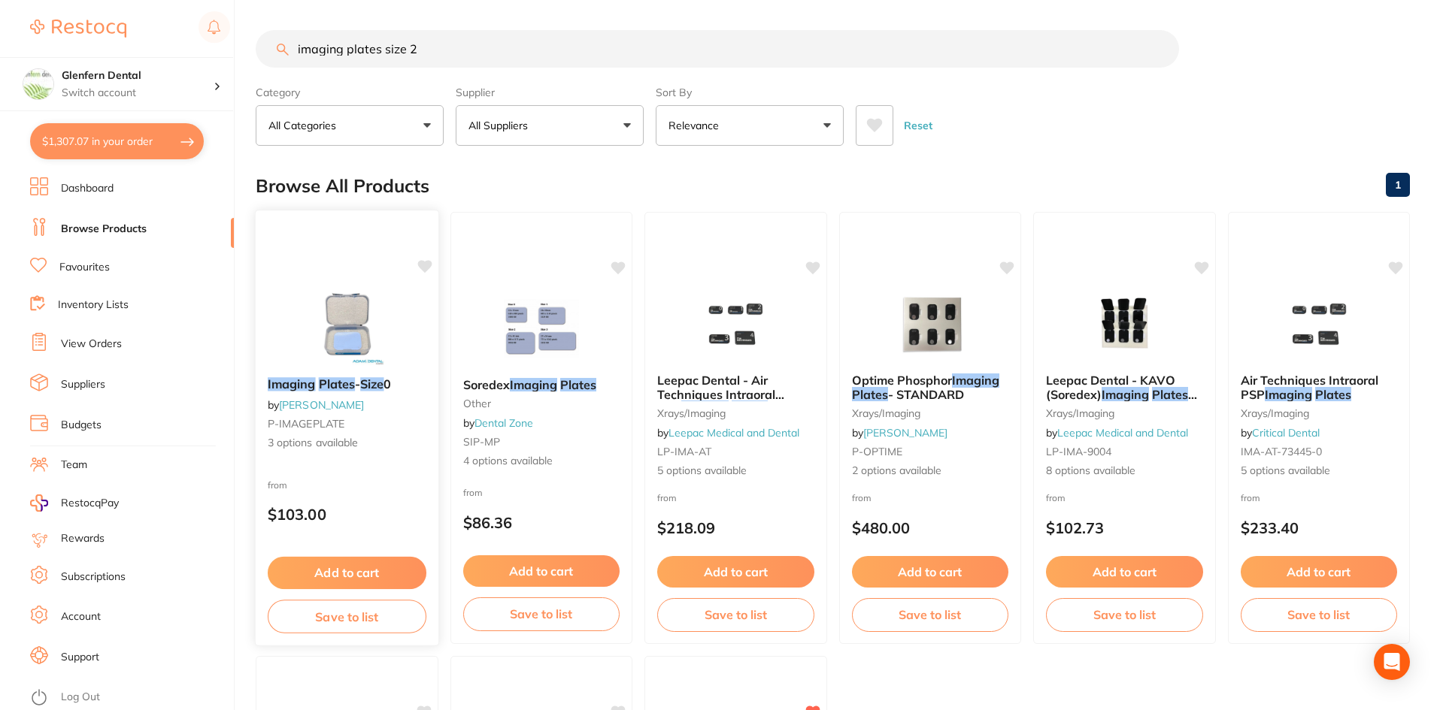
click at [310, 383] on em "Imaging" at bounding box center [292, 384] width 48 height 15
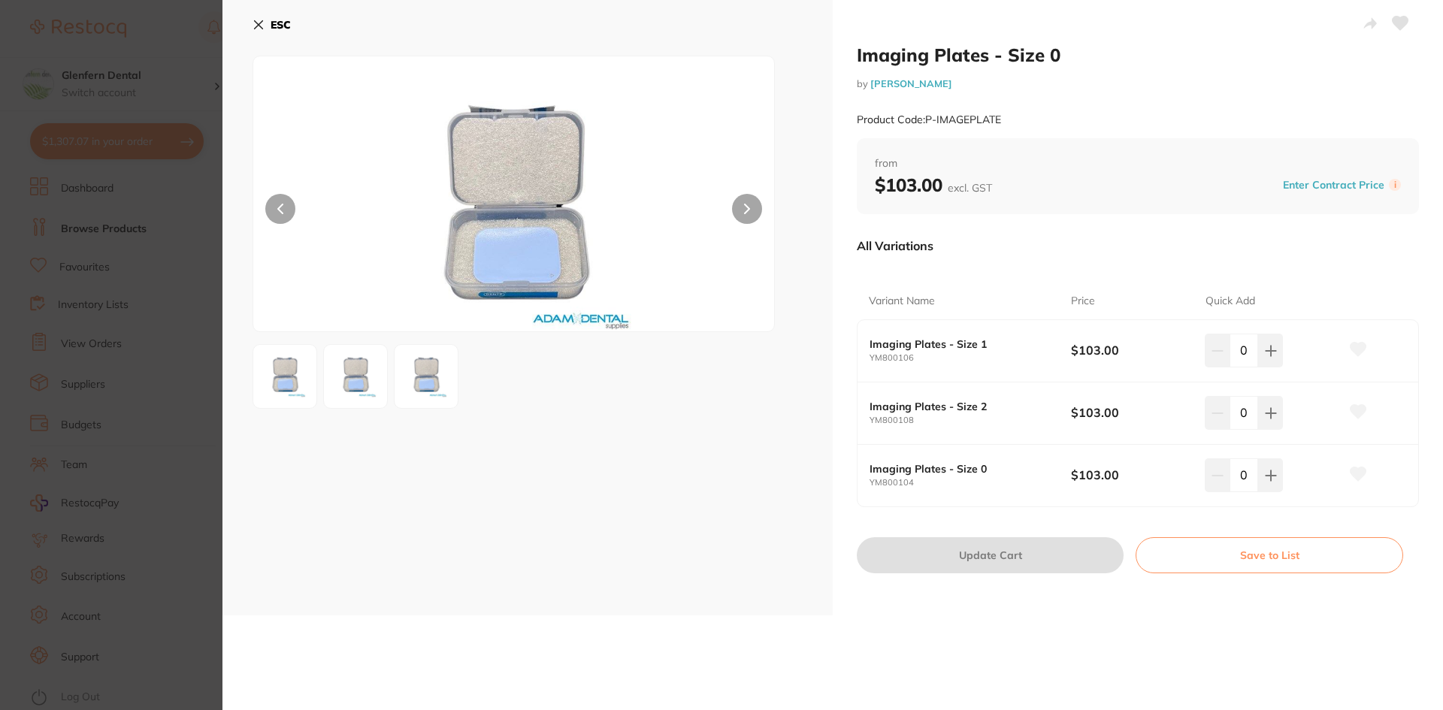
click at [256, 24] on icon at bounding box center [259, 25] width 12 height 12
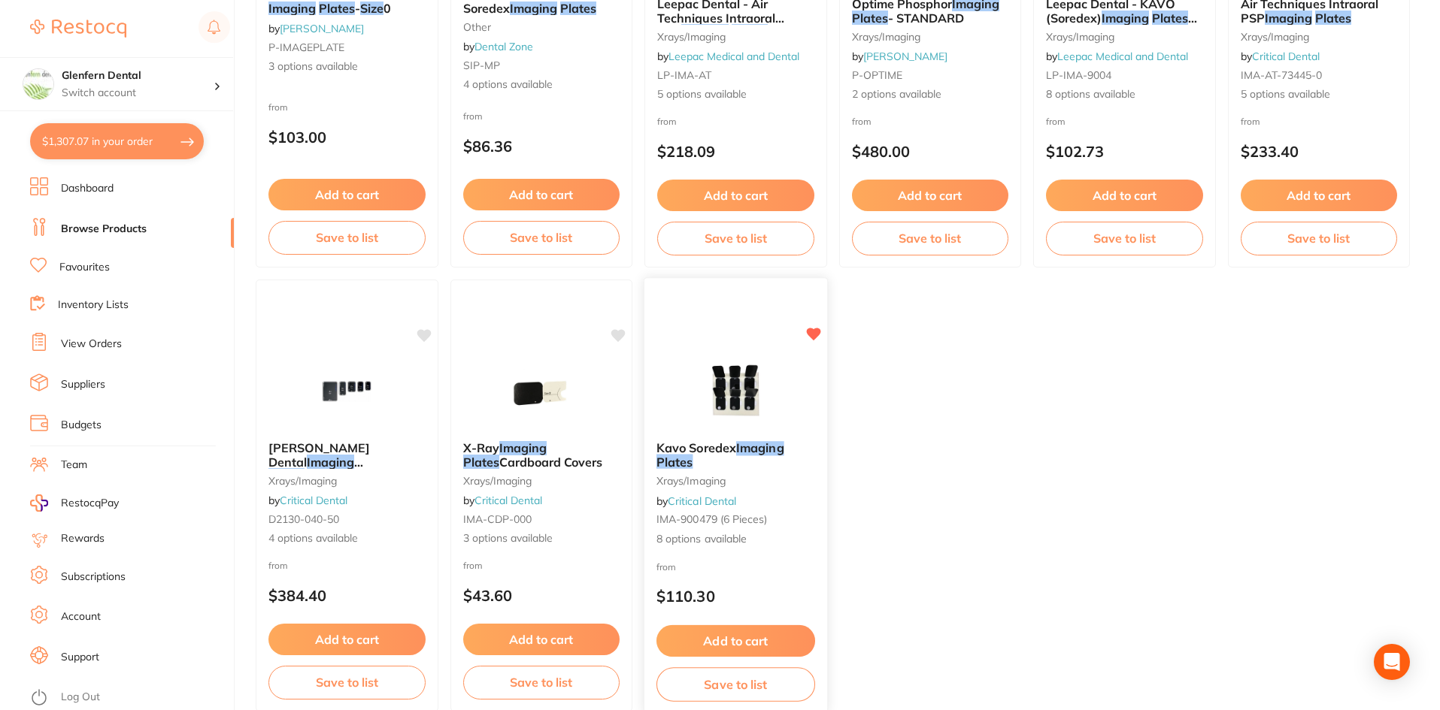
scroll to position [452, 0]
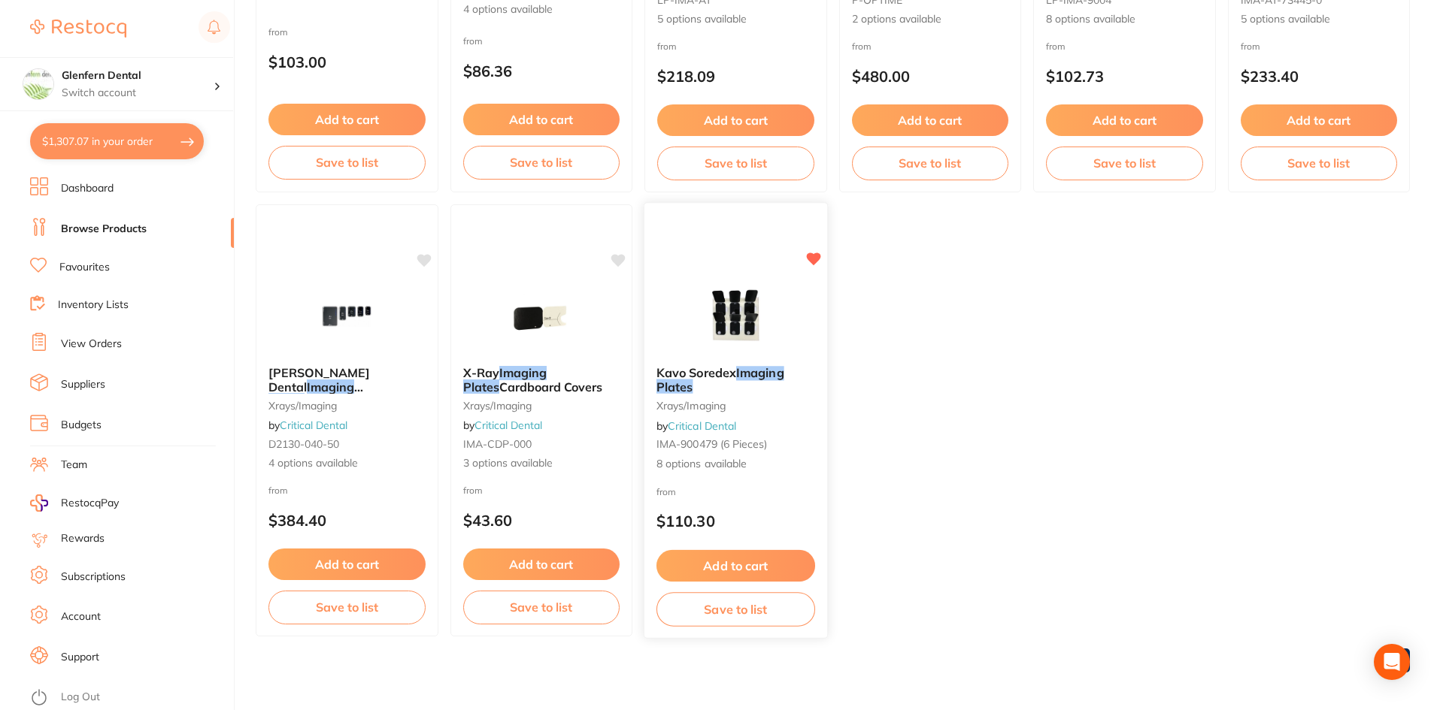
click at [699, 369] on span "Kavo Soredex" at bounding box center [696, 372] width 80 height 15
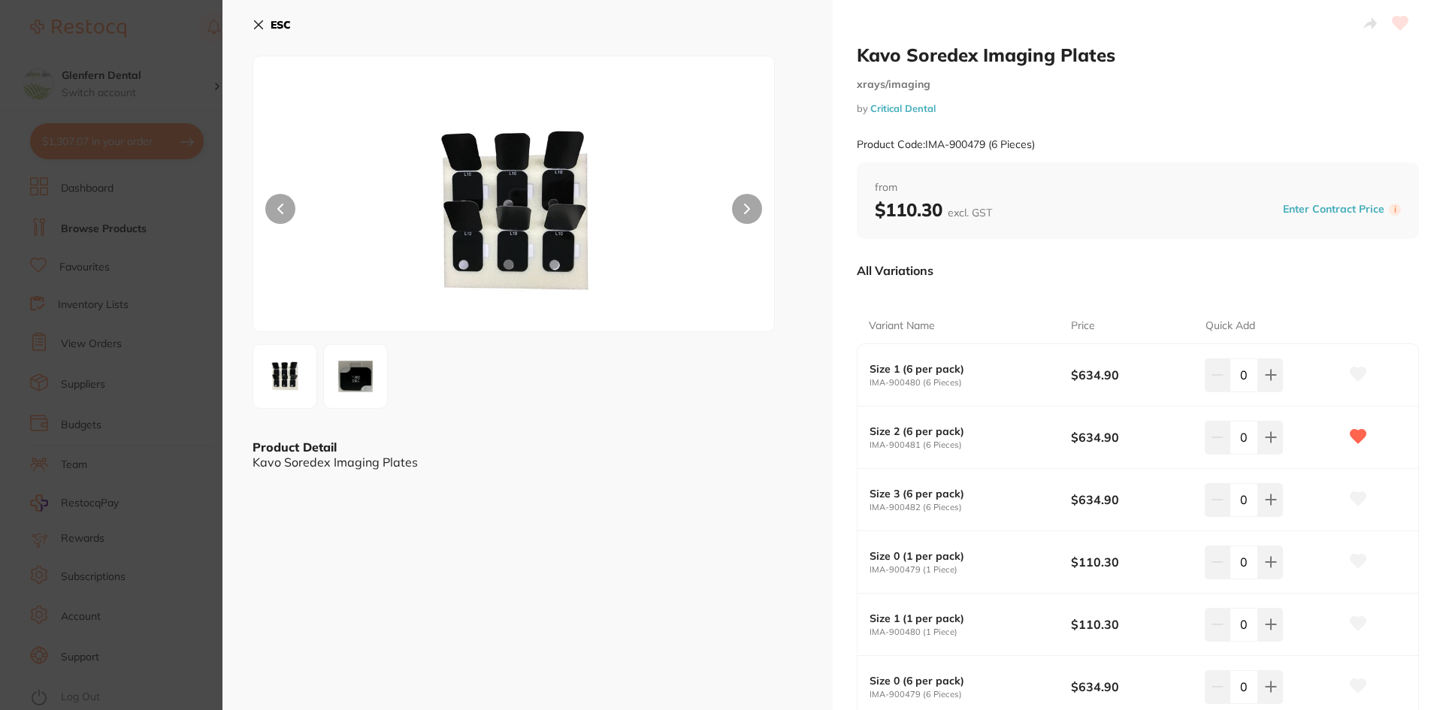
click at [254, 23] on icon at bounding box center [259, 25] width 12 height 12
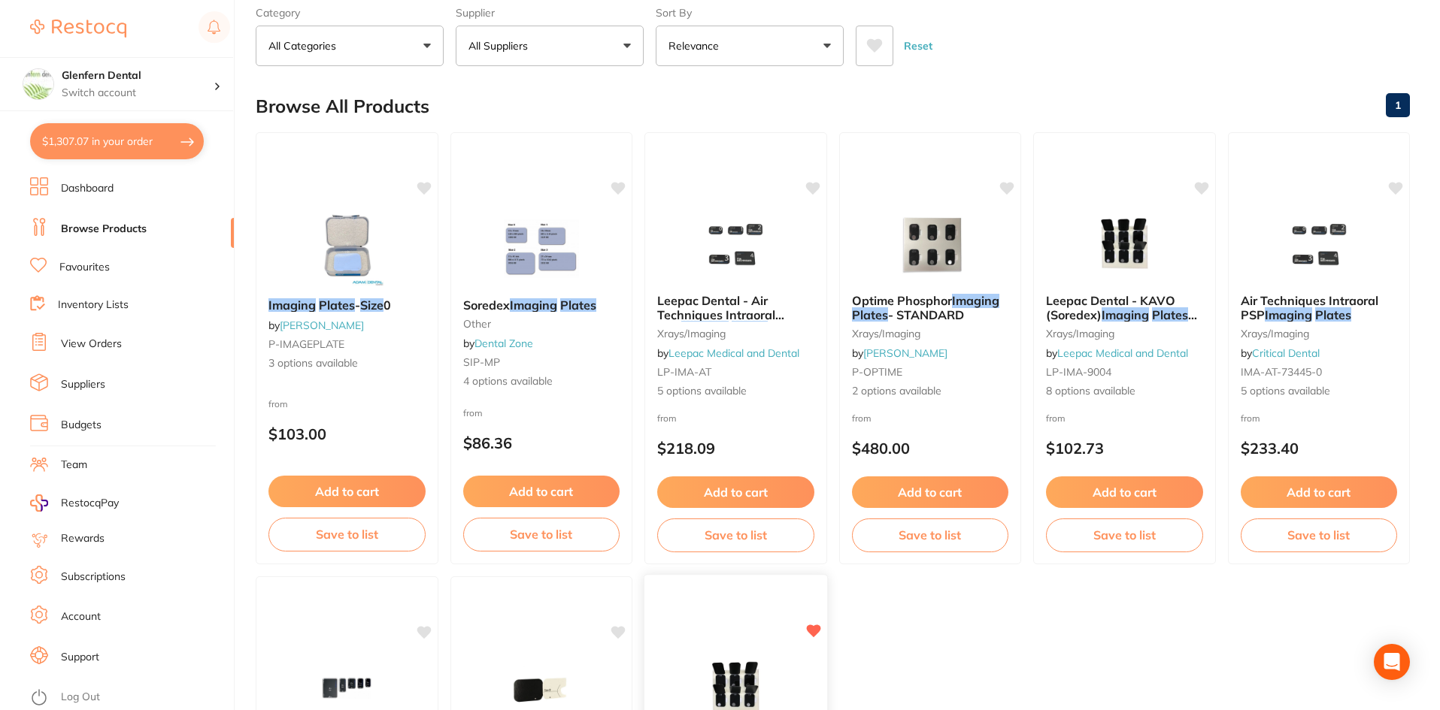
scroll to position [76, 0]
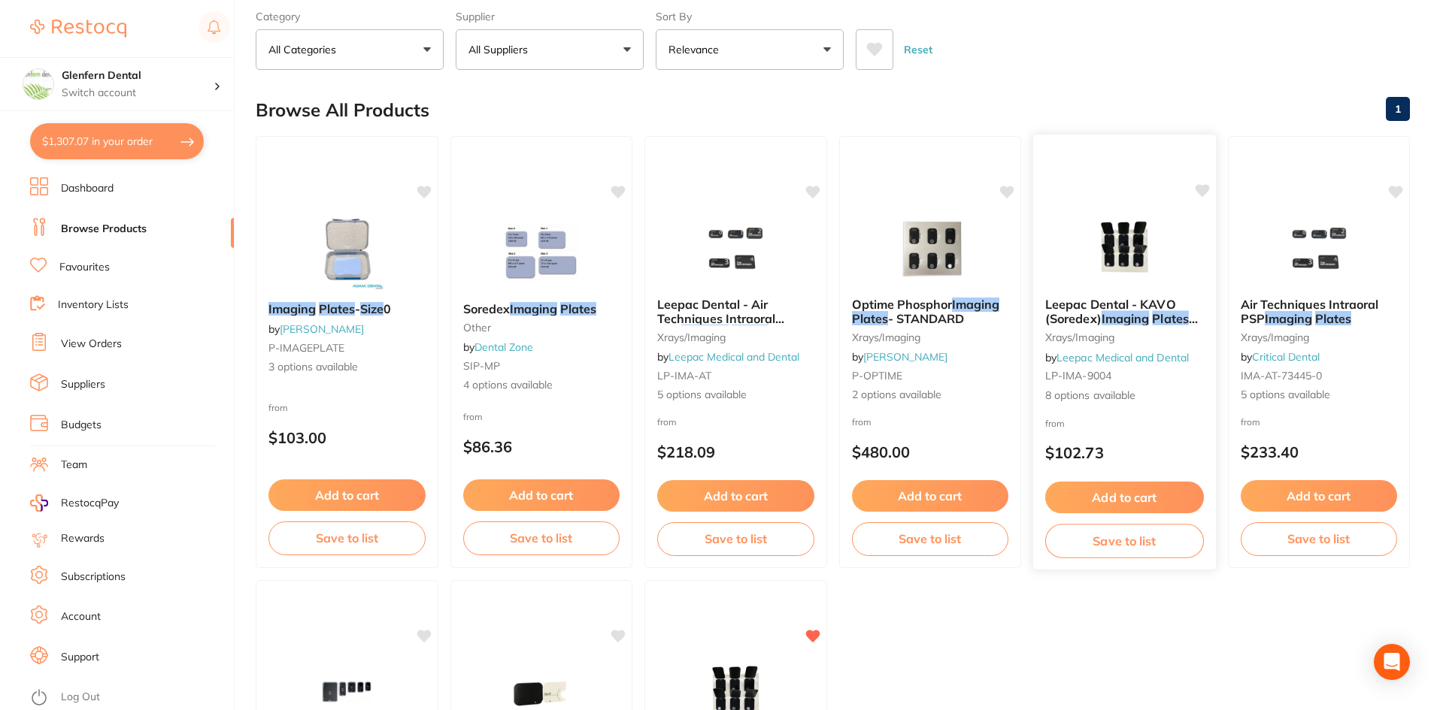
click at [1079, 298] on span "Leepac Dental - KAVO (Soredex)" at bounding box center [1110, 311] width 131 height 29
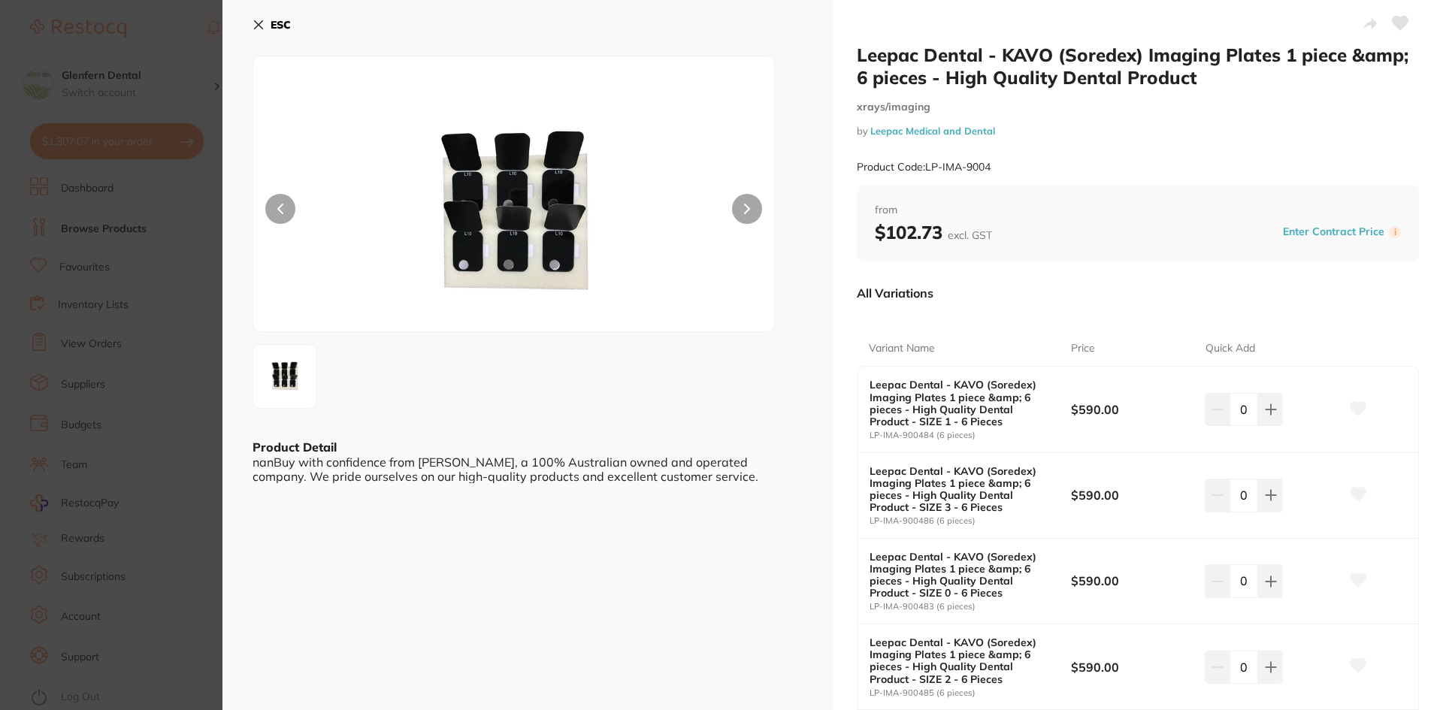
click at [262, 22] on icon at bounding box center [259, 25] width 8 height 8
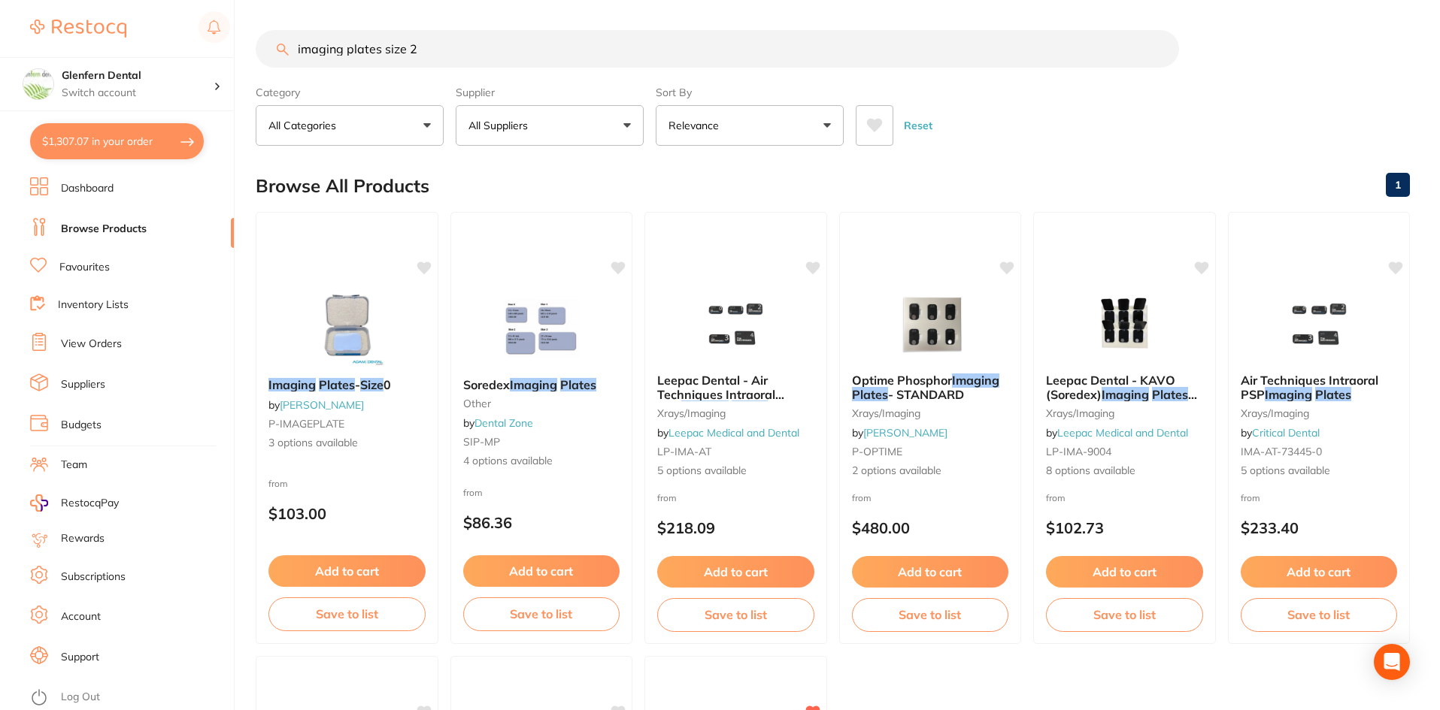
click at [436, 50] on input "imaging plates size 2" at bounding box center [717, 49] width 923 height 38
type input "i"
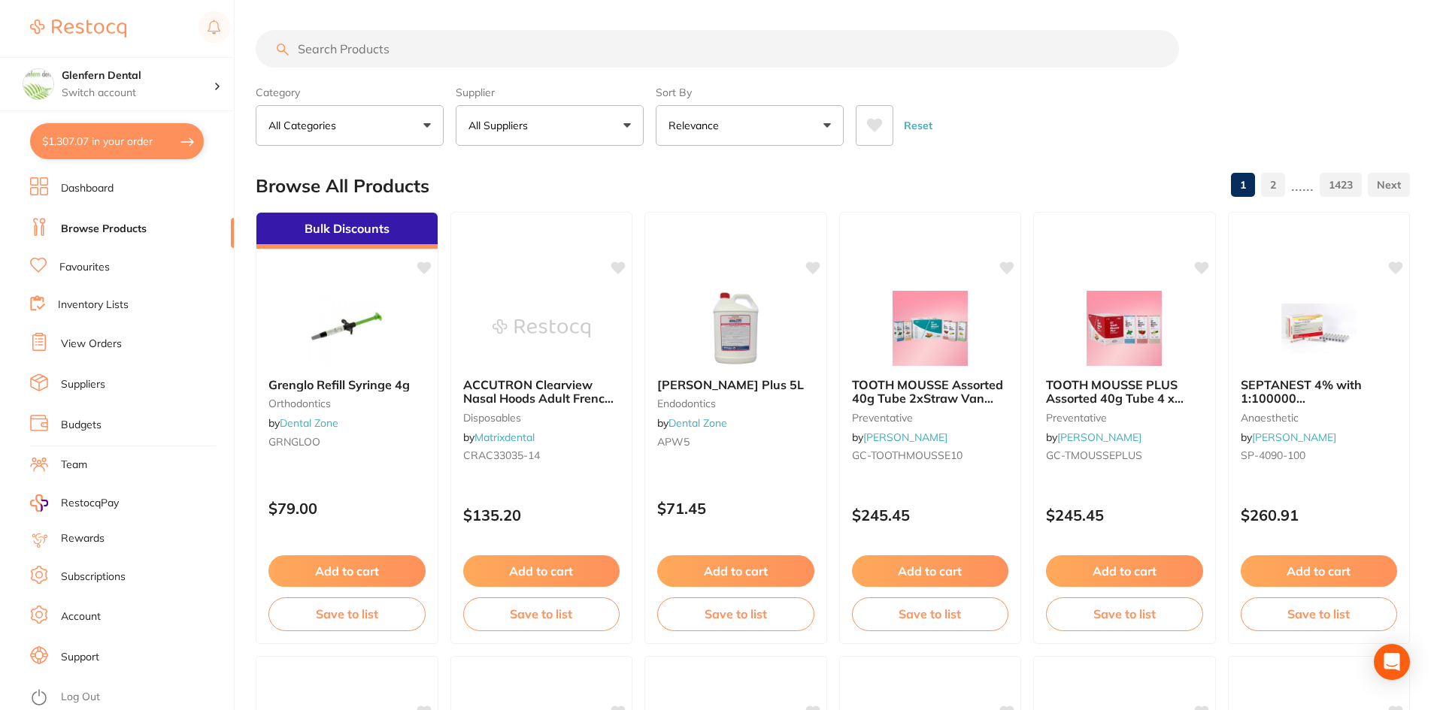
click at [359, 44] on input "search" at bounding box center [717, 49] width 923 height 38
paste input "38O and 48O fills. No LA req'd."
type input "38O and 48O fills. No LA req'd."
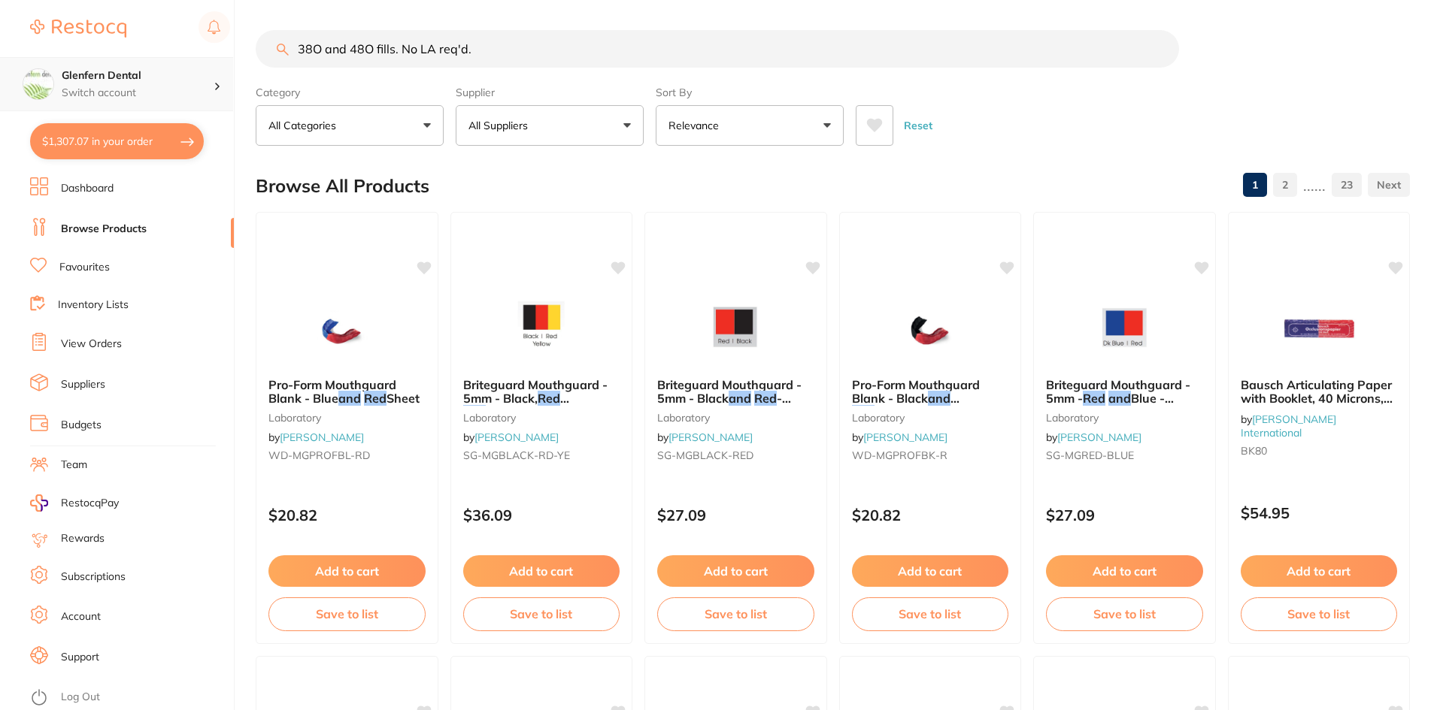
scroll to position [1, 0]
drag, startPoint x: 237, startPoint y: 62, endPoint x: 150, endPoint y: 62, distance: 86.5
click at [150, 62] on div "$1,307.07 Glenfern Dental Switch account Glenfern Dental $1,307.07 in your orde…" at bounding box center [720, 355] width 1440 height 710
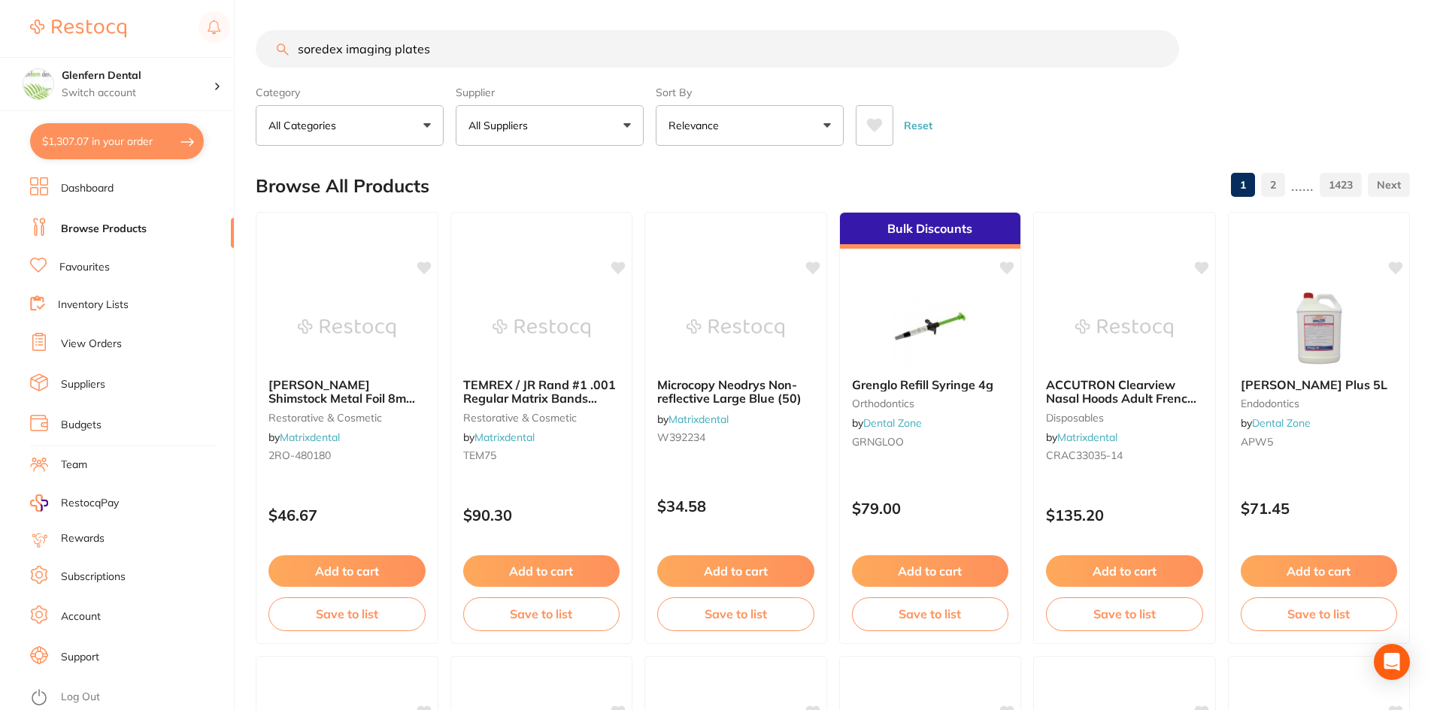
type input "soredex imaging plates"
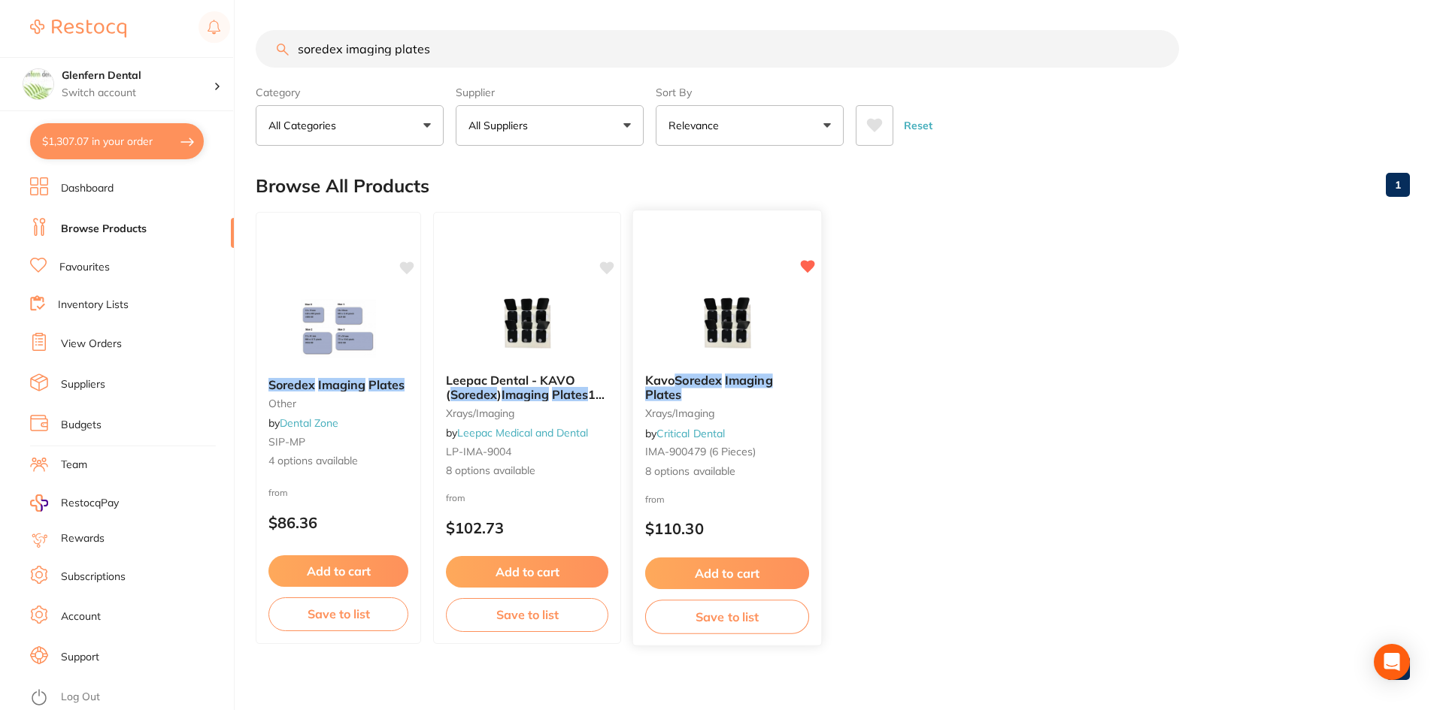
click at [674, 385] on span "Kavo" at bounding box center [659, 380] width 29 height 15
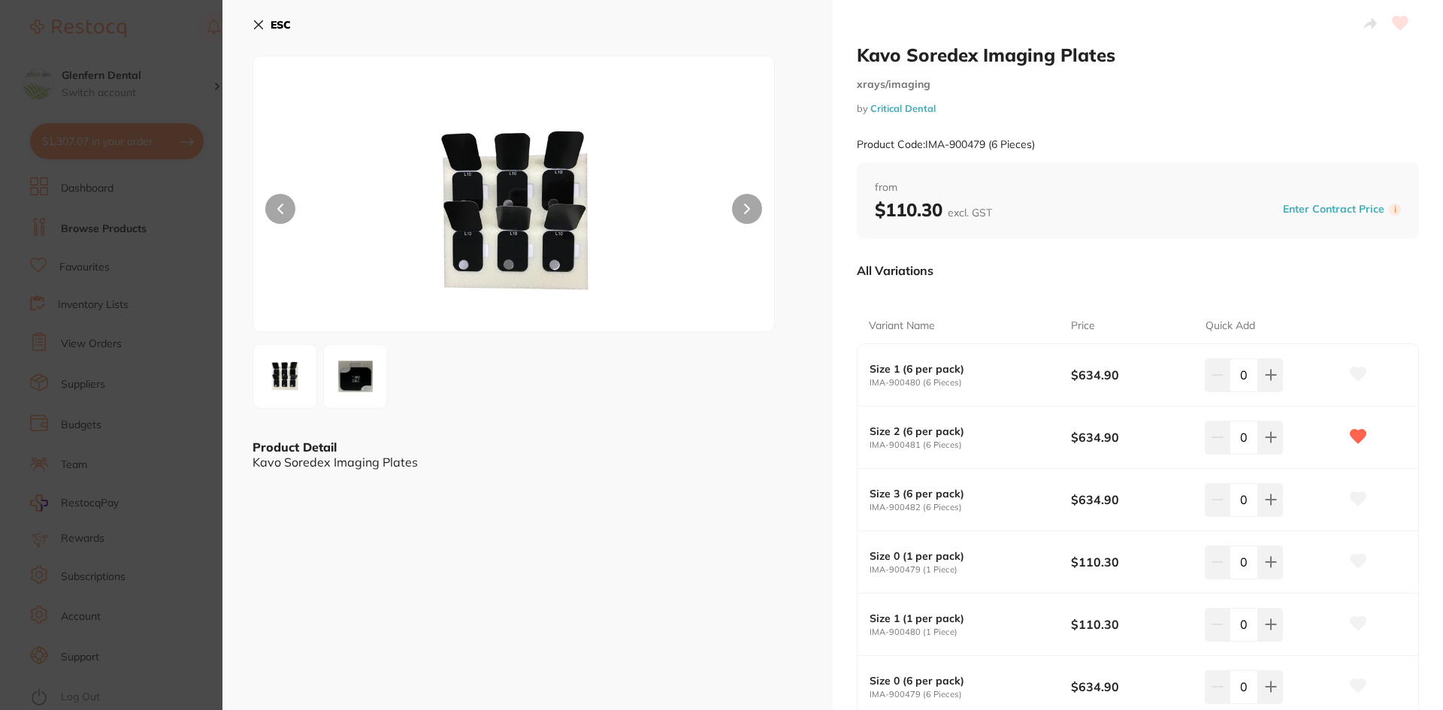
click at [257, 23] on icon at bounding box center [259, 25] width 8 height 8
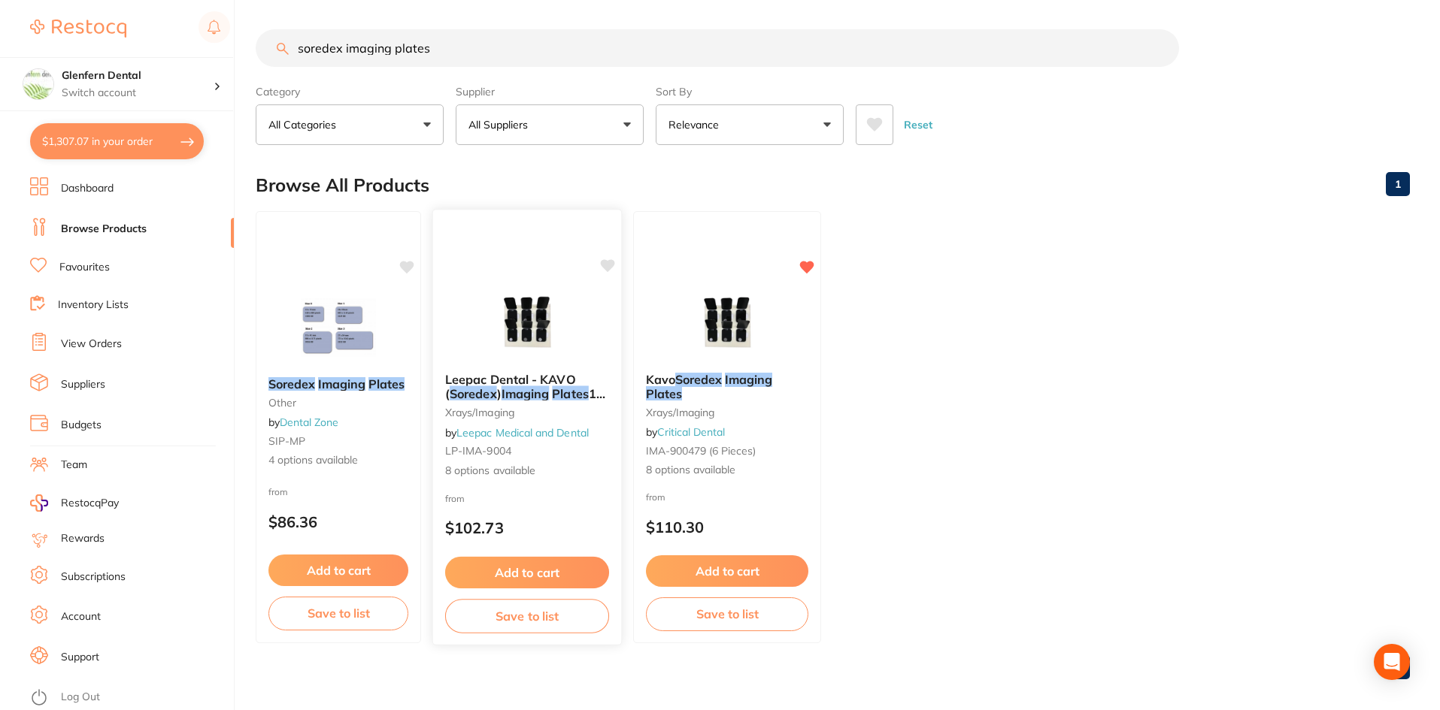
click at [517, 385] on span "Leepac Dental - KAVO (" at bounding box center [510, 386] width 131 height 29
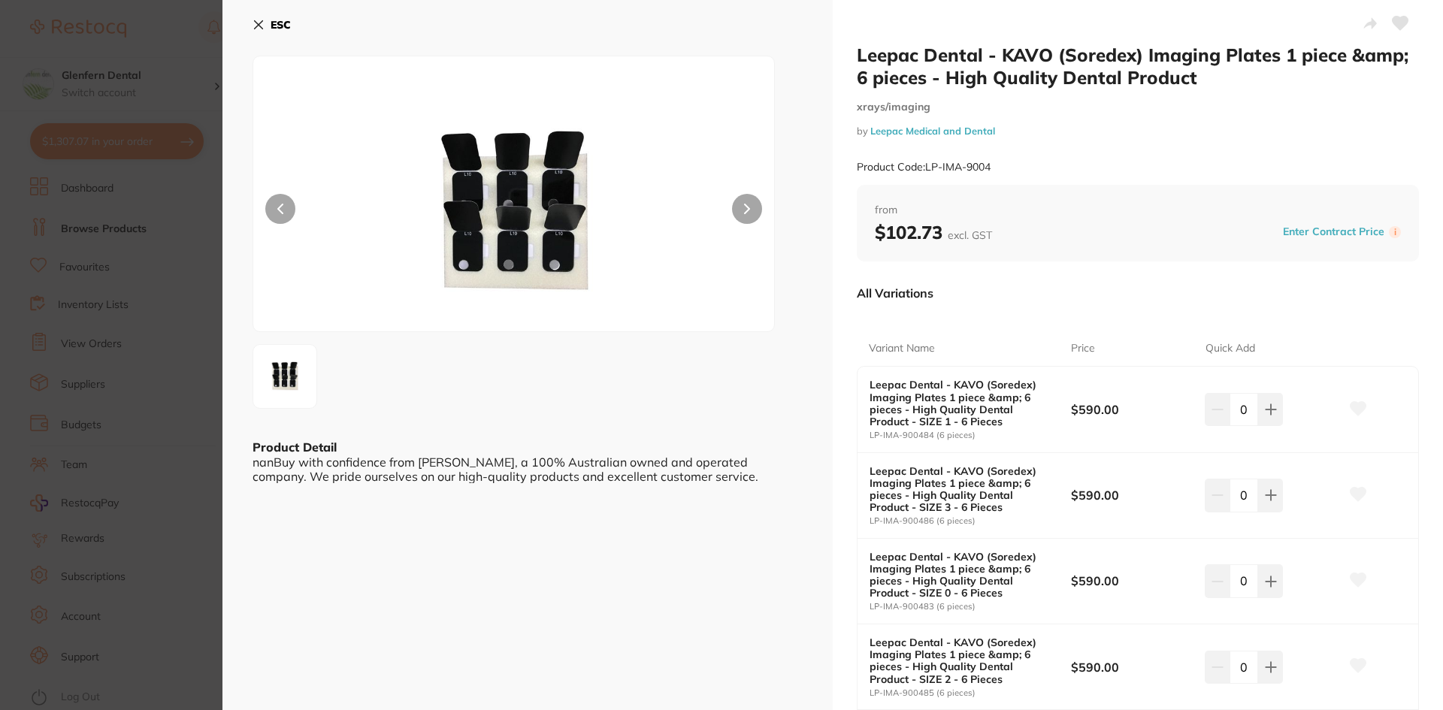
click at [259, 26] on icon at bounding box center [259, 25] width 12 height 12
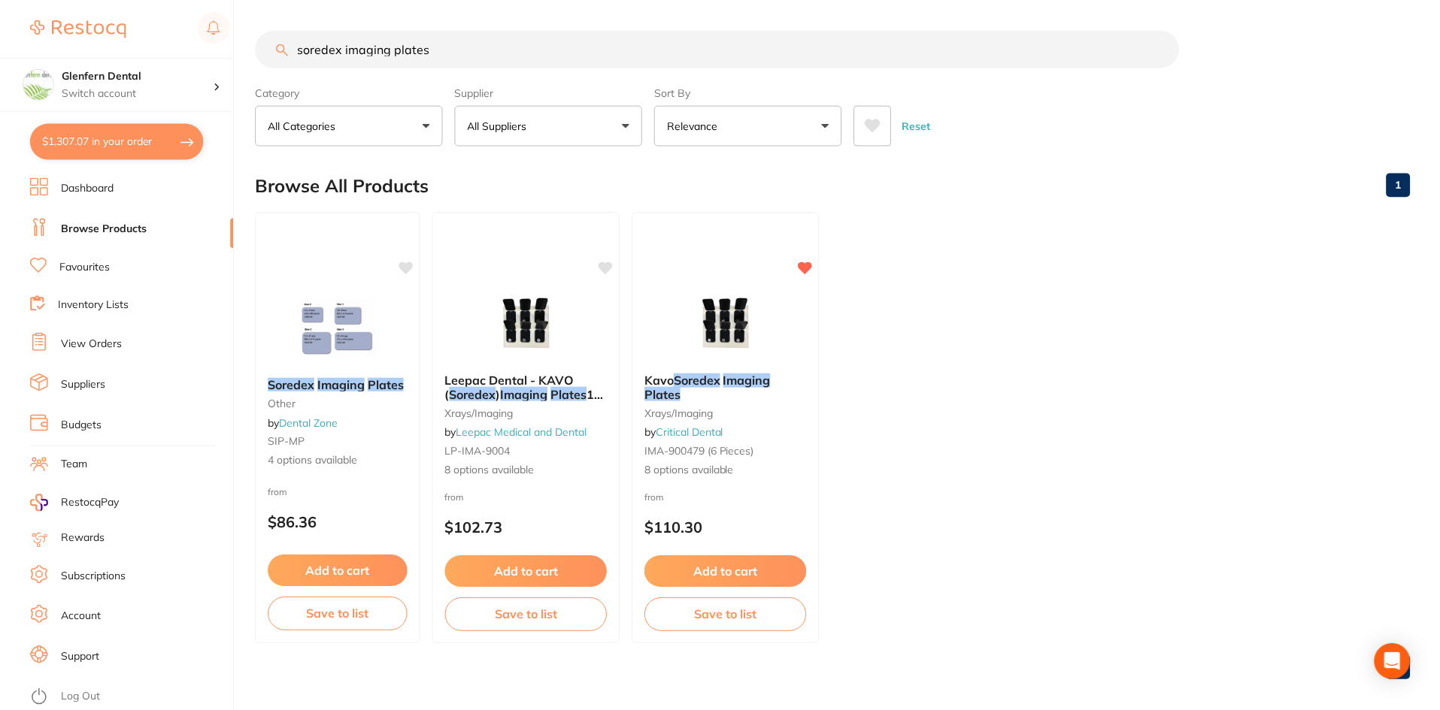
scroll to position [1, 0]
